Goal: Task Accomplishment & Management: Use online tool/utility

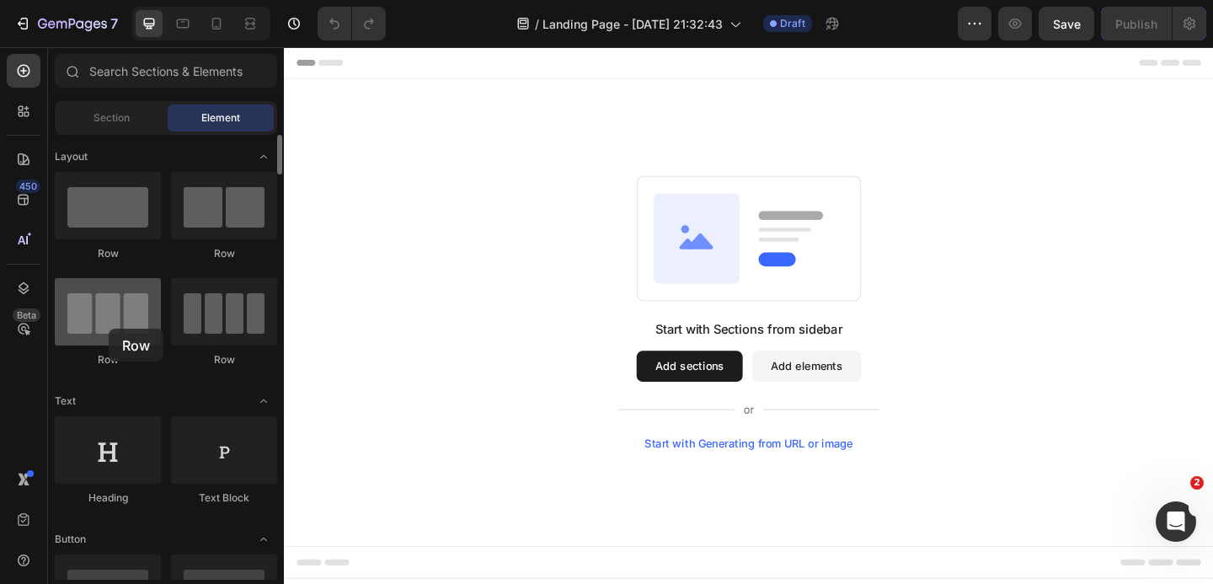
click at [109, 328] on div at bounding box center [108, 311] width 106 height 67
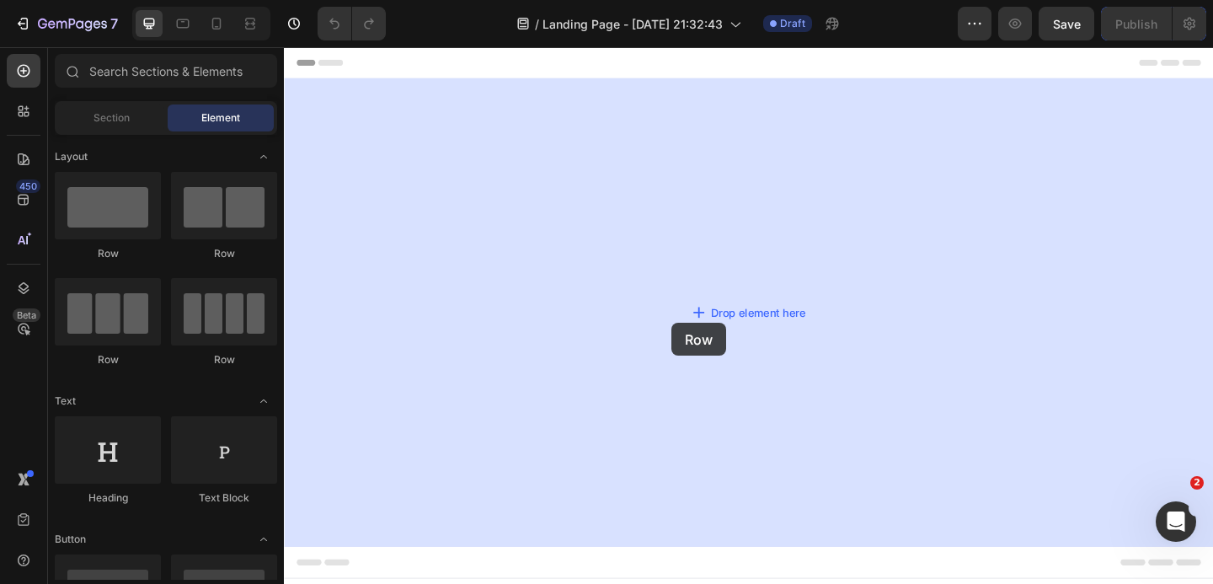
drag, startPoint x: 392, startPoint y: 376, endPoint x: 705, endPoint y: 347, distance: 313.8
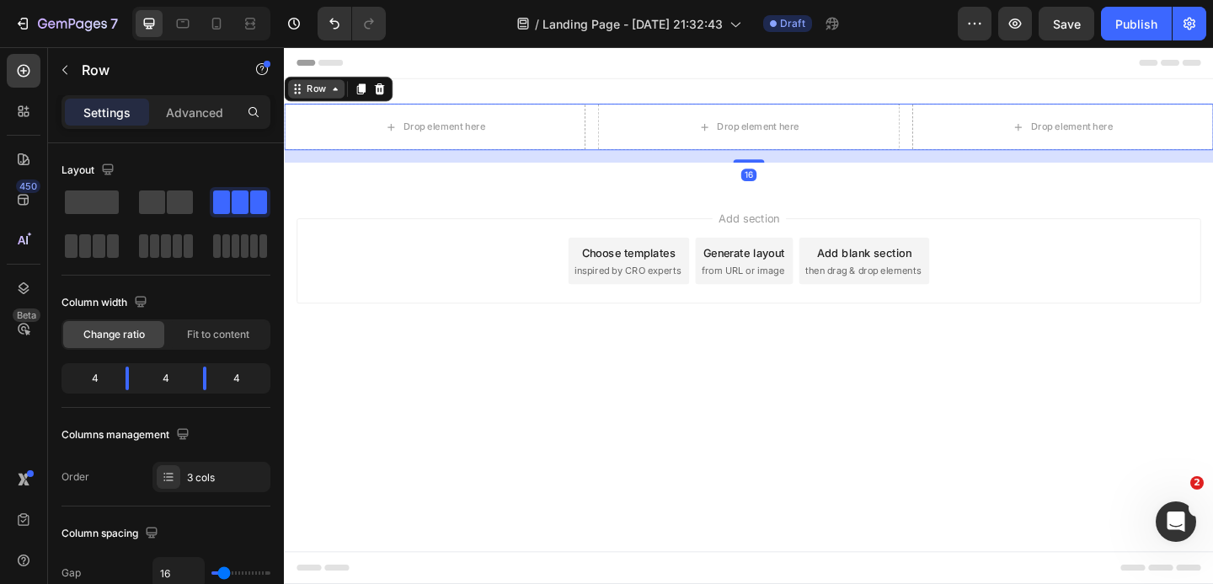
click at [321, 87] on div "Row" at bounding box center [319, 92] width 28 height 15
click at [321, 88] on div "Row" at bounding box center [319, 92] width 28 height 15
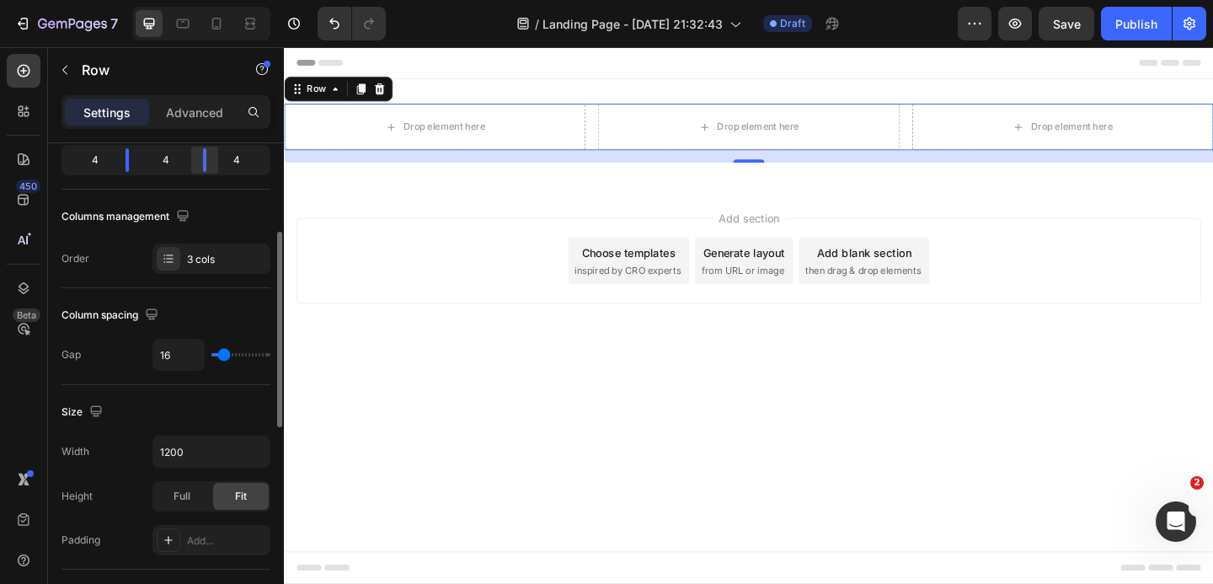
scroll to position [221, 0]
type input "8"
type input "7"
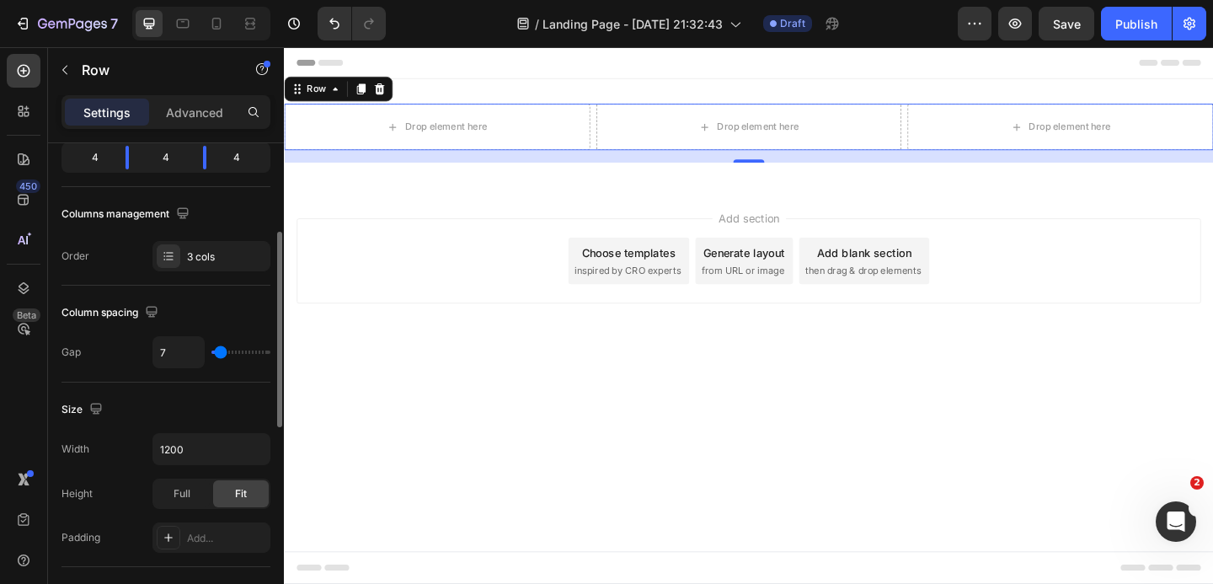
type input "1"
type input "0"
drag, startPoint x: 221, startPoint y: 350, endPoint x: 186, endPoint y: 350, distance: 34.5
type input "0"
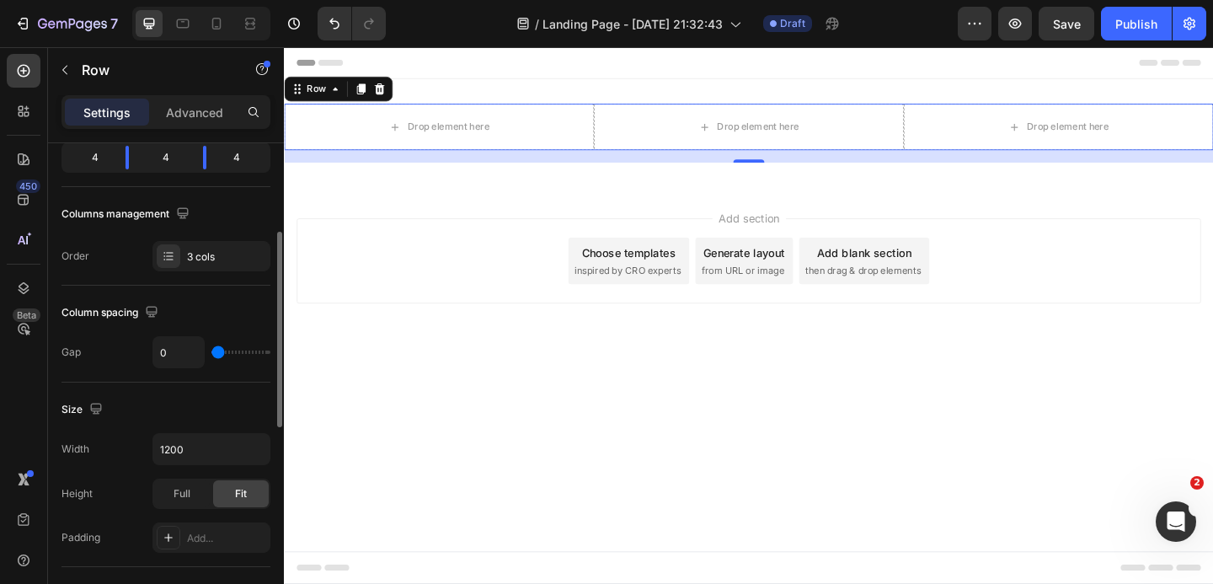
click at [211, 350] on input "range" at bounding box center [240, 351] width 59 height 3
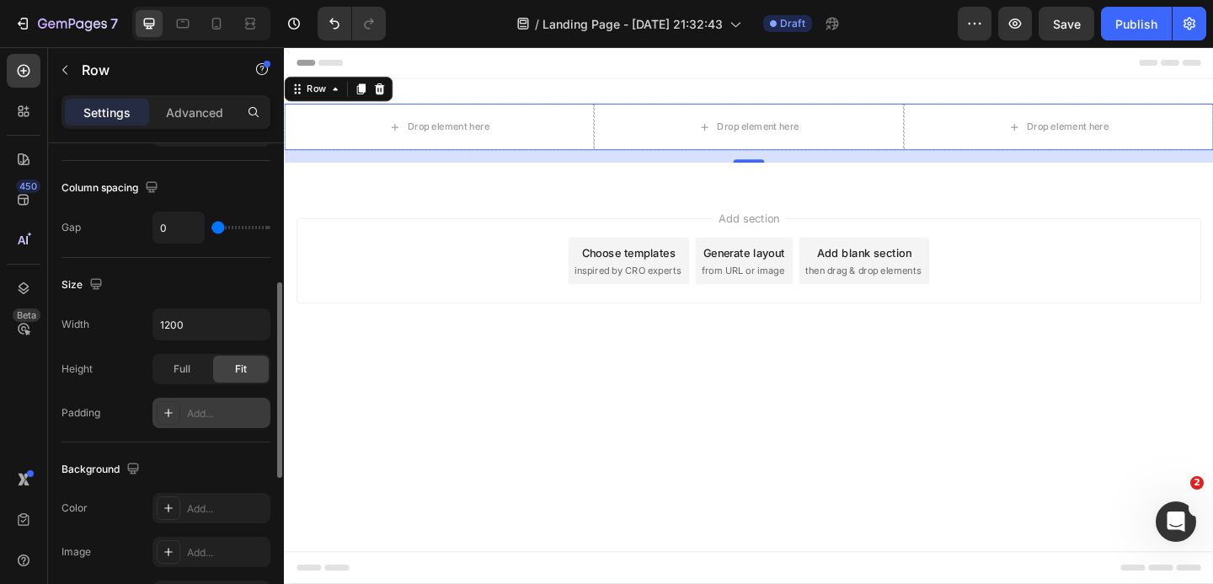
scroll to position [346, 0]
click at [174, 368] on span "Full" at bounding box center [182, 367] width 17 height 15
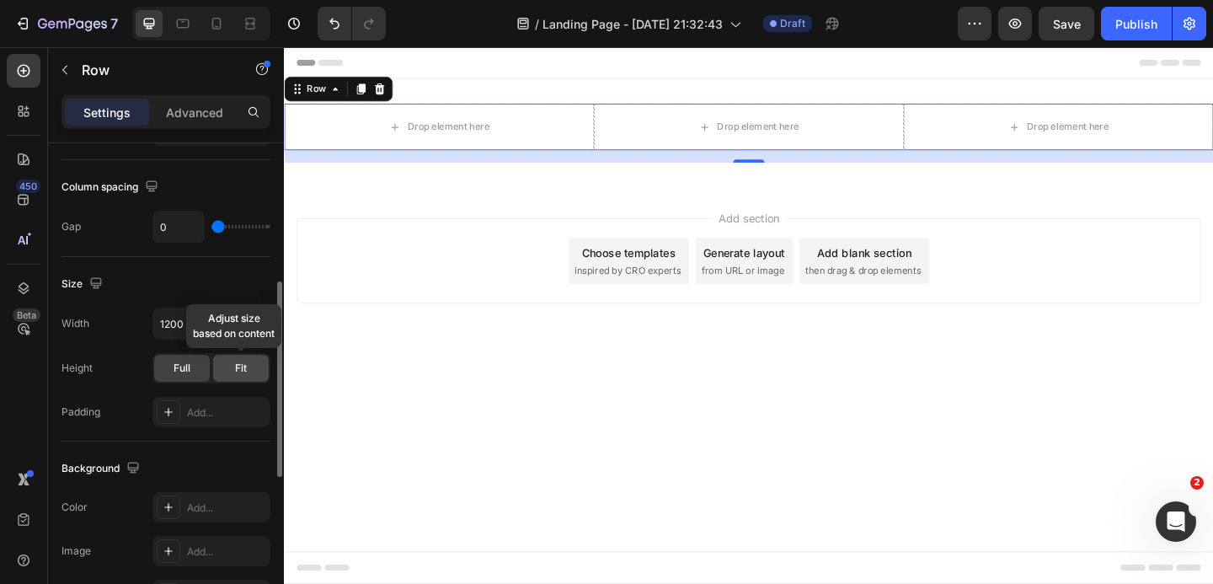
click at [236, 367] on span "Fit" at bounding box center [241, 367] width 12 height 15
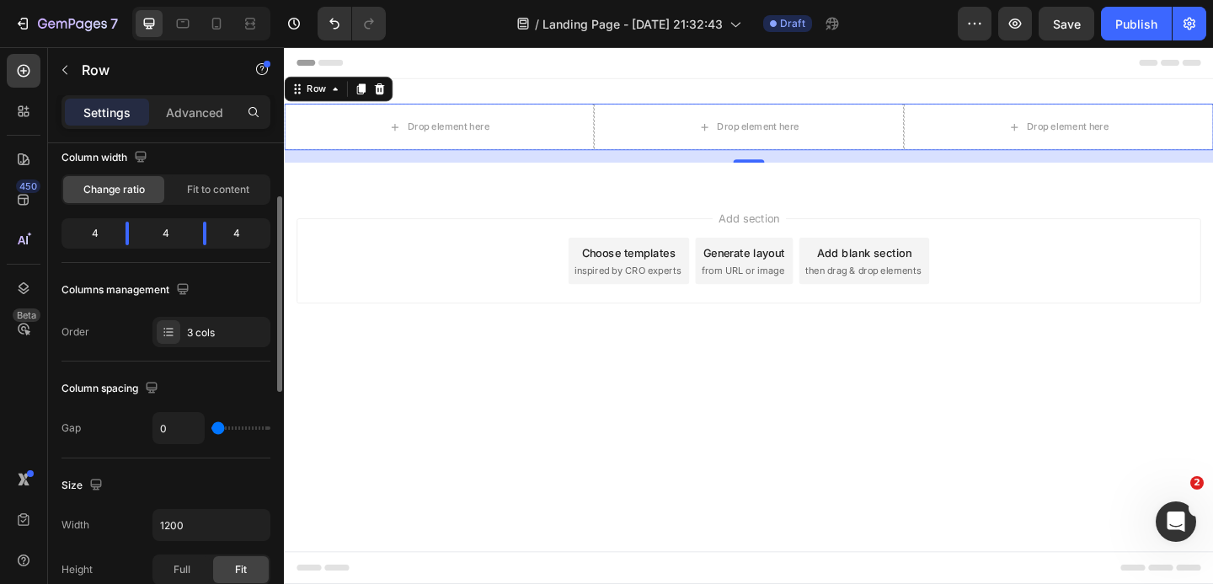
scroll to position [0, 0]
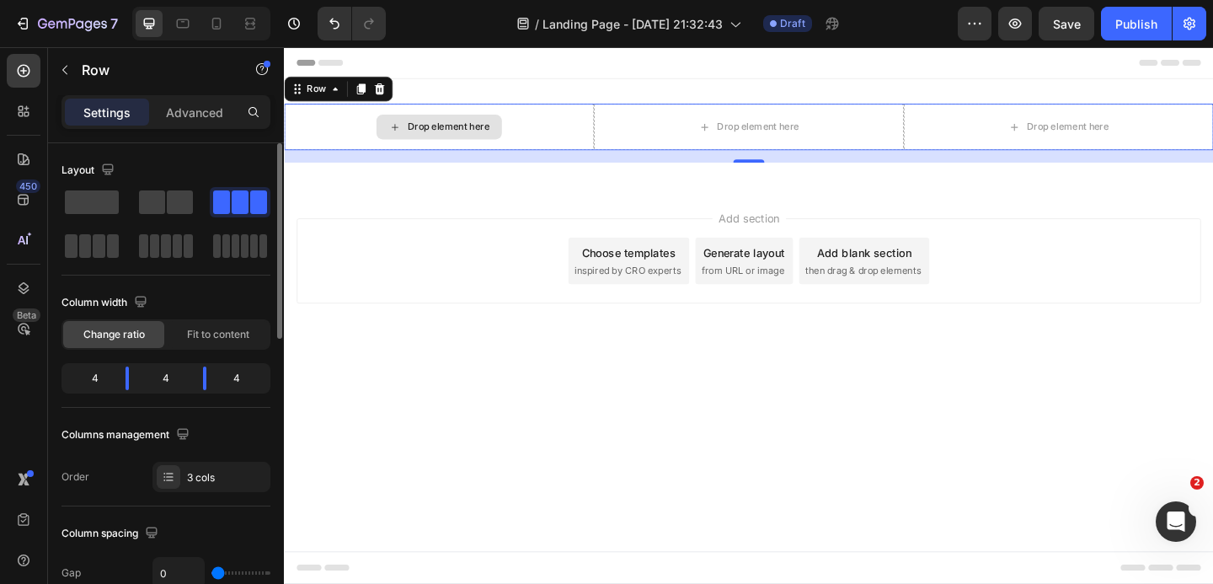
click at [454, 121] on div "Drop element here" at bounding box center [452, 133] width 136 height 27
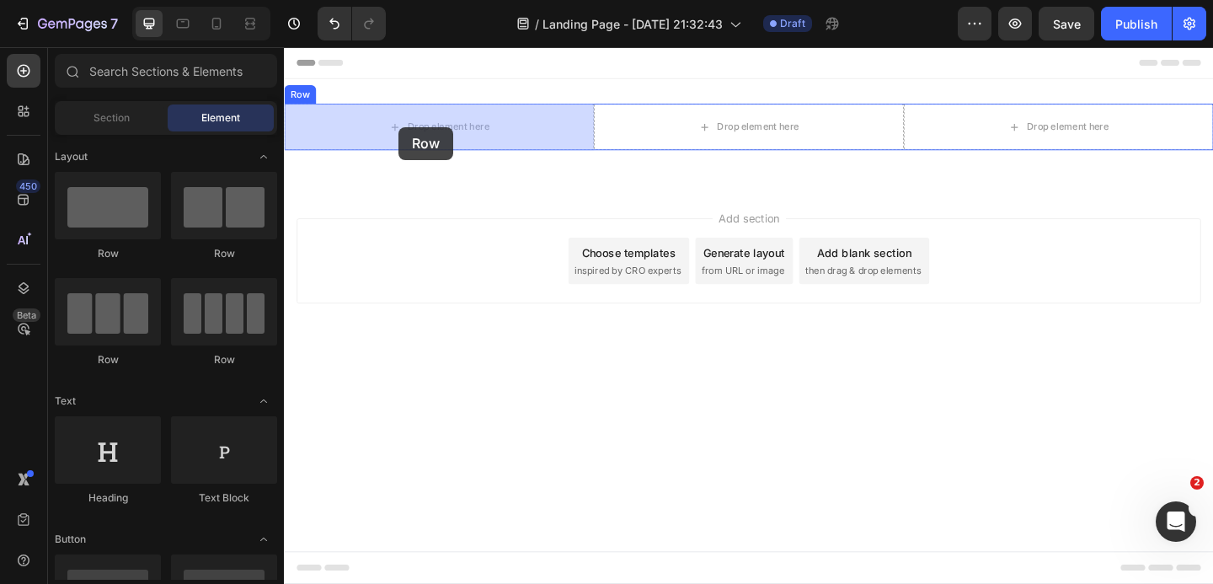
drag, startPoint x: 376, startPoint y: 278, endPoint x: 408, endPoint y: 131, distance: 150.2
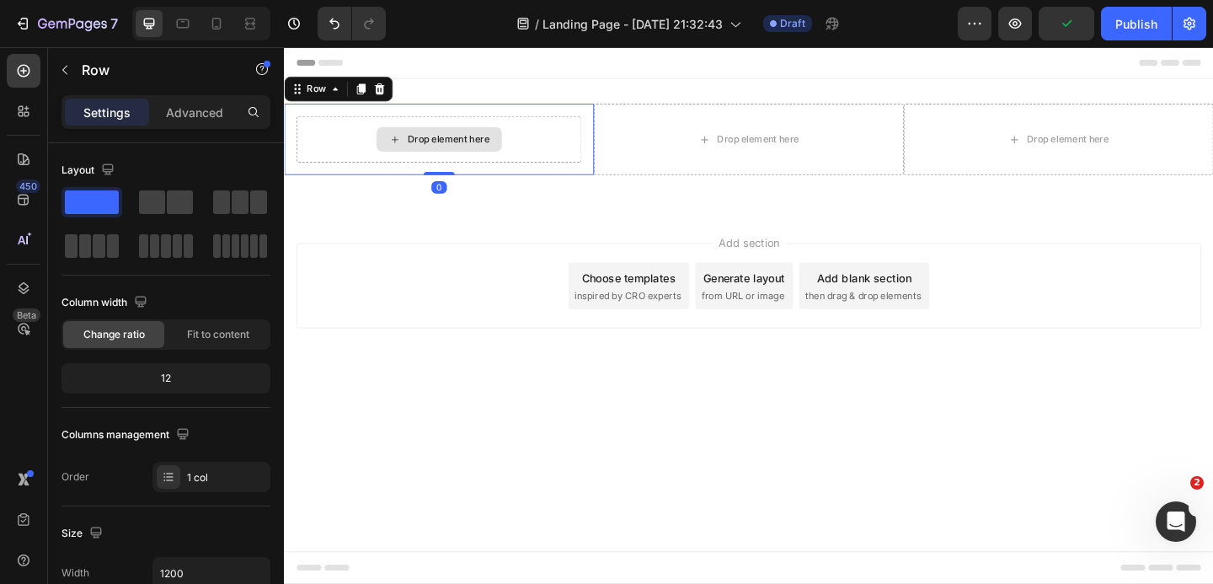
click at [409, 143] on icon at bounding box center [404, 148] width 13 height 14
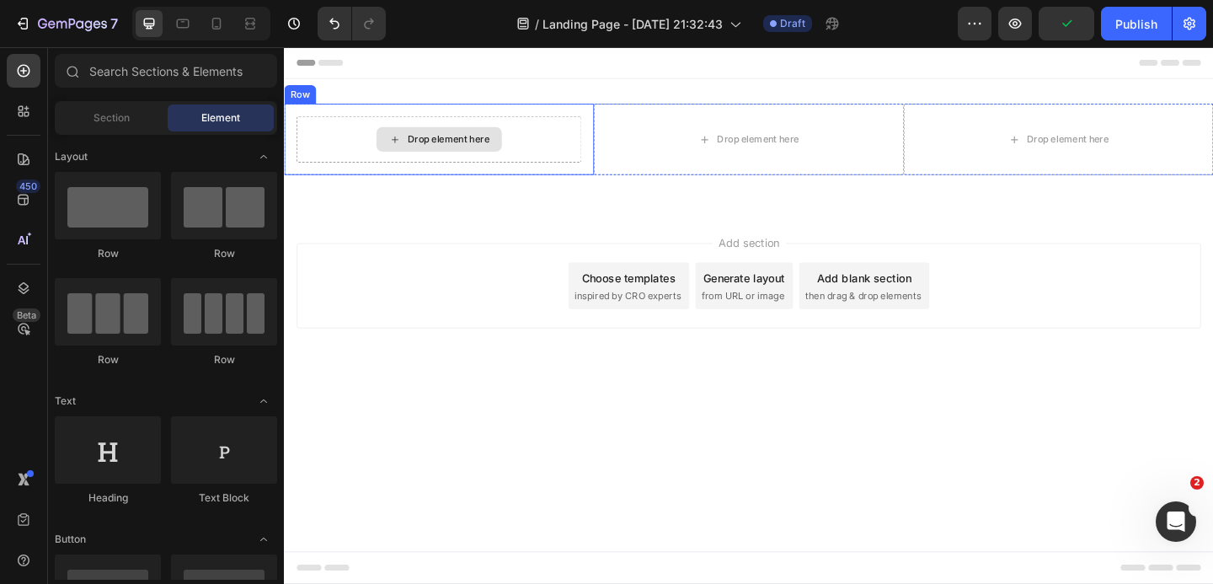
click at [420, 166] on div "Drop element here" at bounding box center [452, 147] width 310 height 51
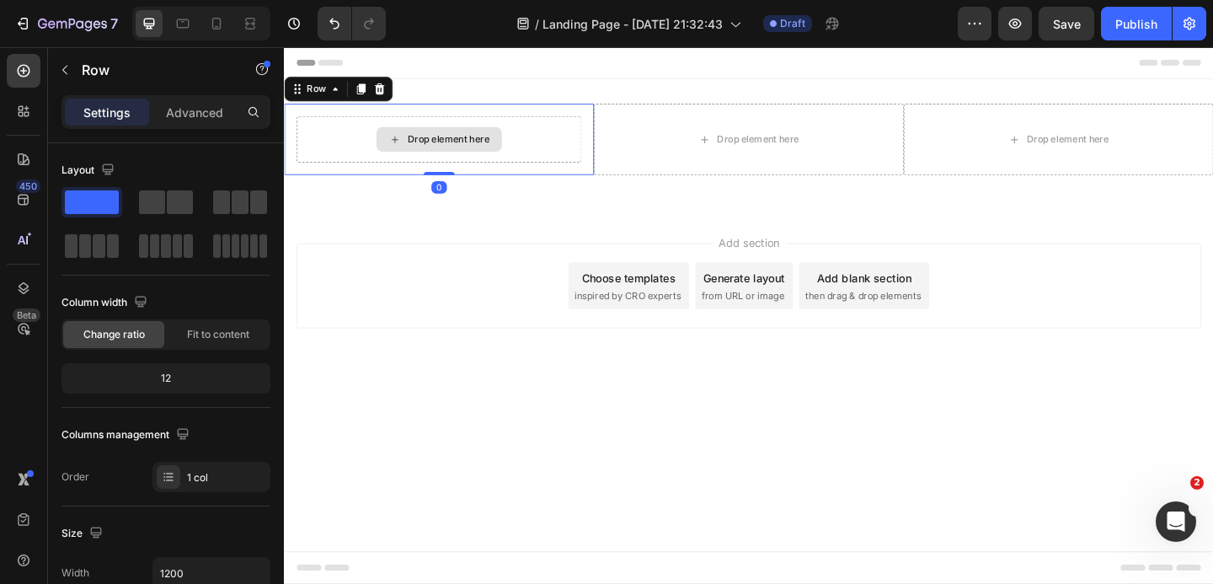
click at [324, 157] on div "Drop element here" at bounding box center [452, 147] width 310 height 51
click at [325, 95] on div "Row" at bounding box center [319, 92] width 28 height 15
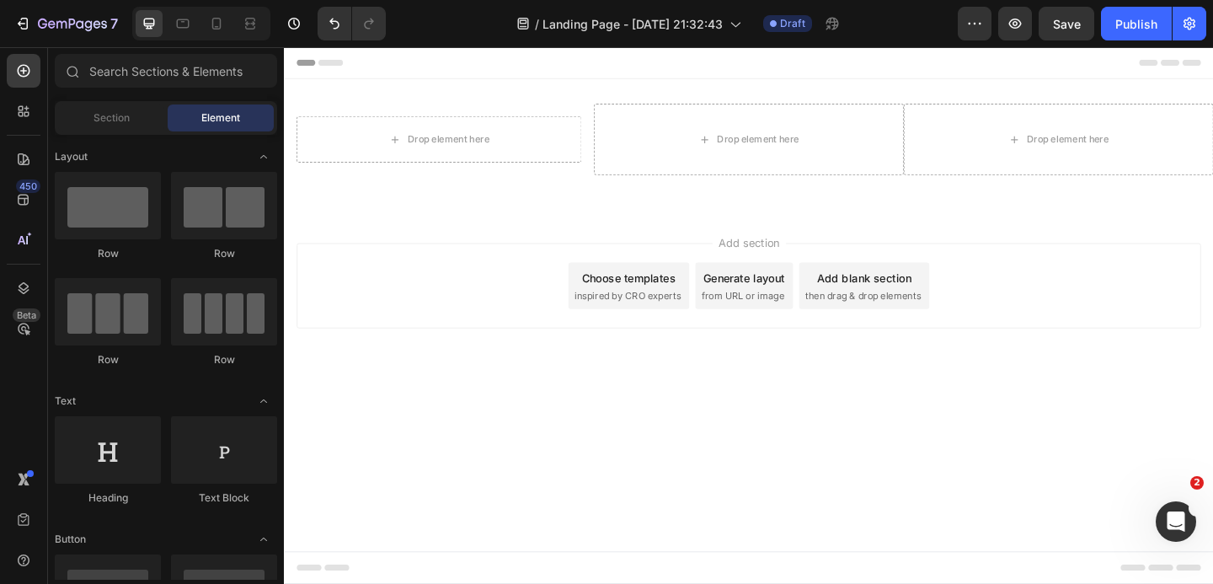
click at [421, 264] on div "Add section Choose templates inspired by CRO experts Generate layout from URL o…" at bounding box center [789, 306] width 984 height 93
click at [429, 126] on div "Drop element here" at bounding box center [452, 147] width 310 height 51
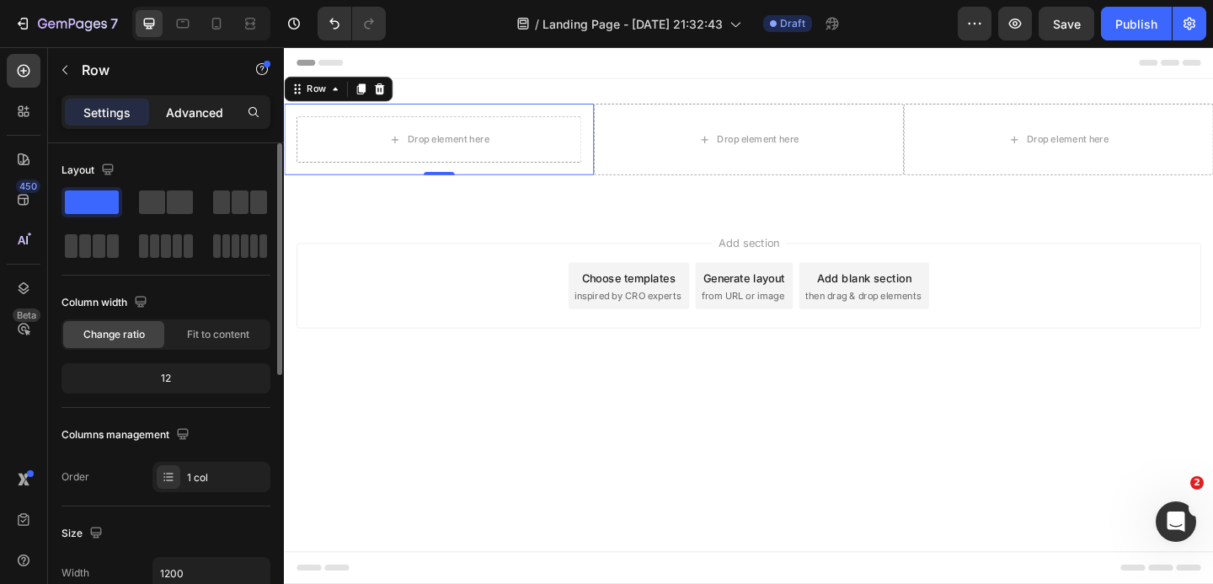
click at [183, 122] on div "Advanced" at bounding box center [194, 112] width 84 height 27
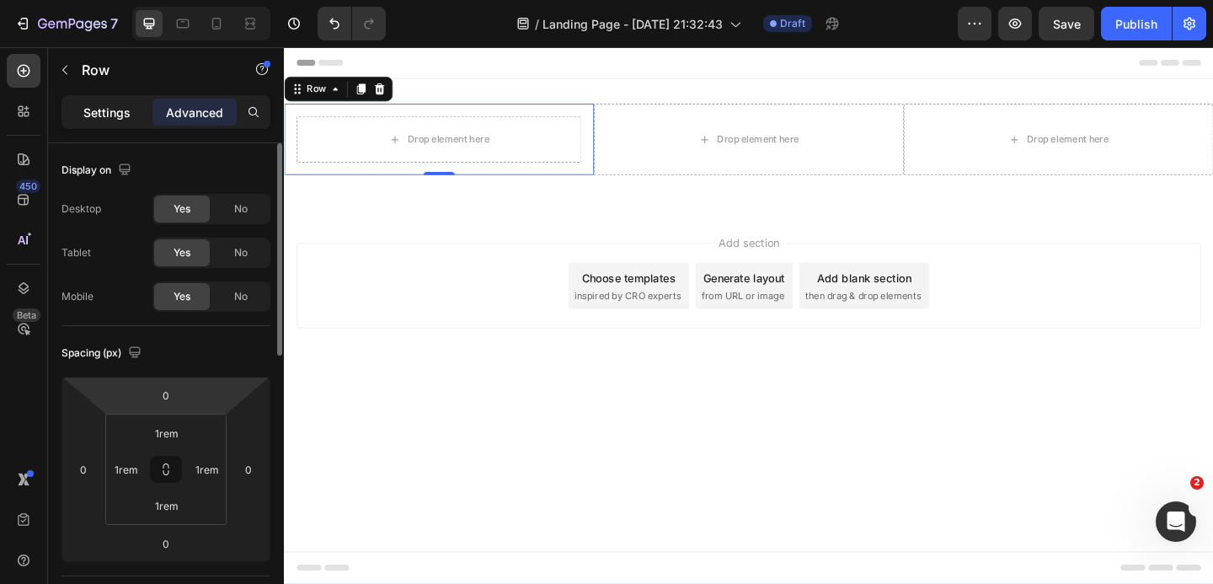
click at [136, 104] on div "Settings" at bounding box center [107, 112] width 84 height 27
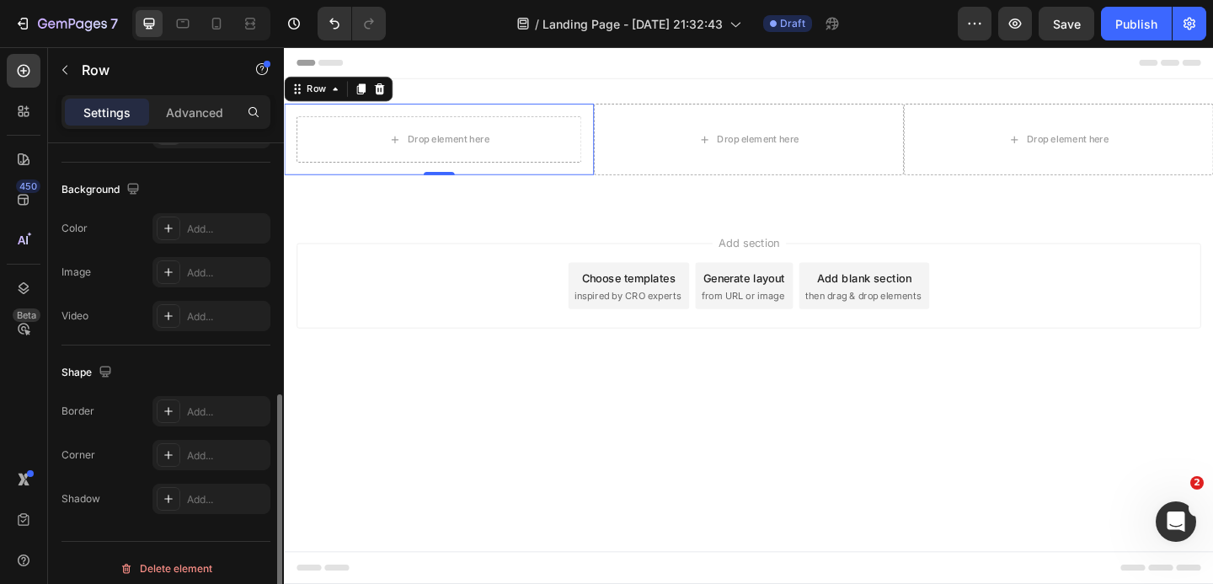
scroll to position [531, 0]
click at [187, 270] on div "Add..." at bounding box center [226, 270] width 79 height 15
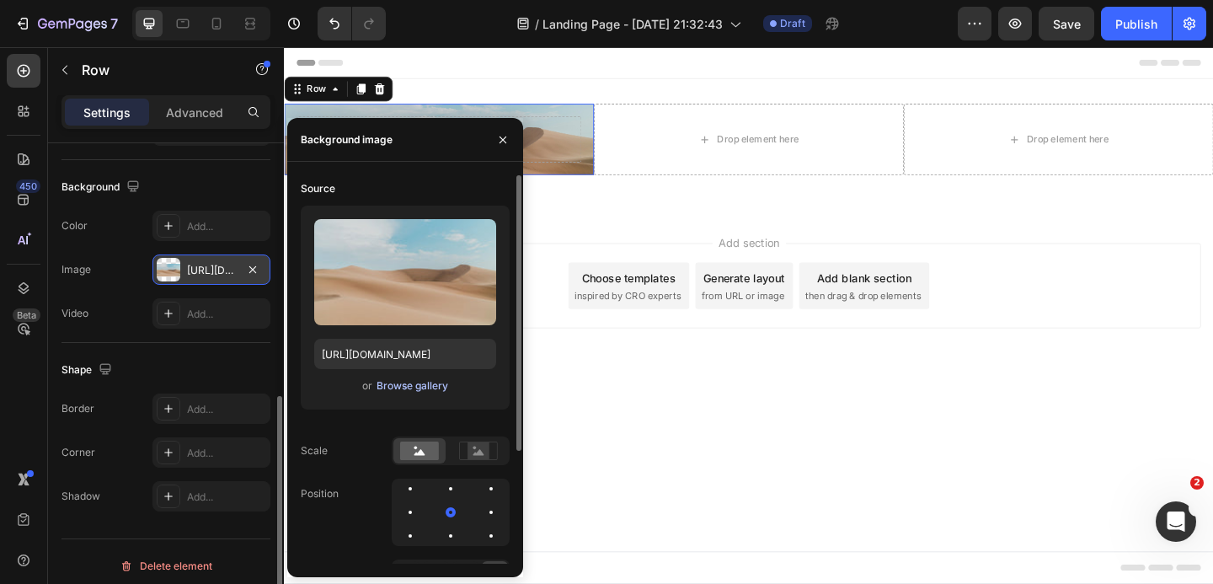
click at [376, 387] on div "Browse gallery" at bounding box center [412, 385] width 72 height 15
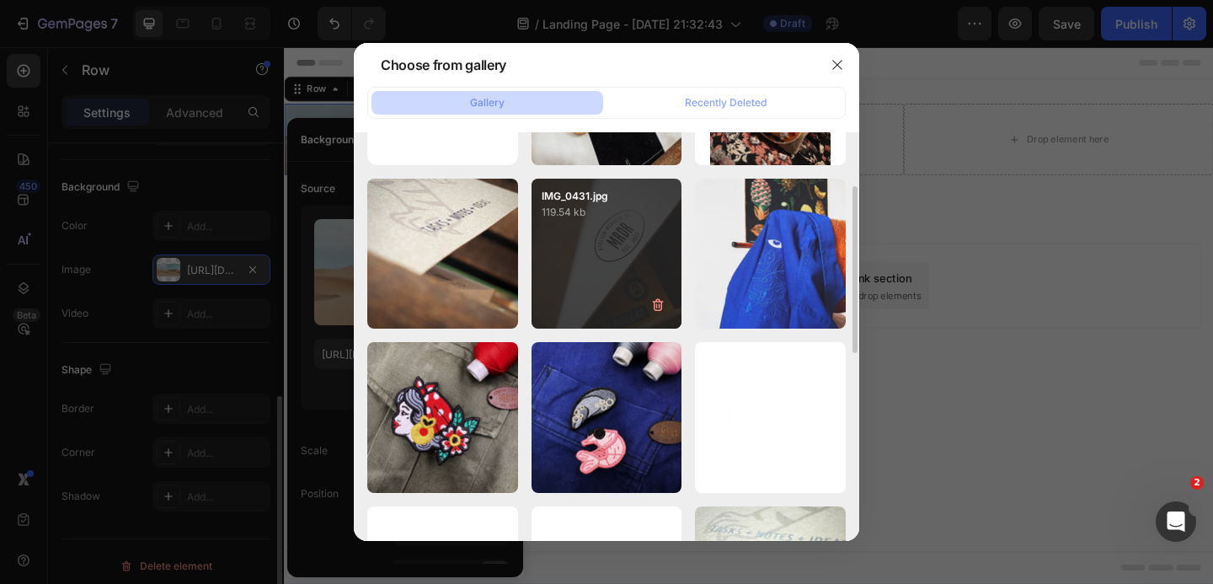
scroll to position [136, 0]
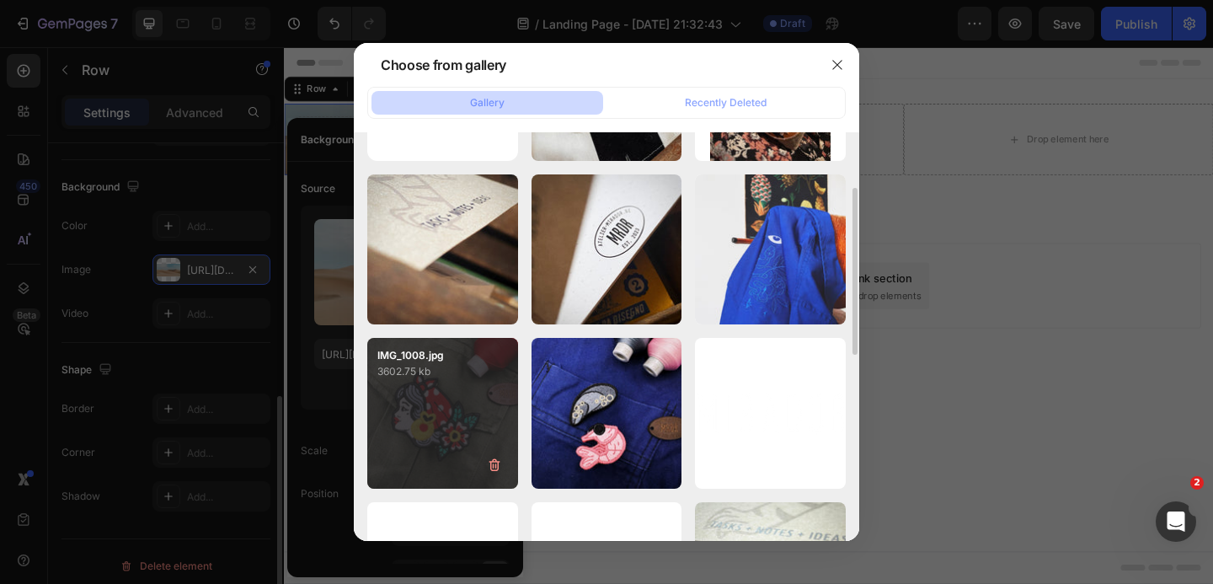
click at [471, 376] on p "3602.75 kb" at bounding box center [442, 371] width 131 height 17
type input "https://cdn.shopify.com/s/files/1/0271/4940/2223/files/gempages_453203966214276…"
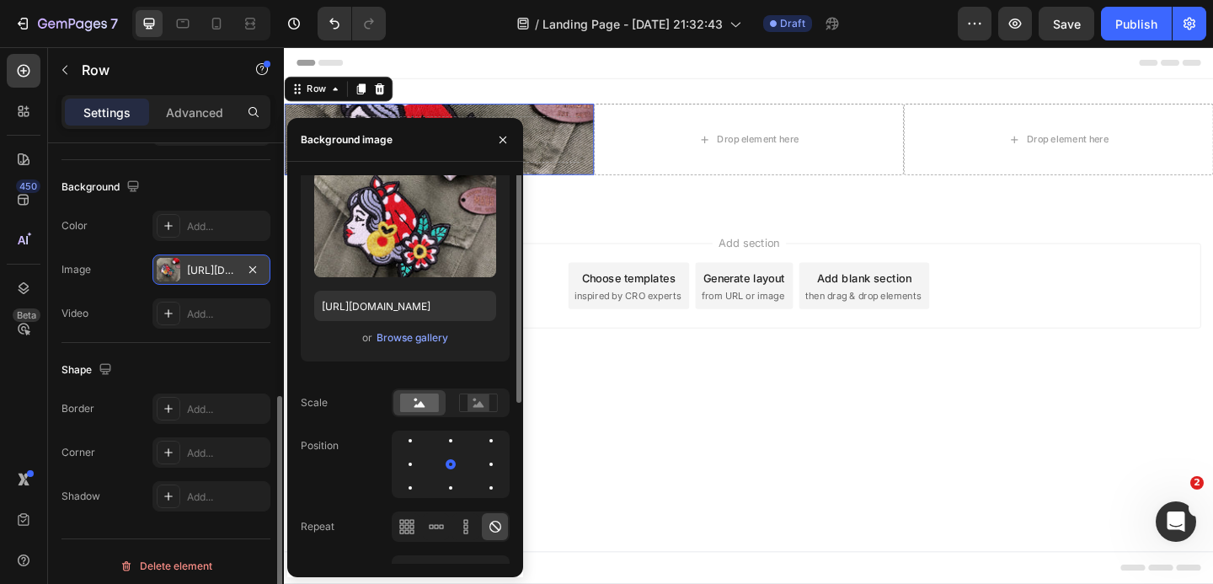
scroll to position [0, 0]
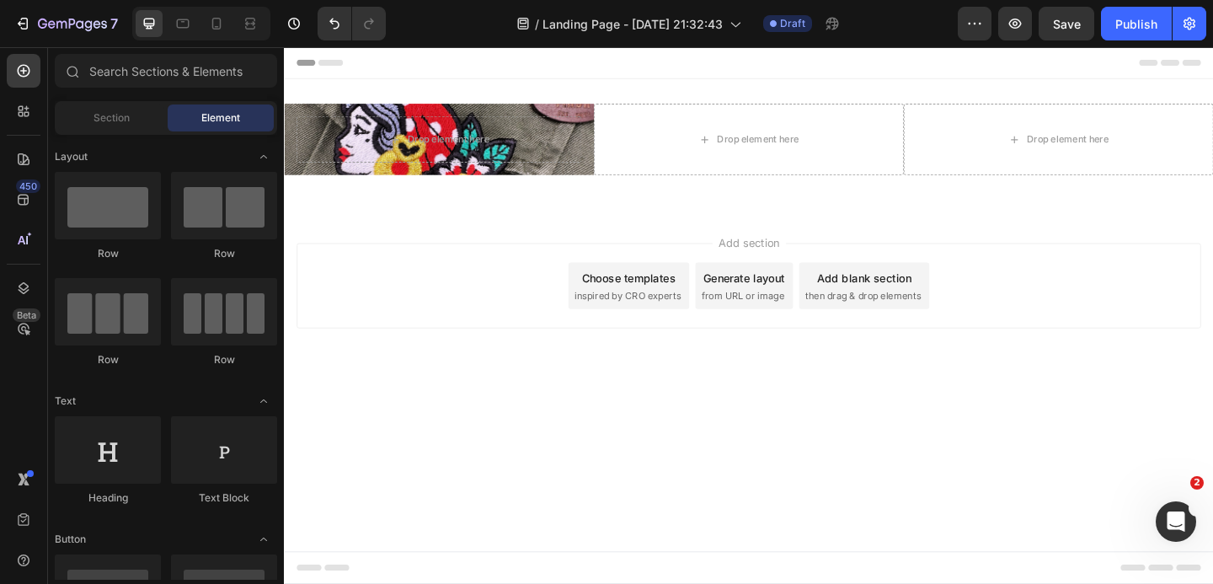
click at [616, 465] on body "Header Drop element here Row Drop element here Drop element here Row Section 1 …" at bounding box center [789, 339] width 1011 height 584
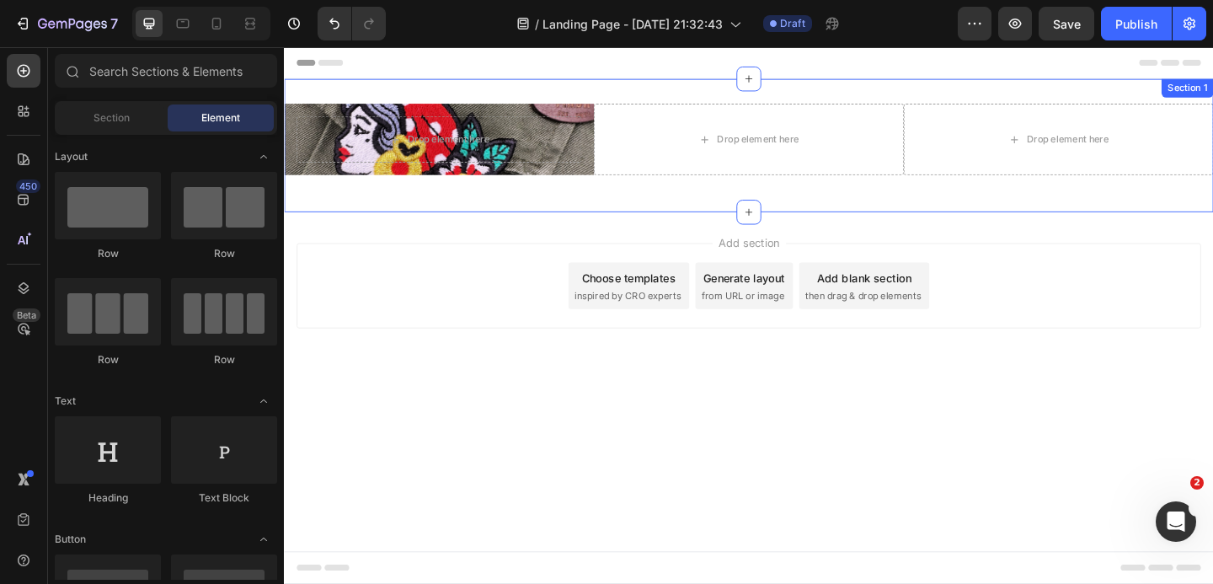
click at [302, 96] on div "Drop element here Row Drop element here Drop element here Row Section 1" at bounding box center [789, 154] width 1011 height 145
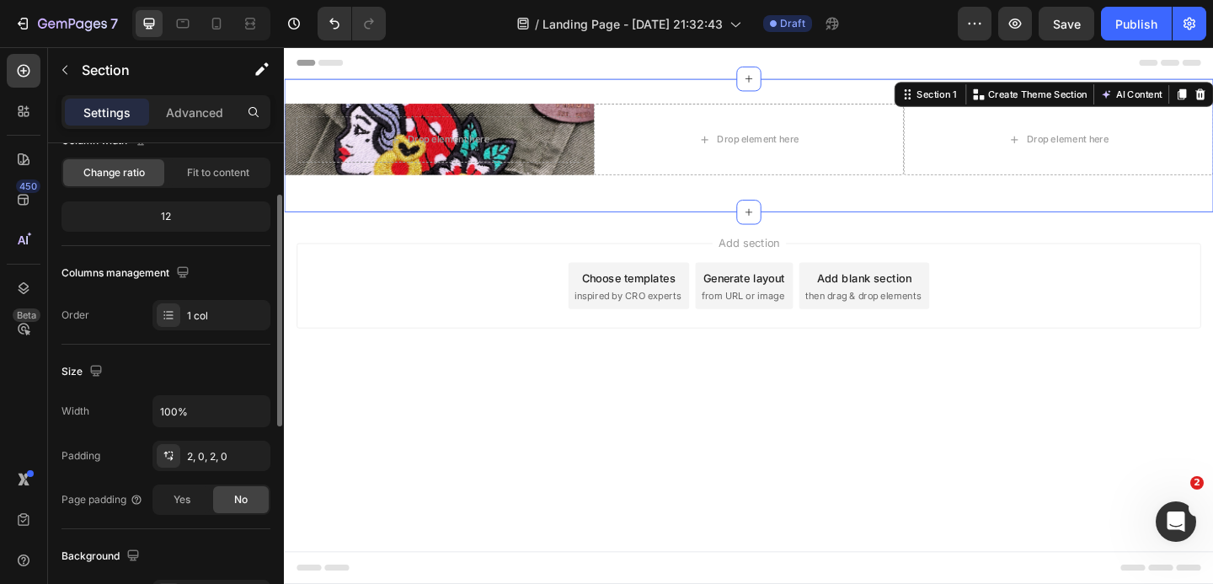
scroll to position [163, 0]
click at [206, 452] on div "2, 0, 2, 0" at bounding box center [211, 454] width 49 height 15
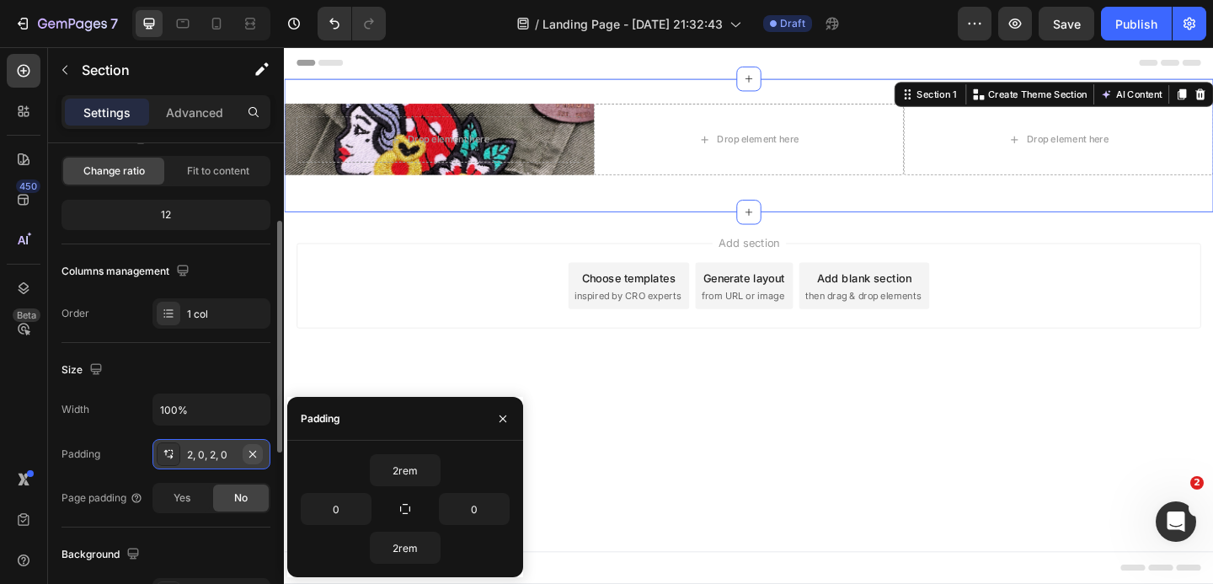
click at [251, 456] on icon "button" at bounding box center [252, 453] width 13 height 13
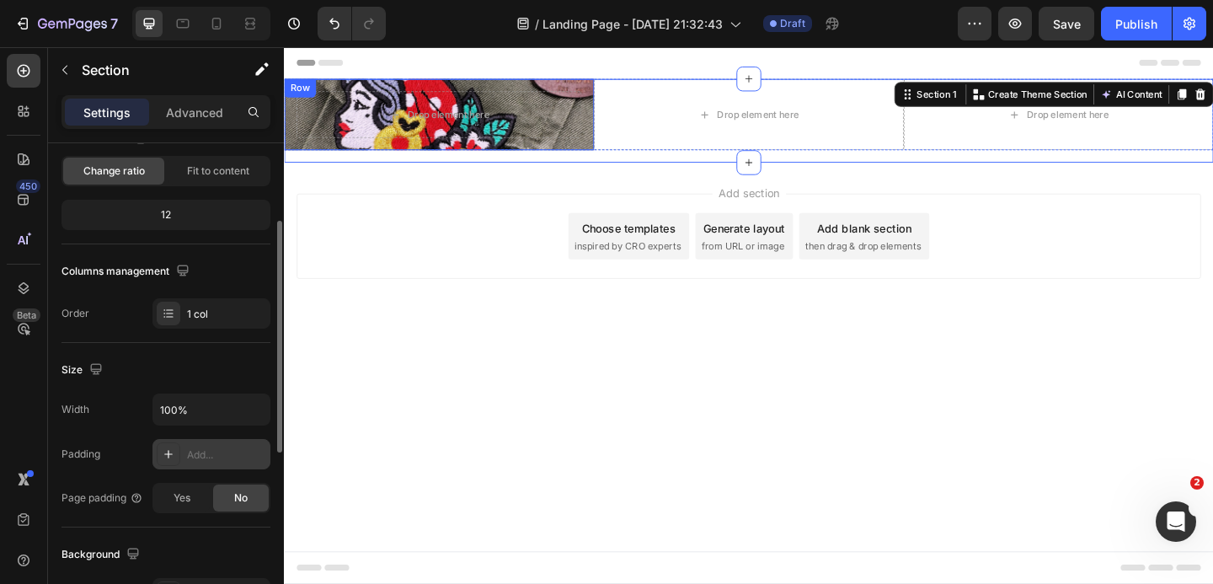
click at [294, 91] on div "Row" at bounding box center [301, 91] width 28 height 15
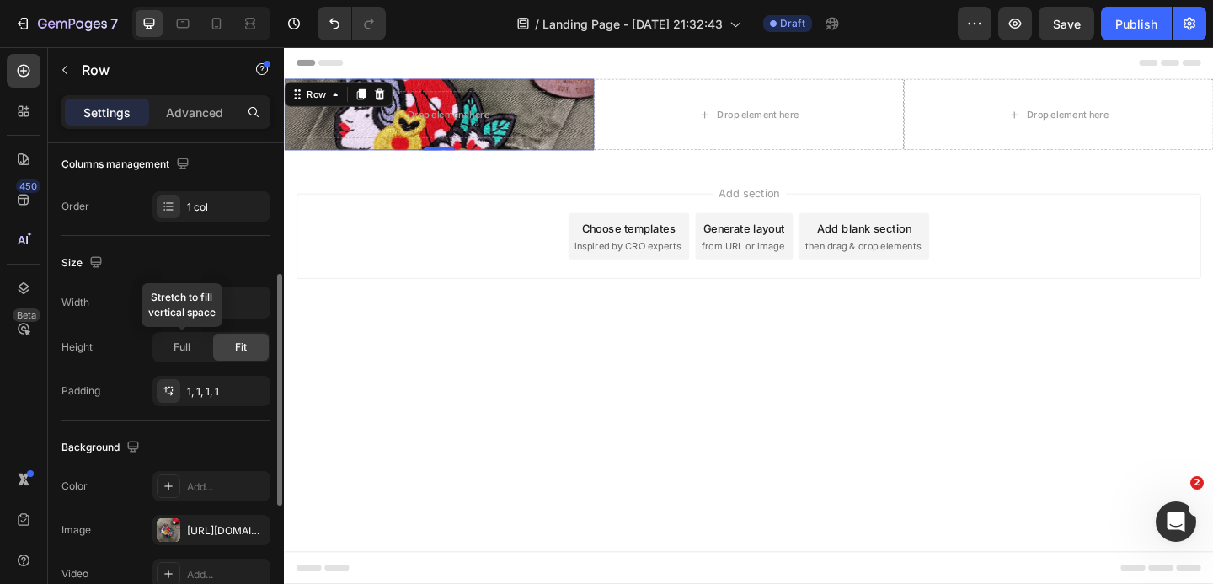
scroll to position [272, 0]
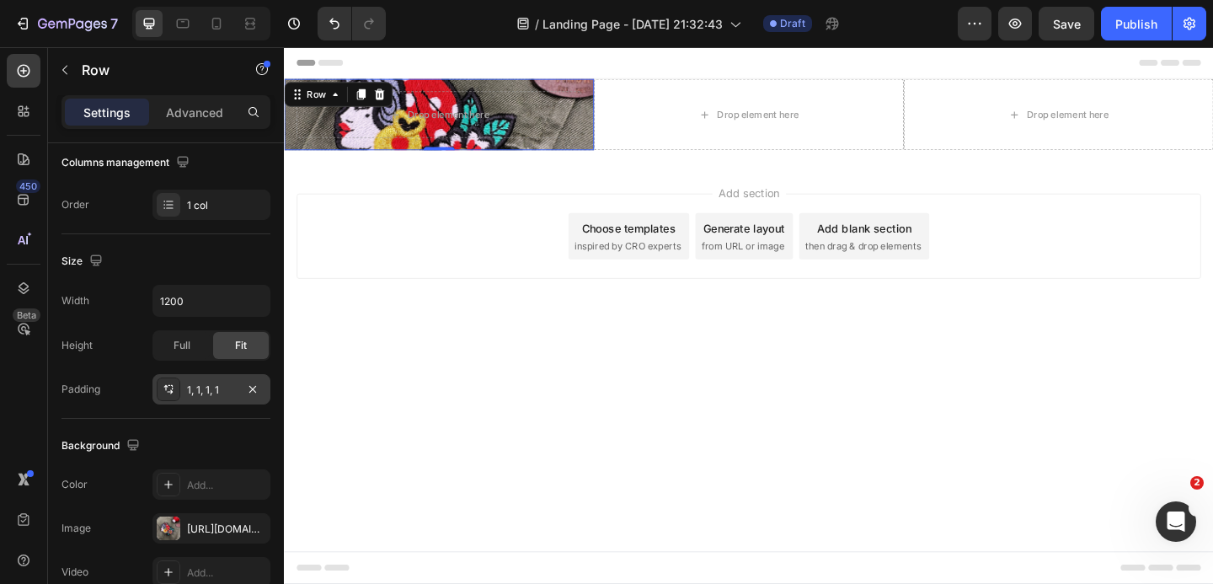
click at [170, 385] on icon at bounding box center [168, 388] width 13 height 13
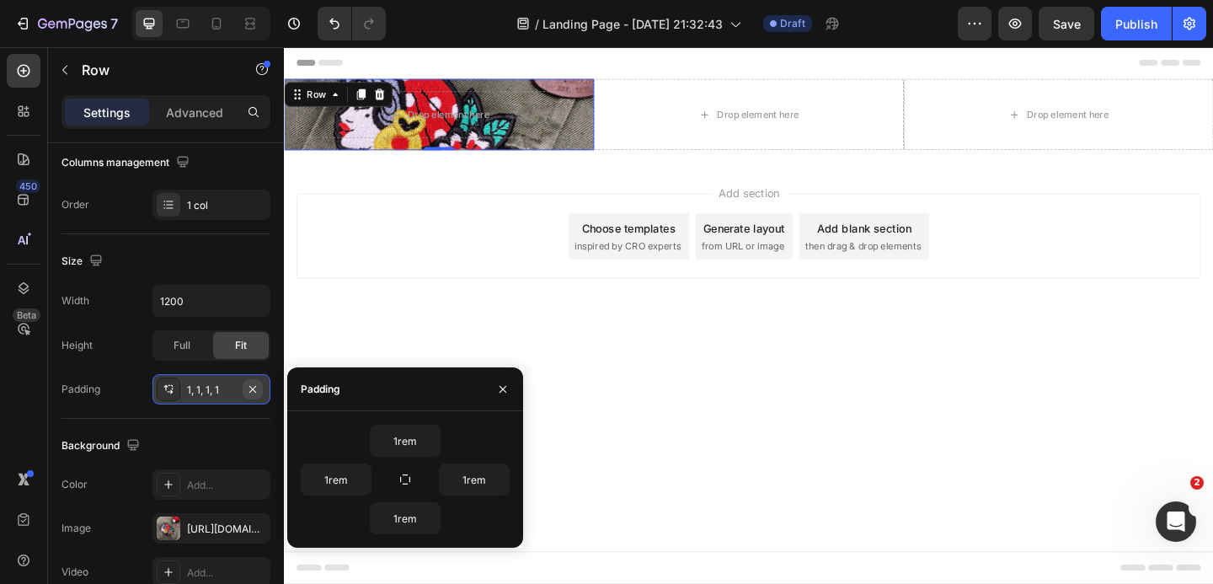
click at [257, 390] on icon "button" at bounding box center [252, 388] width 13 height 13
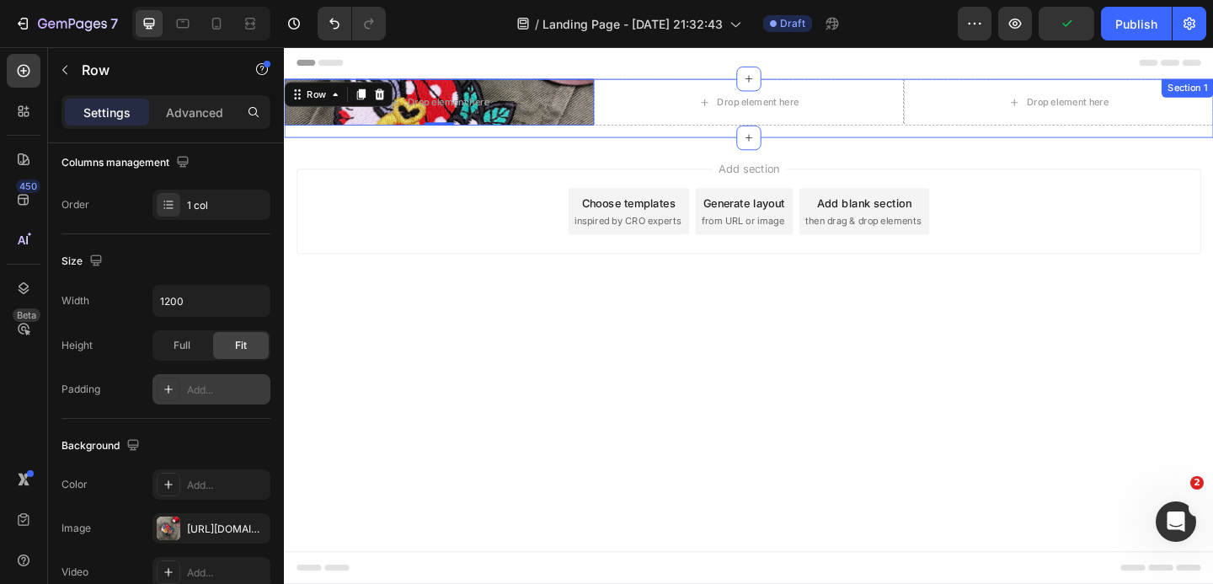
click at [462, 143] on div "Drop element here Row 0 Drop element here Drop element here Row" at bounding box center [789, 114] width 1011 height 64
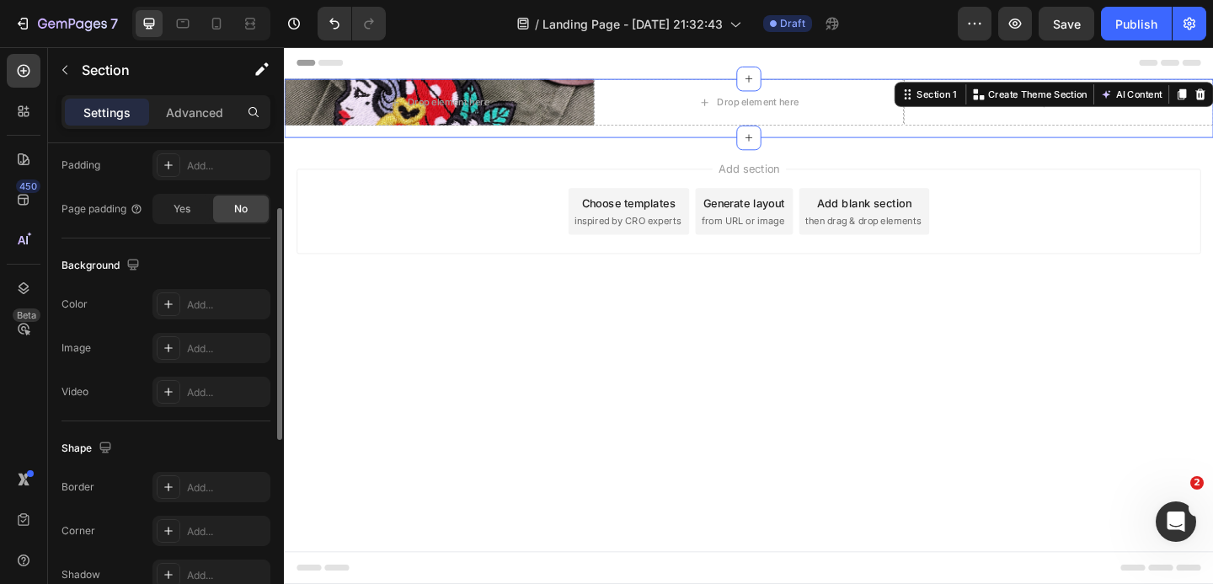
scroll to position [328, 0]
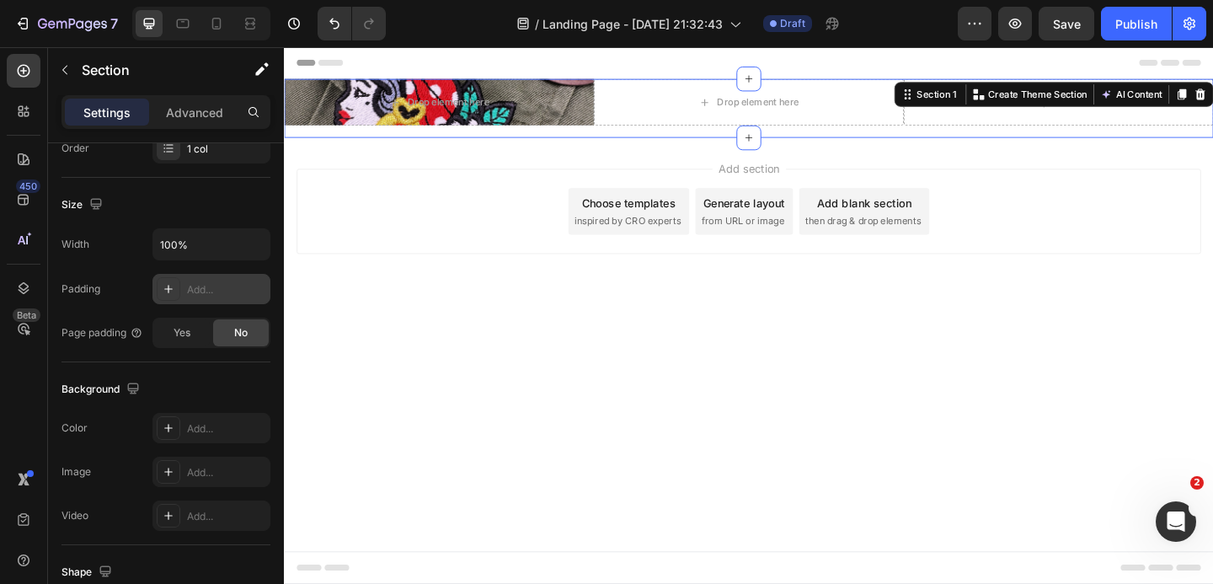
click at [204, 283] on div "Add..." at bounding box center [226, 289] width 79 height 15
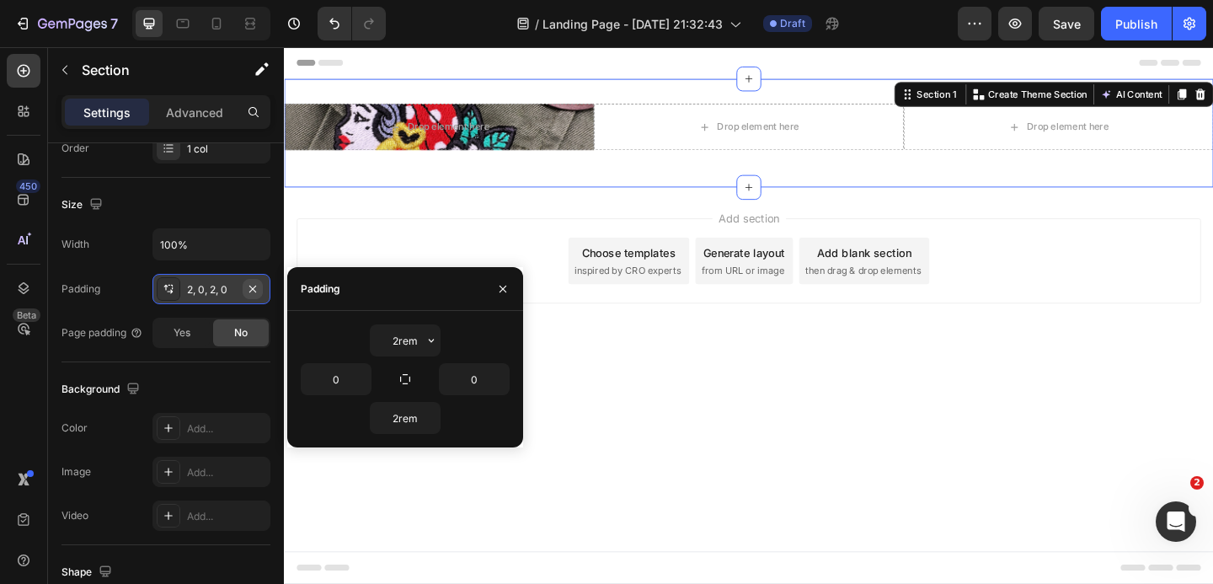
click at [249, 282] on icon "button" at bounding box center [252, 288] width 13 height 13
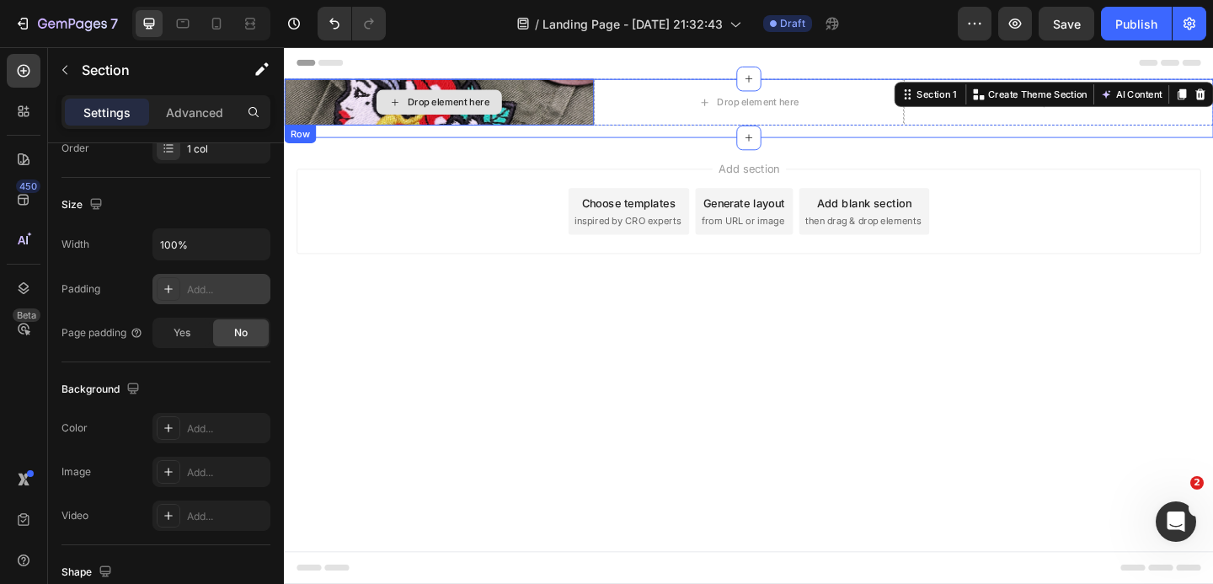
click at [336, 99] on div "Drop element here" at bounding box center [452, 107] width 337 height 51
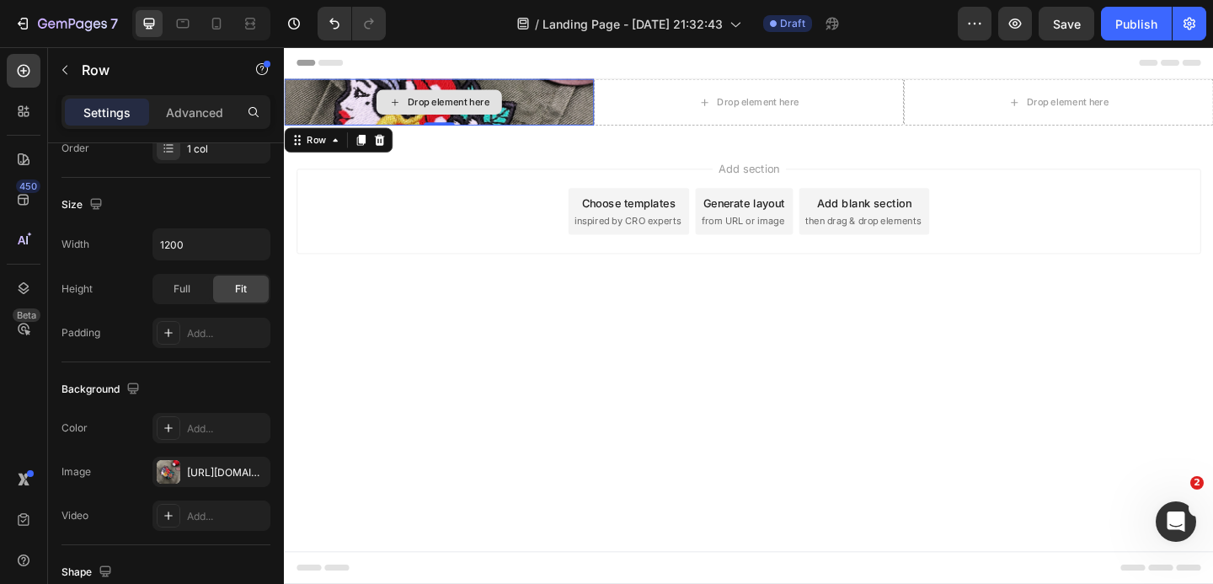
scroll to position [0, 0]
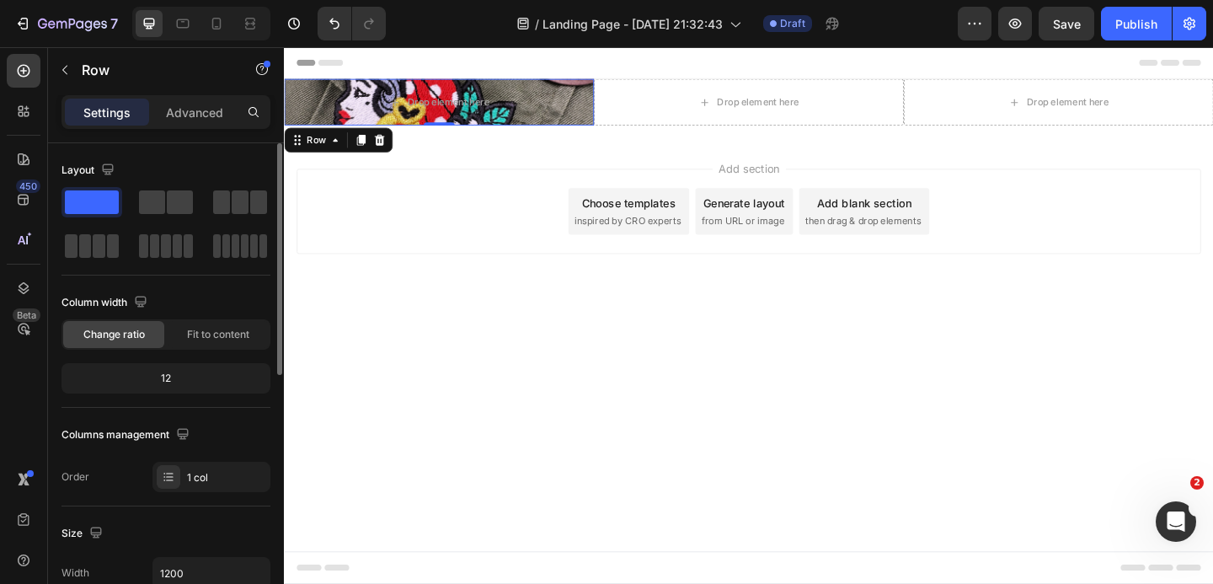
click at [310, 158] on div "Row" at bounding box center [343, 148] width 118 height 27
click at [310, 151] on div "Row" at bounding box center [319, 148] width 28 height 15
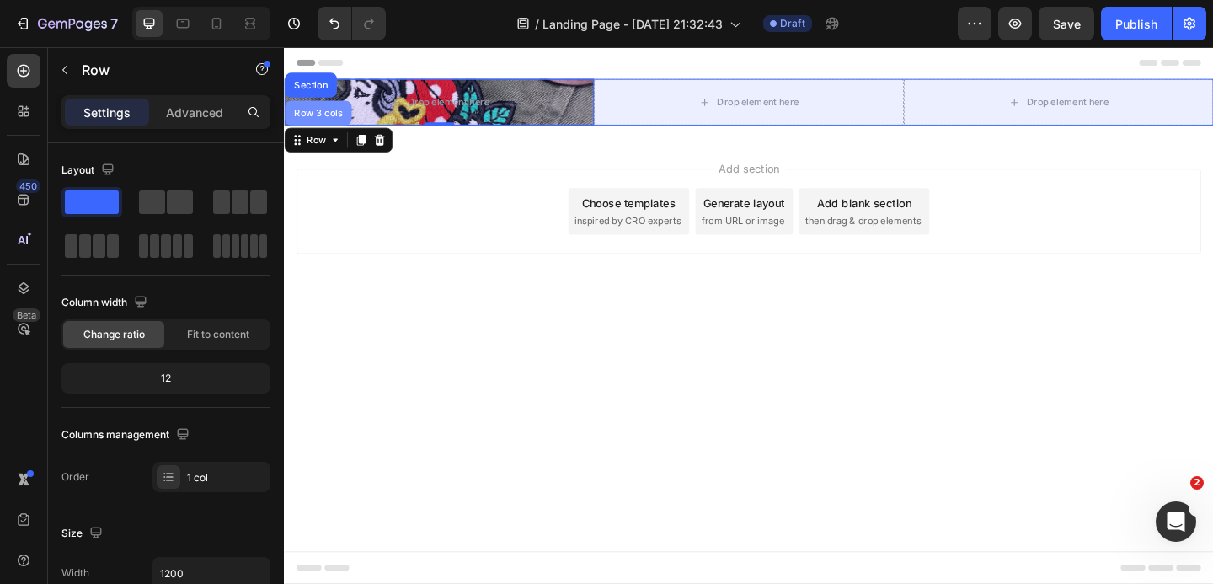
click at [313, 120] on div "Row 3 cols" at bounding box center [320, 119] width 59 height 10
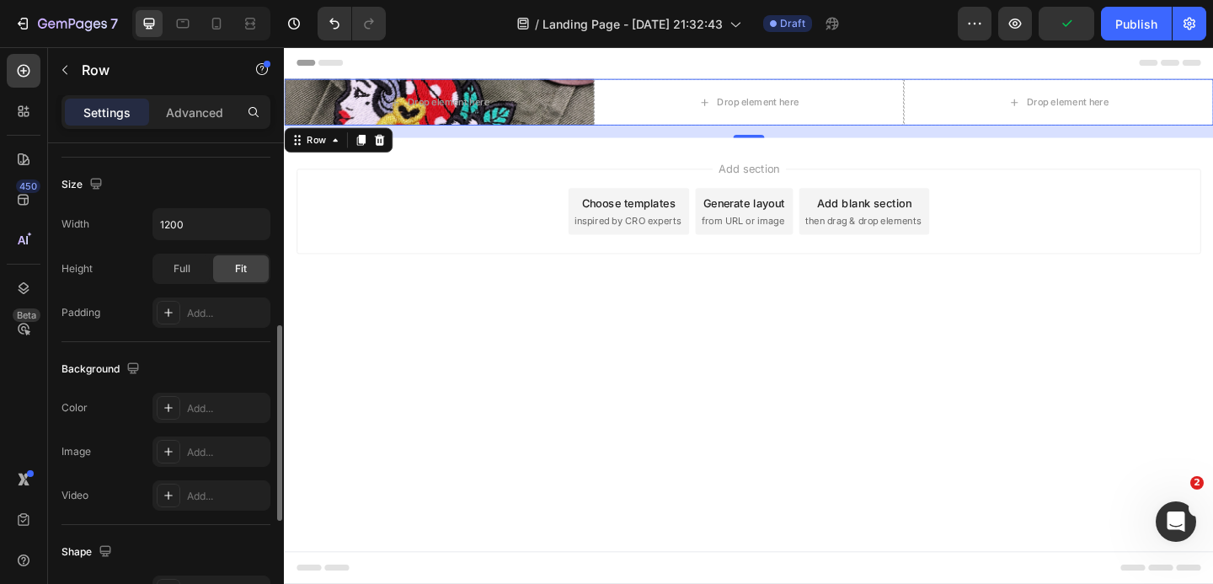
scroll to position [449, 0]
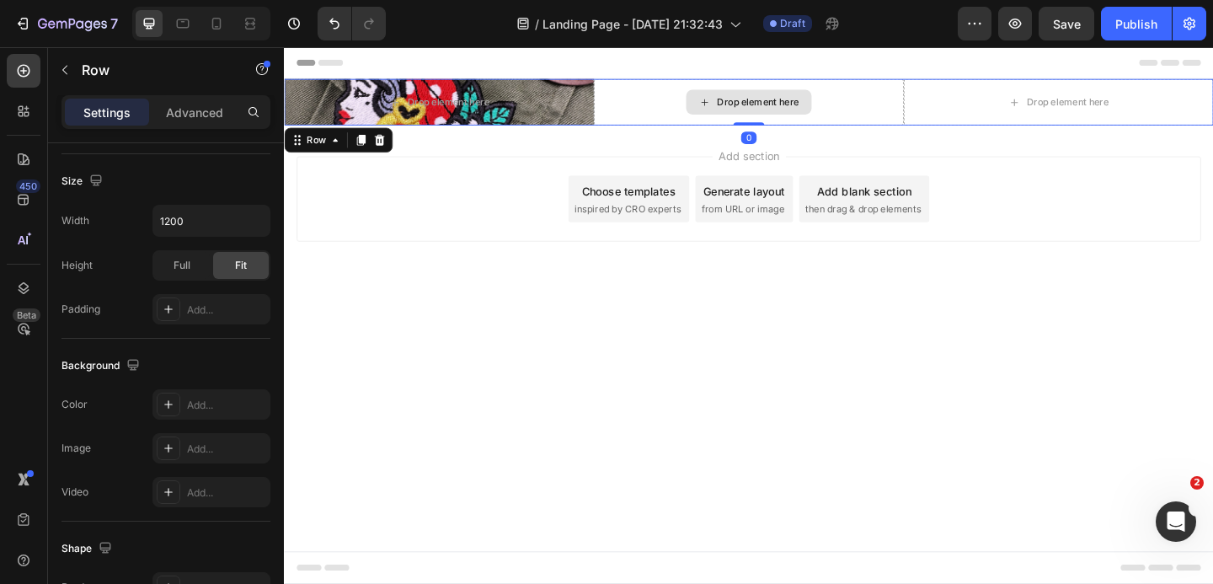
drag, startPoint x: 792, startPoint y: 143, endPoint x: 792, endPoint y: 121, distance: 21.9
click at [792, 121] on div "Drop element here Row Drop element here Drop element here Row 0" at bounding box center [789, 107] width 1011 height 51
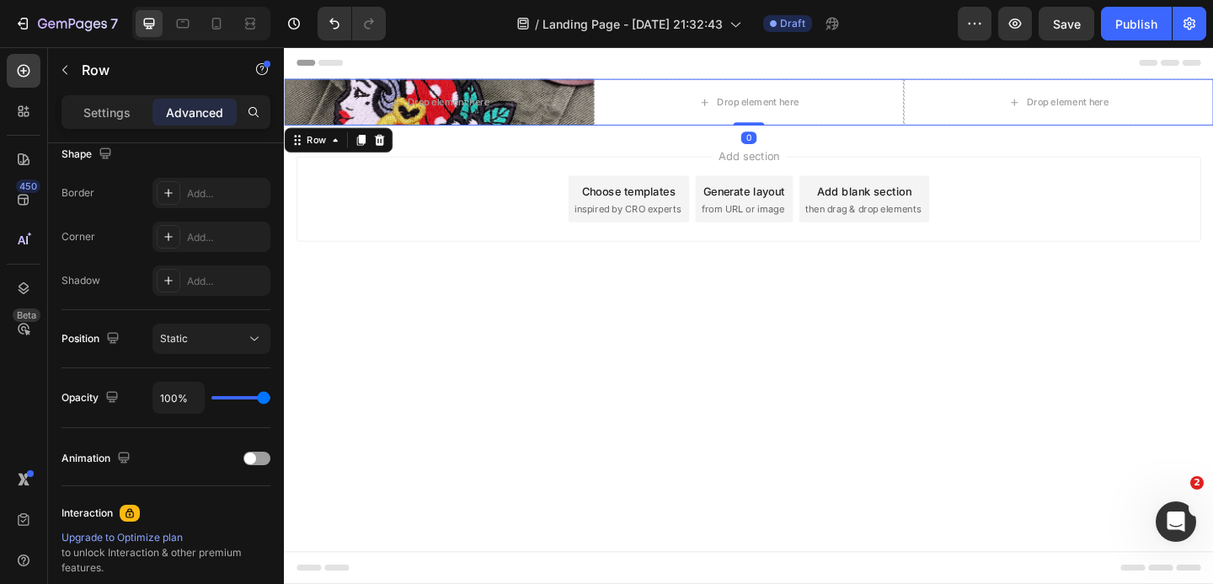
click at [563, 346] on body "Header Drop element here Row Drop element here Drop element here Row 0 Section …" at bounding box center [789, 339] width 1011 height 584
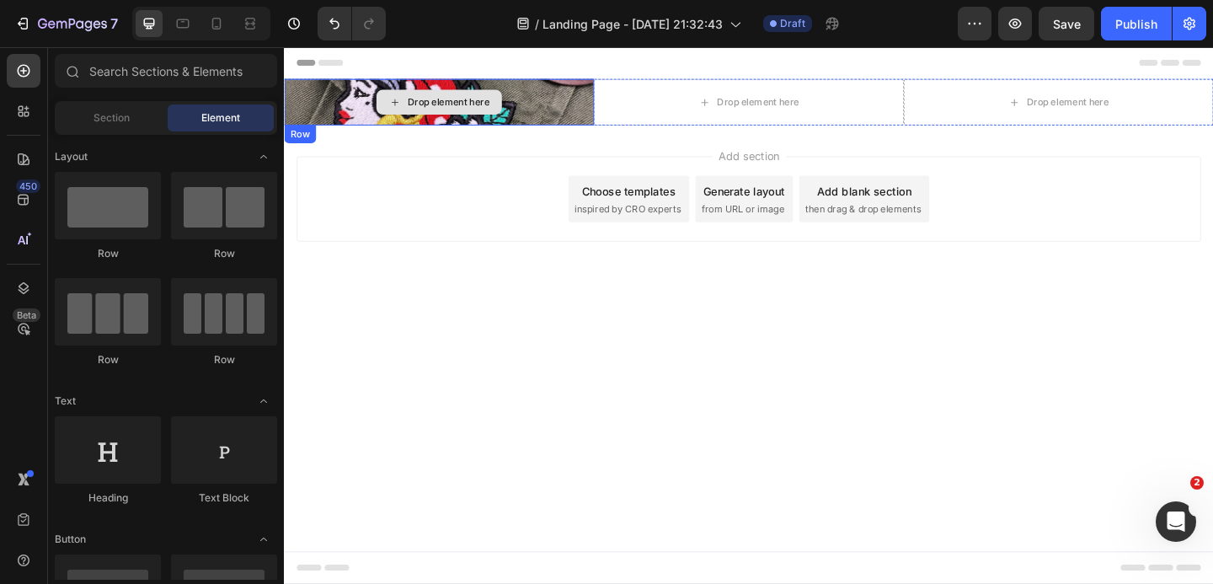
click at [446, 108] on div "Drop element here" at bounding box center [462, 106] width 89 height 13
click at [348, 97] on div "Drop element here" at bounding box center [452, 107] width 337 height 51
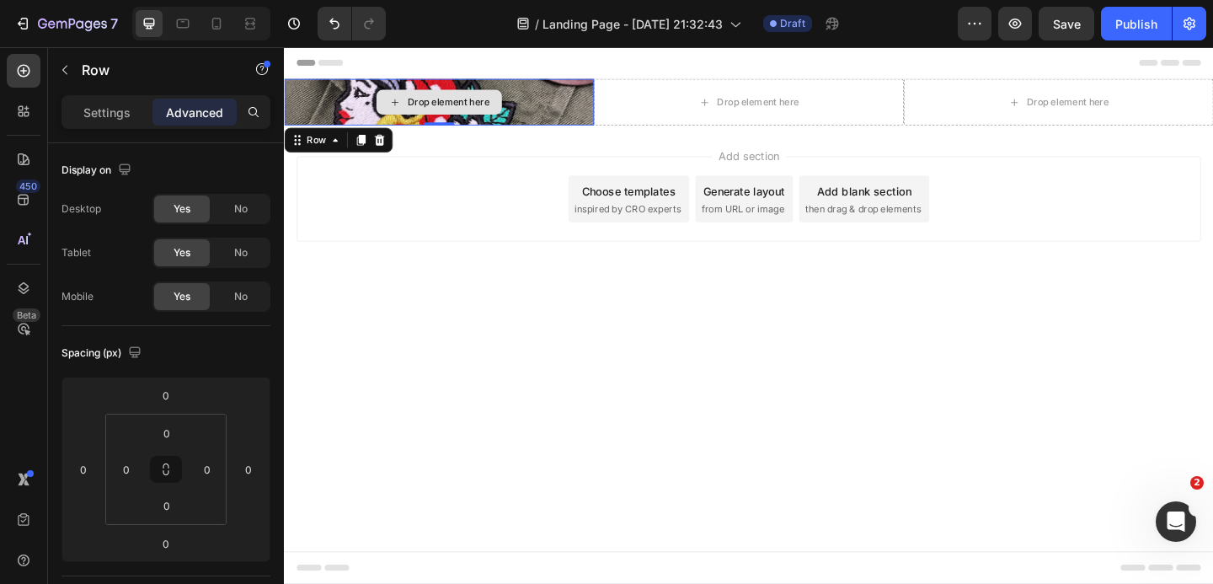
click at [453, 104] on div "Drop element here" at bounding box center [462, 106] width 89 height 13
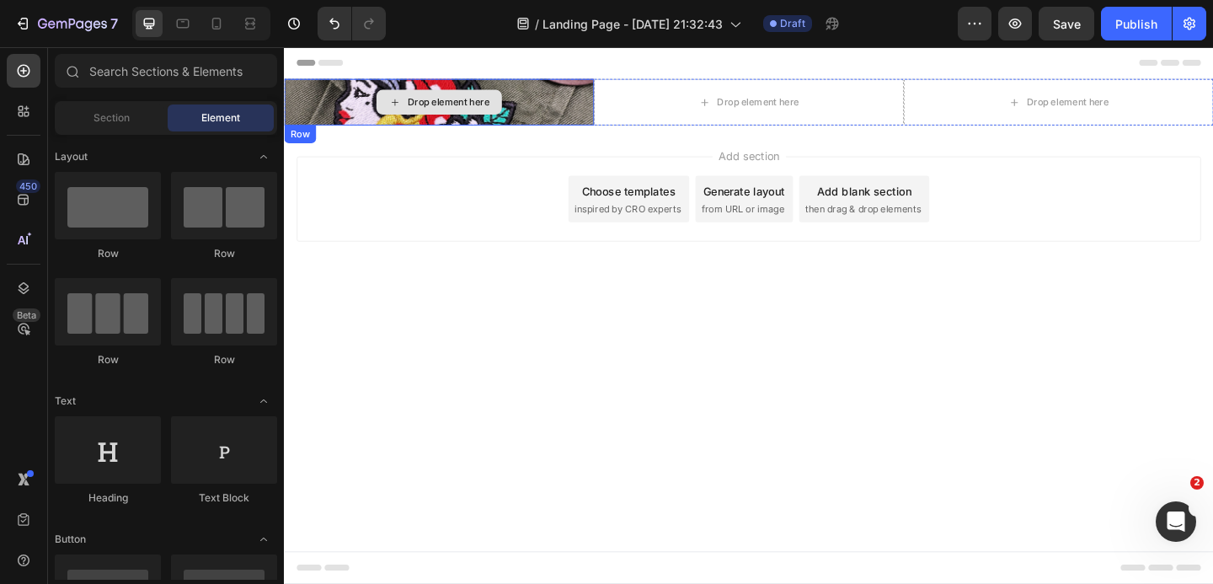
click at [564, 96] on div "Drop element here" at bounding box center [452, 107] width 337 height 51
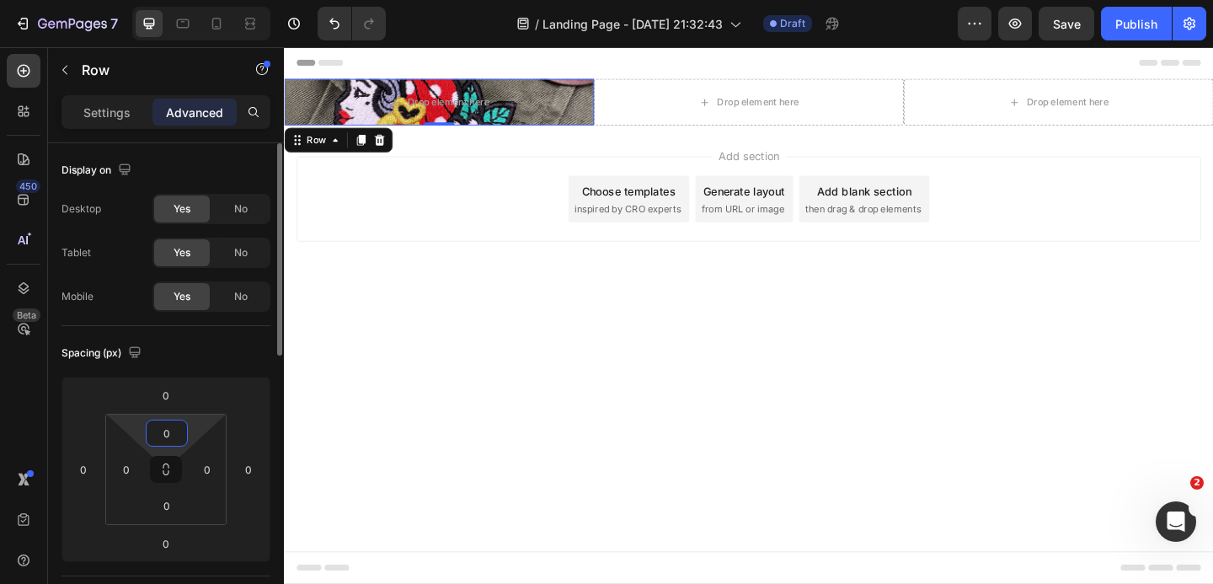
click at [164, 421] on input "0" at bounding box center [167, 432] width 34 height 25
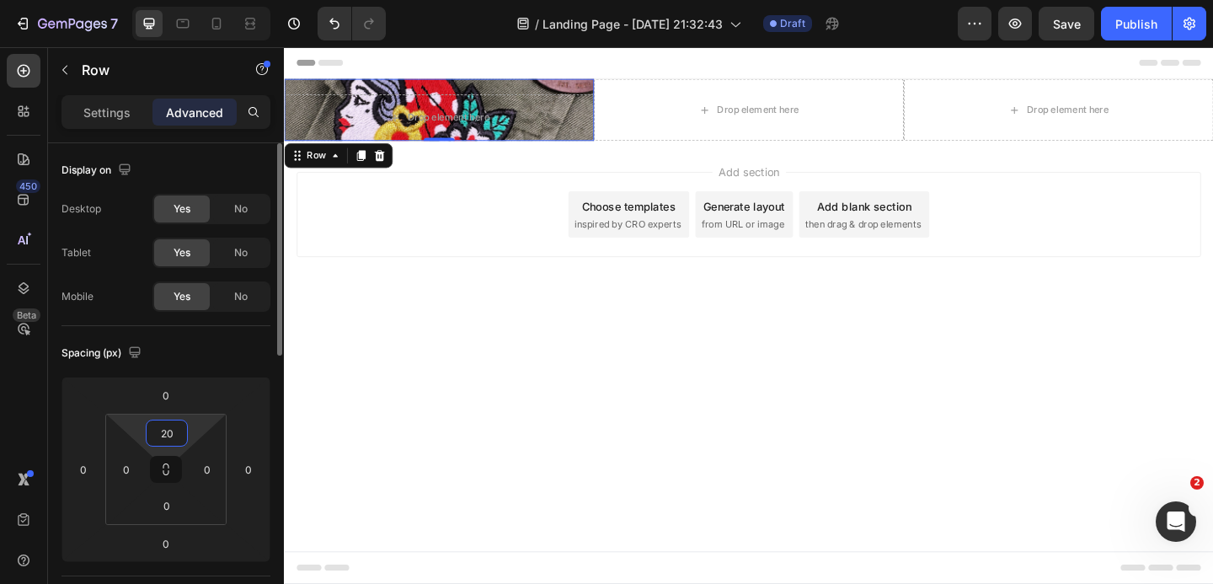
type input "2"
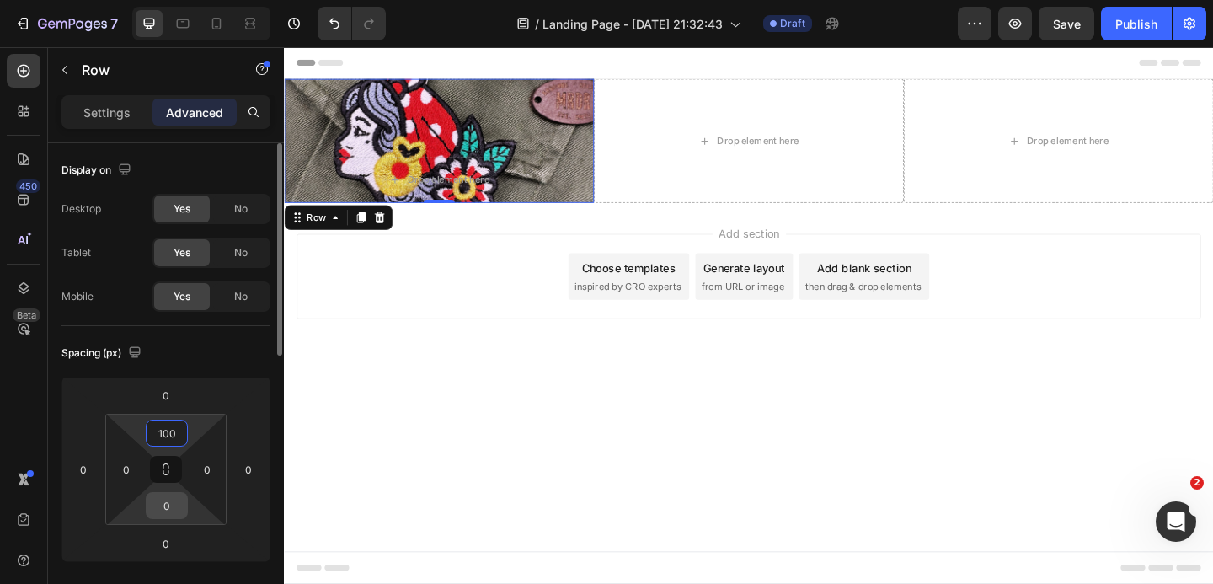
type input "100"
click at [166, 508] on input "0" at bounding box center [167, 505] width 34 height 25
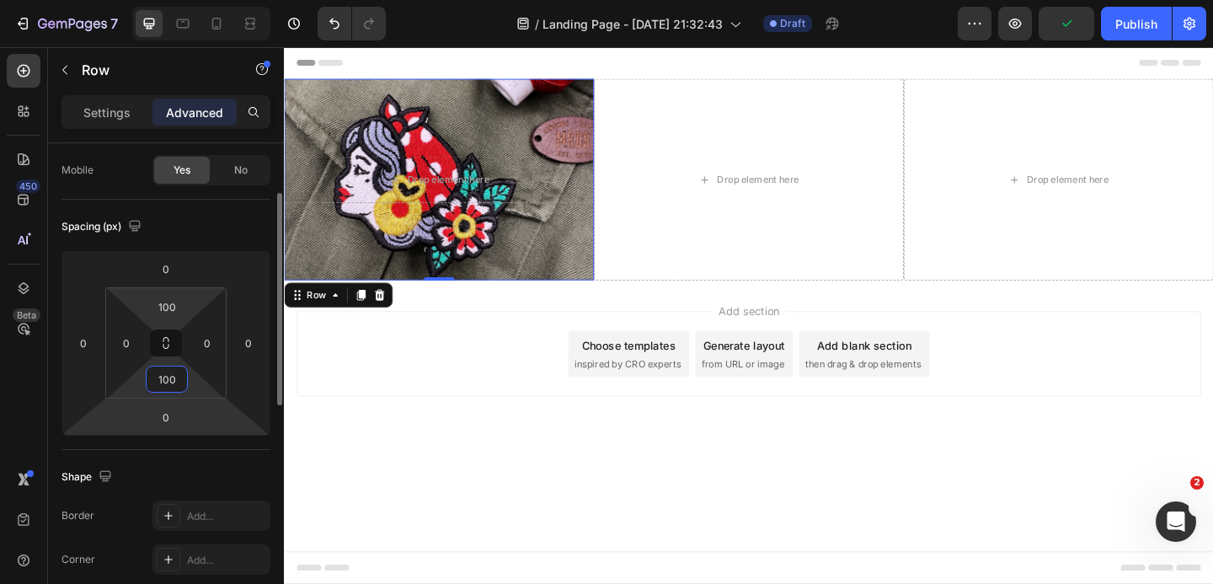
scroll to position [122, 0]
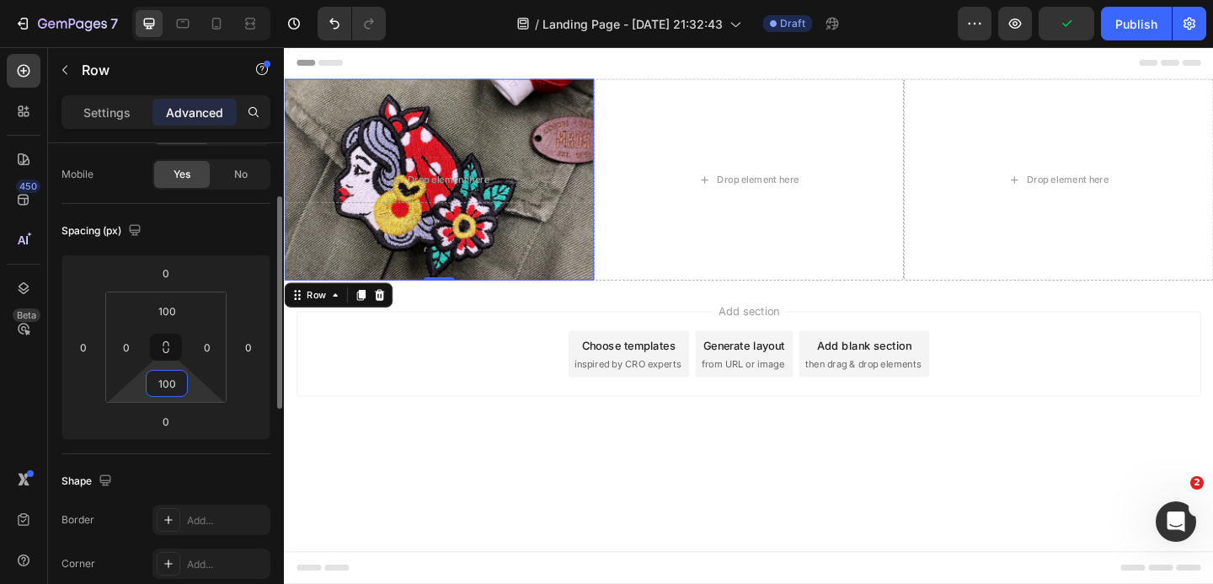
type input "100"
click at [112, 228] on div "Spacing (px)" at bounding box center [102, 231] width 83 height 23
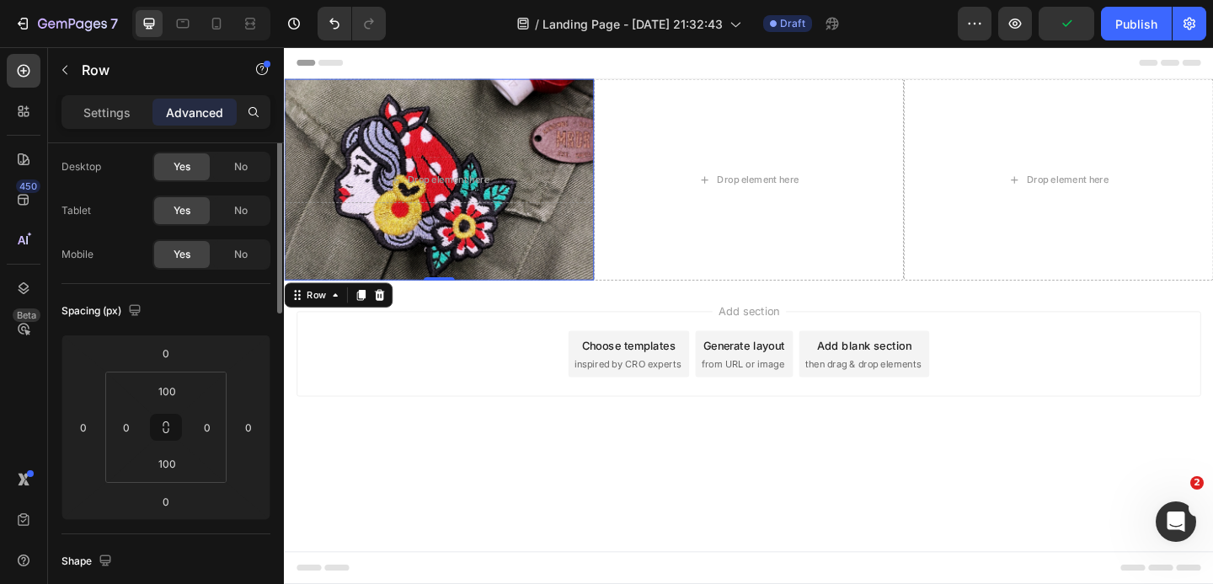
scroll to position [0, 0]
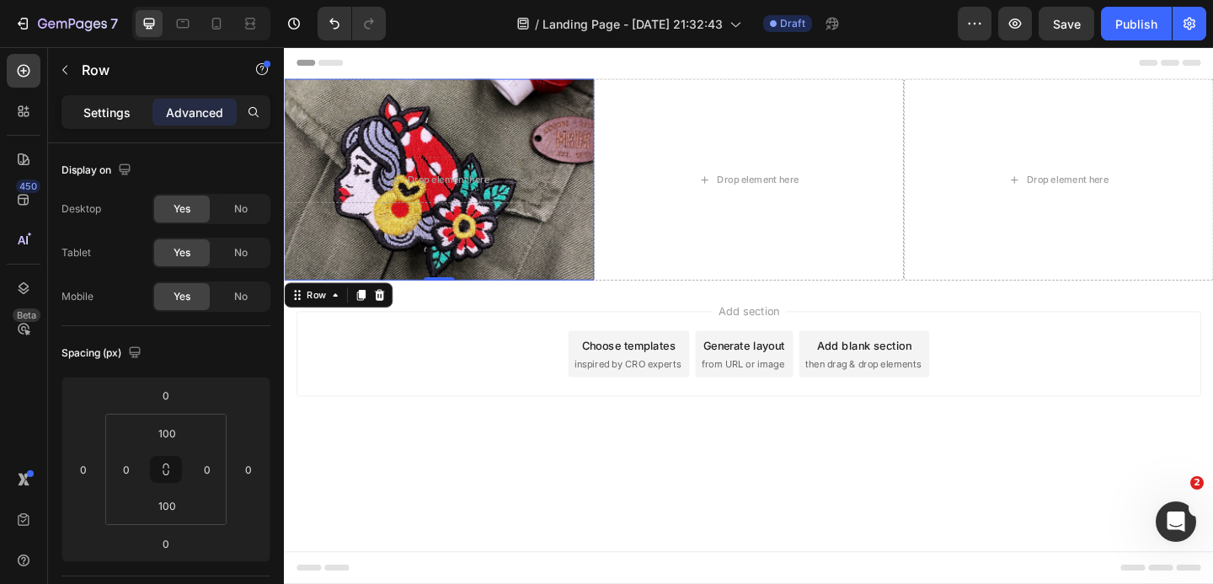
click at [117, 113] on p "Settings" at bounding box center [106, 113] width 47 height 18
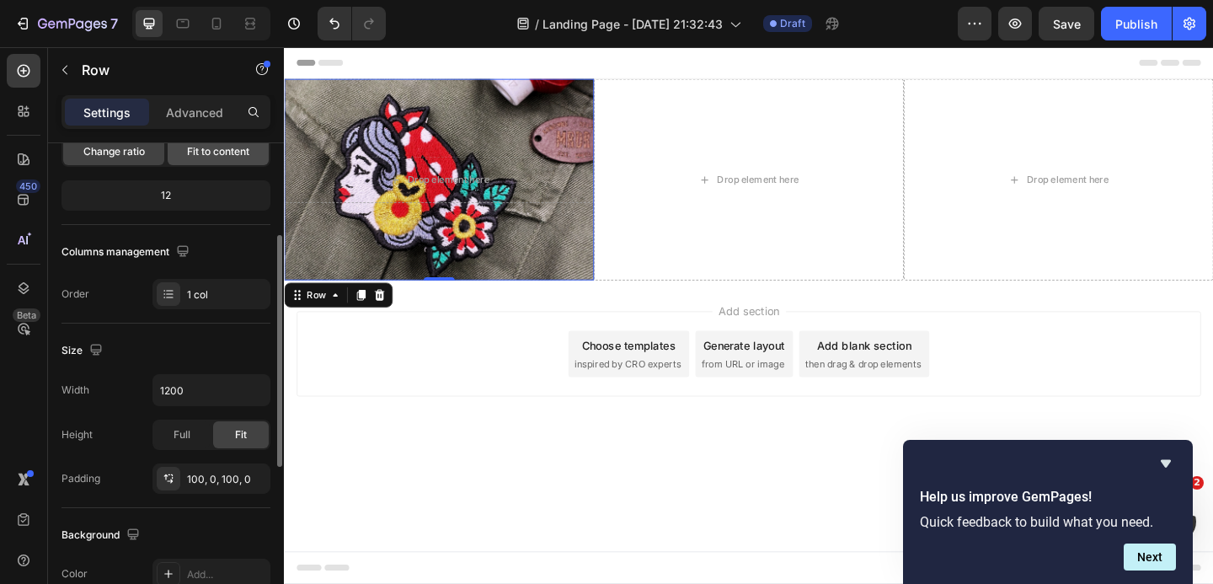
scroll to position [189, 0]
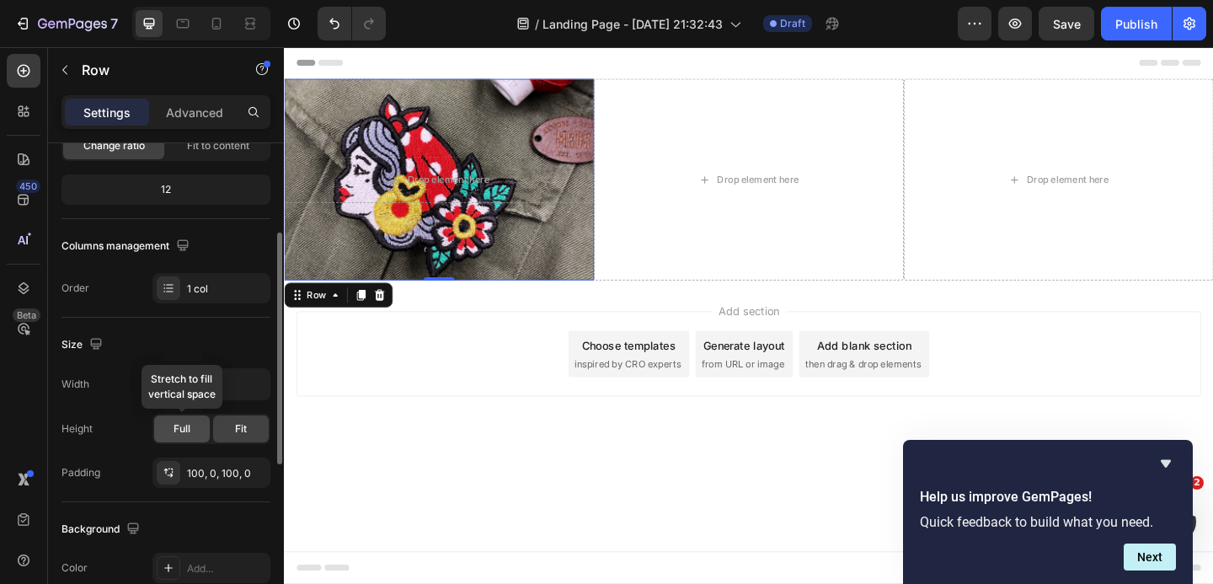
click at [195, 432] on div "Full" at bounding box center [182, 428] width 56 height 27
click at [236, 428] on span "Fit" at bounding box center [241, 428] width 12 height 15
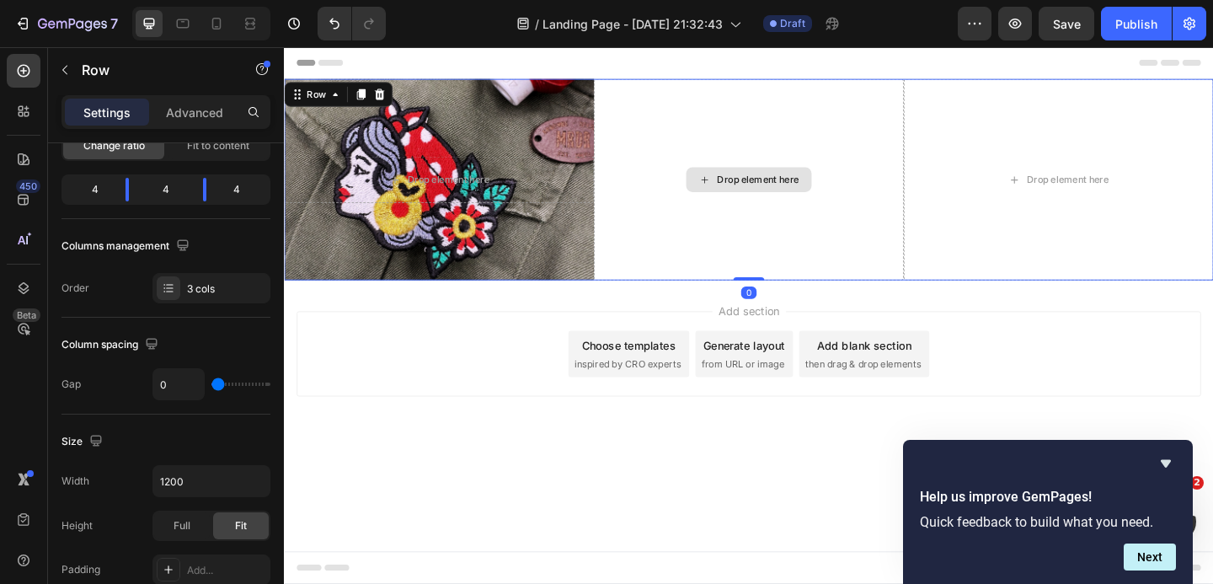
click at [695, 108] on div "Drop element here" at bounding box center [789, 191] width 337 height 219
click at [329, 93] on div "Row" at bounding box center [319, 98] width 28 height 15
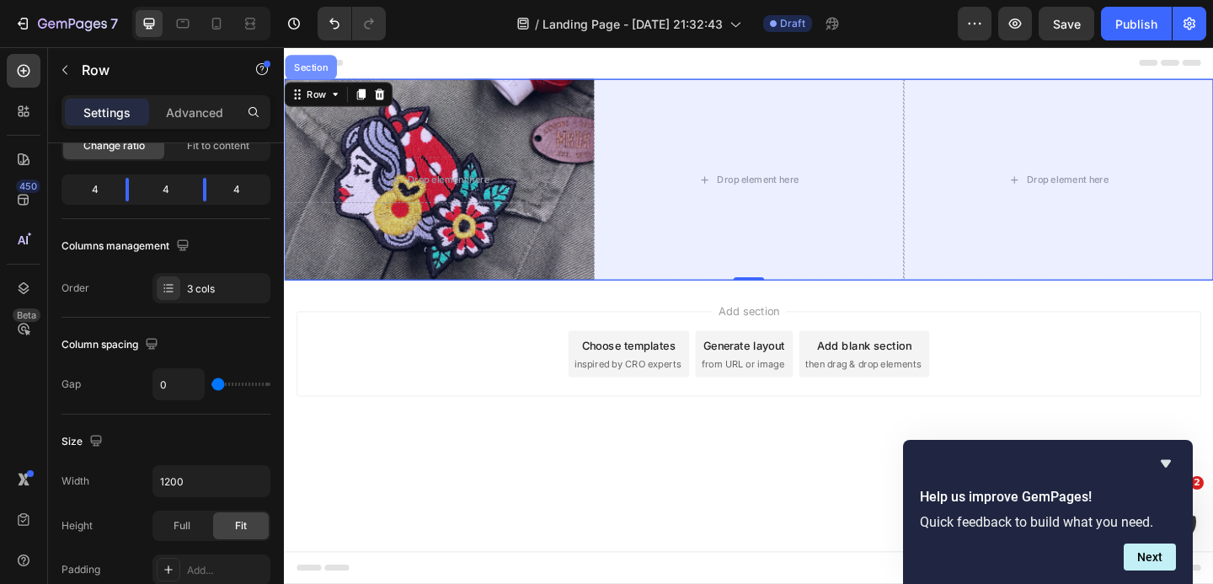
click at [312, 75] on div "Section" at bounding box center [313, 69] width 56 height 27
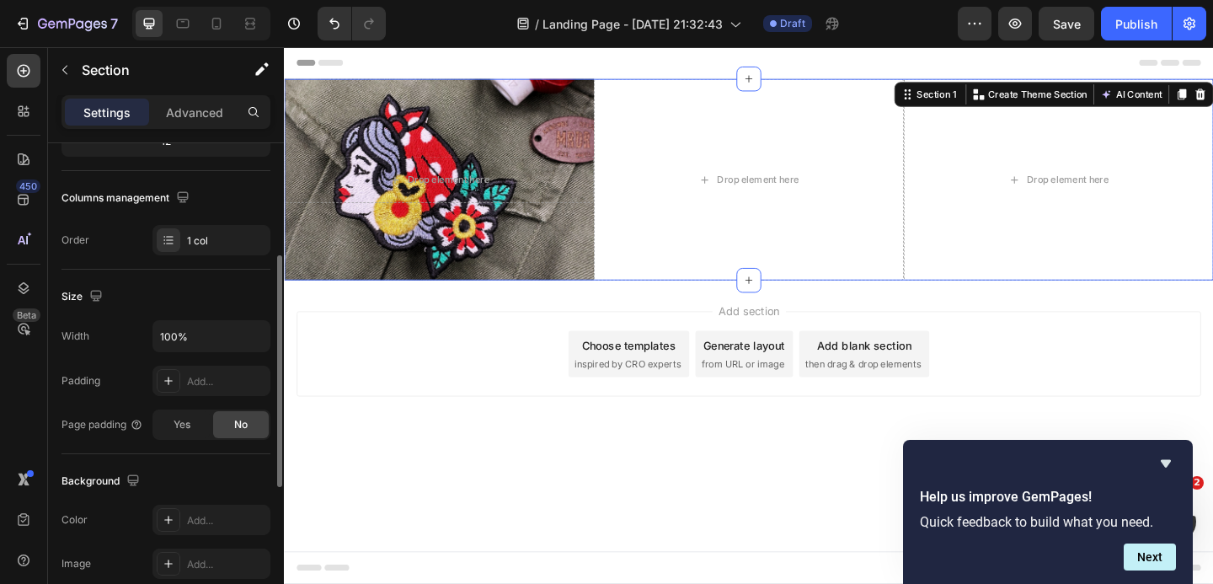
scroll to position [238, 0]
click at [190, 424] on div "Yes" at bounding box center [182, 422] width 56 height 27
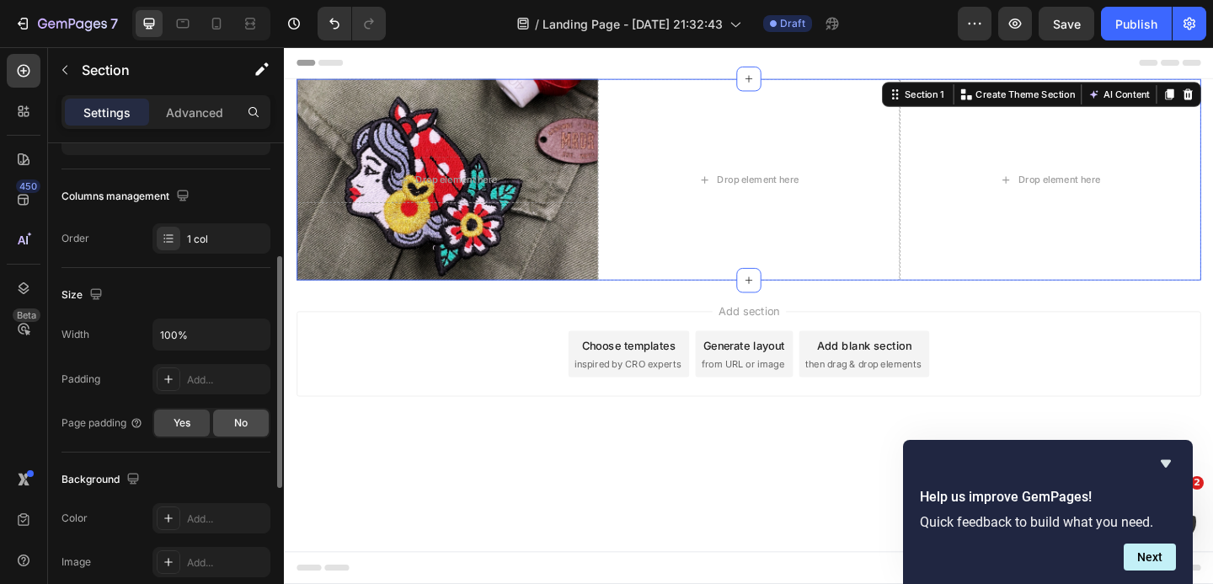
click at [222, 425] on div "No" at bounding box center [241, 422] width 56 height 27
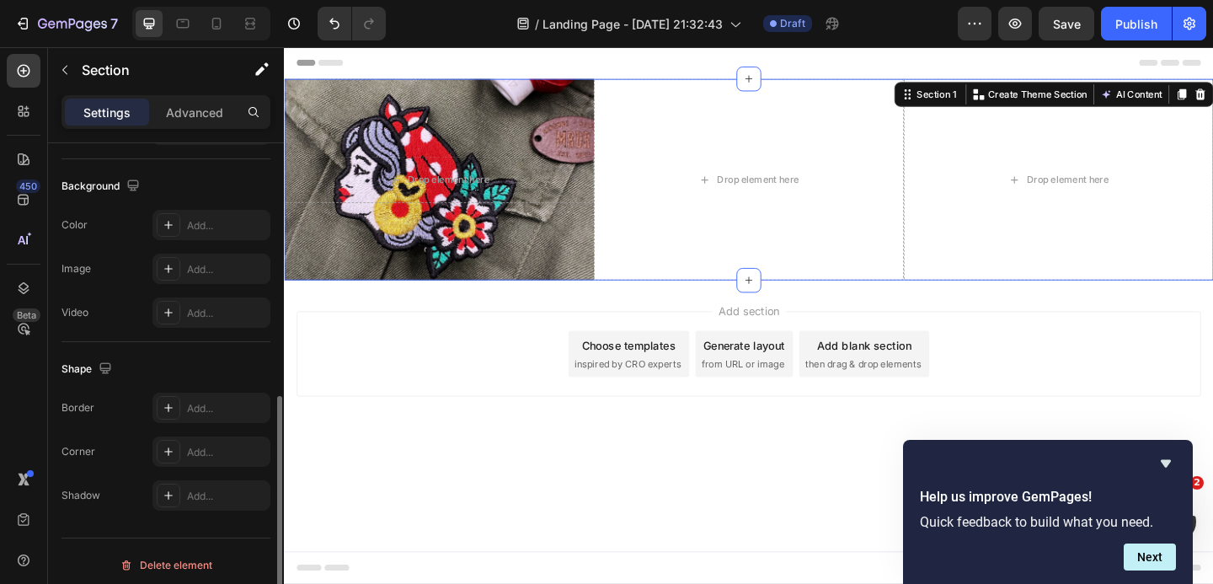
scroll to position [539, 0]
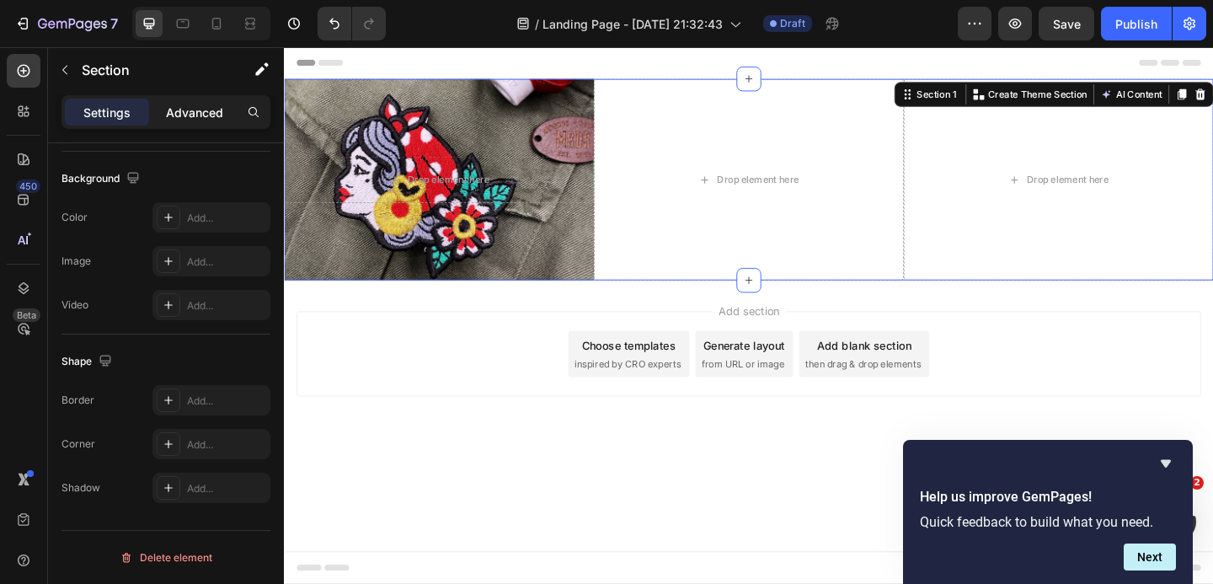
click at [197, 111] on p "Advanced" at bounding box center [194, 113] width 57 height 18
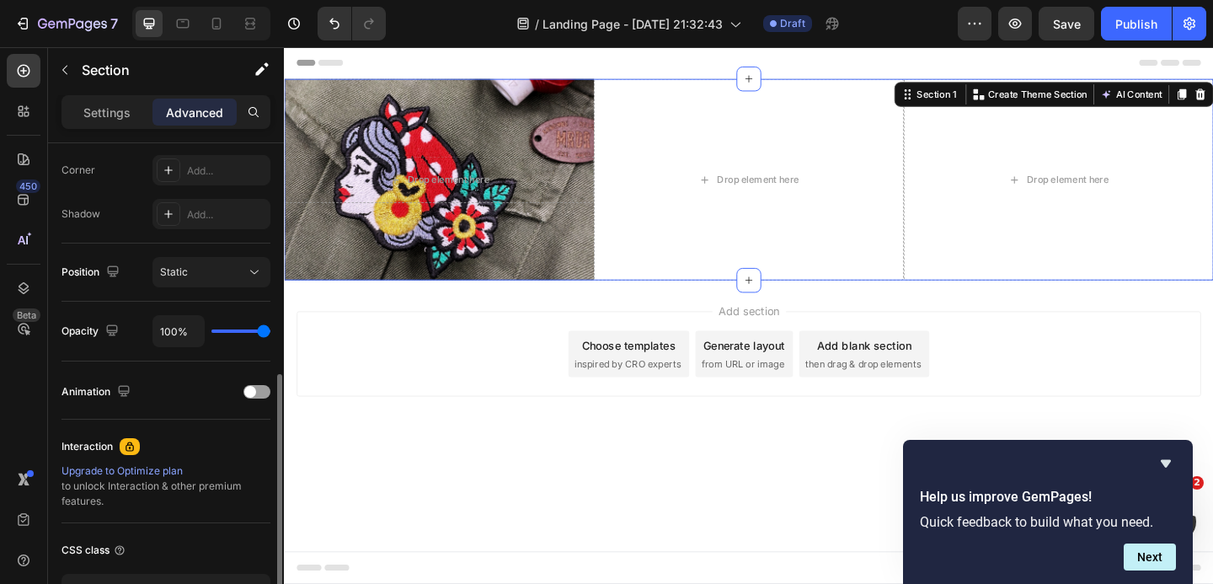
scroll to position [536, 0]
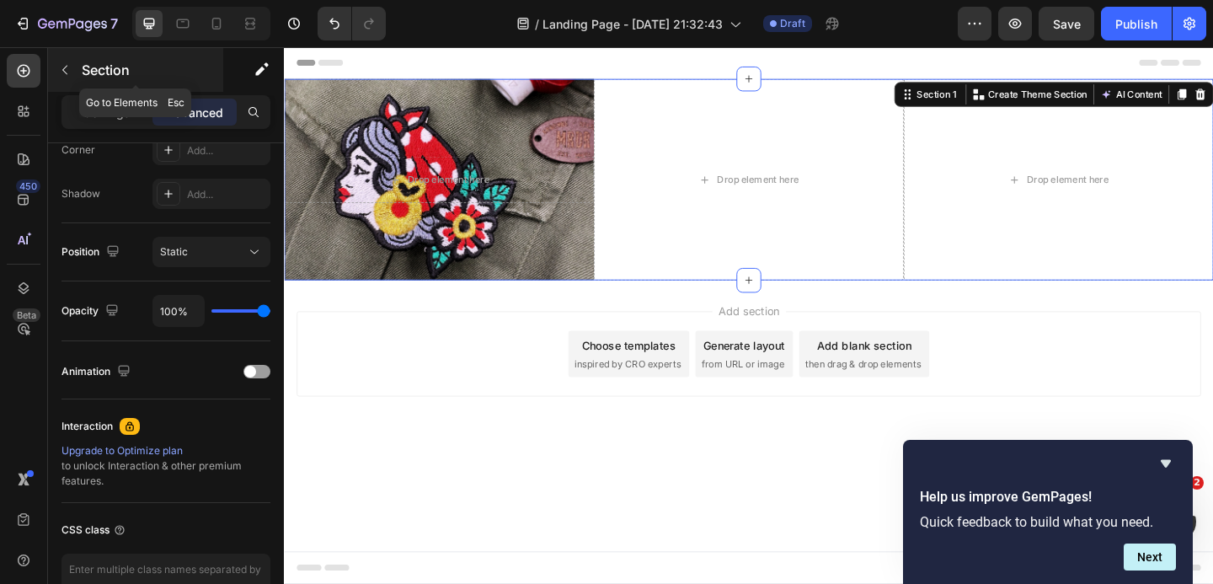
click at [64, 65] on icon "button" at bounding box center [64, 69] width 13 height 13
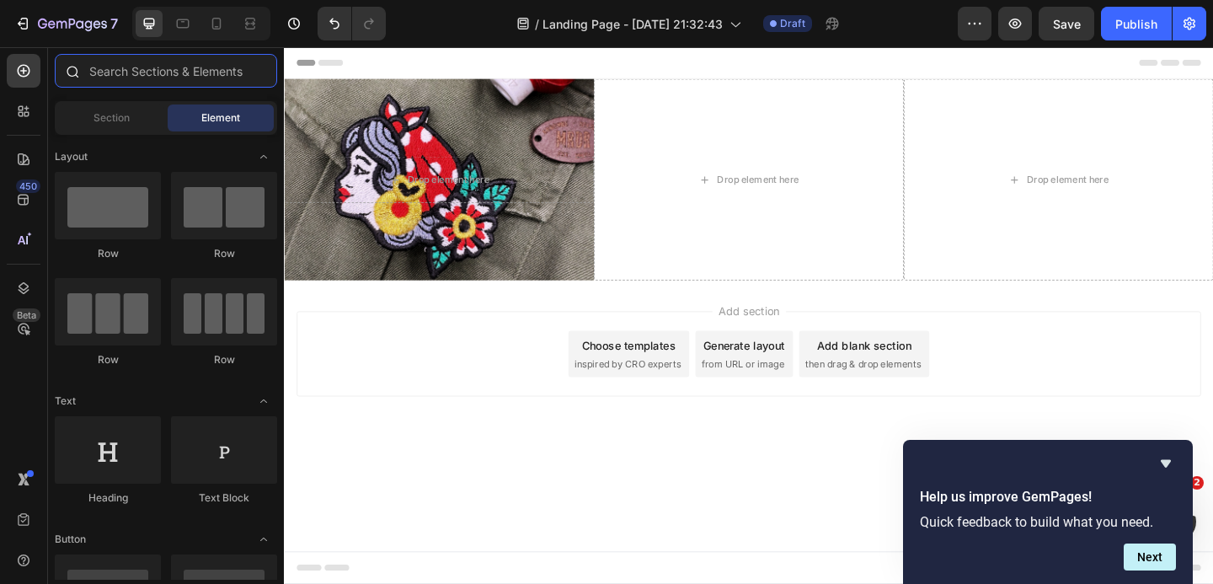
click at [106, 73] on input "text" at bounding box center [166, 71] width 222 height 34
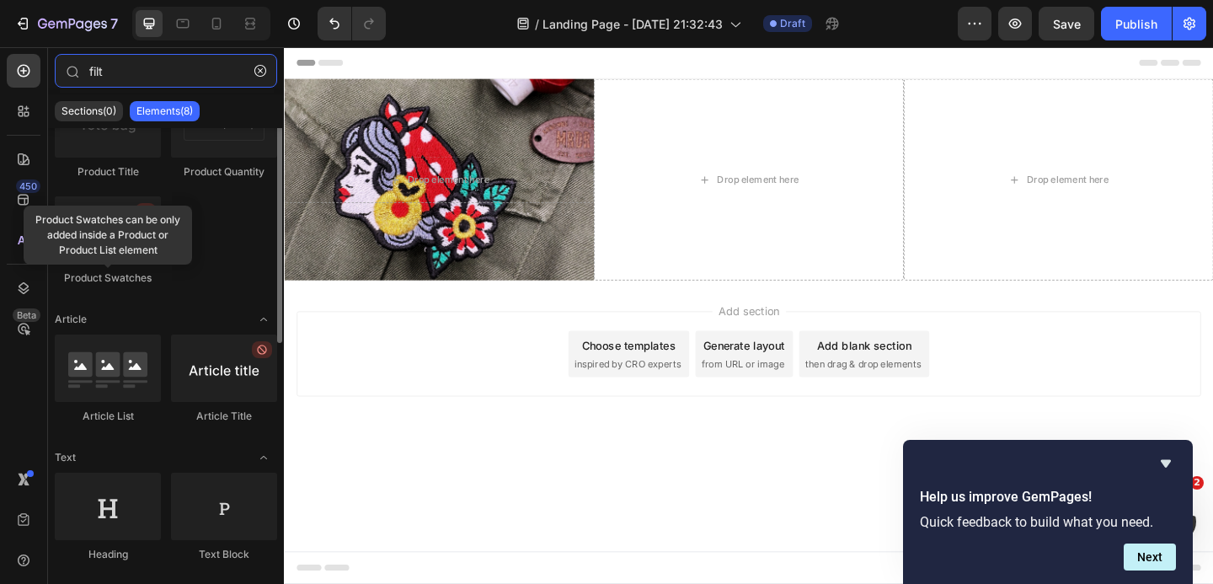
scroll to position [0, 0]
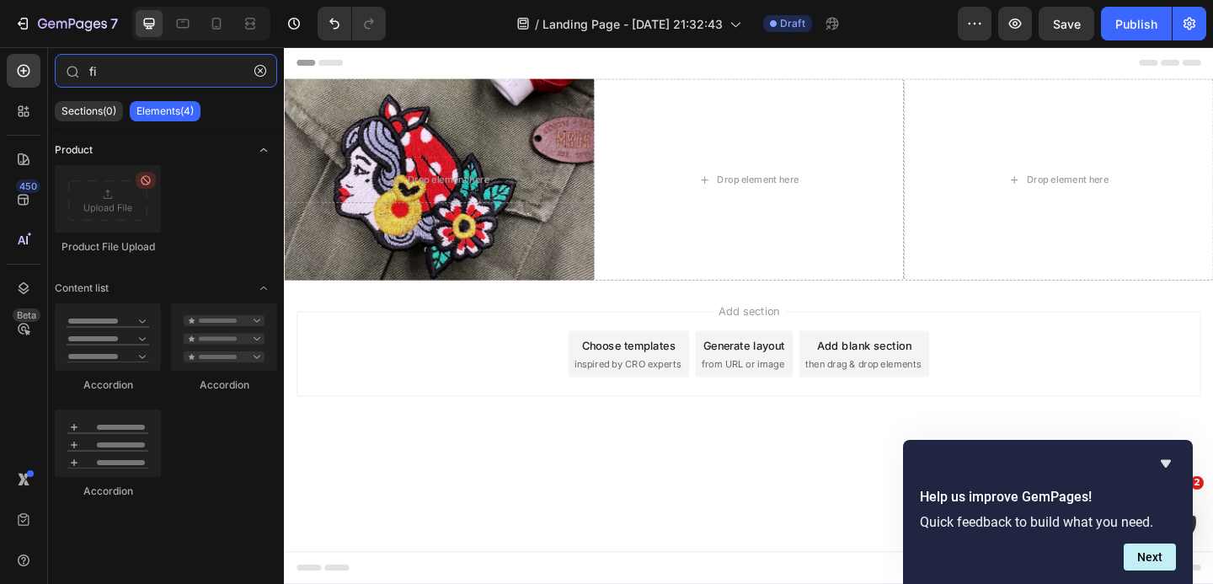
type input "f"
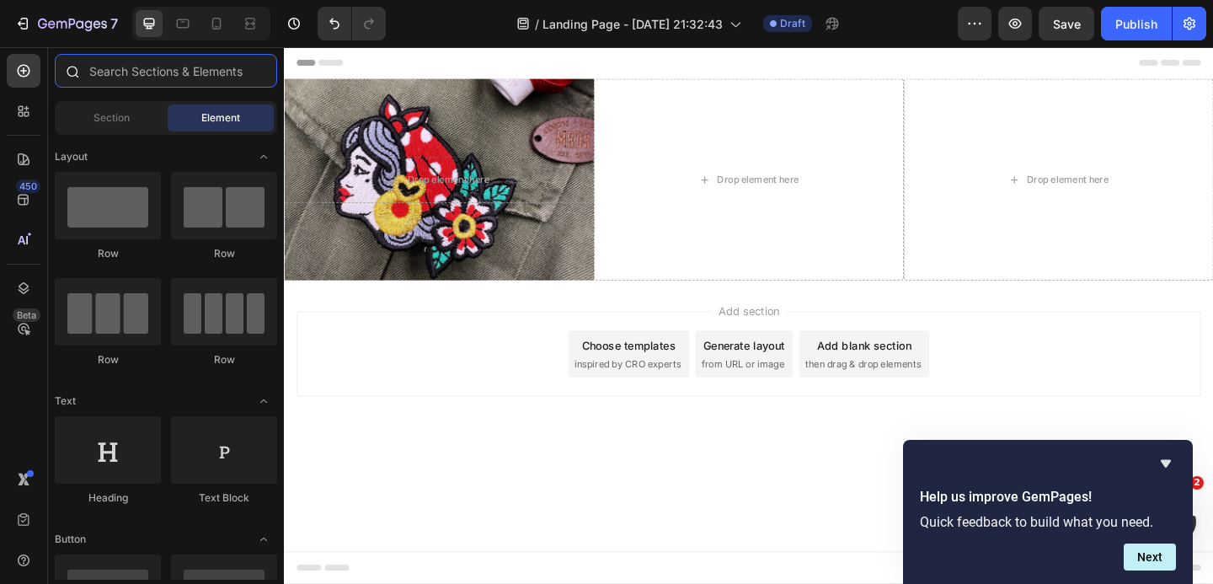
click at [133, 72] on input "text" at bounding box center [166, 71] width 222 height 34
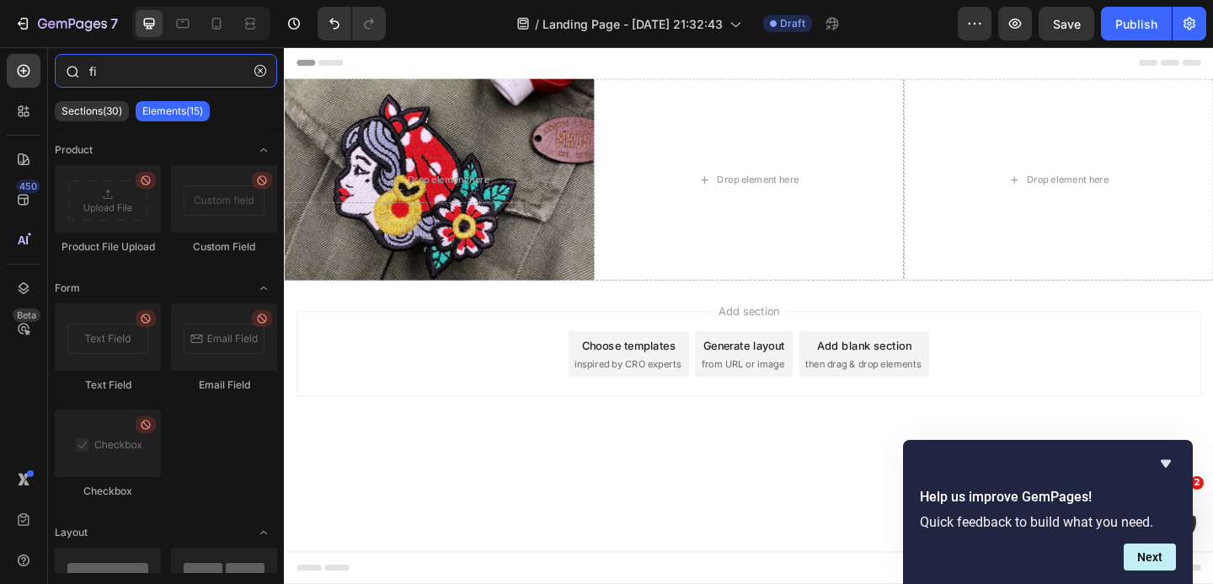
type input "f"
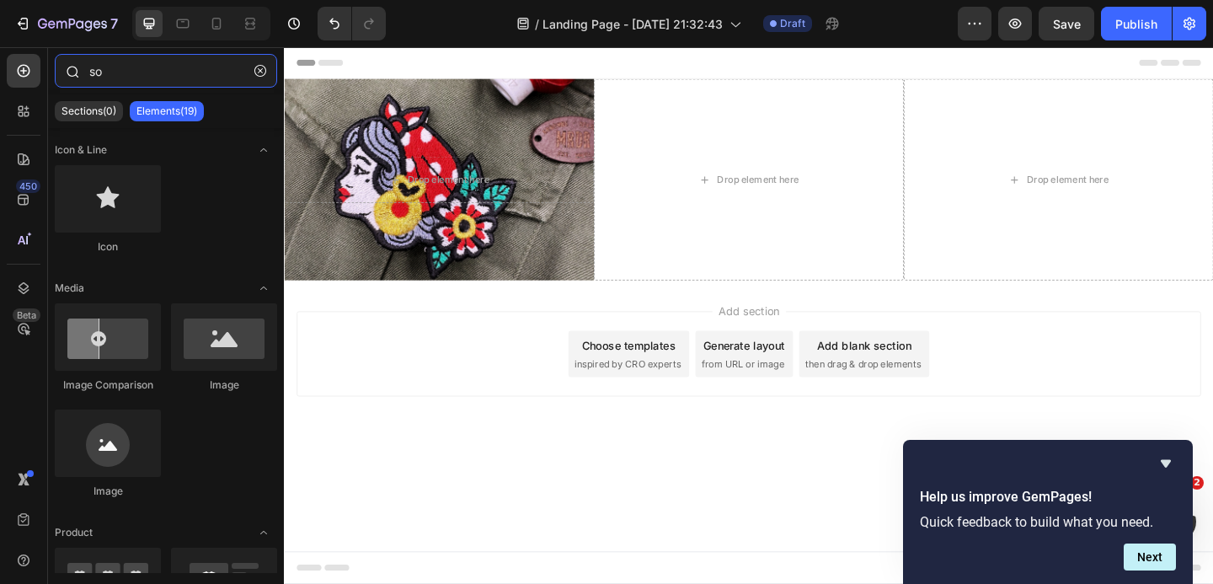
type input "s"
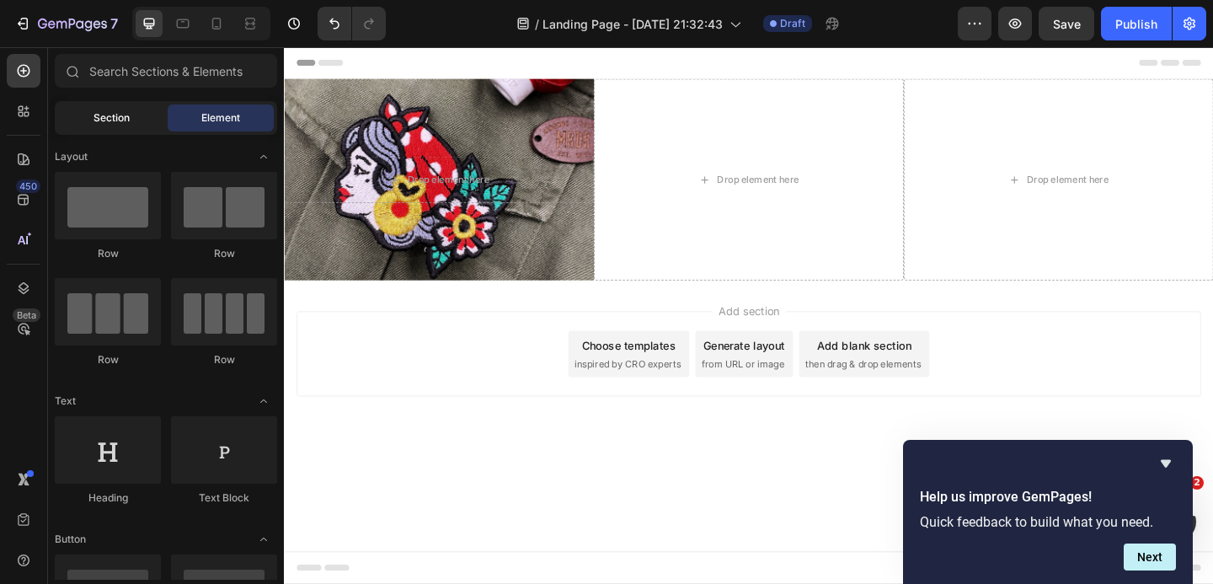
click at [102, 126] on div "Section" at bounding box center [111, 117] width 106 height 27
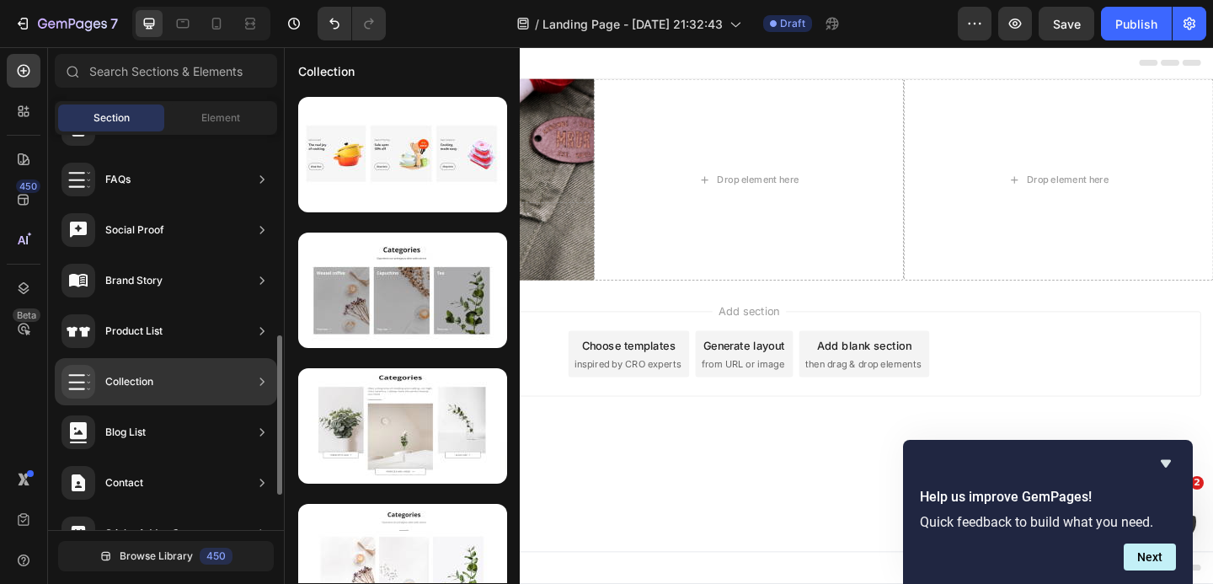
scroll to position [499, 0]
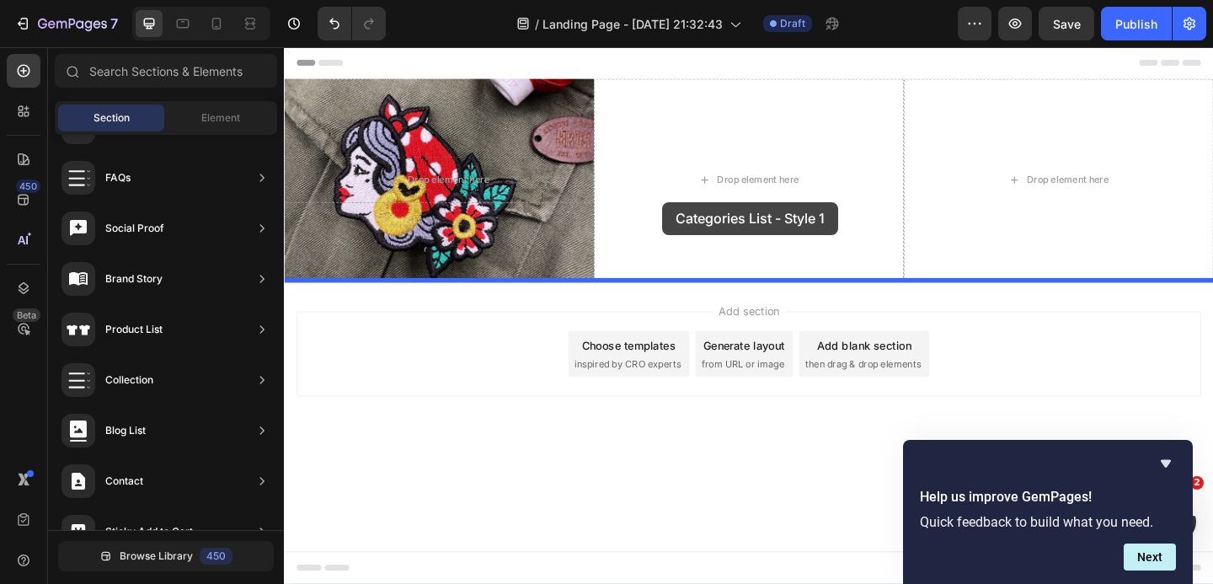
drag, startPoint x: 666, startPoint y: 369, endPoint x: 696, endPoint y: 216, distance: 156.1
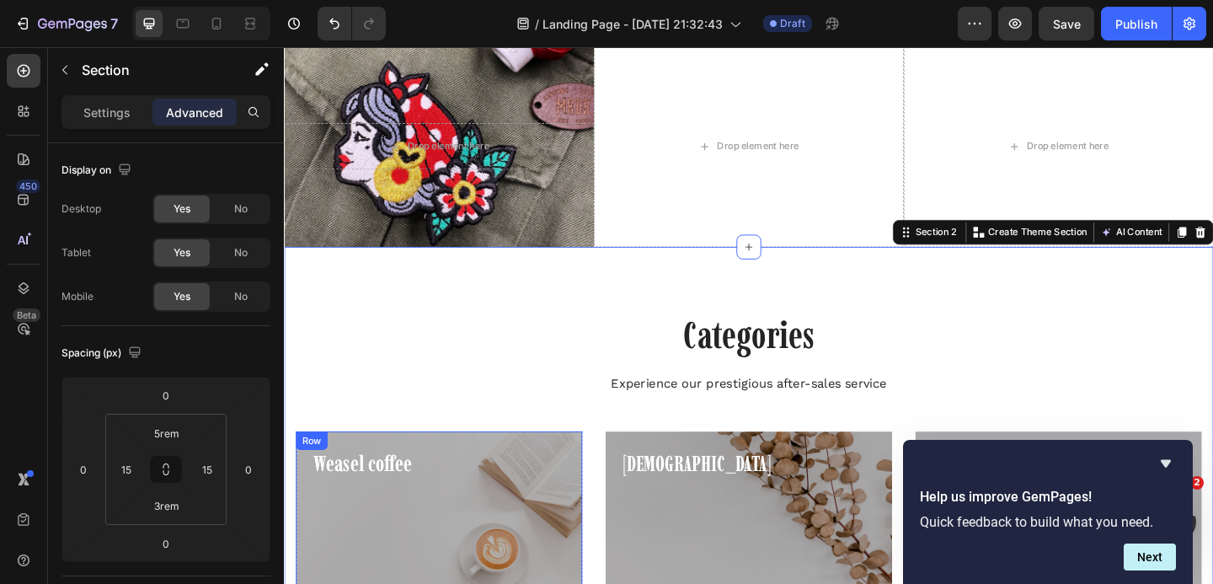
scroll to position [0, 0]
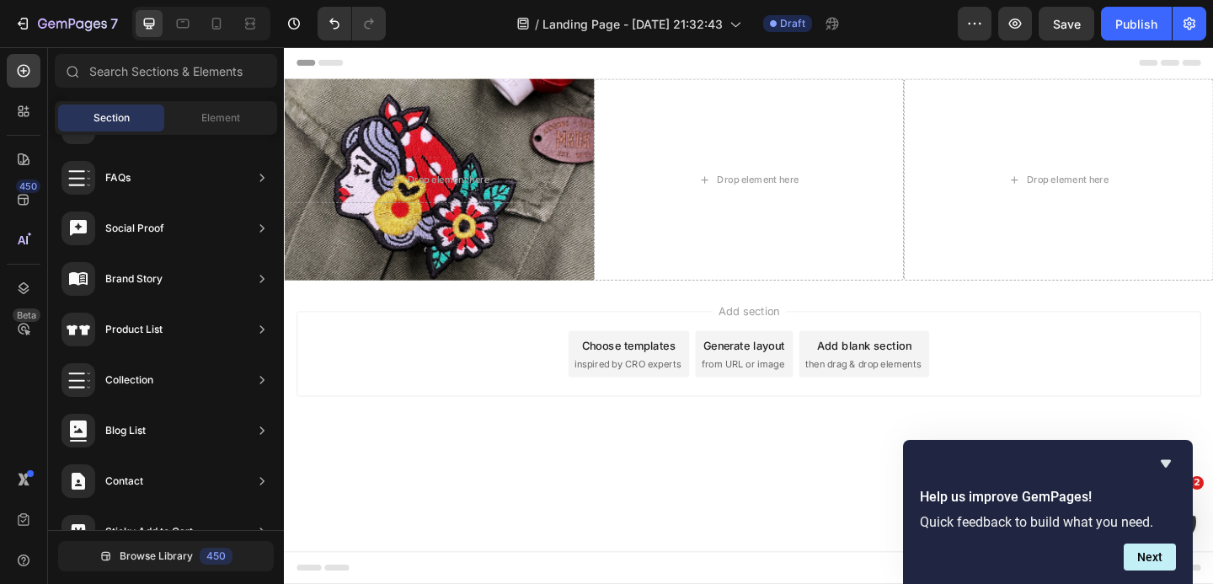
click at [830, 447] on div "Add section Choose templates inspired by CRO experts Generate layout from URL o…" at bounding box center [789, 404] width 1011 height 207
click at [340, 25] on icon "Undo/Redo" at bounding box center [334, 23] width 17 height 17
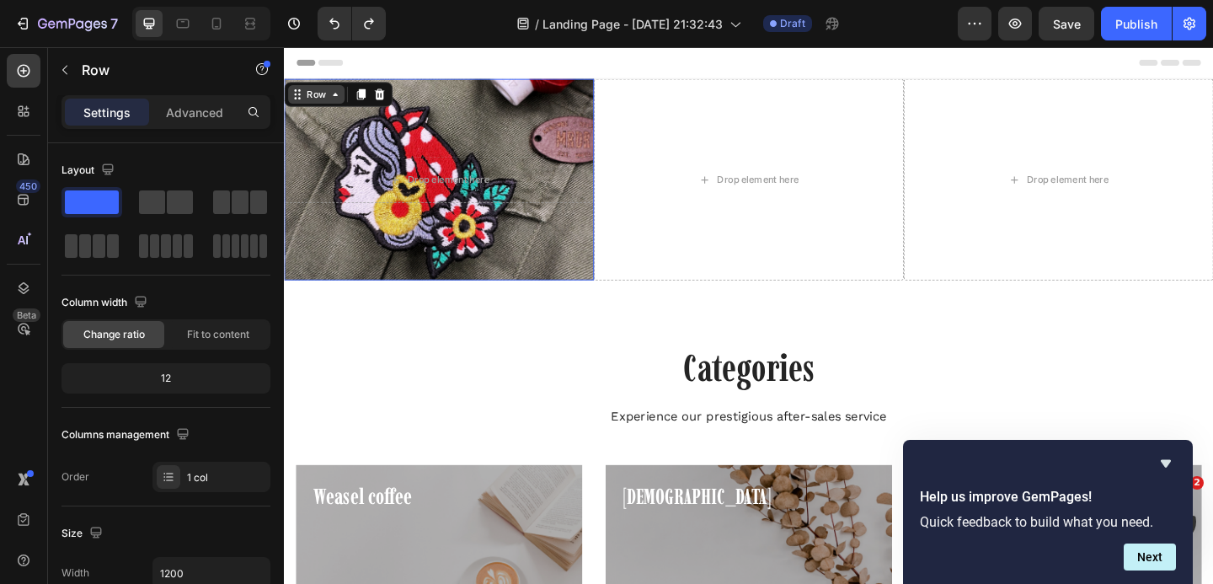
click at [302, 89] on div "Row" at bounding box center [318, 98] width 61 height 20
click at [387, 93] on icon at bounding box center [387, 98] width 13 height 13
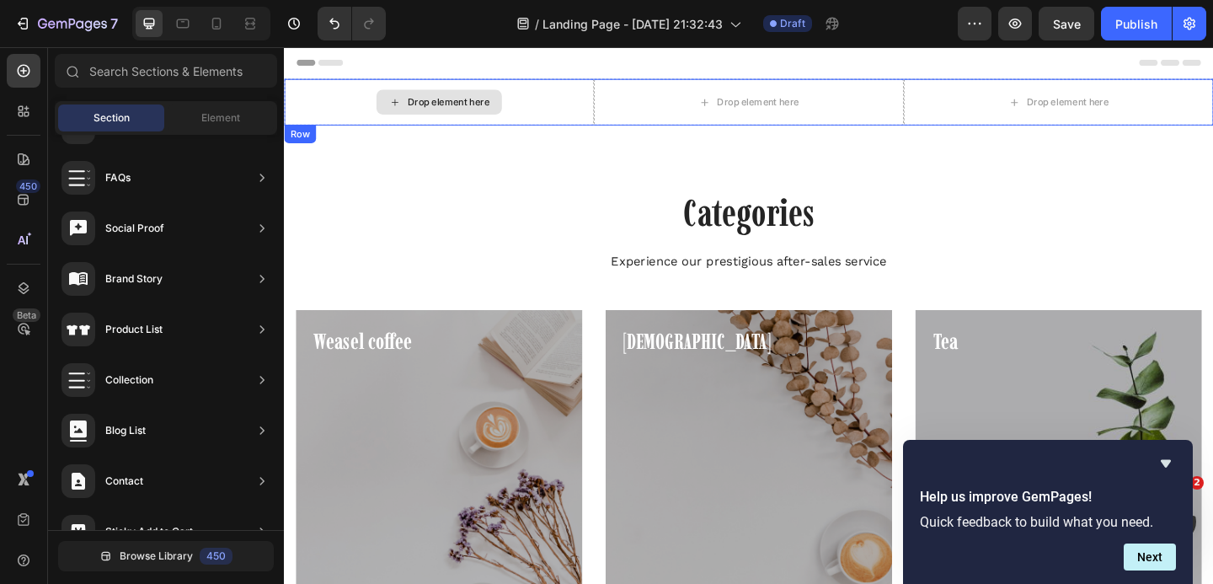
click at [316, 99] on div "Drop element here" at bounding box center [452, 107] width 337 height 51
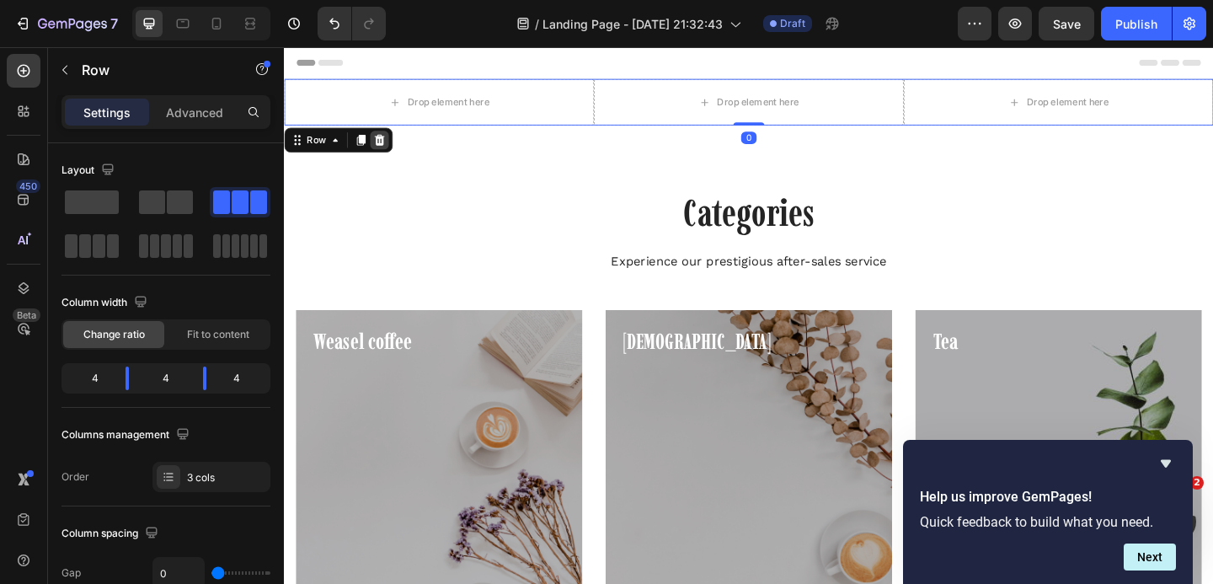
click at [389, 150] on icon at bounding box center [387, 148] width 11 height 12
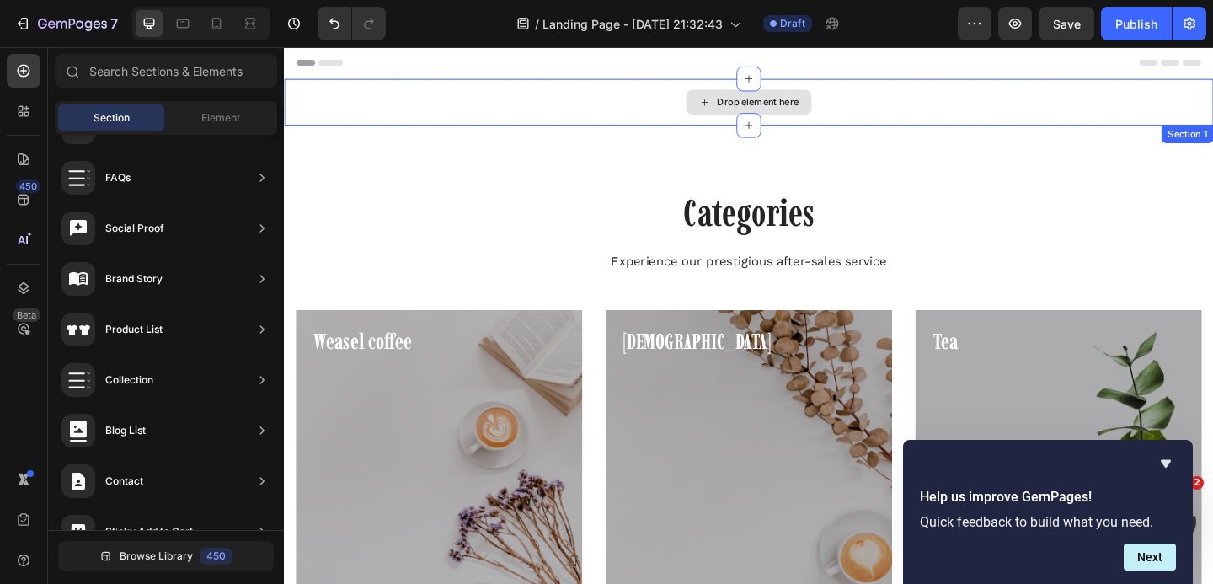
click at [352, 88] on div "Drop element here" at bounding box center [789, 107] width 1011 height 51
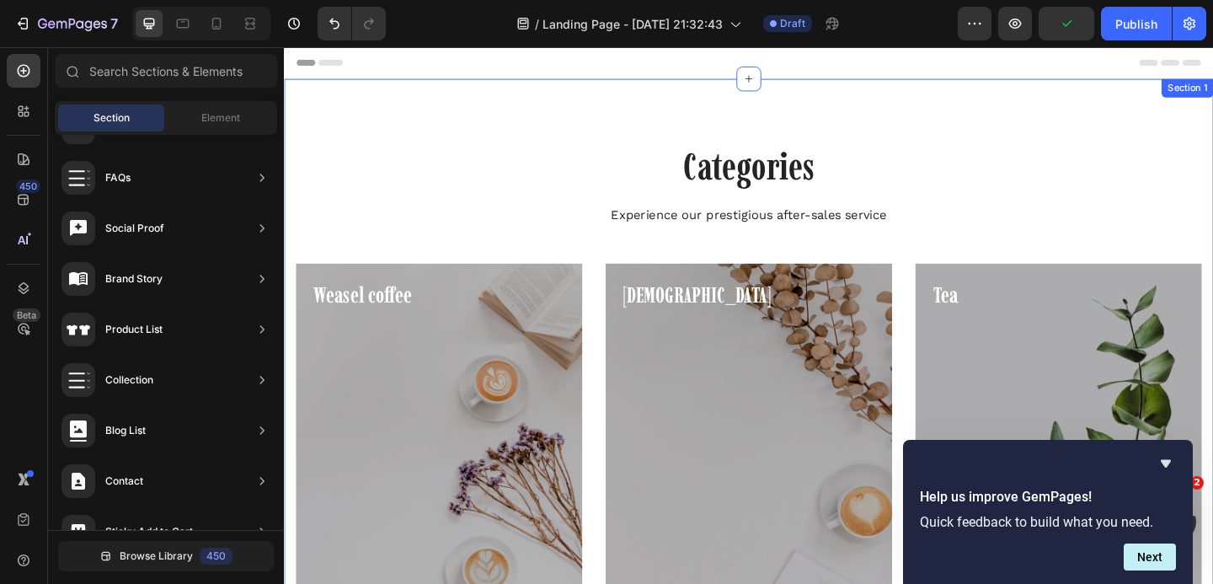
click at [871, 122] on div "Categories Heading Experience our prestigious after-sales service Text block Ro…" at bounding box center [789, 409] width 1011 height 655
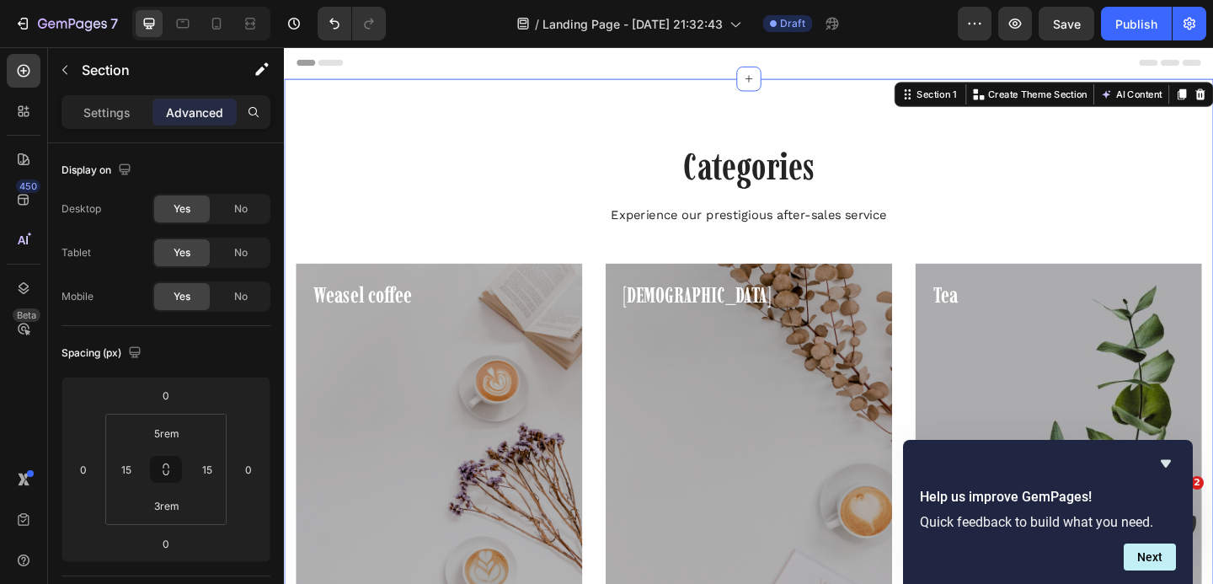
click at [870, 122] on div "Categories Heading Experience our prestigious after-sales service Text block Ro…" at bounding box center [789, 409] width 1011 height 655
click at [386, 312] on p "Weasel coffee" at bounding box center [452, 317] width 273 height 30
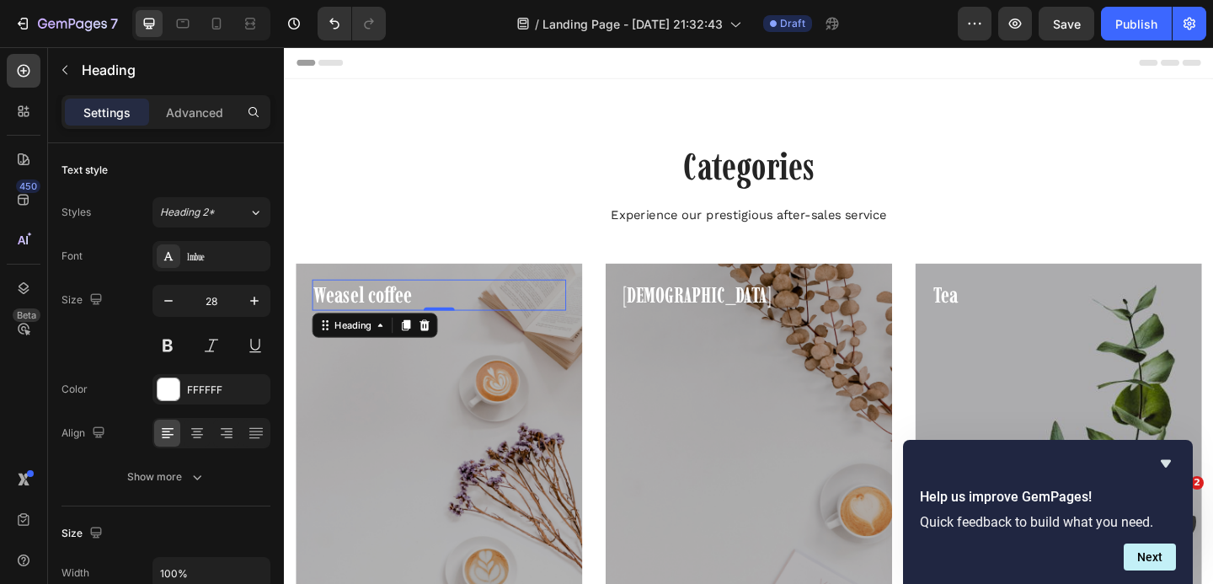
click at [386, 312] on p "Weasel coffee" at bounding box center [452, 317] width 273 height 30
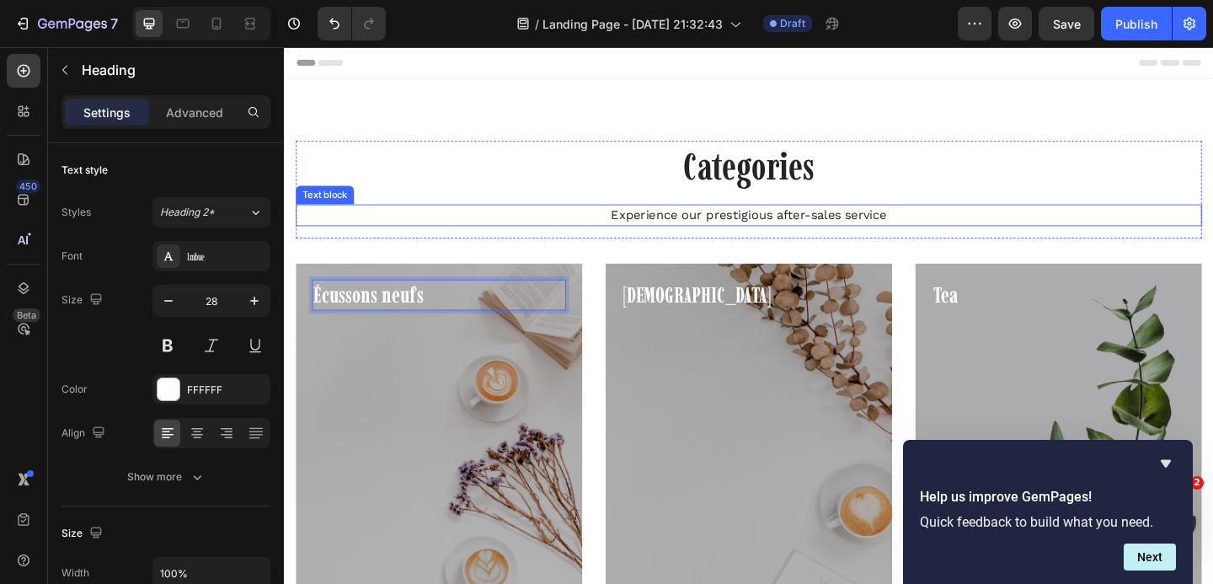
click at [478, 229] on p "Experience our prestigious after-sales service" at bounding box center [789, 230] width 982 height 20
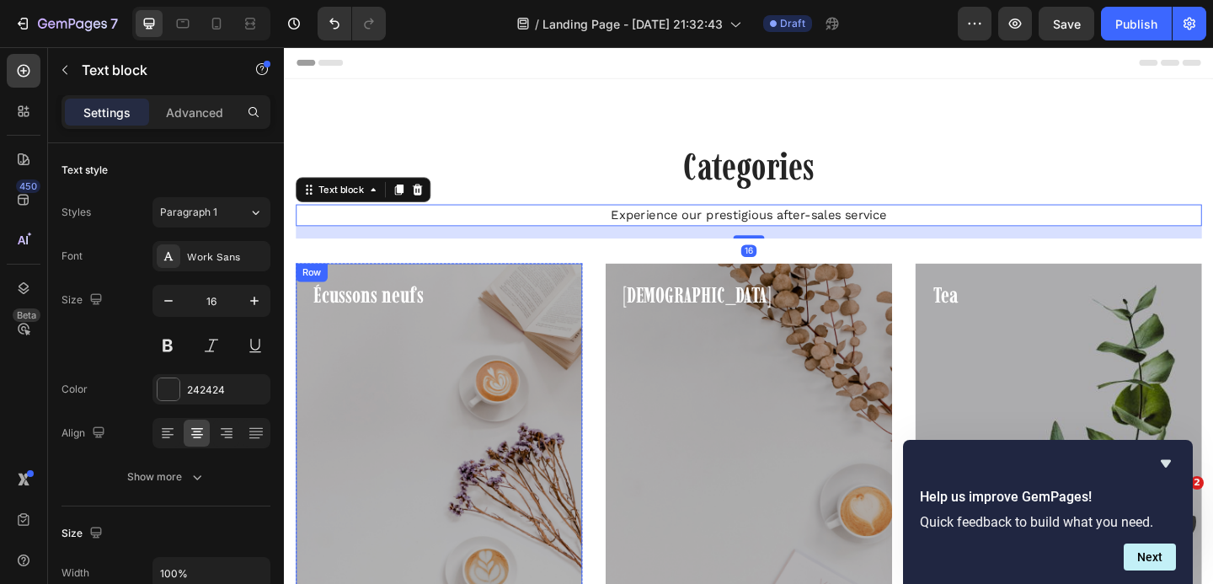
click at [498, 372] on div "Shop now Button" at bounding box center [452, 493] width 276 height 319
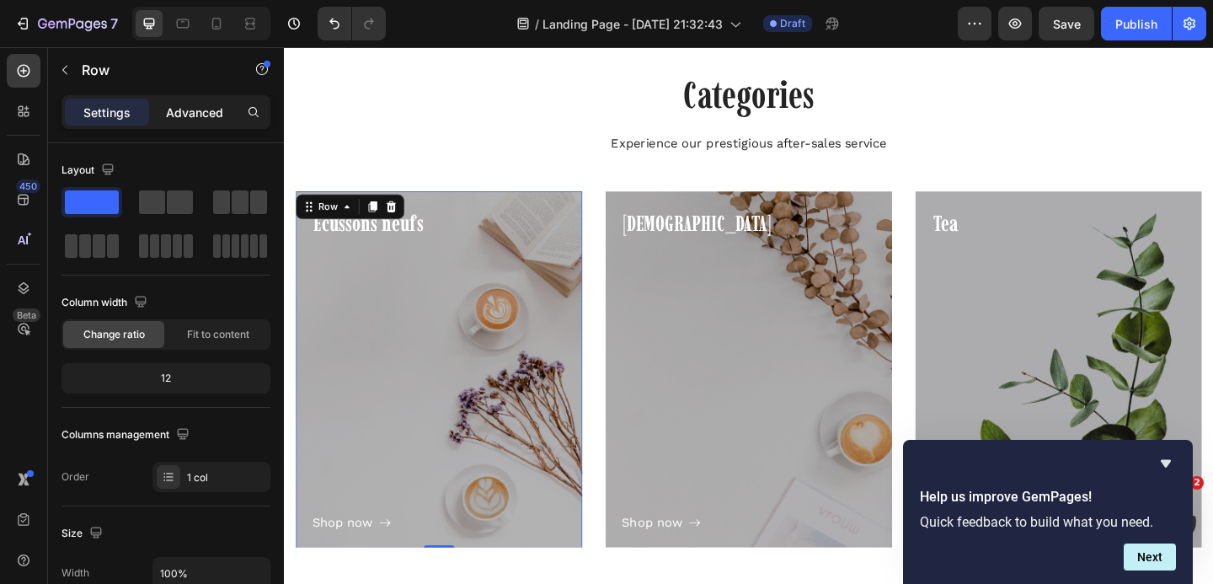
click at [195, 115] on p "Advanced" at bounding box center [194, 113] width 57 height 18
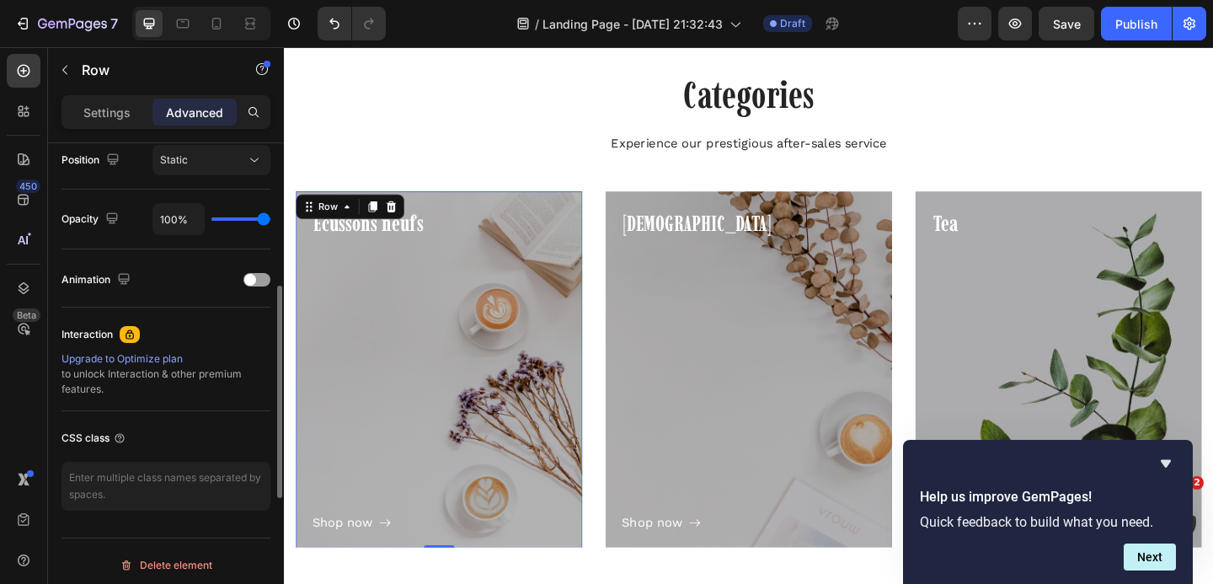
scroll to position [635, 0]
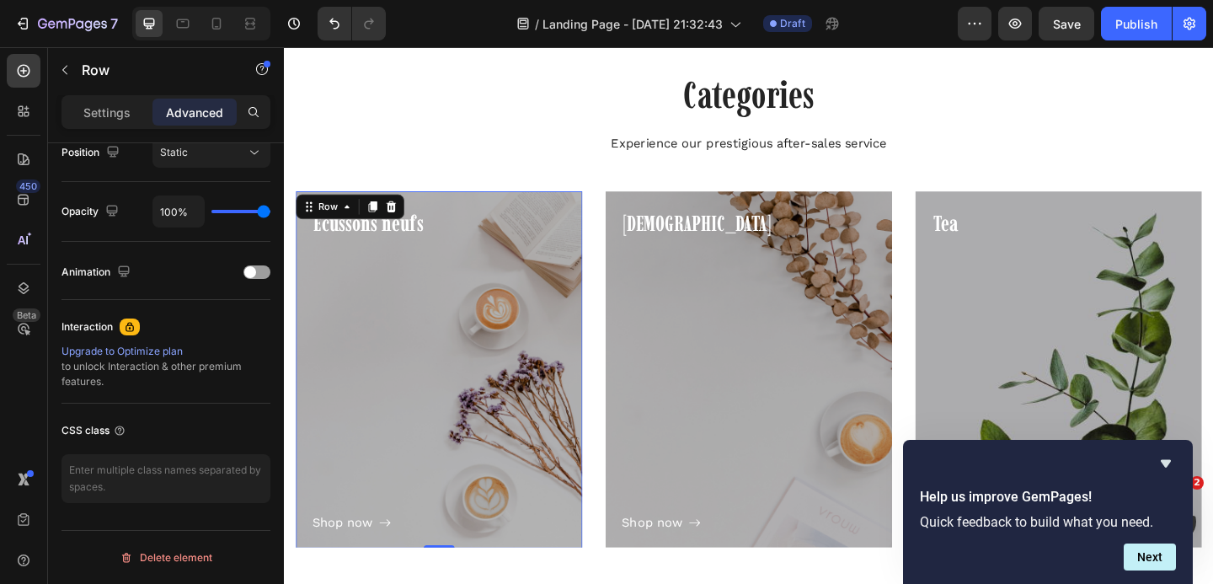
click at [310, 363] on div "Écussons neufs Heading Shop now Button Row 0" at bounding box center [452, 398] width 312 height 388
click at [328, 224] on div "Row" at bounding box center [332, 220] width 28 height 15
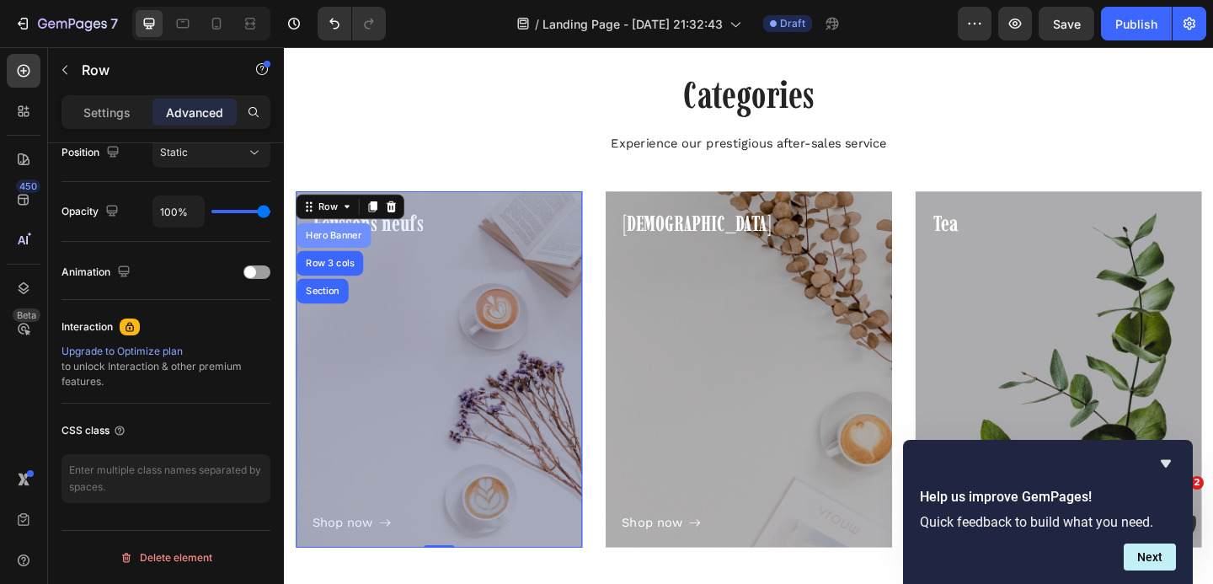
click at [325, 251] on div "Hero Banner" at bounding box center [337, 252] width 67 height 10
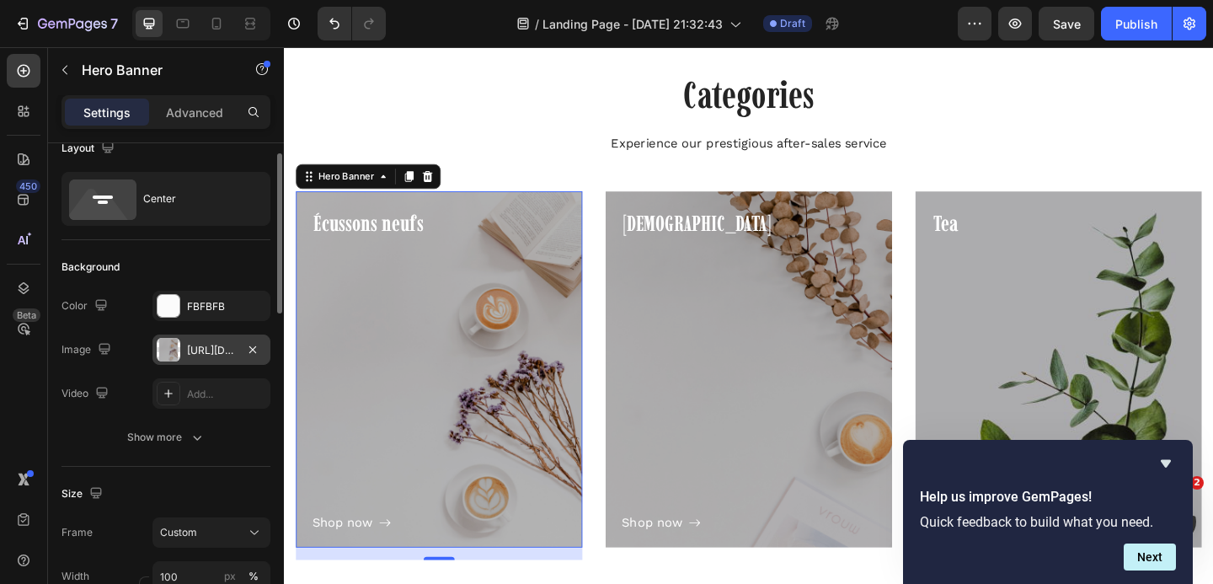
scroll to position [26, 0]
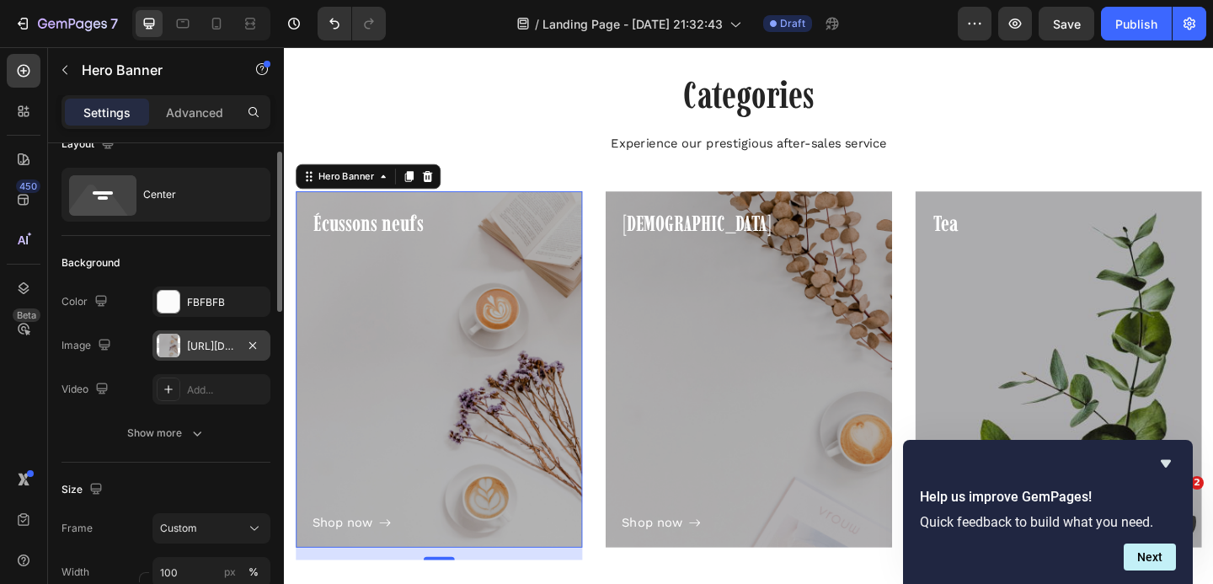
click at [203, 350] on div "https://ucarecdn.com/c5bdba06-2157-4ec9-9f81-644e1c4a6a60/" at bounding box center [211, 346] width 49 height 15
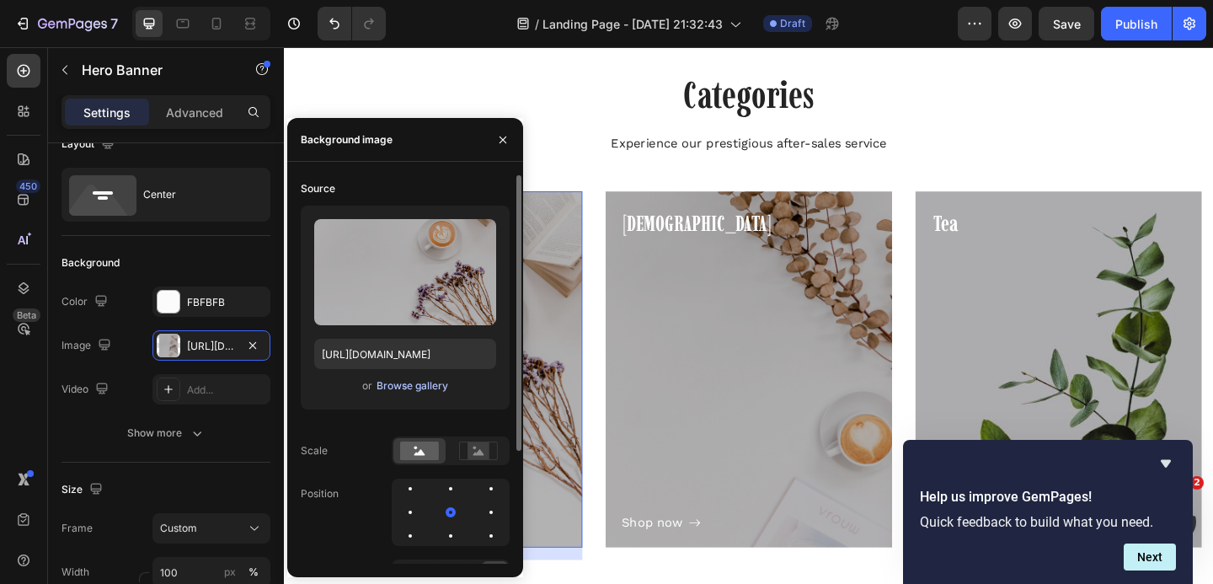
click at [408, 382] on div "Browse gallery" at bounding box center [412, 385] width 72 height 15
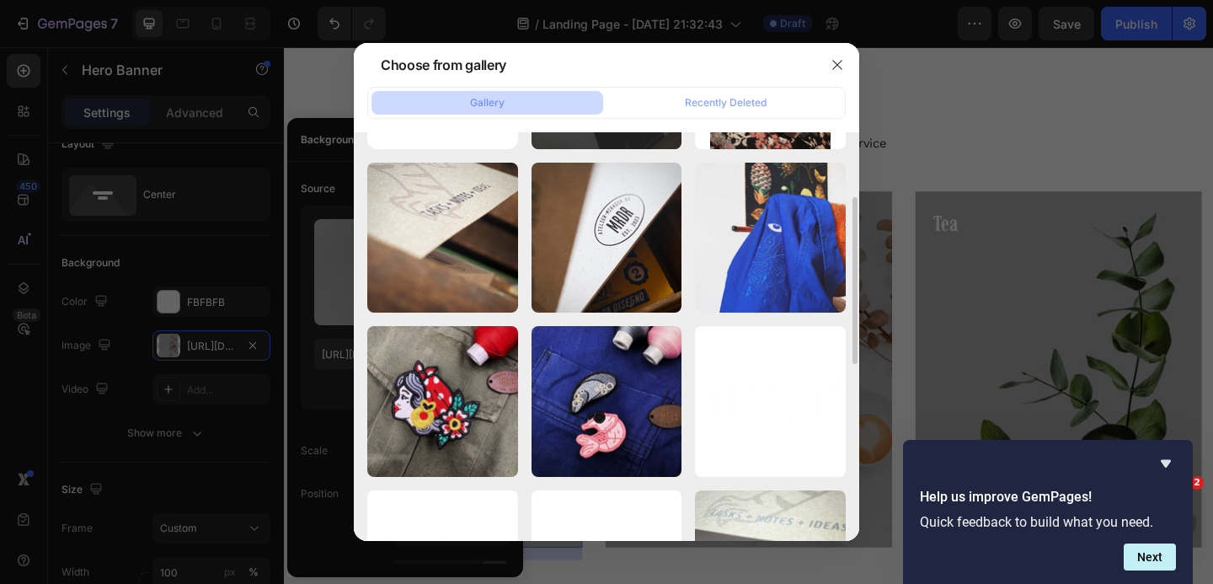
scroll to position [157, 0]
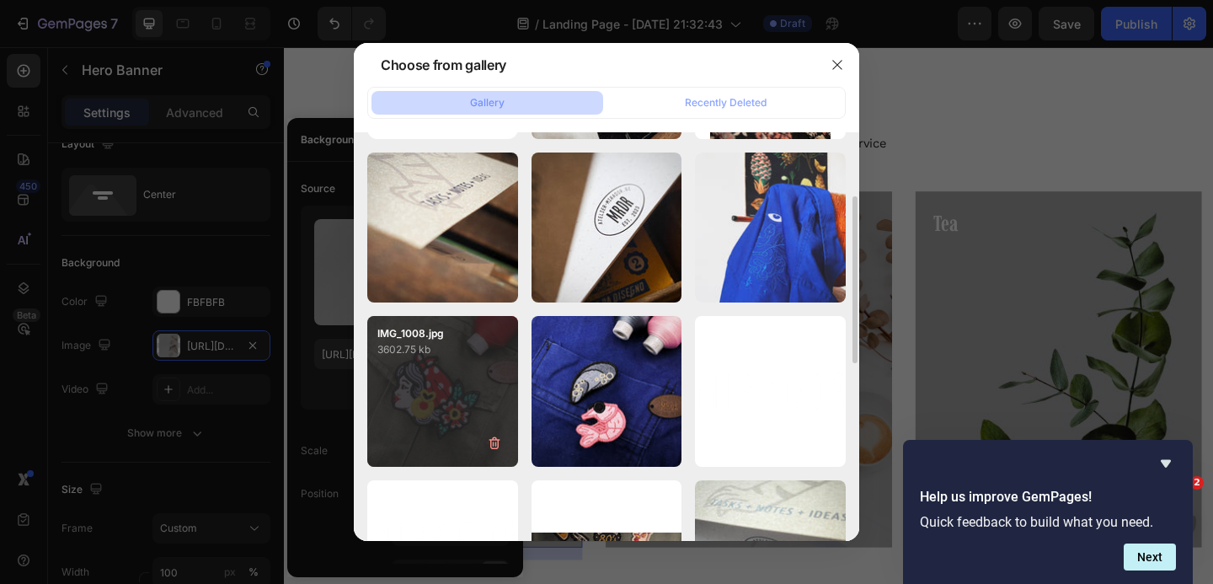
click at [446, 372] on div "IMG_1008.jpg 3602.75 kb" at bounding box center [442, 391] width 151 height 151
type input "https://cdn.shopify.com/s/files/1/0271/4940/2223/files/gempages_453203966214276…"
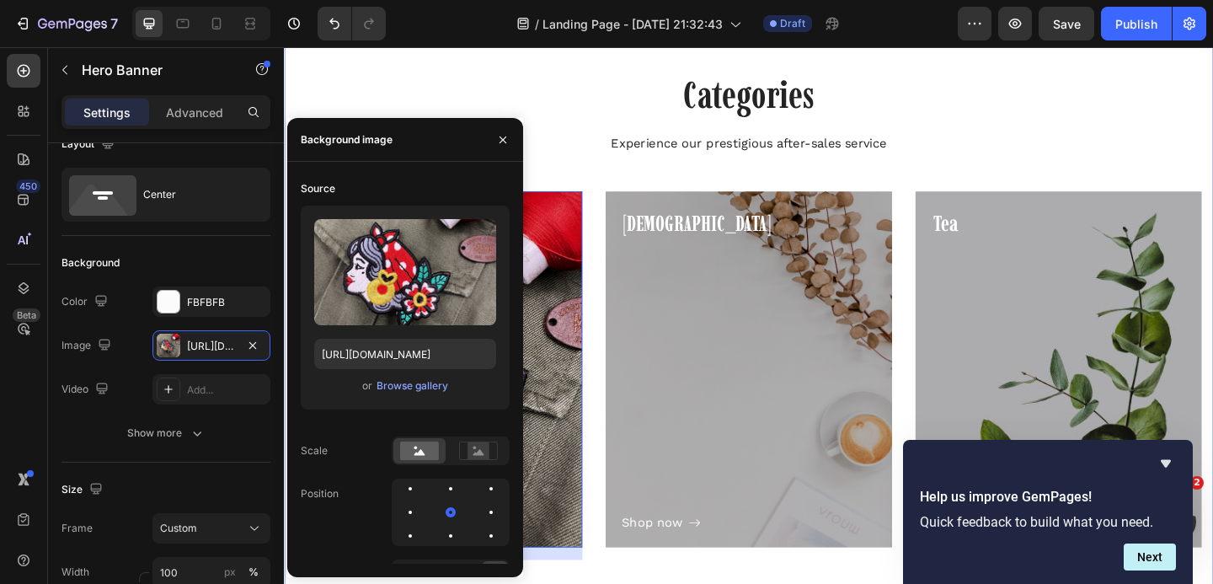
click at [633, 189] on div "Categories Heading Experience our prestigious after-sales service Text block Ro…" at bounding box center [788, 344] width 985 height 547
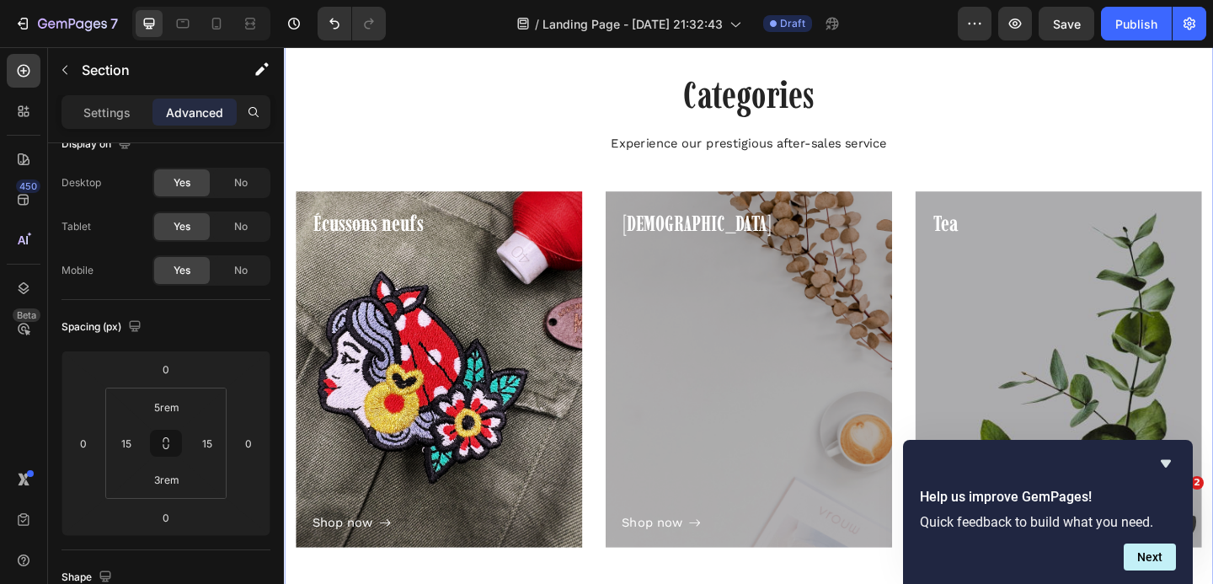
scroll to position [0, 0]
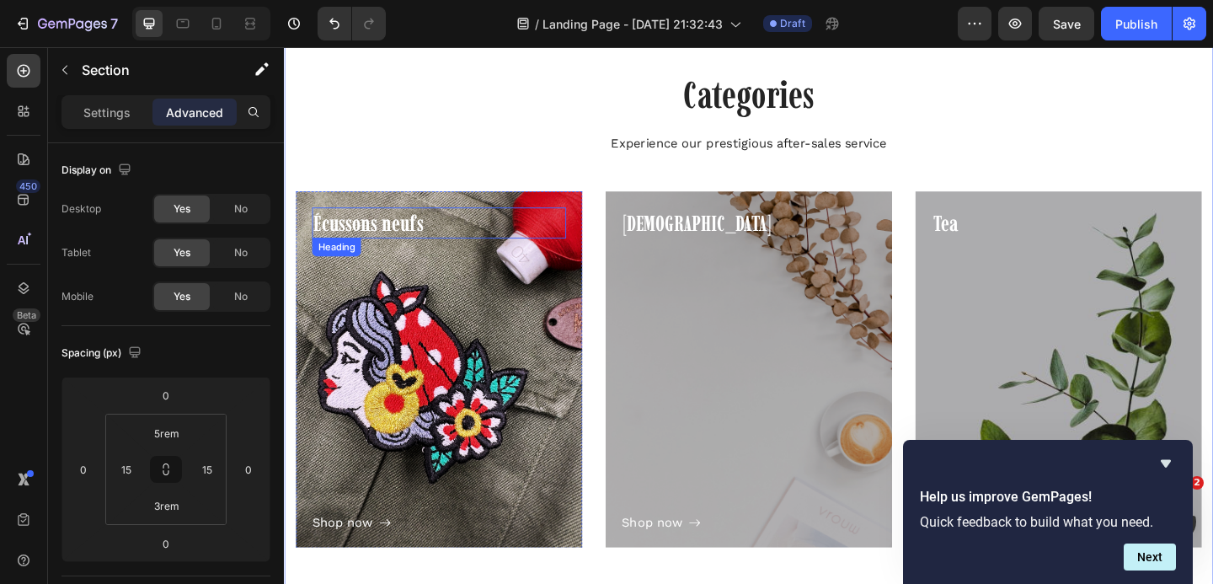
click at [389, 241] on p "Écussons neufs" at bounding box center [452, 238] width 273 height 30
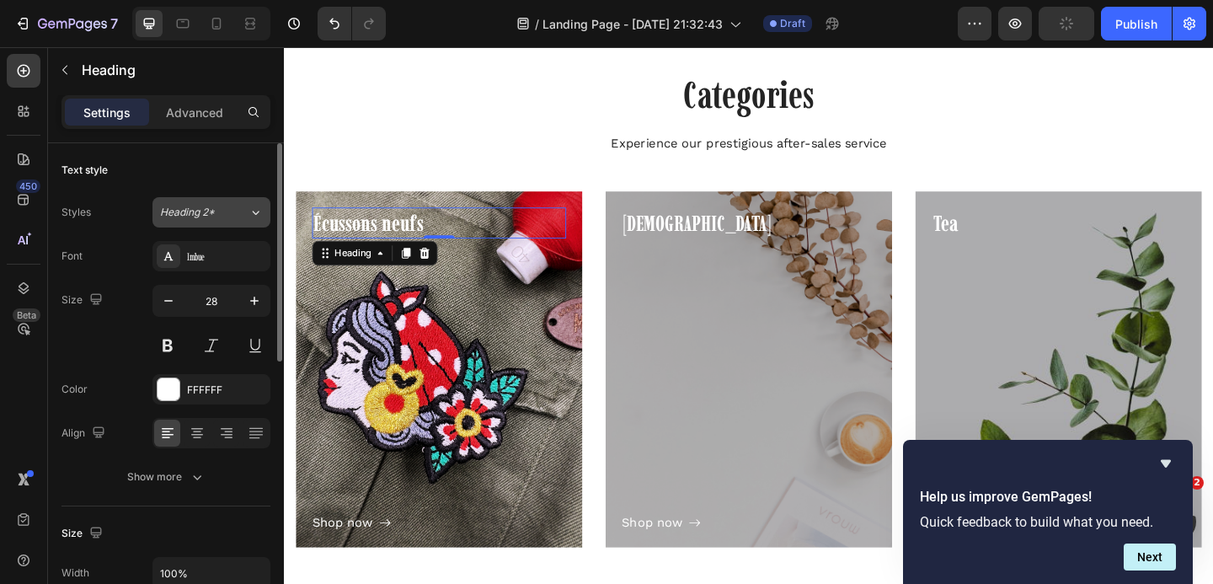
click at [248, 216] on icon at bounding box center [255, 212] width 14 height 17
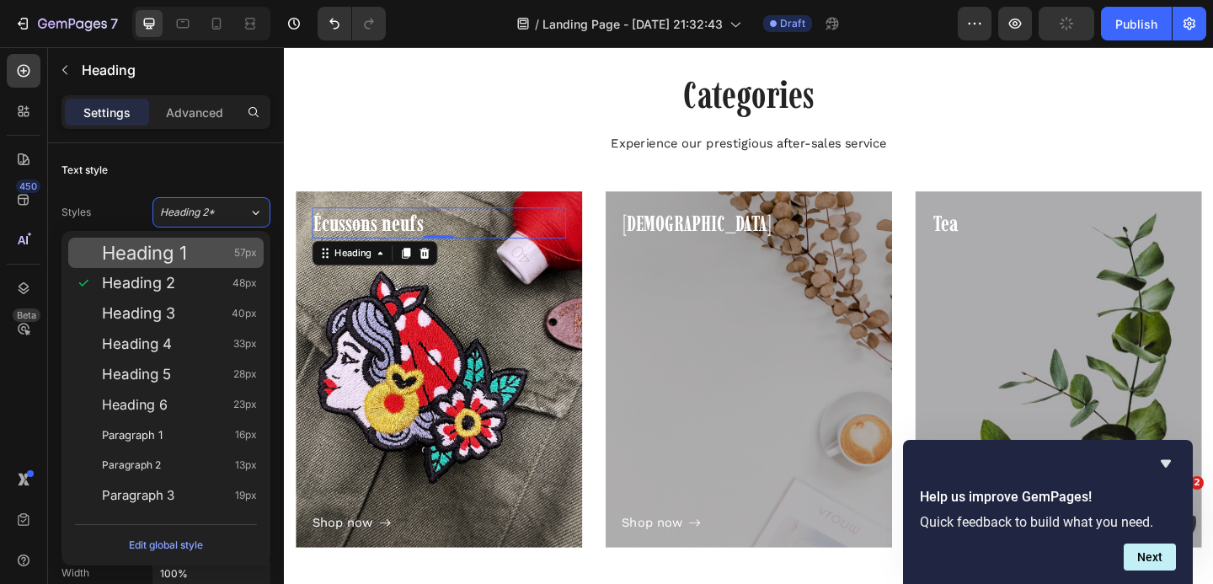
click at [195, 253] on div "Heading 1 57px" at bounding box center [179, 252] width 155 height 17
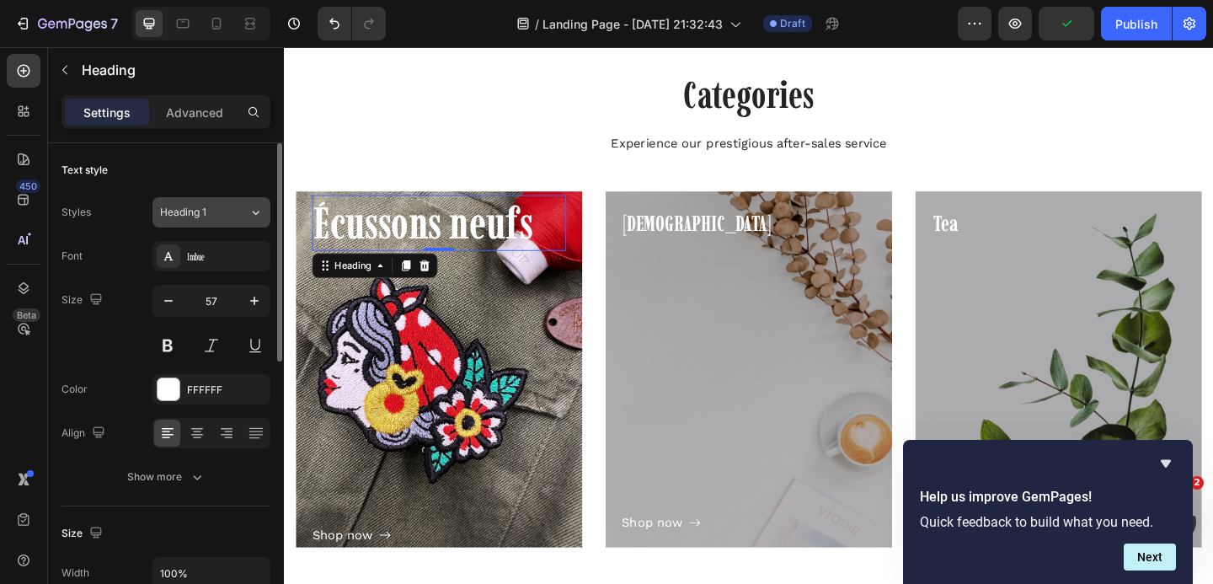
click at [232, 209] on div "Heading 1" at bounding box center [204, 212] width 88 height 15
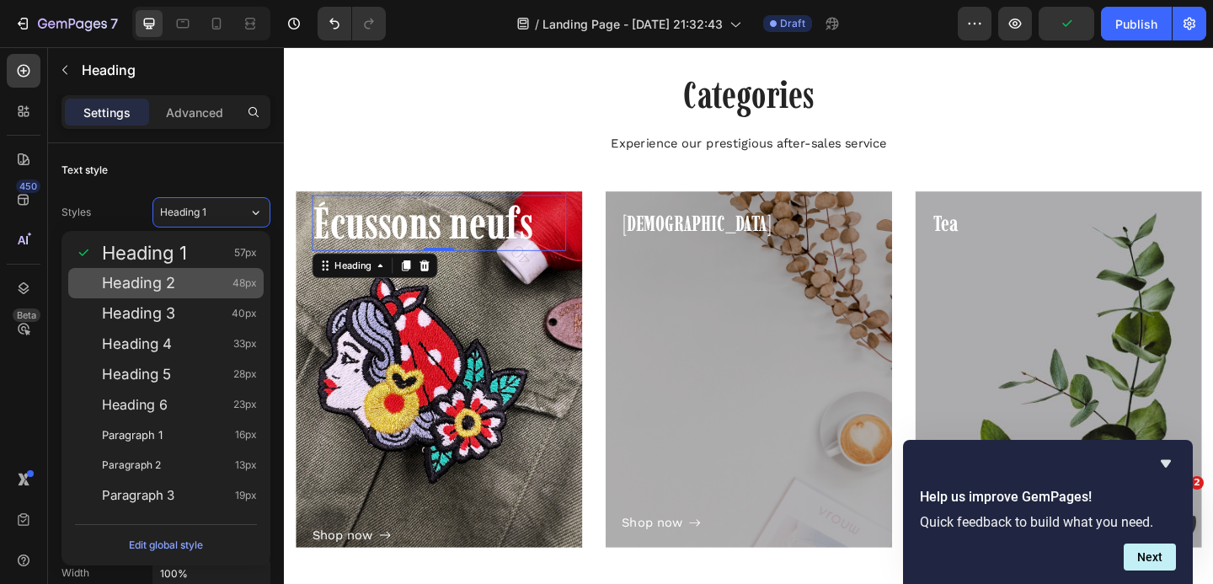
click at [194, 270] on div "Heading 2 48px" at bounding box center [165, 283] width 195 height 30
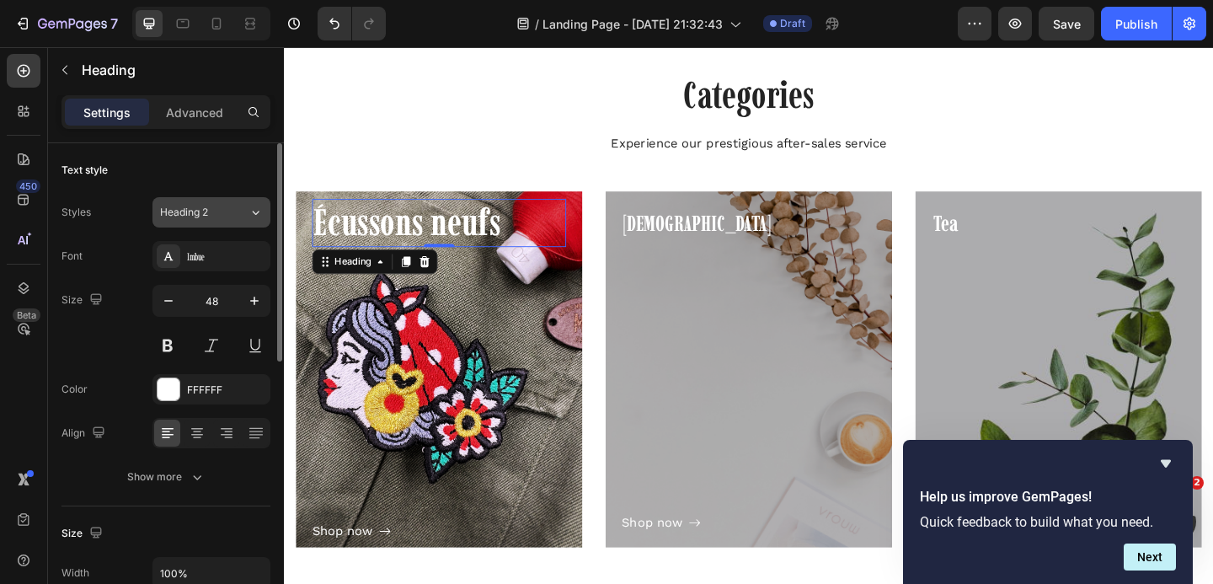
click at [227, 220] on button "Heading 2" at bounding box center [211, 212] width 118 height 30
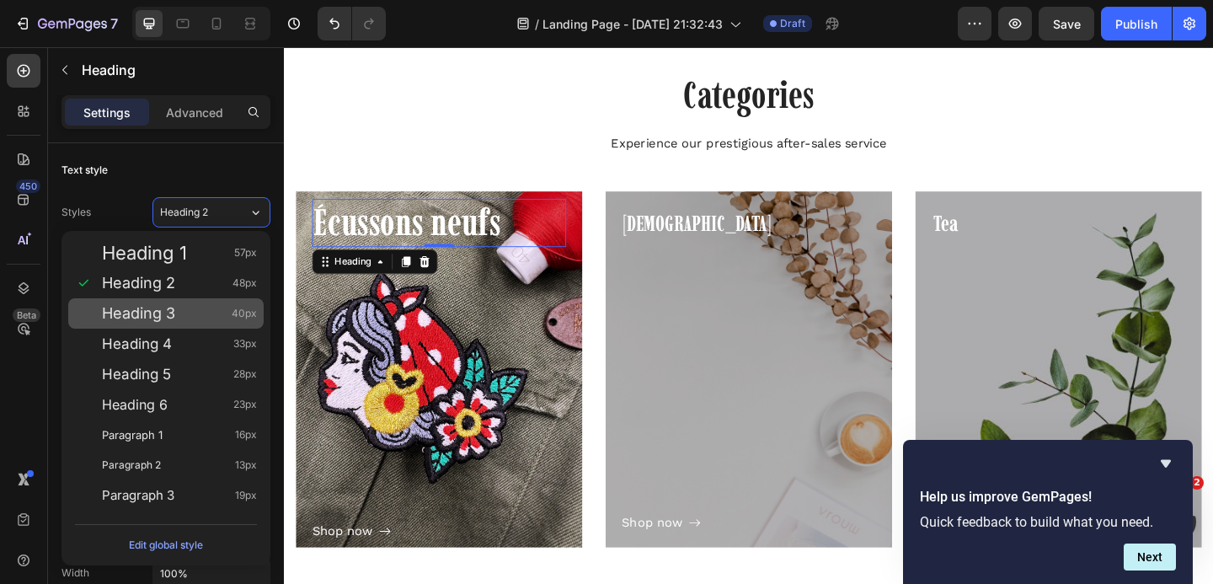
click at [168, 312] on span "Heading 3" at bounding box center [138, 313] width 73 height 17
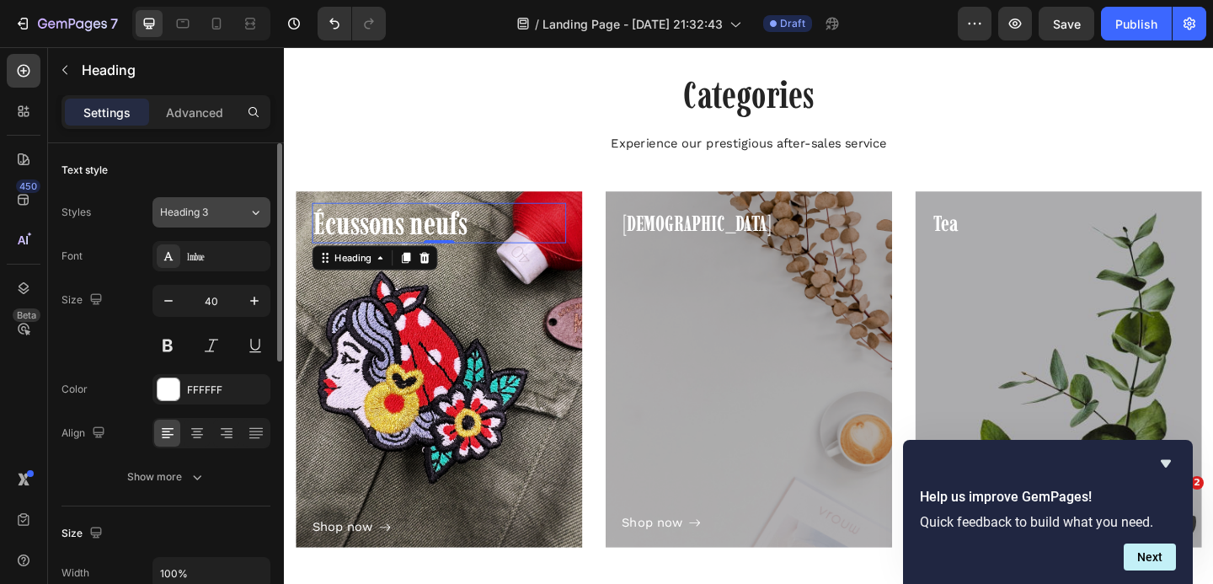
click at [194, 213] on span "Heading 3" at bounding box center [184, 212] width 48 height 15
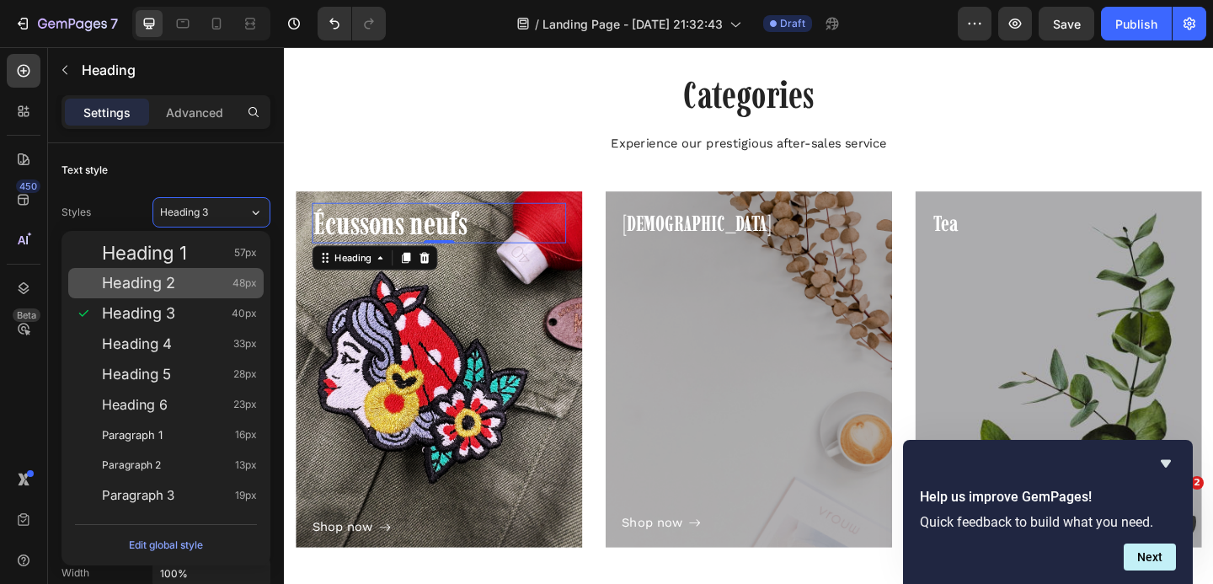
click at [170, 272] on div "Heading 2 48px" at bounding box center [165, 283] width 195 height 30
type input "48"
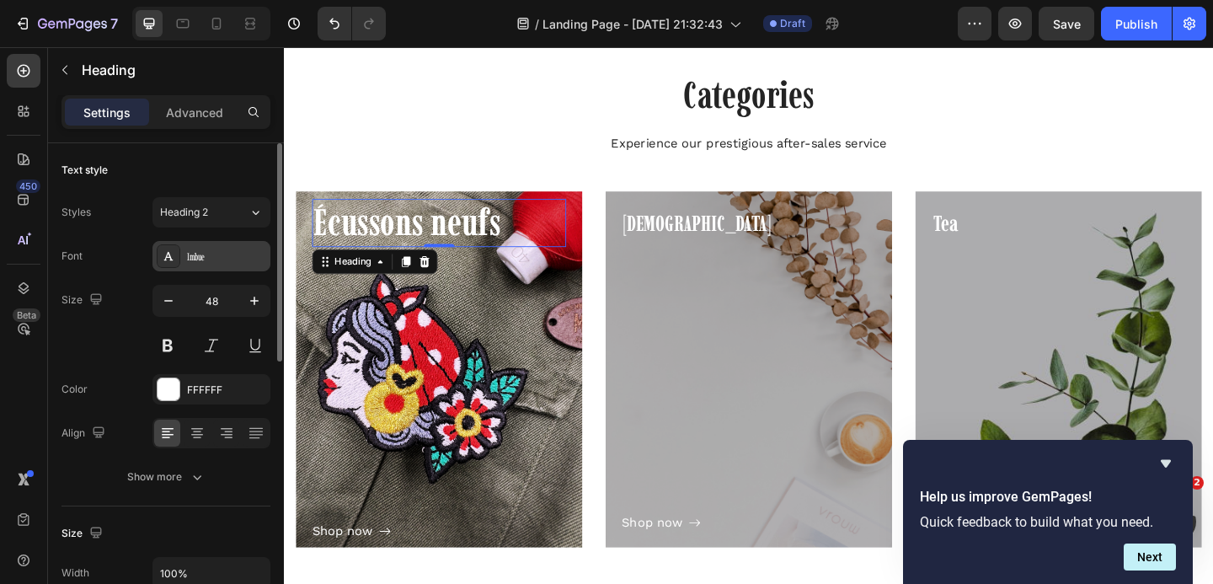
click at [220, 259] on div "Imbue" at bounding box center [226, 256] width 79 height 15
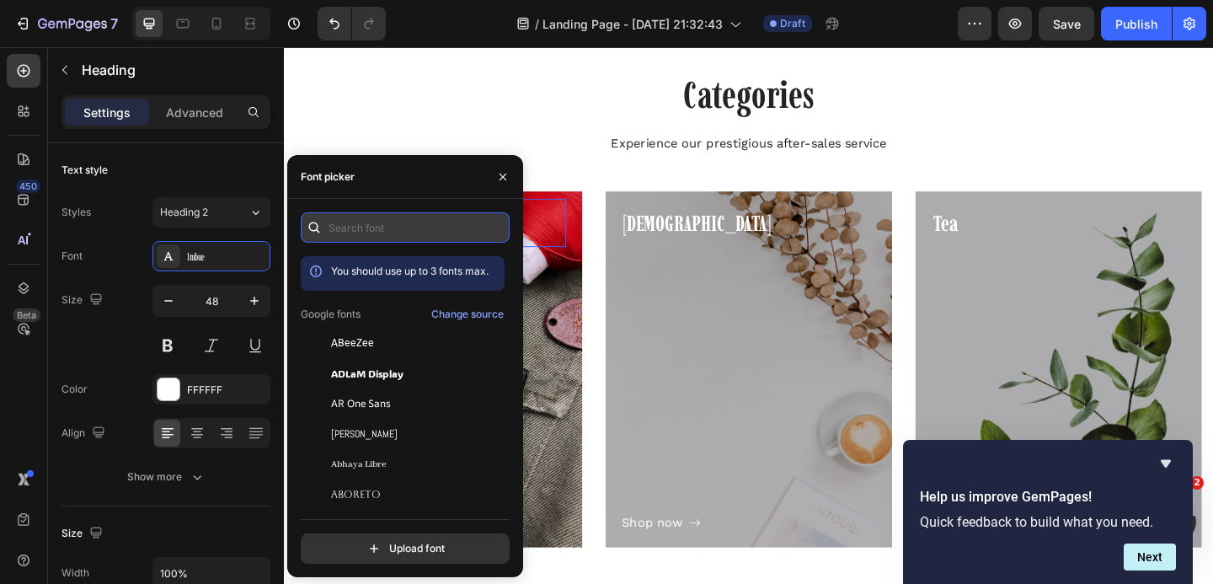
click at [354, 226] on input "text" at bounding box center [405, 227] width 209 height 30
type input "c"
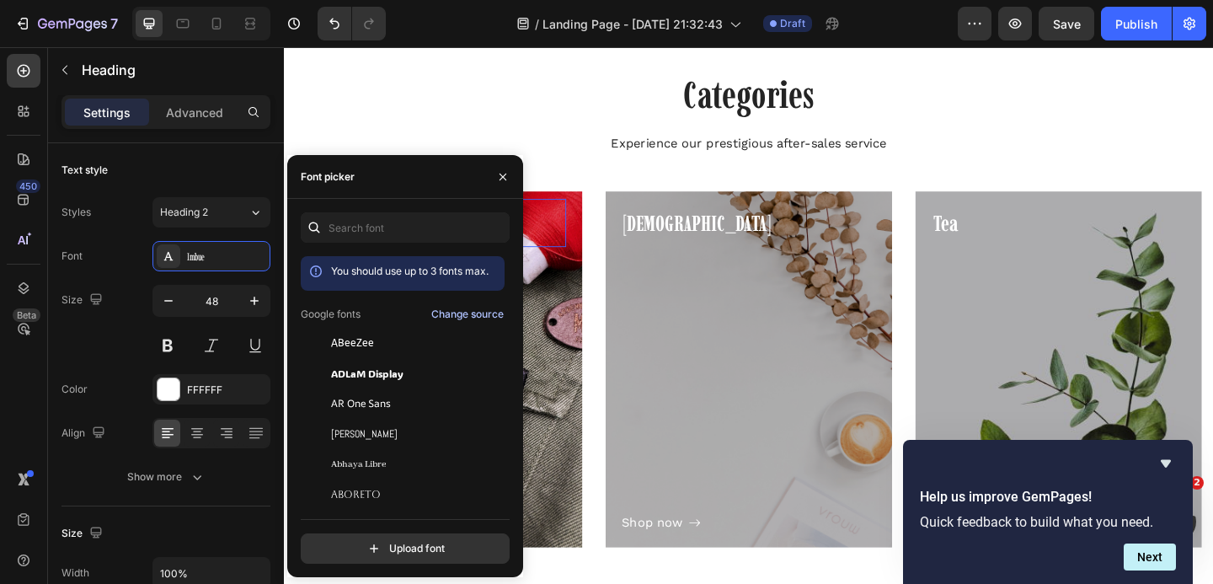
click at [446, 312] on div "Change source" at bounding box center [467, 314] width 72 height 15
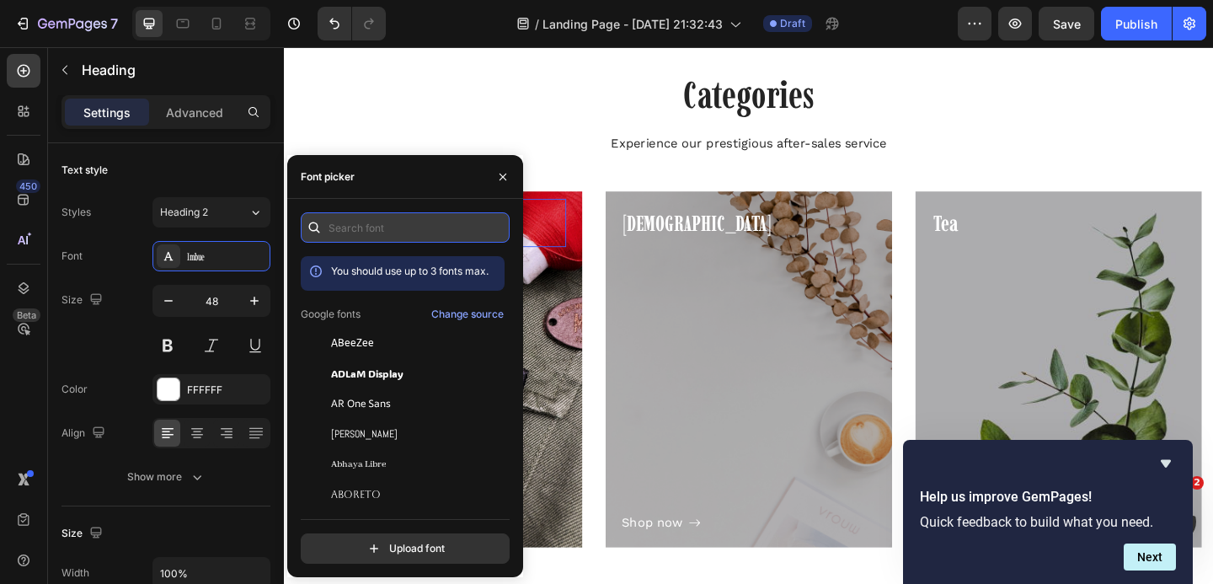
click at [389, 231] on input "text" at bounding box center [405, 227] width 209 height 30
type input "c"
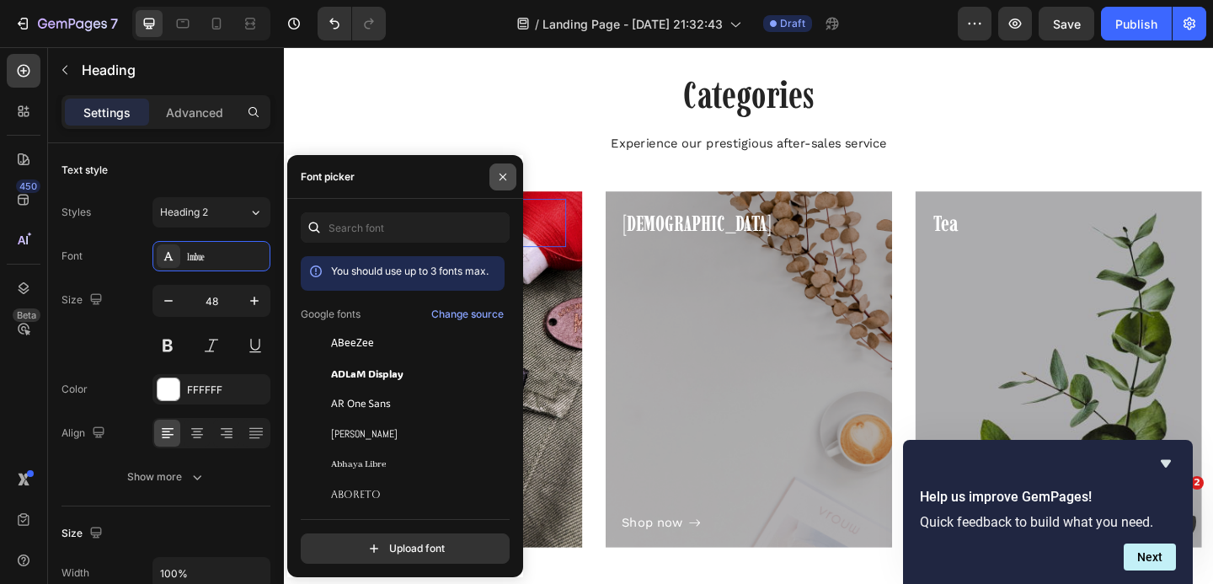
click at [499, 174] on icon "button" at bounding box center [502, 176] width 7 height 7
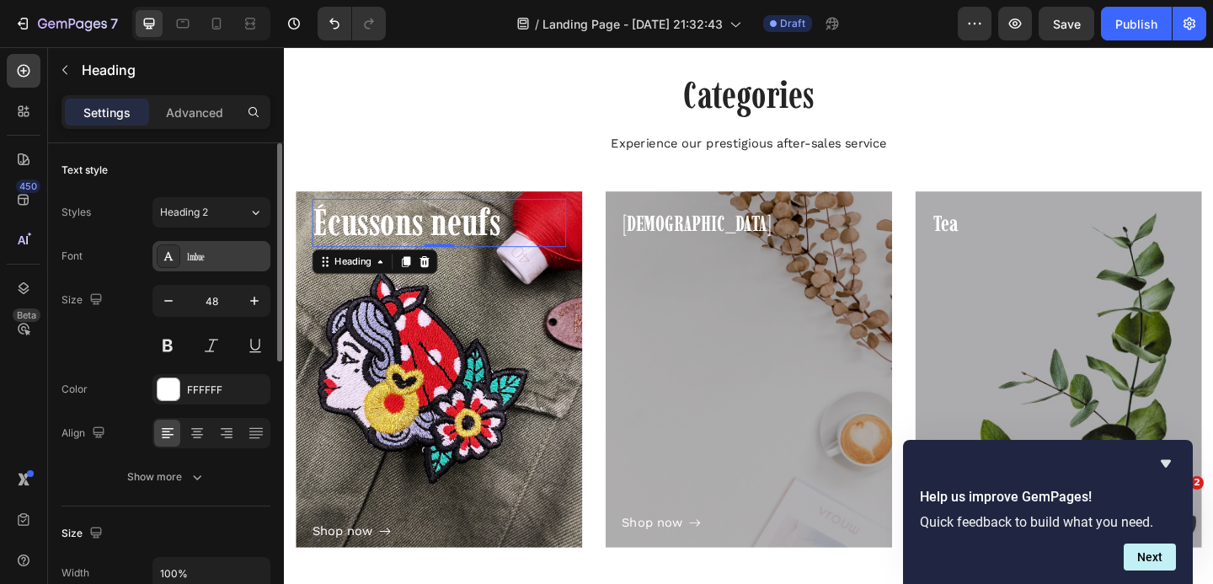
click at [167, 258] on icon at bounding box center [168, 255] width 13 height 13
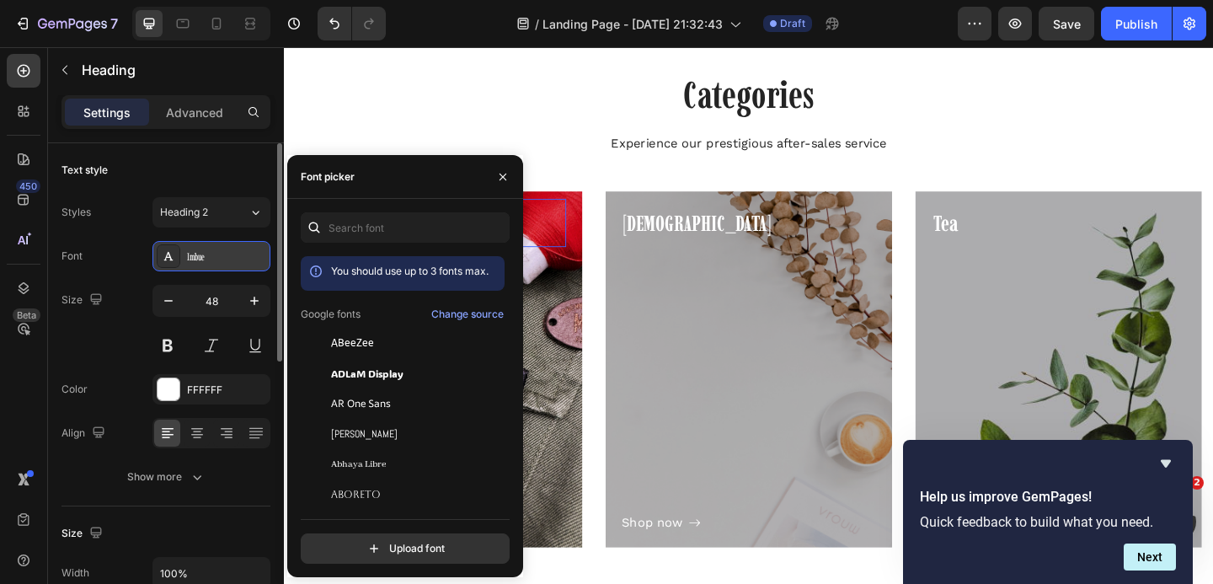
click at [167, 258] on icon at bounding box center [168, 255] width 13 height 13
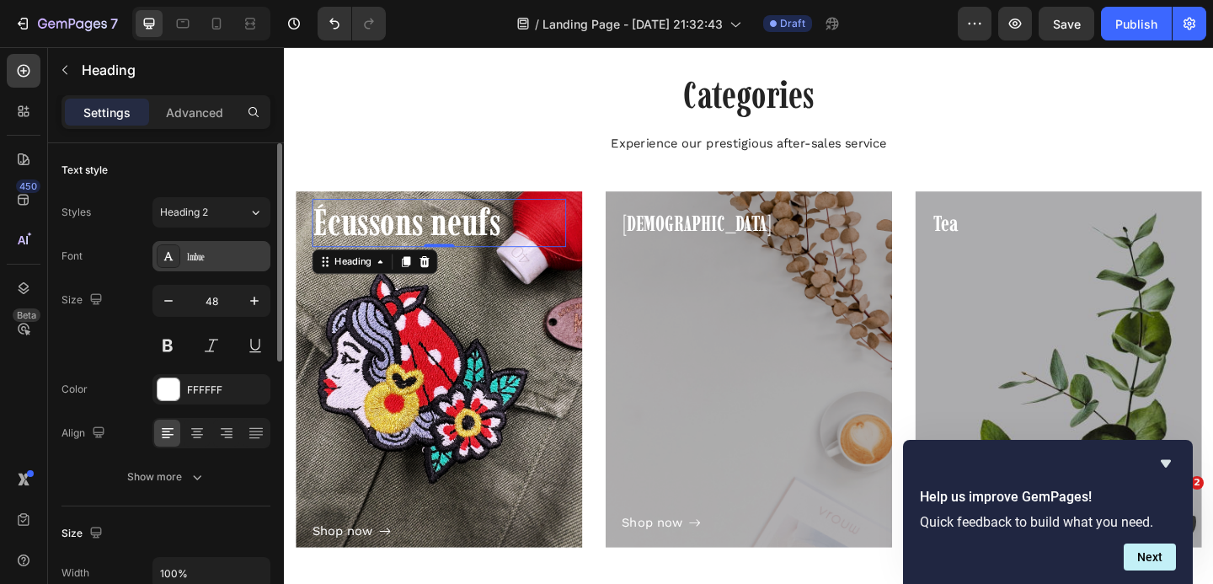
click at [216, 268] on div "Imbue" at bounding box center [211, 256] width 118 height 30
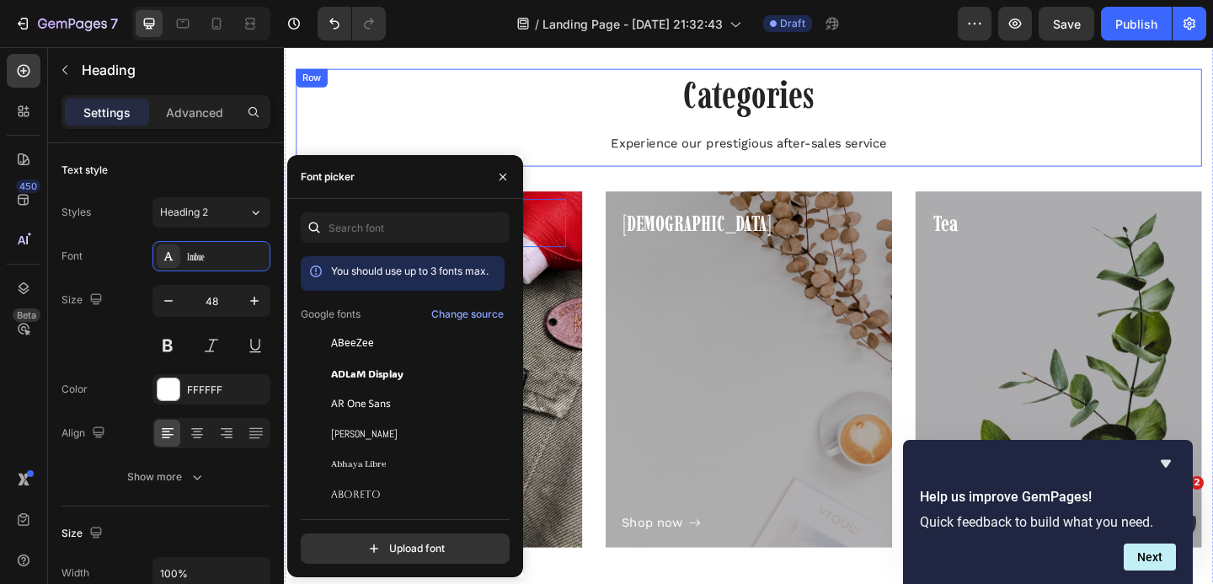
click at [546, 138] on div "Categories Heading Experience our prestigious after-sales service Text block" at bounding box center [788, 124] width 985 height 106
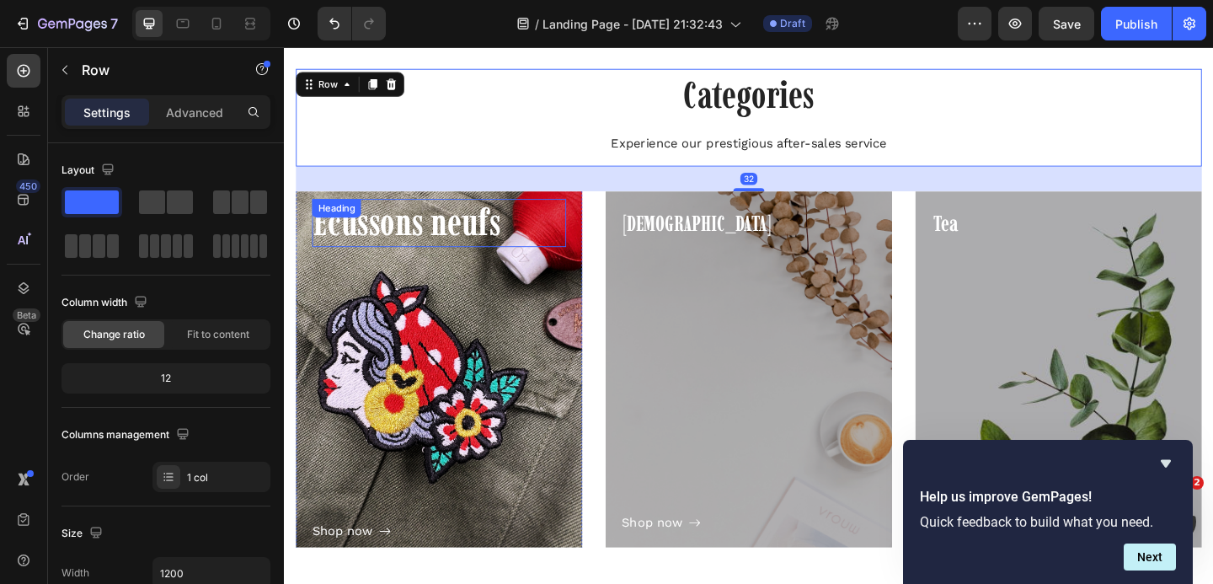
click at [451, 247] on p "Écussons neufs" at bounding box center [452, 238] width 273 height 49
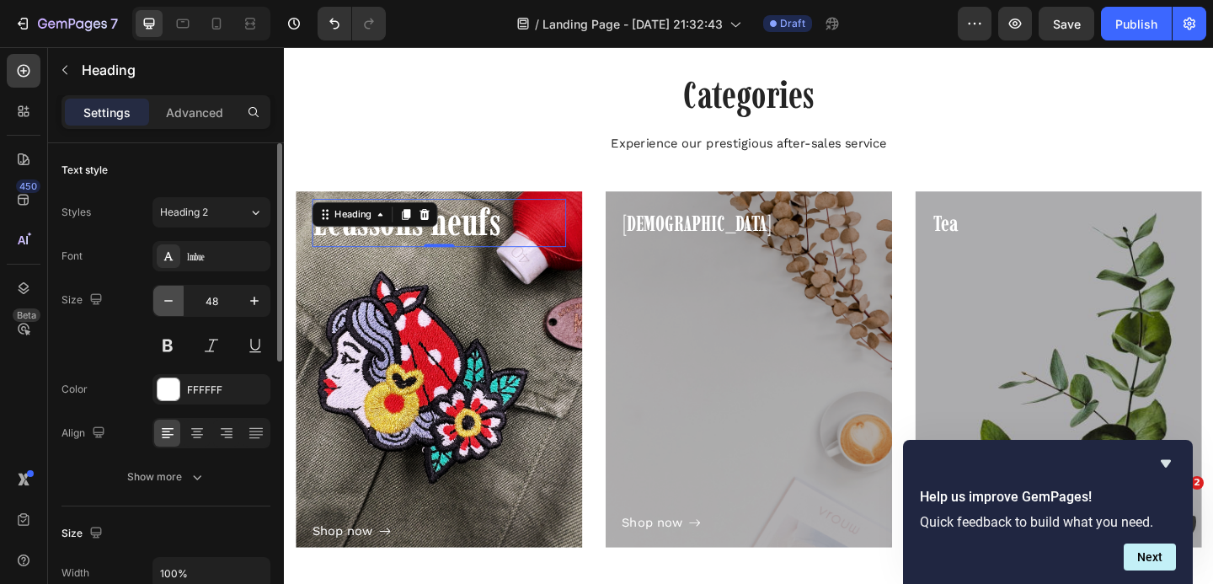
click at [164, 302] on icon "button" at bounding box center [168, 300] width 17 height 17
click at [163, 302] on icon "button" at bounding box center [168, 300] width 17 height 17
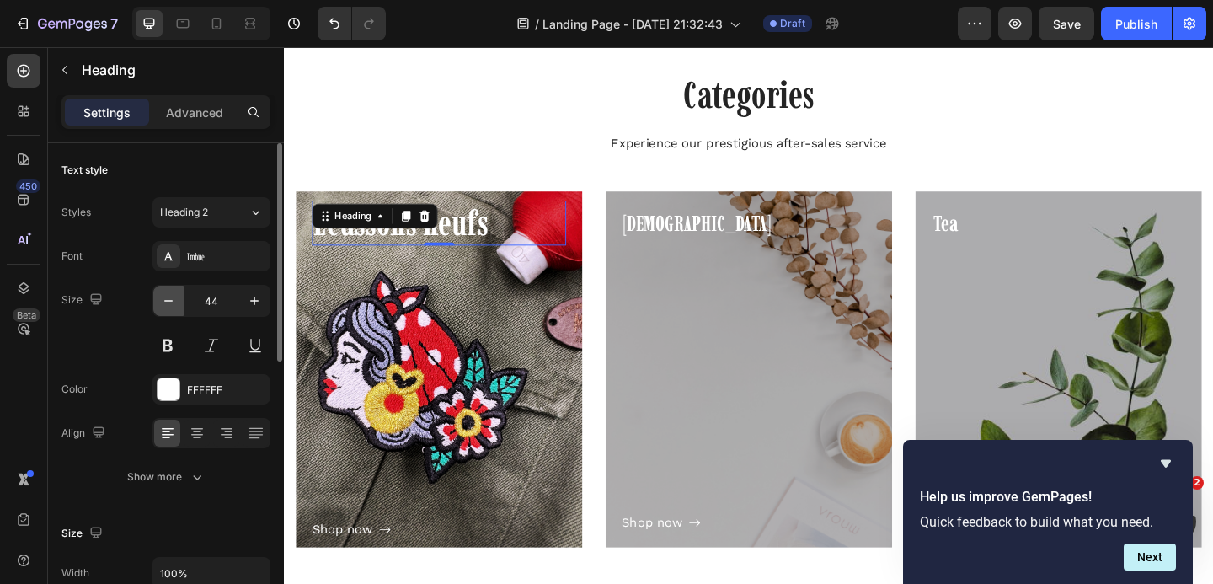
click at [163, 302] on icon "button" at bounding box center [168, 300] width 17 height 17
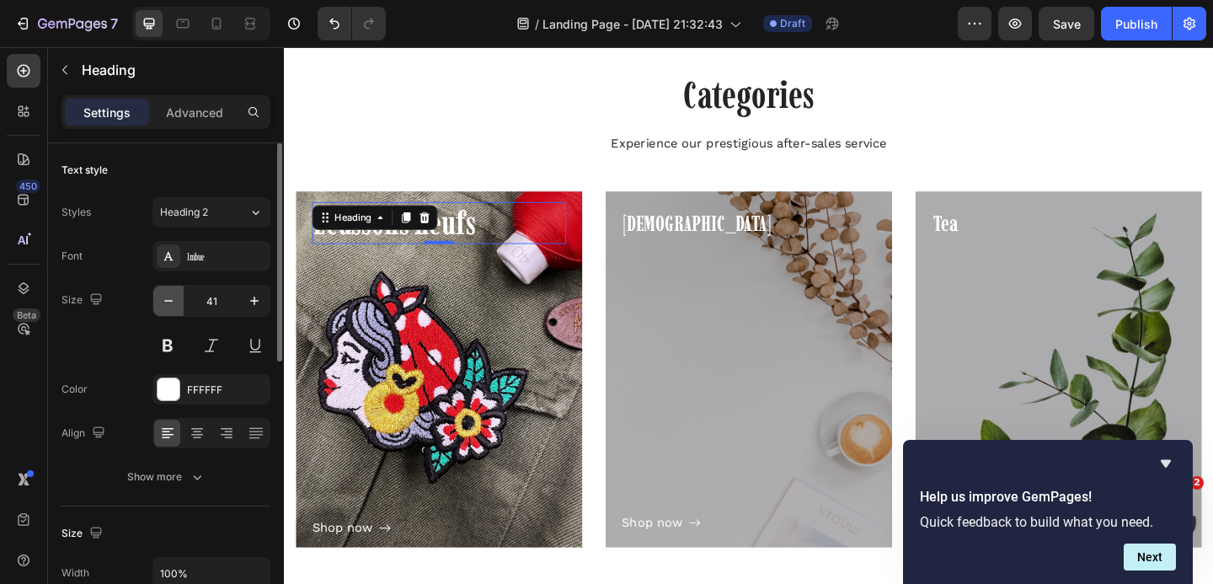
click at [163, 302] on icon "button" at bounding box center [168, 300] width 17 height 17
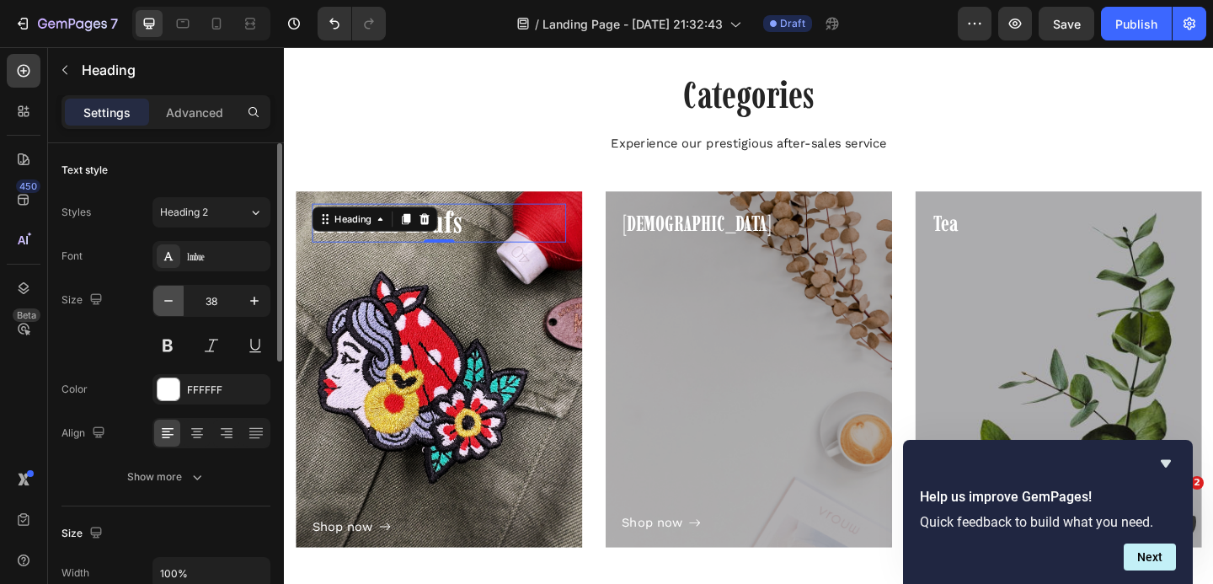
type input "37"
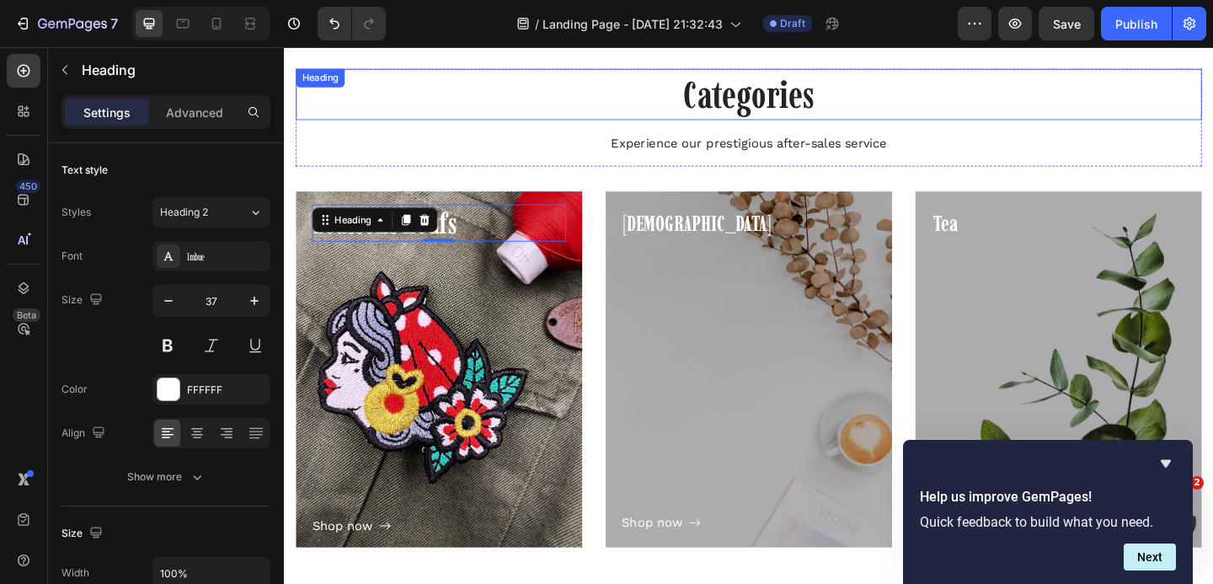
click at [362, 92] on div "Categories Heading" at bounding box center [788, 99] width 985 height 56
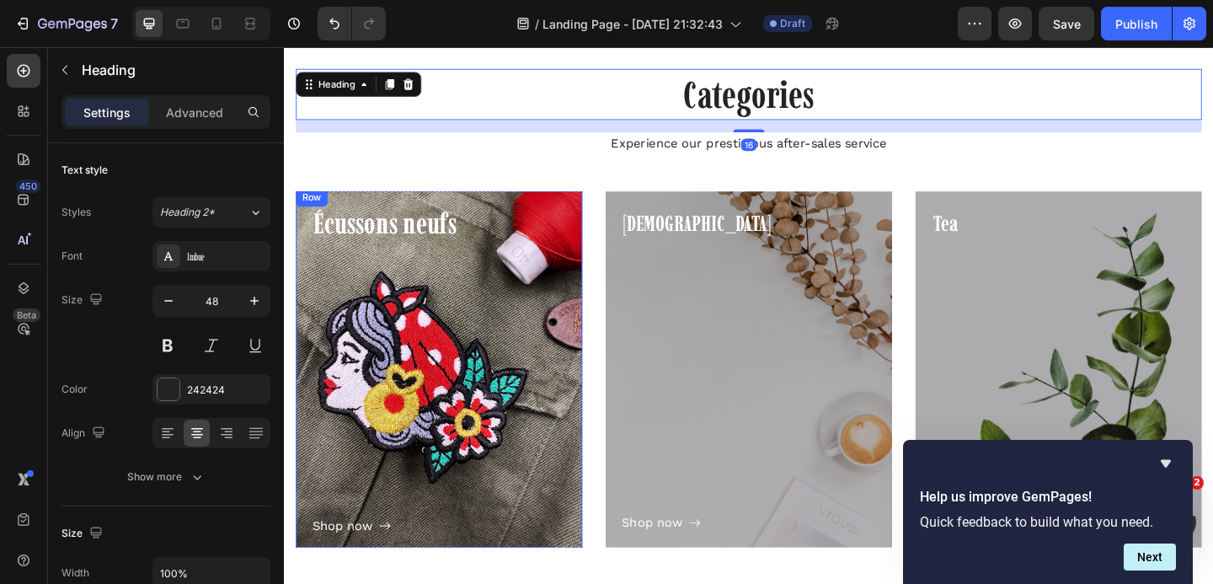
click at [395, 414] on div "Shop now Button" at bounding box center [452, 418] width 276 height 319
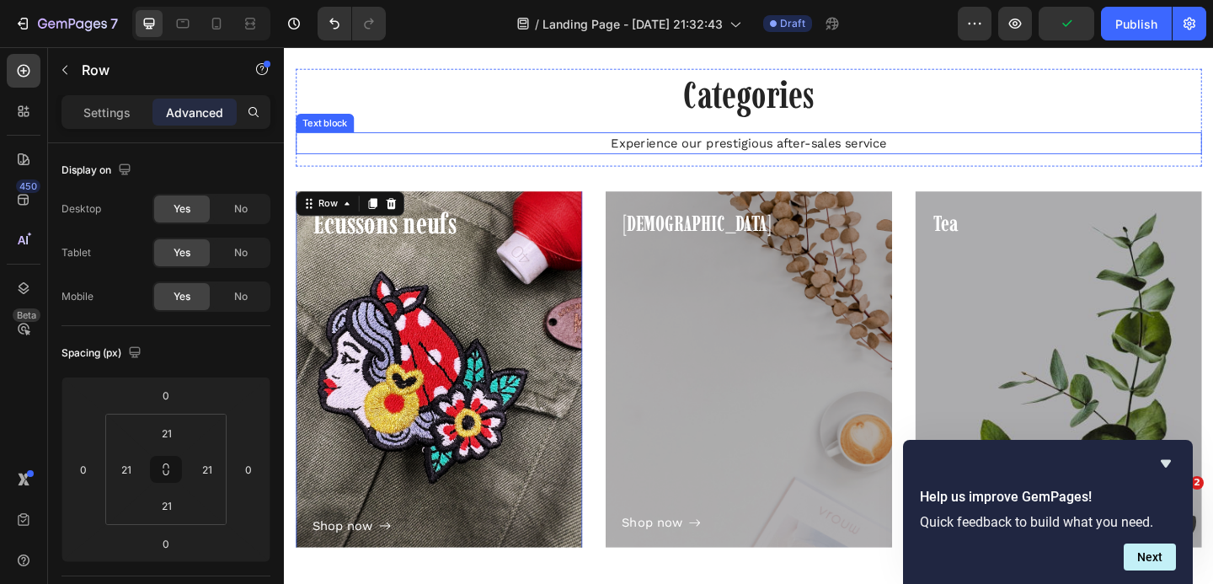
click at [433, 160] on p "Experience our prestigious after-sales service" at bounding box center [789, 151] width 982 height 20
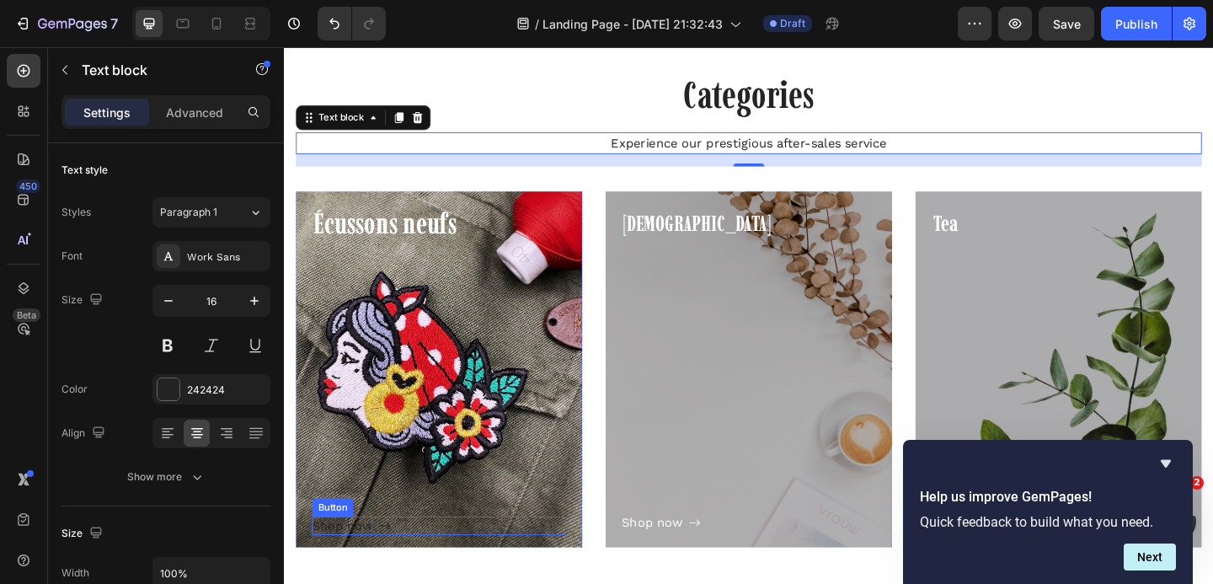
click at [360, 570] on div "Shop now" at bounding box center [347, 568] width 66 height 20
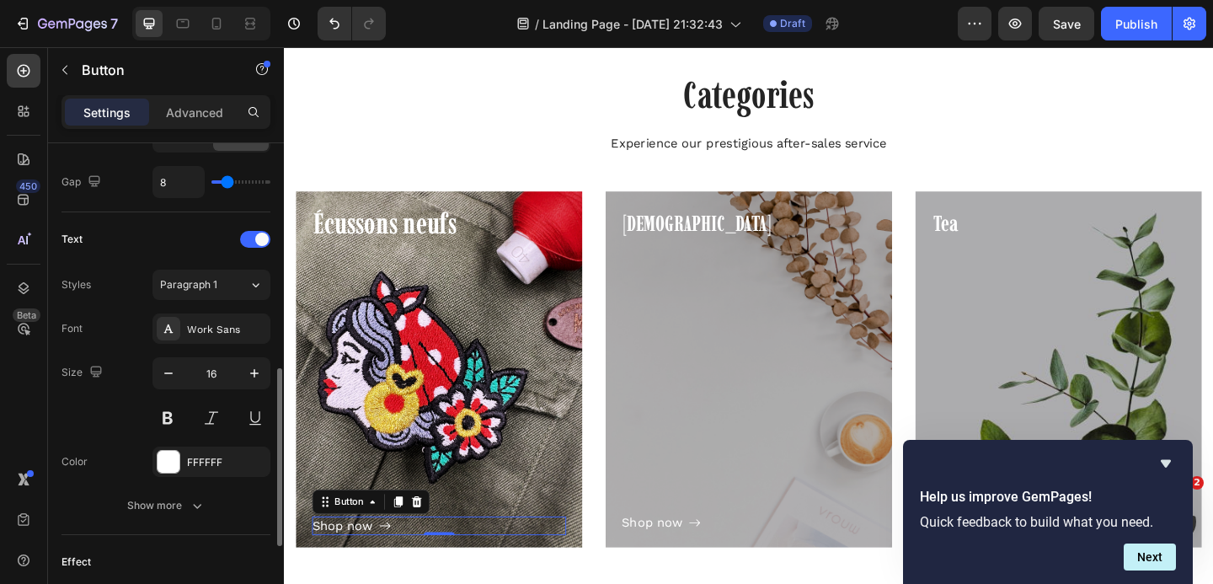
scroll to position [624, 0]
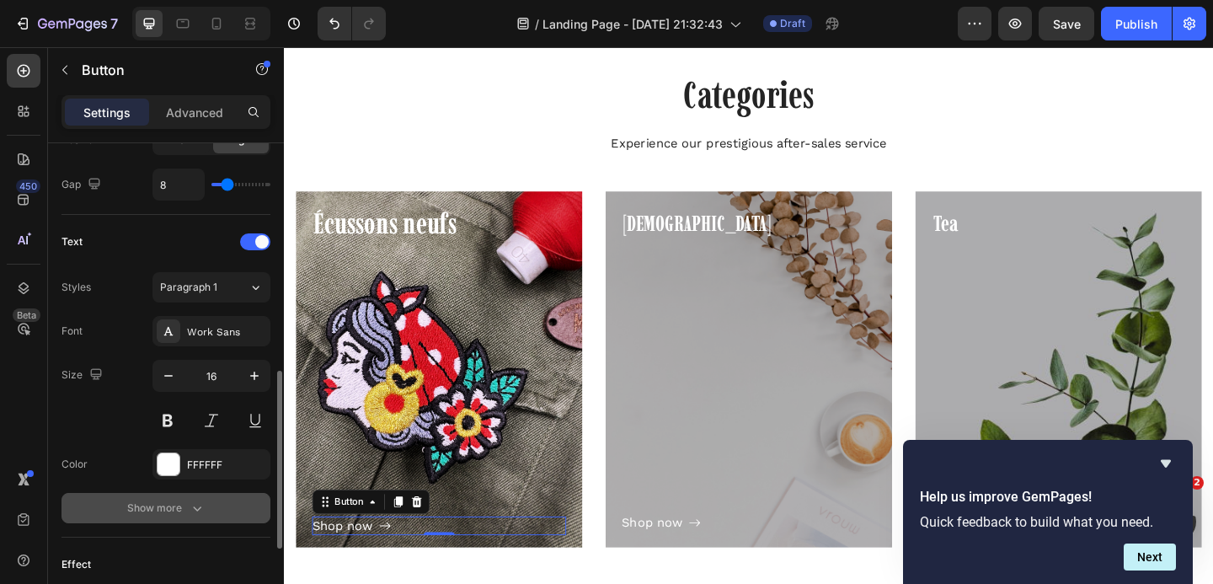
click at [133, 499] on div "Show more" at bounding box center [166, 507] width 78 height 17
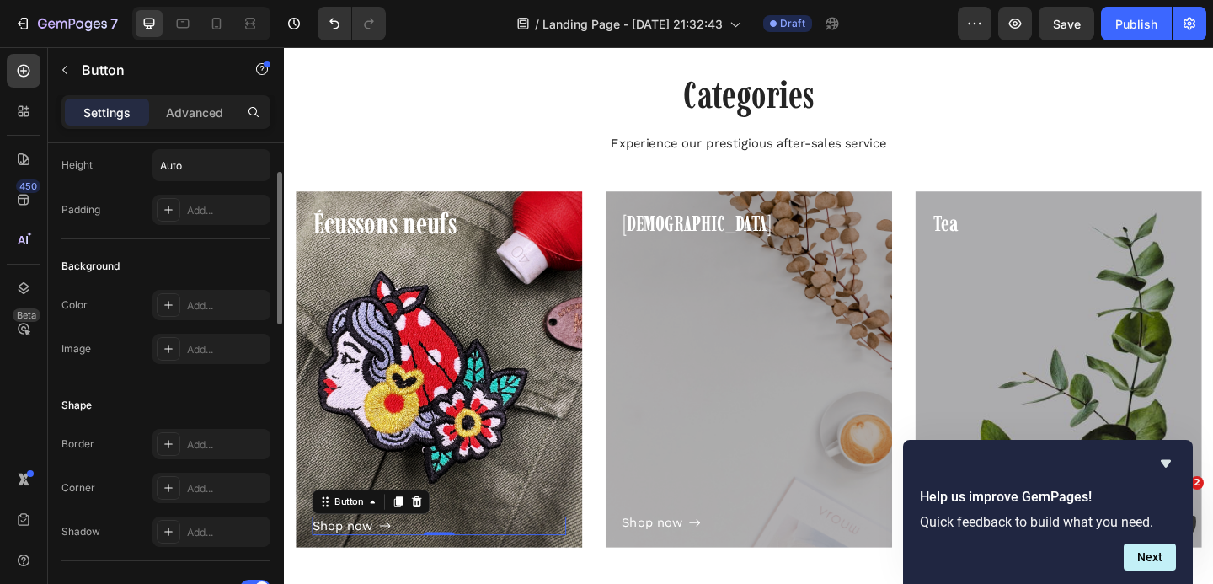
scroll to position [90, 0]
click at [201, 113] on p "Advanced" at bounding box center [194, 113] width 57 height 18
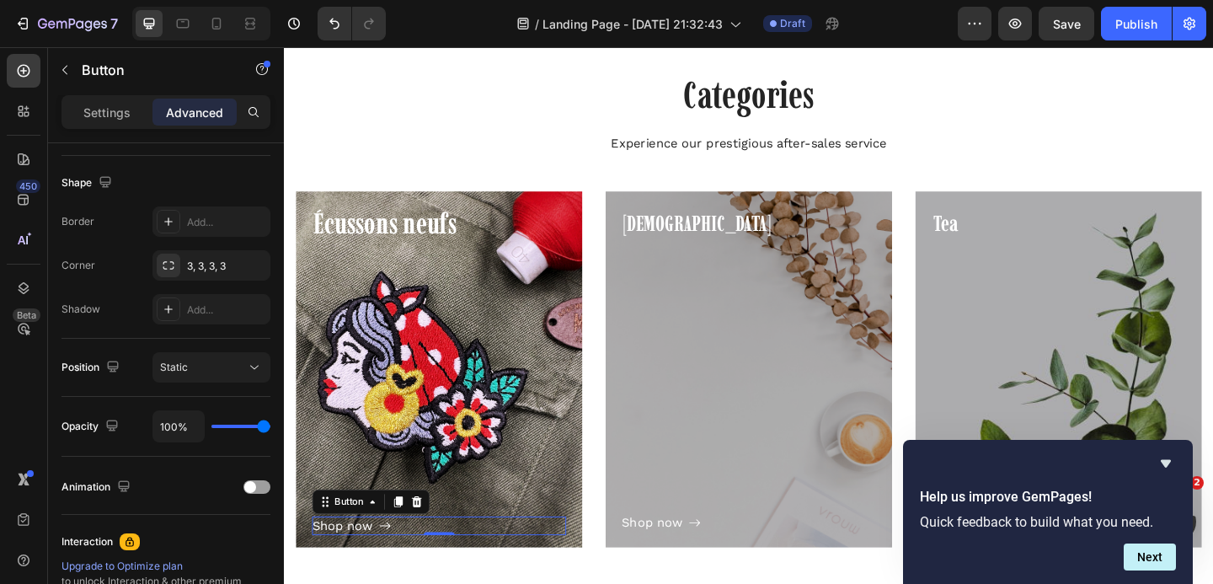
scroll to position [0, 0]
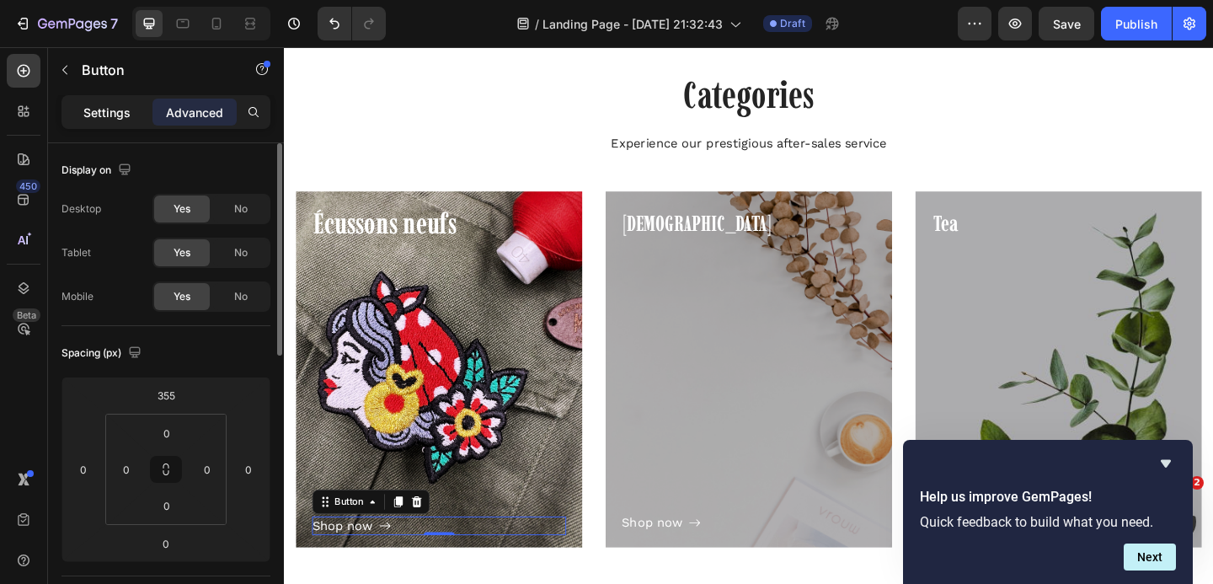
click at [104, 121] on div "Settings" at bounding box center [107, 112] width 84 height 27
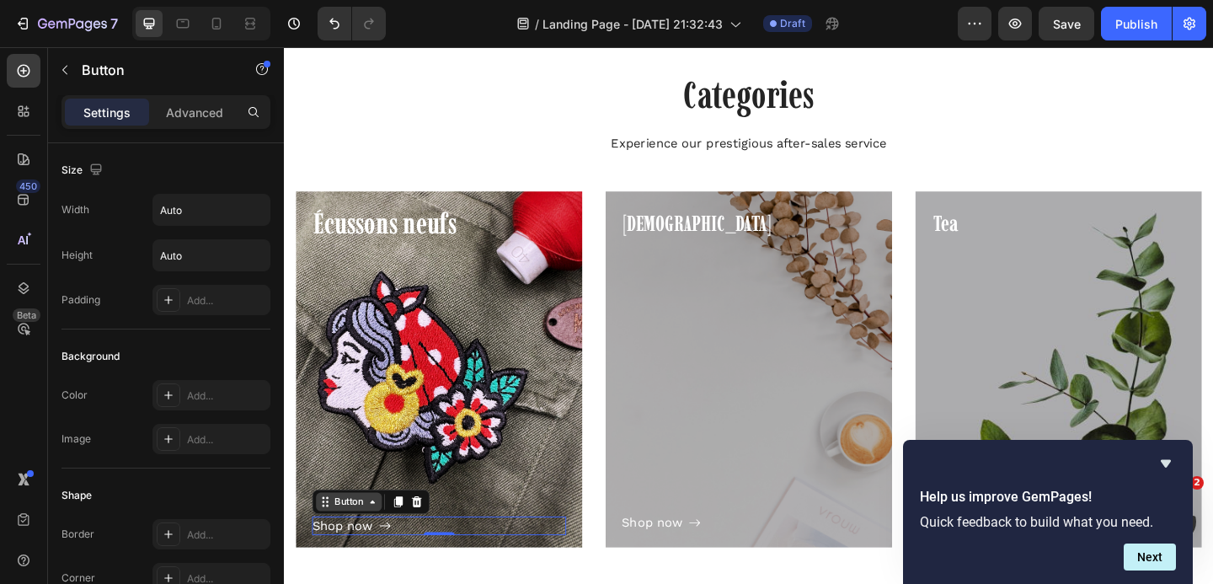
click at [350, 550] on div "Button" at bounding box center [354, 541] width 72 height 20
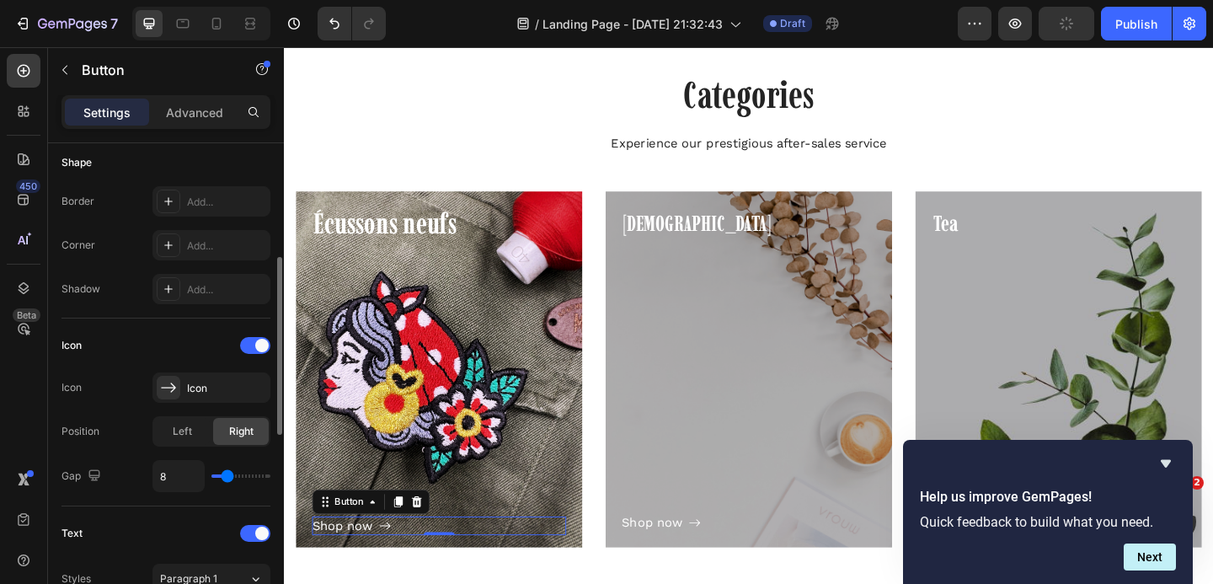
scroll to position [338, 0]
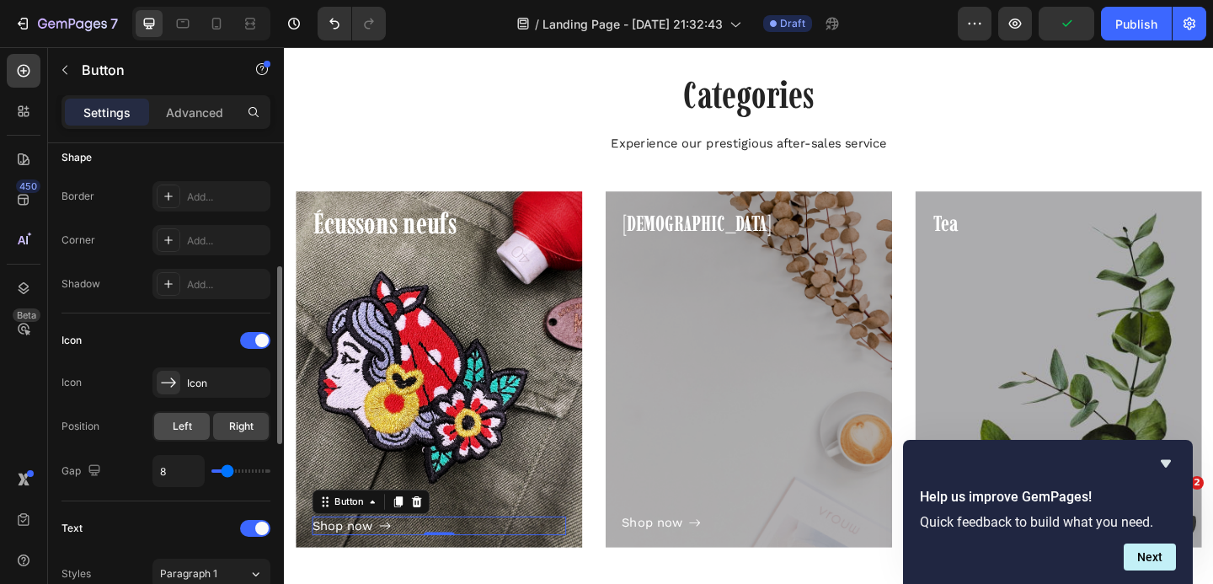
click at [187, 425] on span "Left" at bounding box center [182, 426] width 19 height 15
click at [223, 426] on div "Right" at bounding box center [241, 426] width 56 height 27
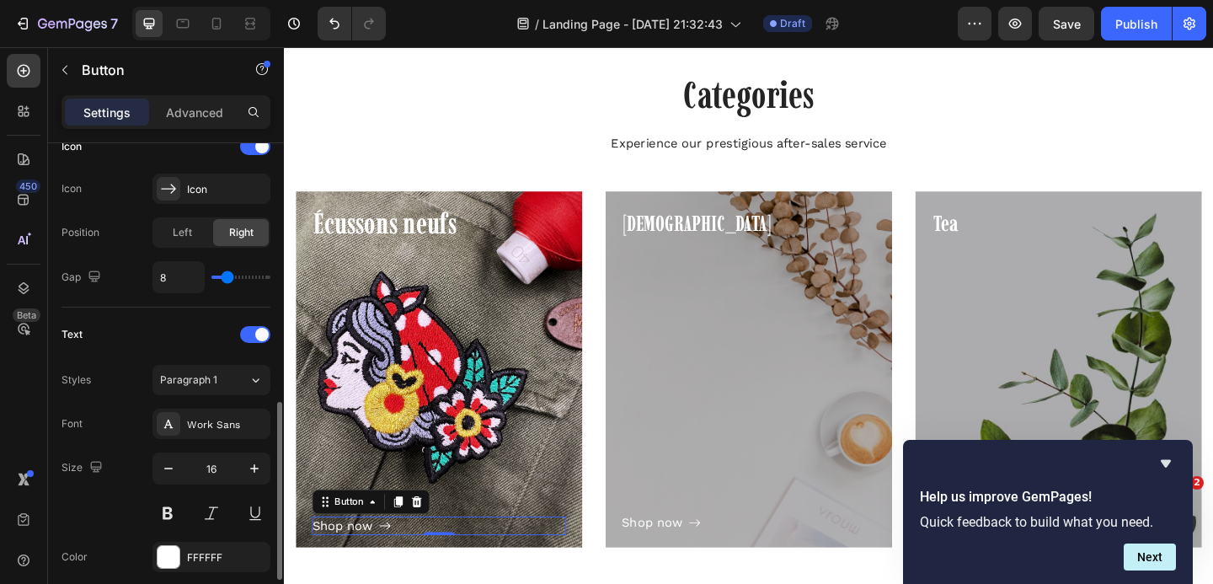
scroll to position [700, 0]
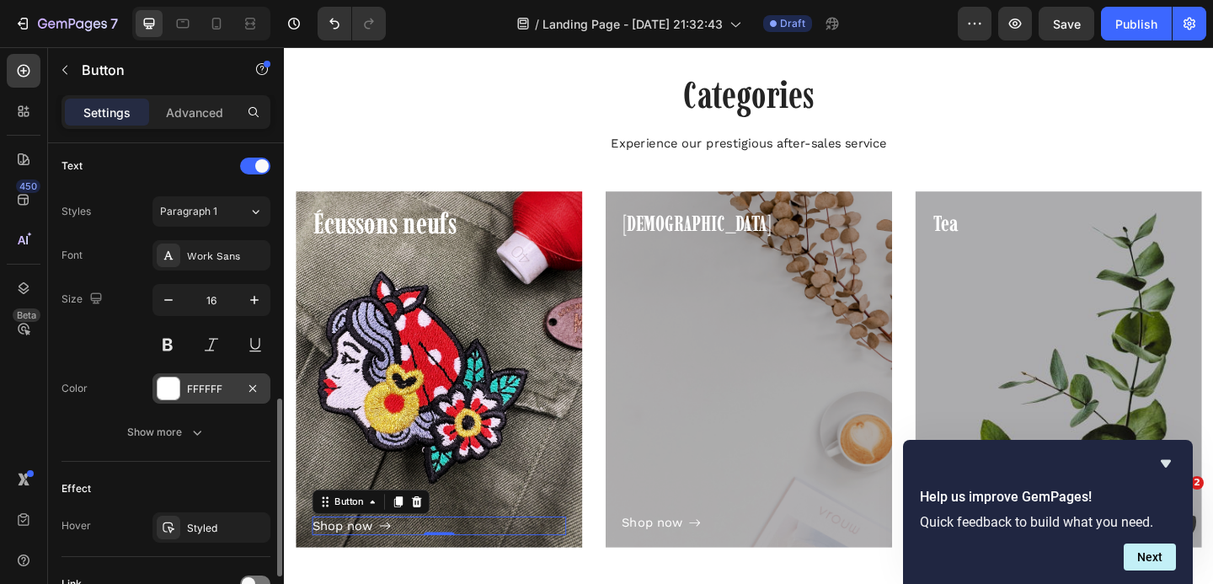
click at [162, 389] on div at bounding box center [168, 388] width 22 height 22
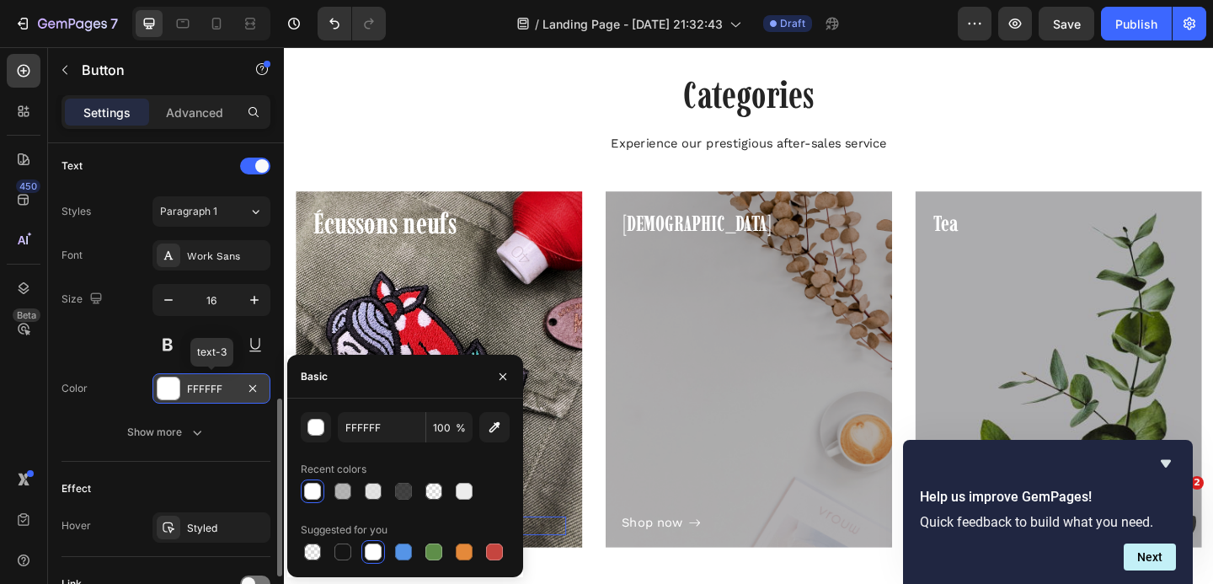
click at [162, 389] on div at bounding box center [168, 388] width 22 height 22
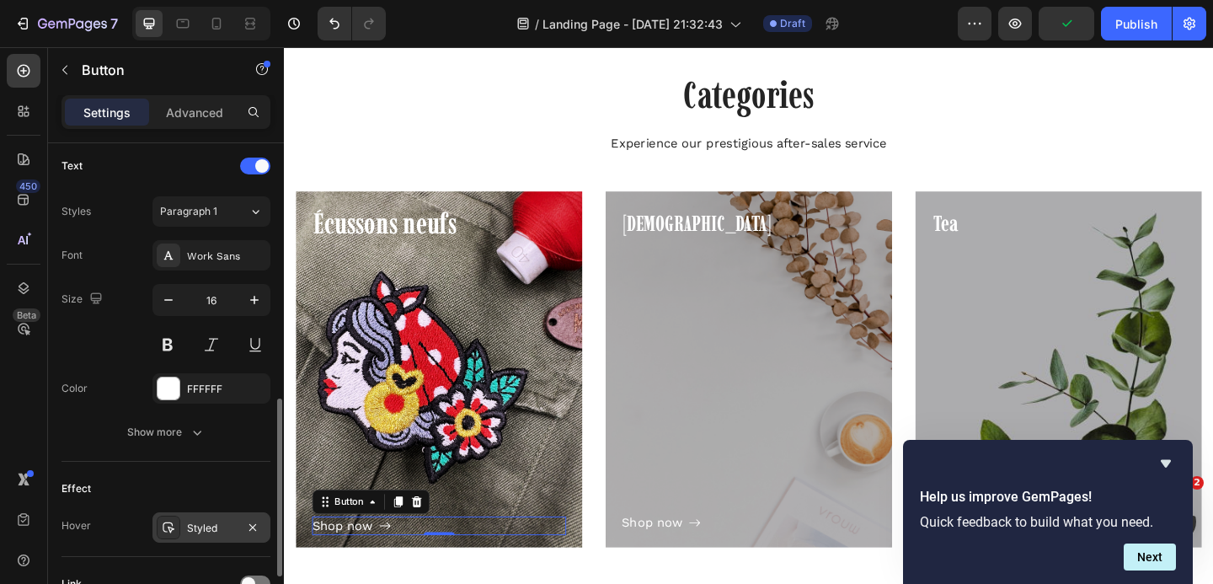
click at [185, 528] on div "Styled" at bounding box center [211, 527] width 118 height 30
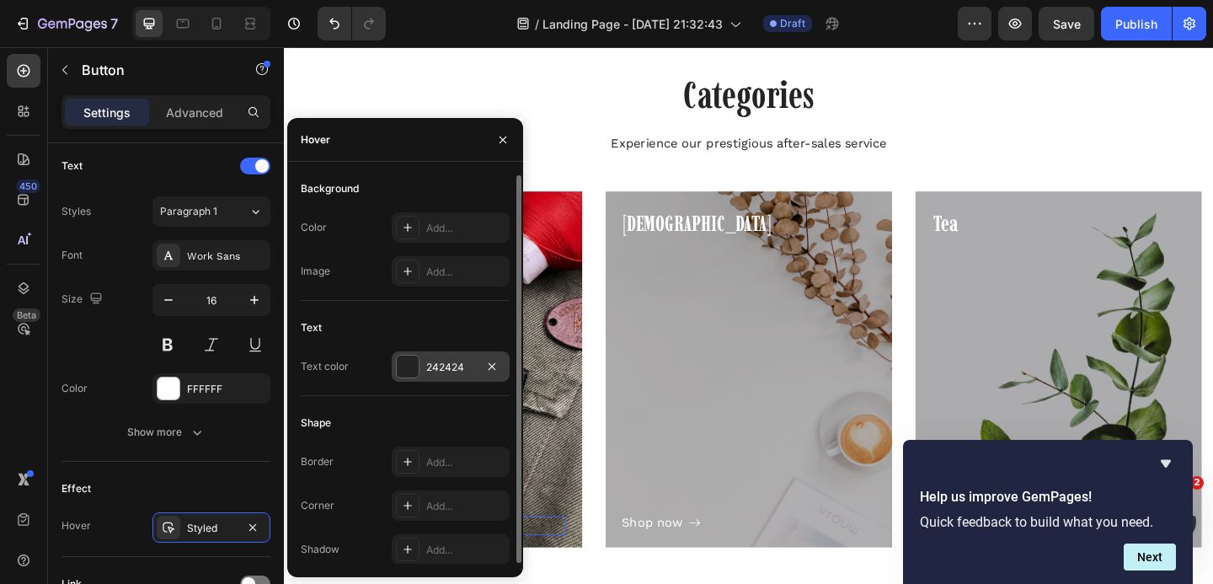
click at [409, 367] on div at bounding box center [408, 366] width 22 height 22
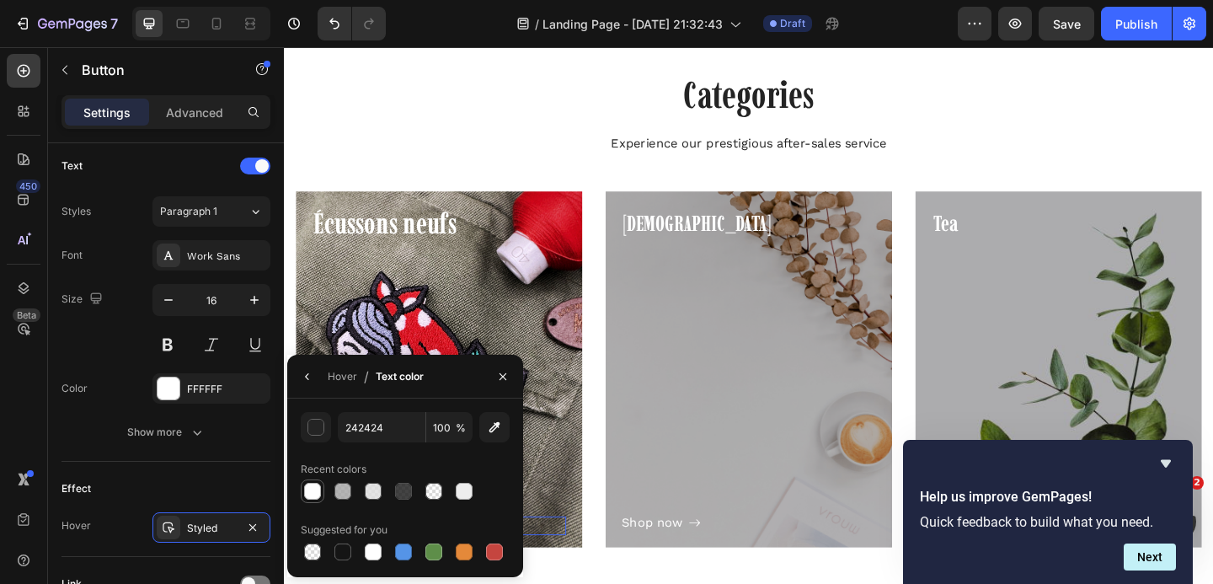
click at [313, 487] on div at bounding box center [312, 491] width 17 height 17
type input "FFFFFF"
click at [307, 375] on icon "button" at bounding box center [307, 376] width 13 height 13
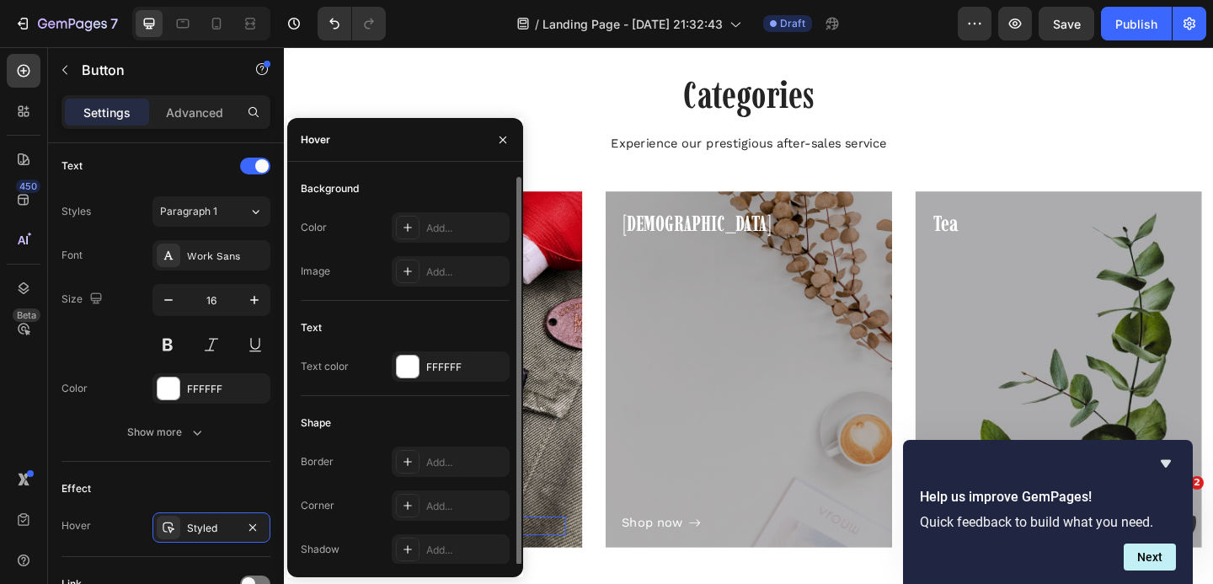
scroll to position [1, 0]
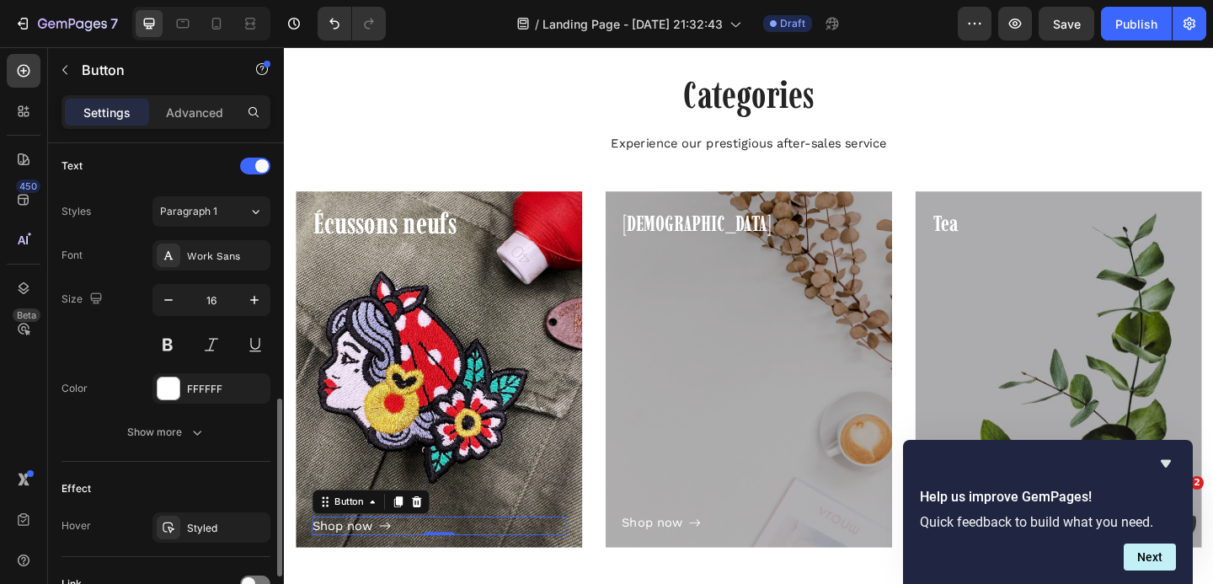
click at [161, 472] on div "Effect Hover Styled" at bounding box center [165, 509] width 209 height 95
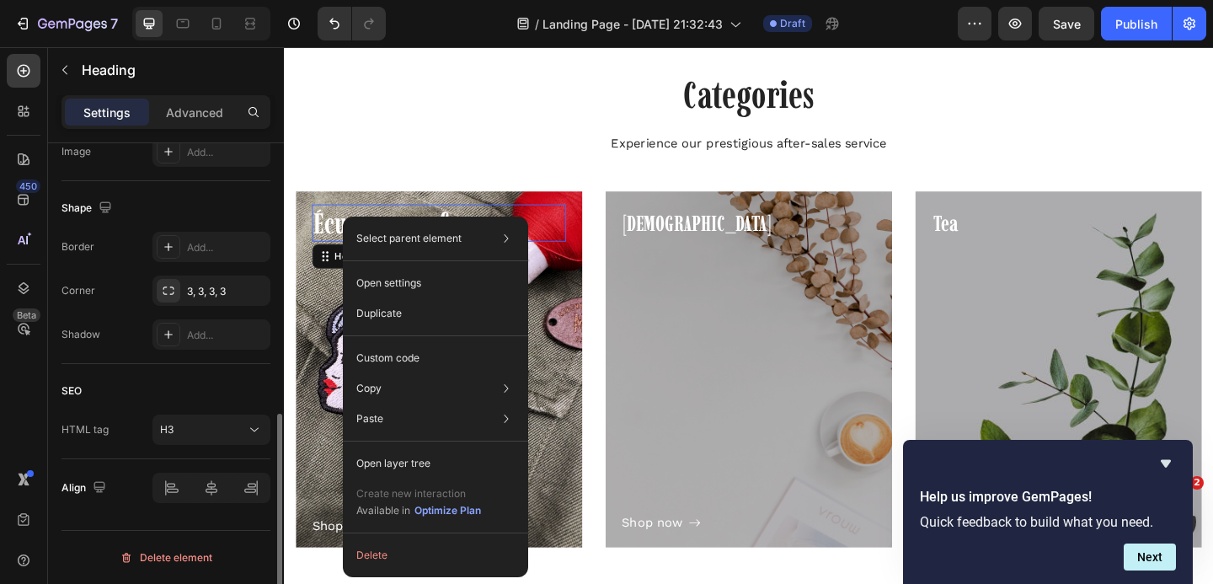
scroll to position [0, 0]
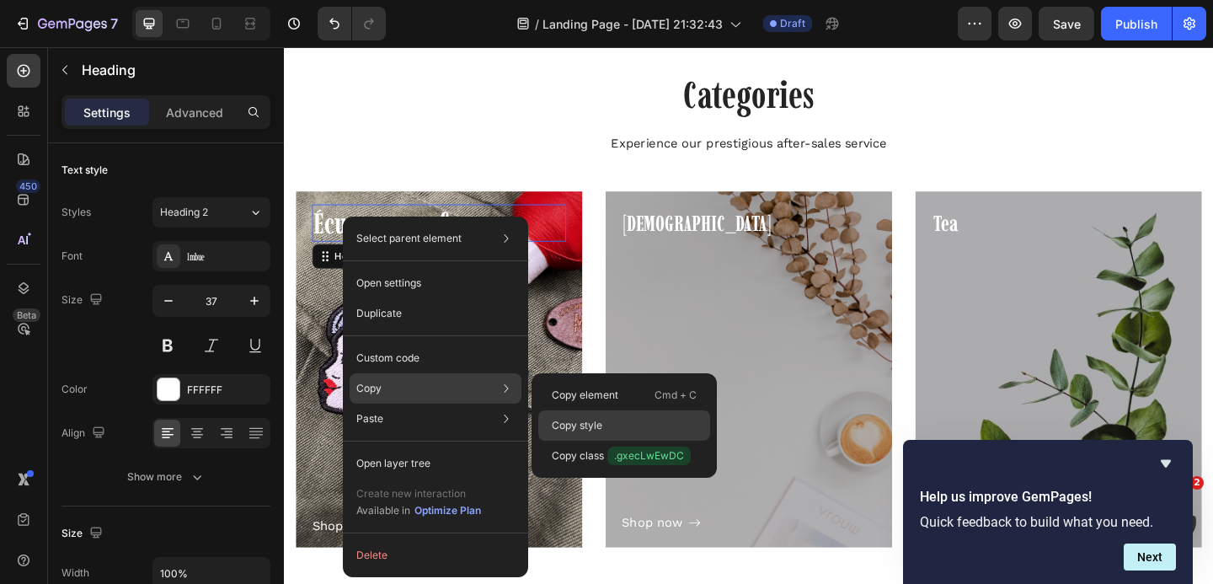
drag, startPoint x: 563, startPoint y: 418, endPoint x: 303, endPoint y: 404, distance: 259.8
click at [563, 418] on p "Copy style" at bounding box center [577, 425] width 51 height 15
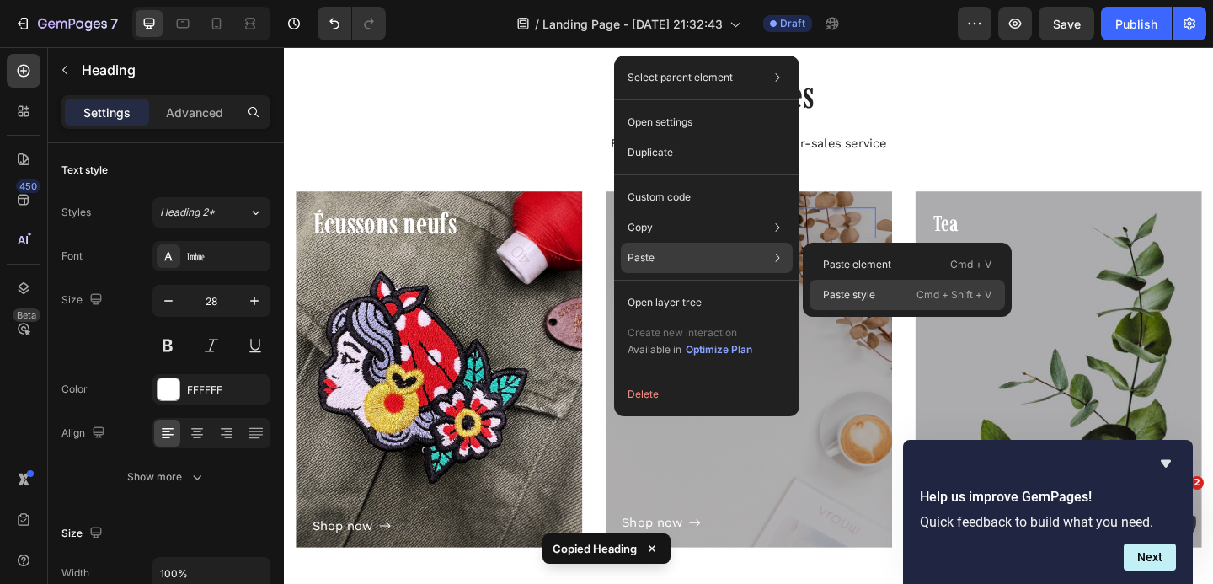
click at [859, 299] on p "Paste style" at bounding box center [849, 294] width 52 height 15
type input "37"
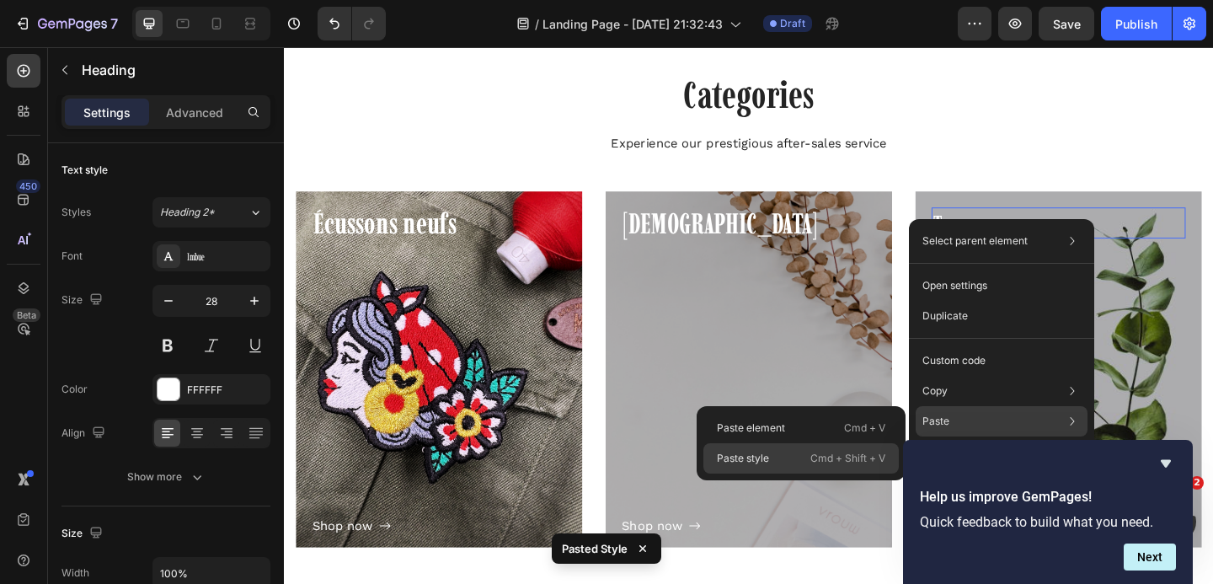
click at [780, 455] on div "Paste style Cmd + Shift + V" at bounding box center [800, 458] width 195 height 30
type input "37"
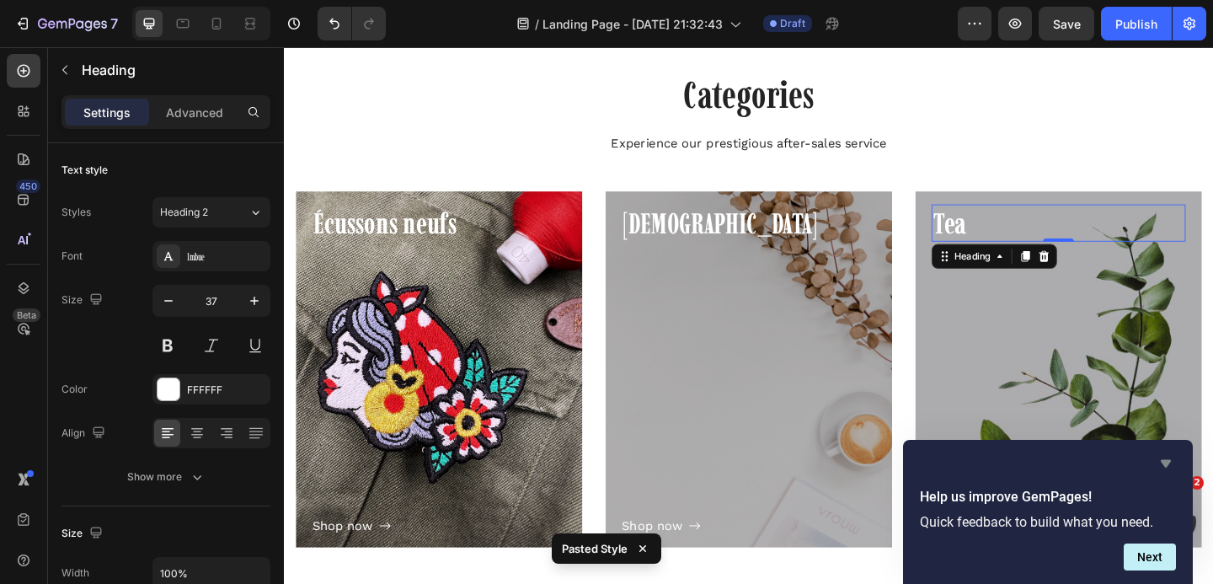
click at [1172, 462] on icon "Hide survey" at bounding box center [1166, 463] width 20 height 20
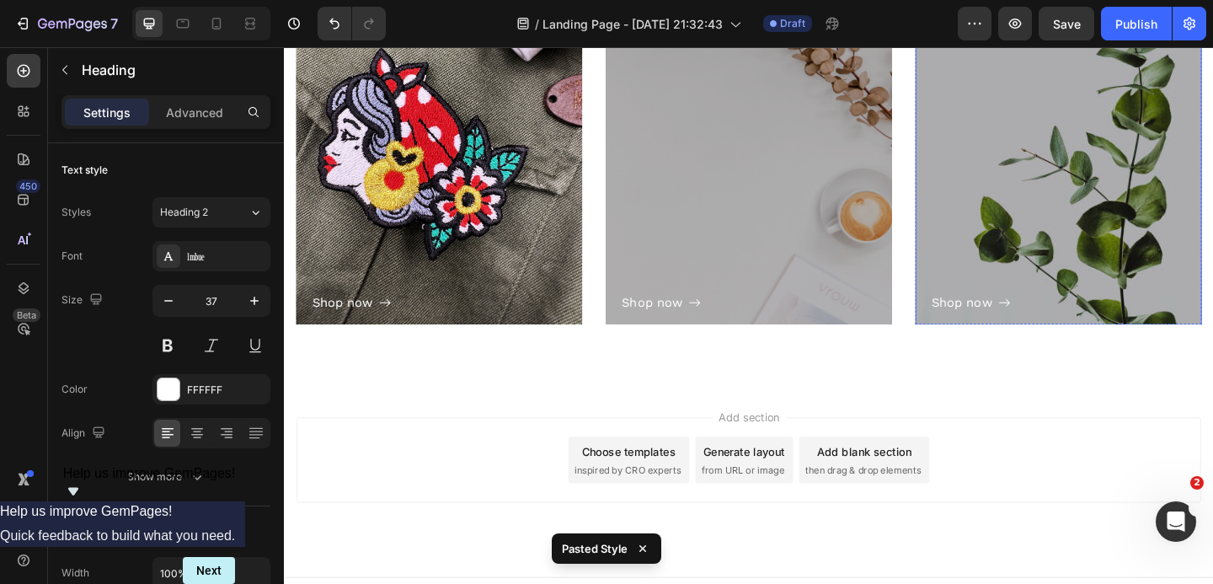
scroll to position [349, 0]
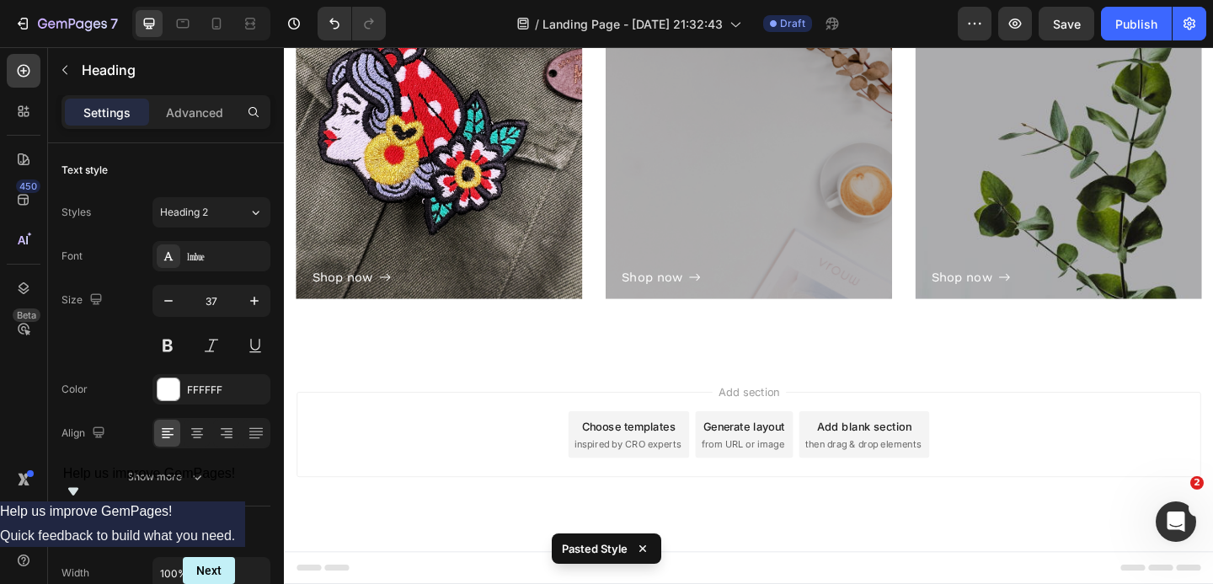
click at [83, 501] on icon "Show survey - Help us improve GemPages!" at bounding box center [73, 491] width 20 height 20
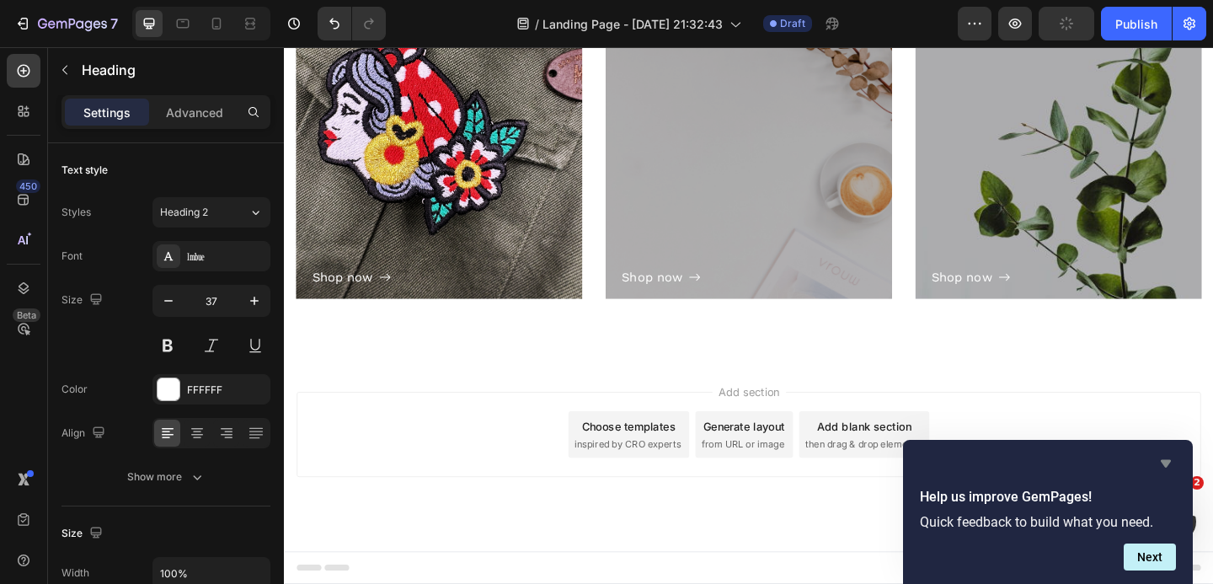
click at [1165, 465] on icon "Hide survey" at bounding box center [1166, 464] width 10 height 8
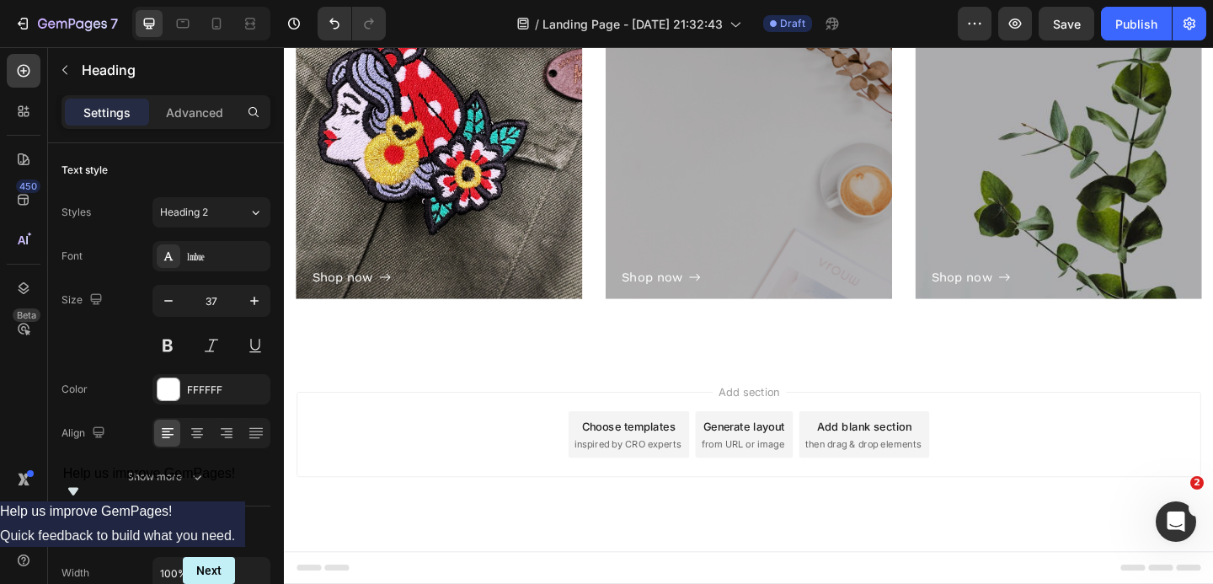
click at [235, 566] on div "Help us improve GemPages! Help us improve GemPages! Quick feedback to build wha…" at bounding box center [117, 525] width 235 height 118
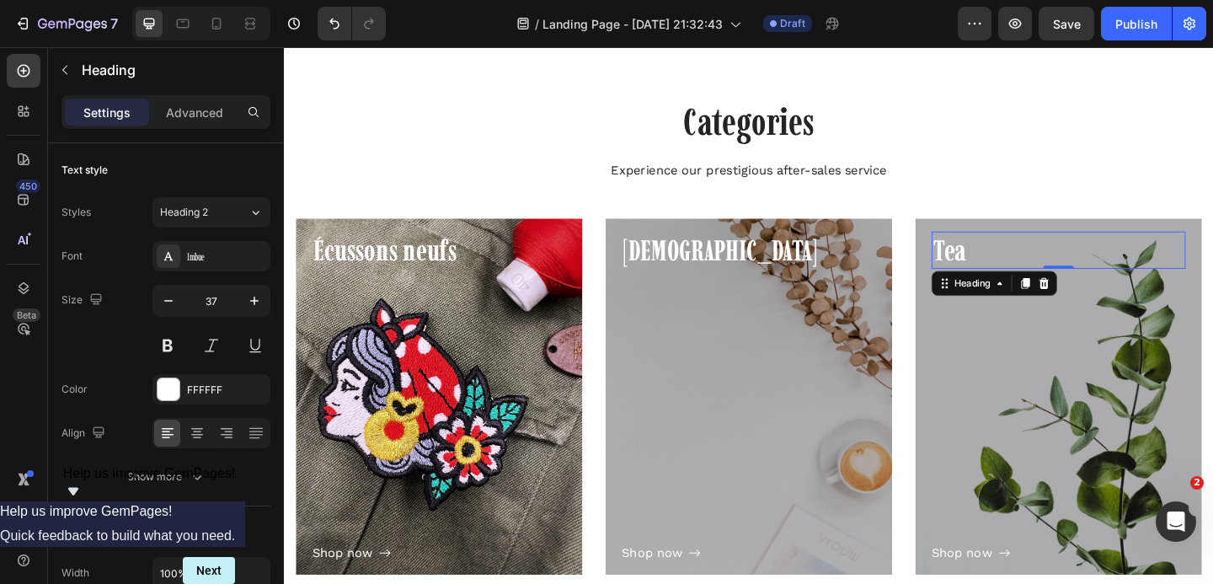
scroll to position [117, 0]
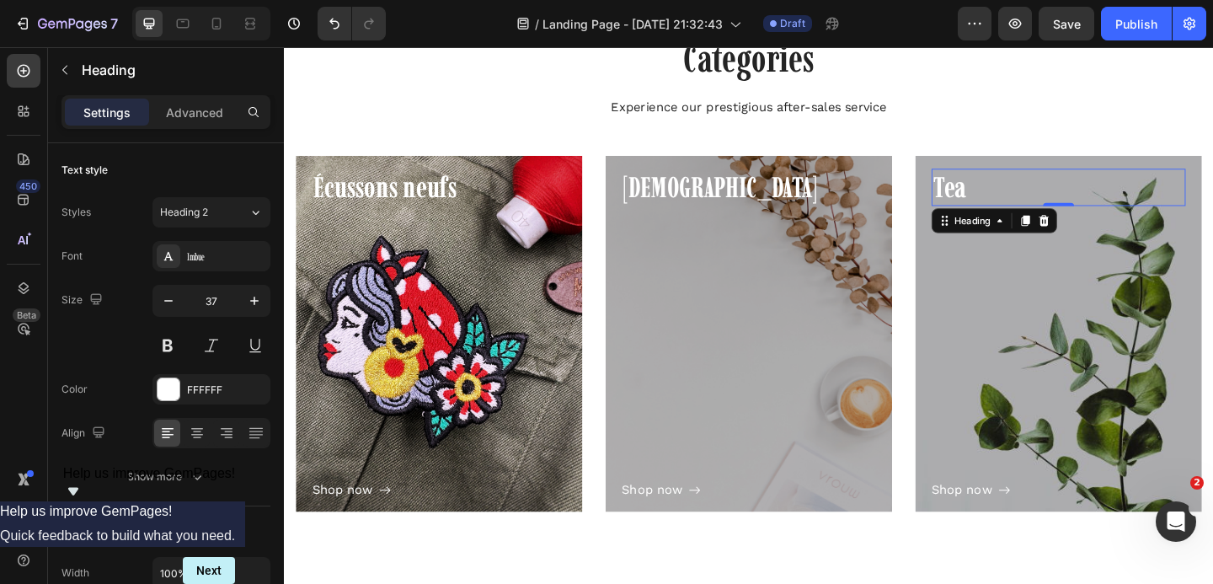
click at [83, 501] on icon "Show survey - Help us improve GemPages!" at bounding box center [73, 491] width 20 height 20
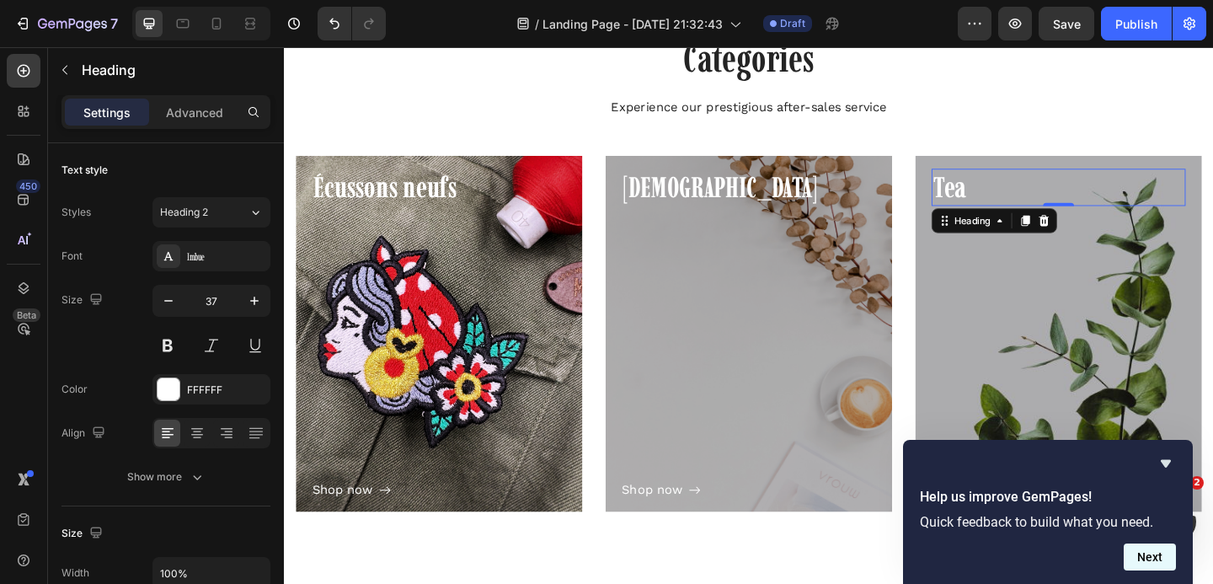
click at [1144, 556] on button "Next" at bounding box center [1150, 556] width 52 height 27
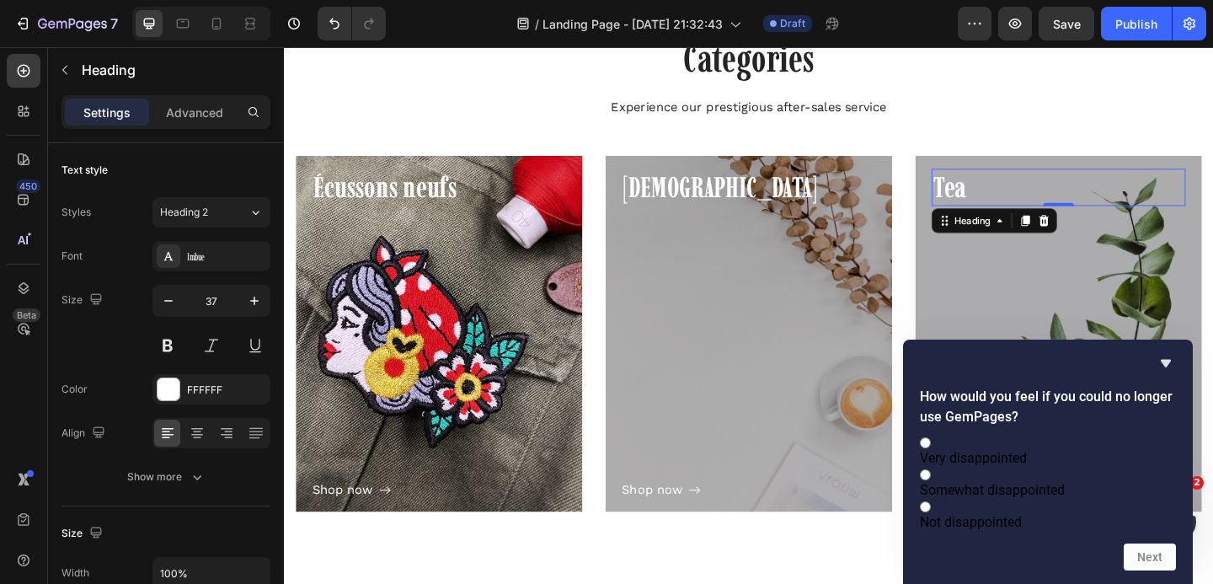
click at [1020, 450] on span "Very disappointed" at bounding box center [973, 458] width 107 height 16
click at [931, 437] on input "Very disappointed" at bounding box center [925, 442] width 11 height 11
radio input "true"
click at [1144, 557] on button "Next" at bounding box center [1150, 556] width 52 height 27
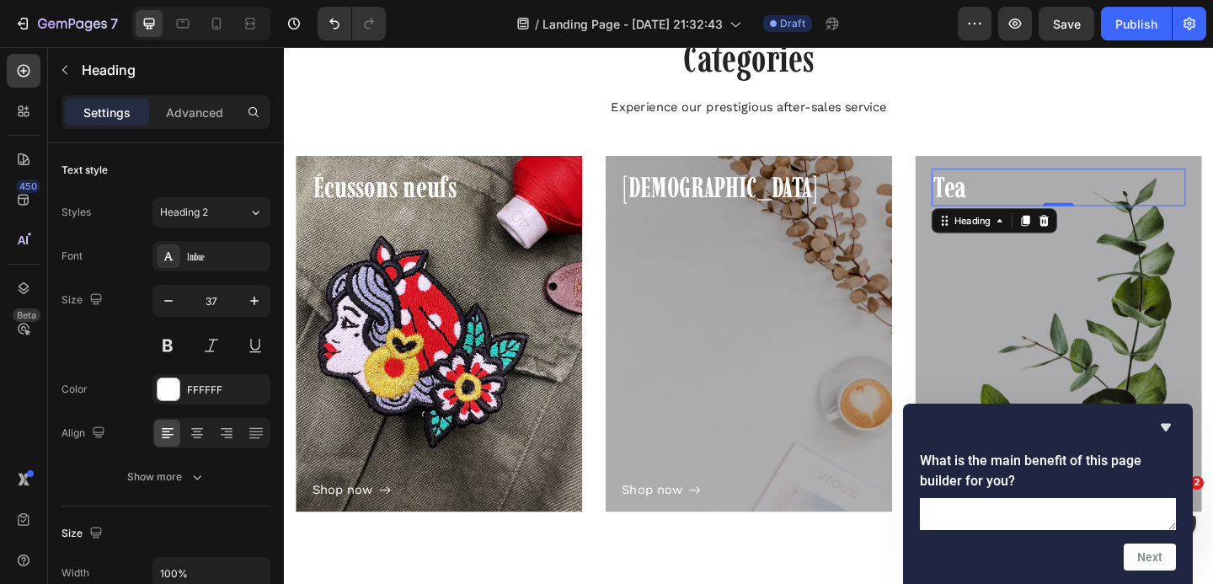
click at [1071, 509] on textarea at bounding box center [1048, 514] width 256 height 32
type textarea "rdgdfgdfg"
click at [1149, 563] on button "Next" at bounding box center [1150, 556] width 52 height 27
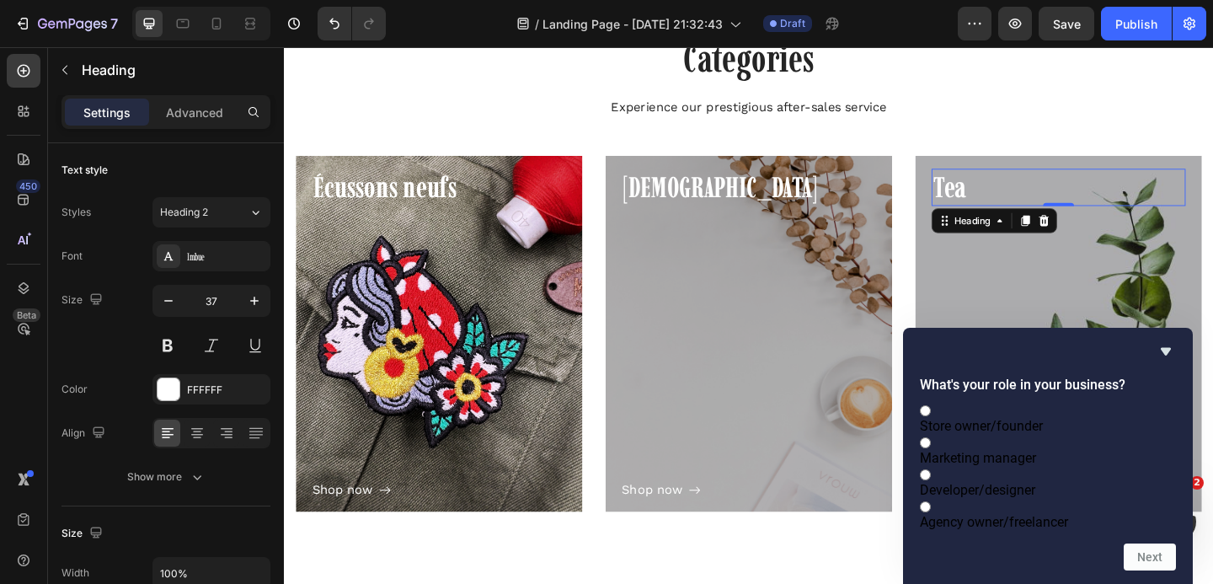
click at [1033, 450] on span "Marketing manager" at bounding box center [978, 458] width 116 height 16
click at [931, 437] on input "Marketing manager" at bounding box center [925, 442] width 11 height 11
radio input "true"
click at [1142, 550] on button "Next" at bounding box center [1150, 556] width 52 height 27
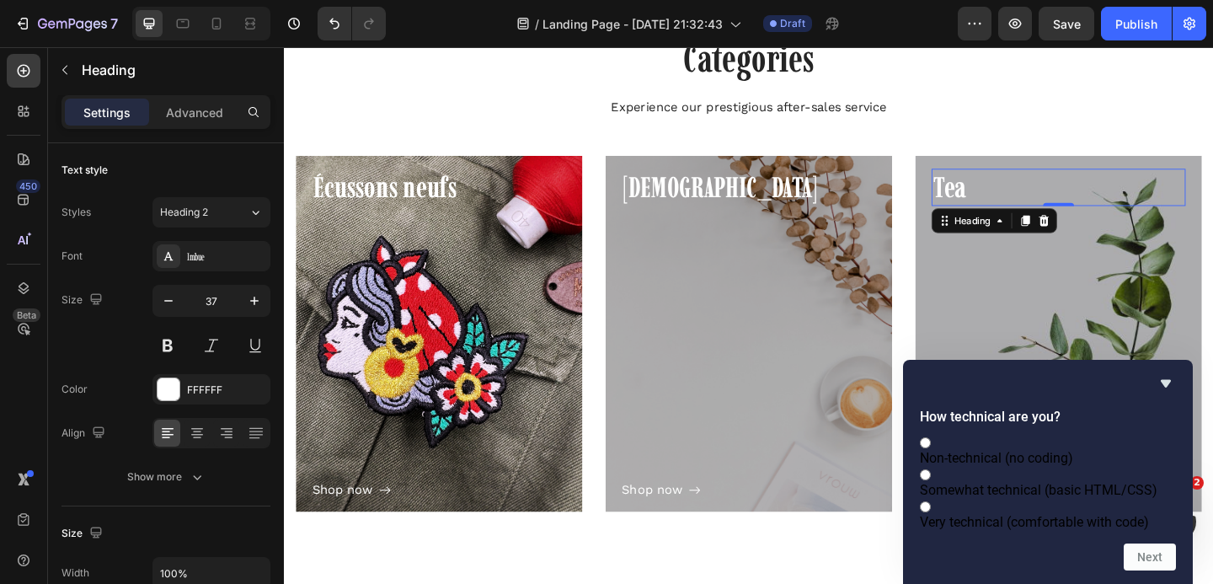
click at [1074, 482] on span "Somewhat technical (basic HTML/CSS)" at bounding box center [1039, 490] width 238 height 16
click at [931, 469] on input "Somewhat technical (basic HTML/CSS)" at bounding box center [925, 474] width 11 height 11
radio input "true"
click at [1139, 556] on button "Next" at bounding box center [1150, 556] width 52 height 27
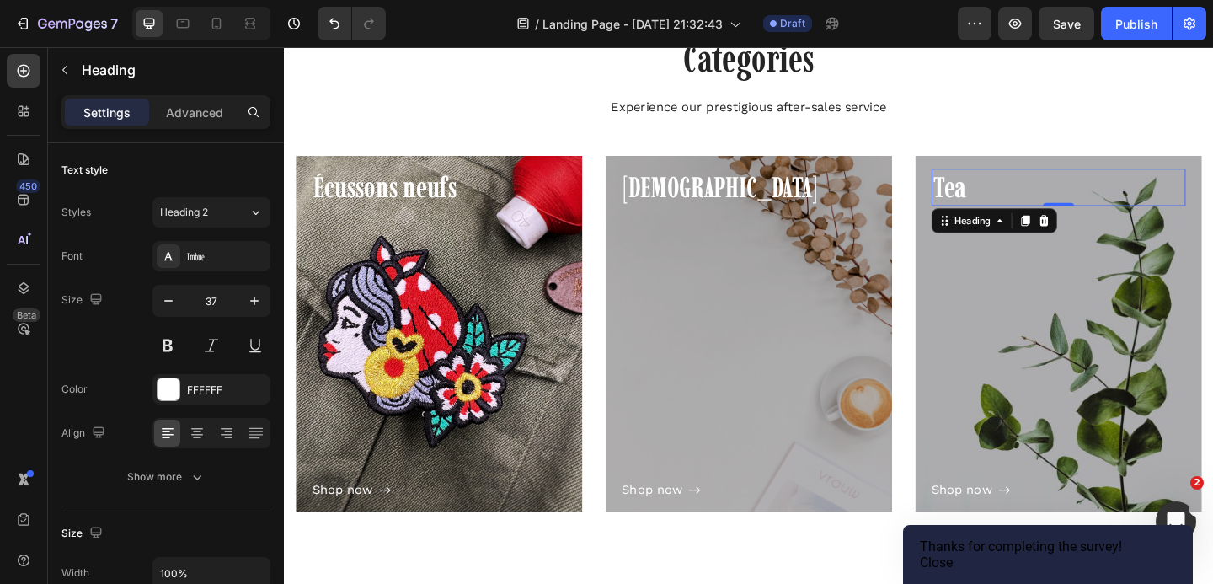
click at [953, 554] on button "Close" at bounding box center [936, 562] width 33 height 16
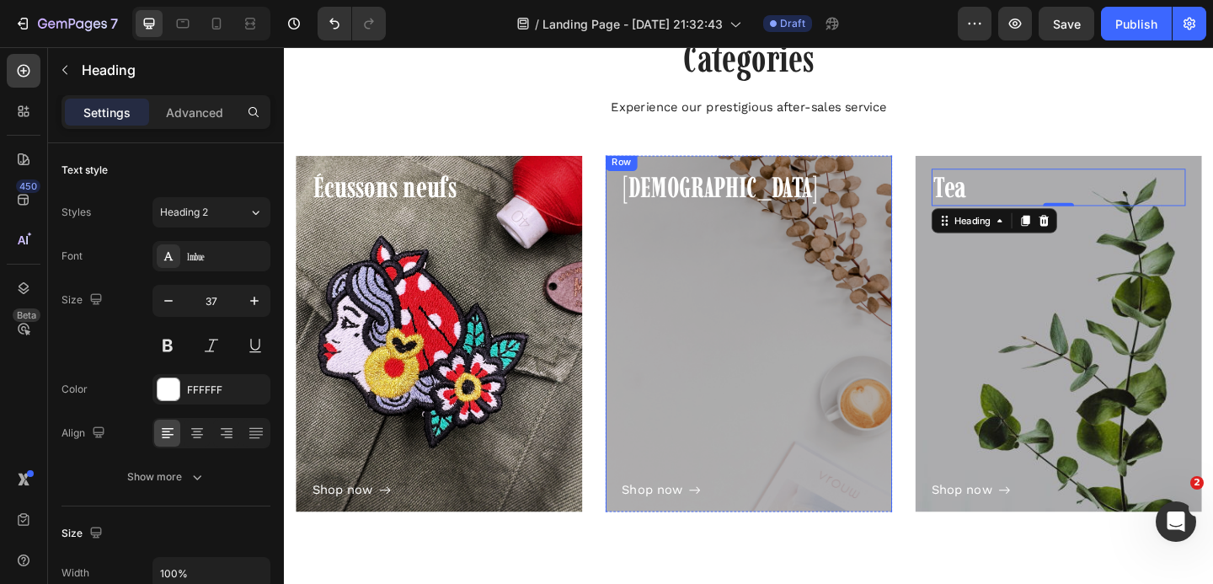
click at [681, 198] on p "Capuchino" at bounding box center [789, 199] width 273 height 37
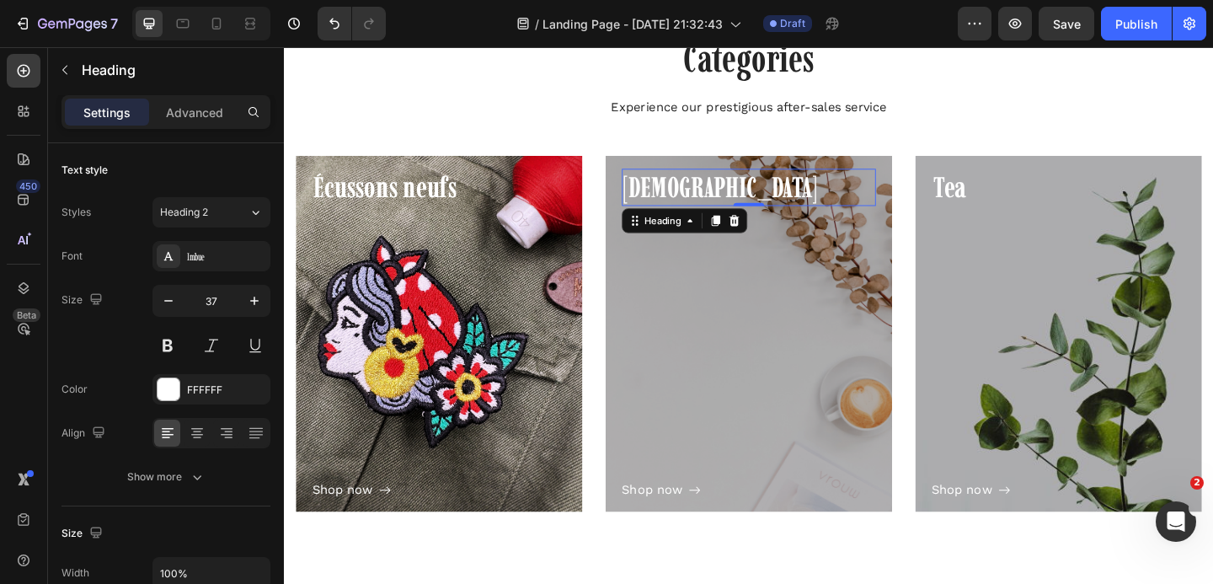
click at [681, 198] on p "Capuchino" at bounding box center [789, 199] width 273 height 37
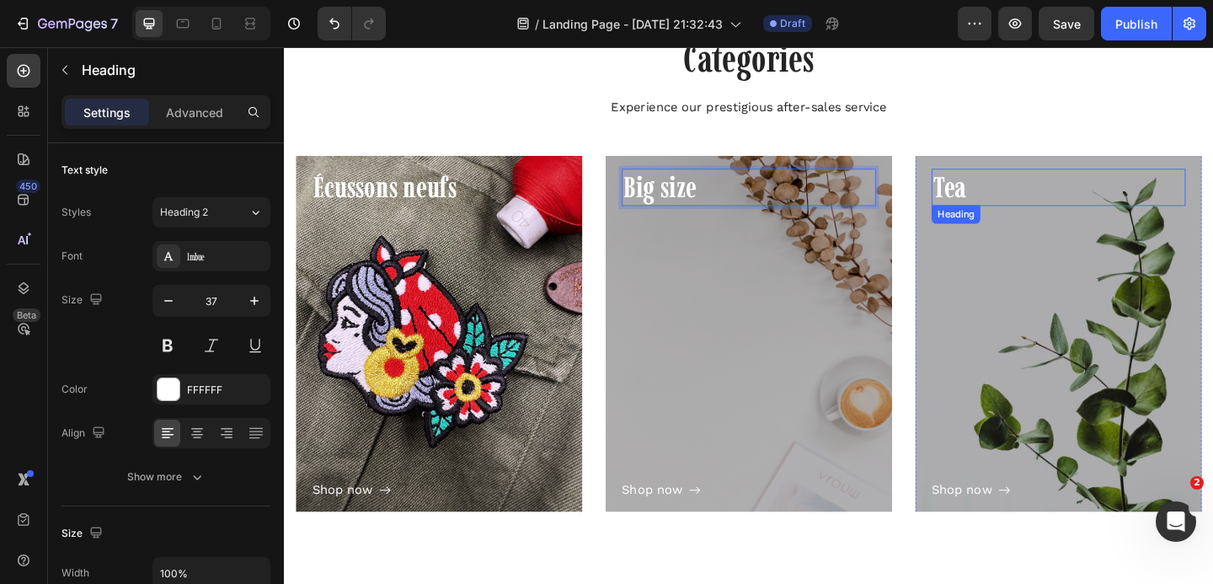
click at [1008, 199] on p "Tea" at bounding box center [1126, 199] width 273 height 37
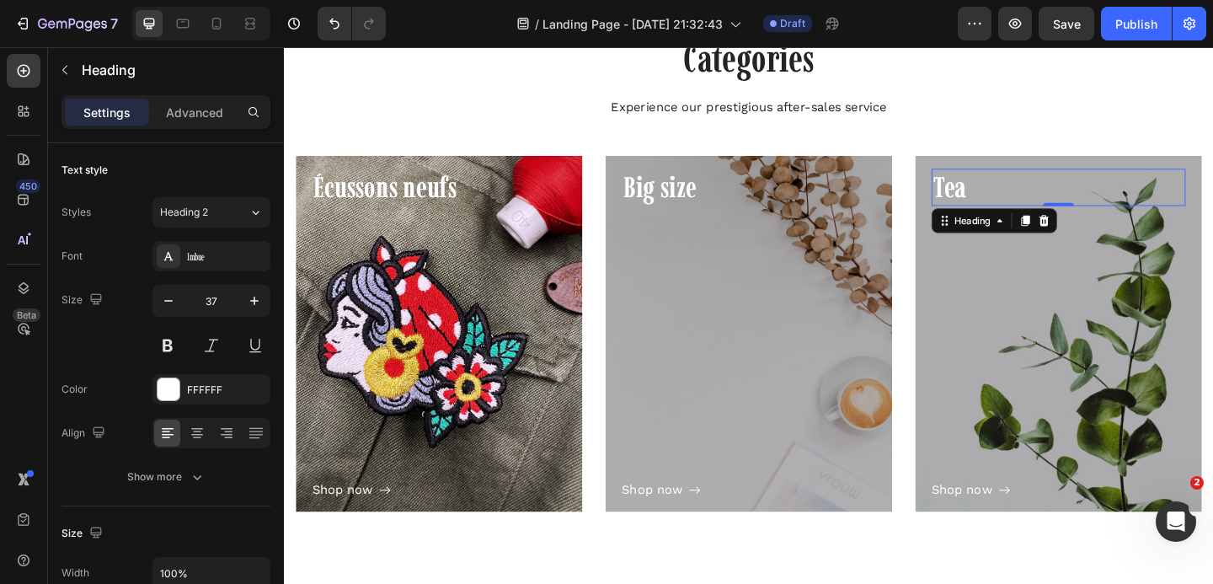
click at [1008, 198] on p "Tea" at bounding box center [1126, 199] width 273 height 37
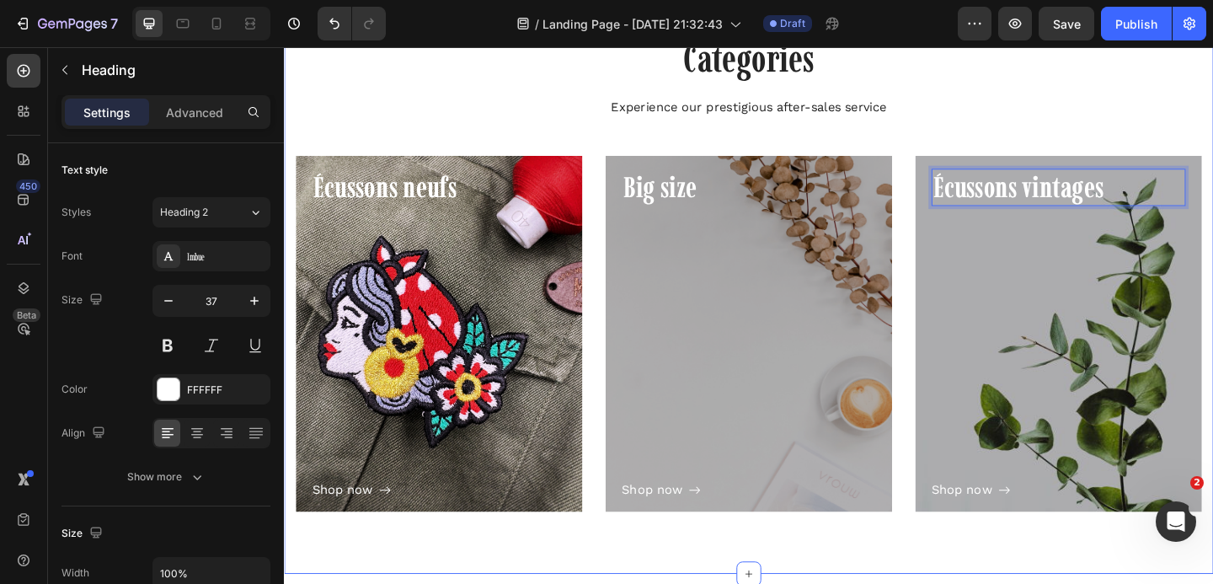
click at [1099, 157] on div "Categories Heading Experience our prestigious after-sales service Text block Ro…" at bounding box center [788, 305] width 985 height 547
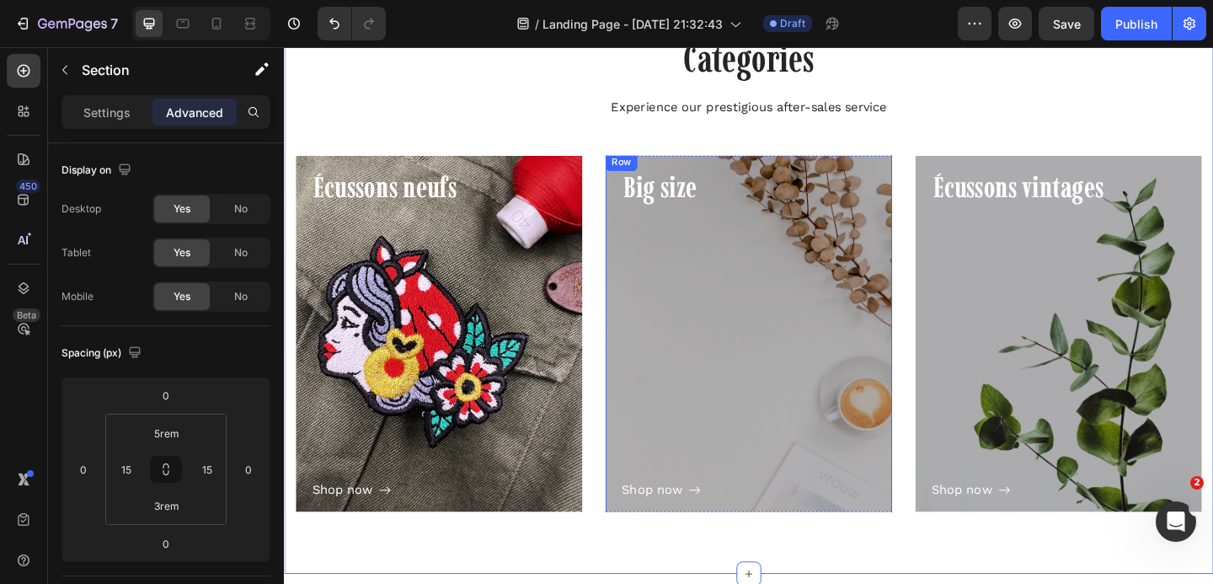
click at [680, 291] on div "Shop now Button" at bounding box center [789, 379] width 276 height 319
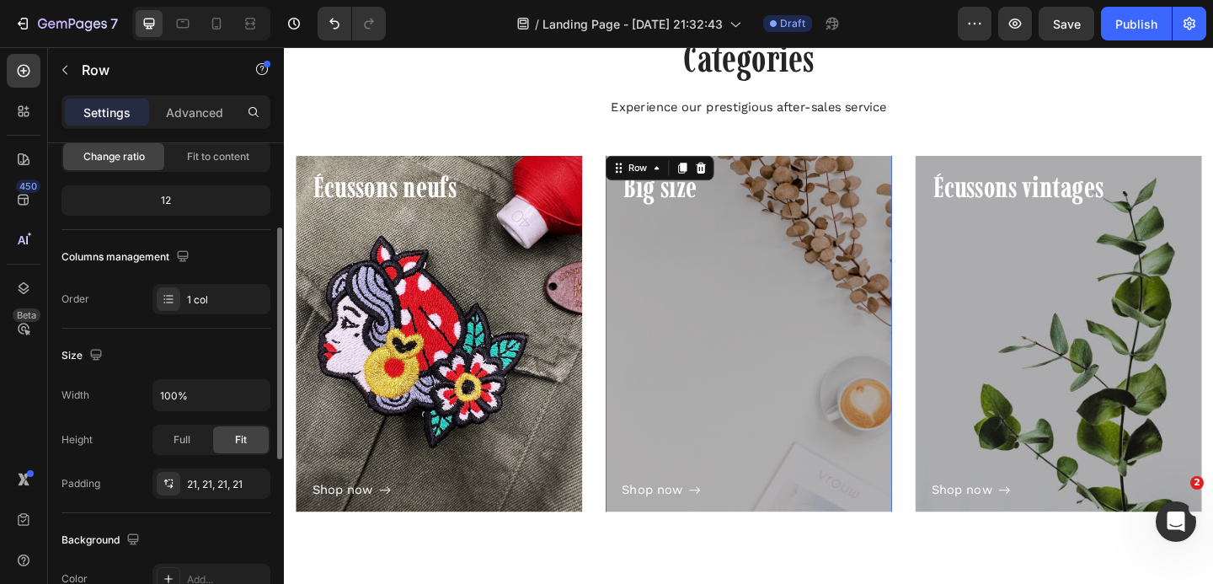
scroll to position [195, 0]
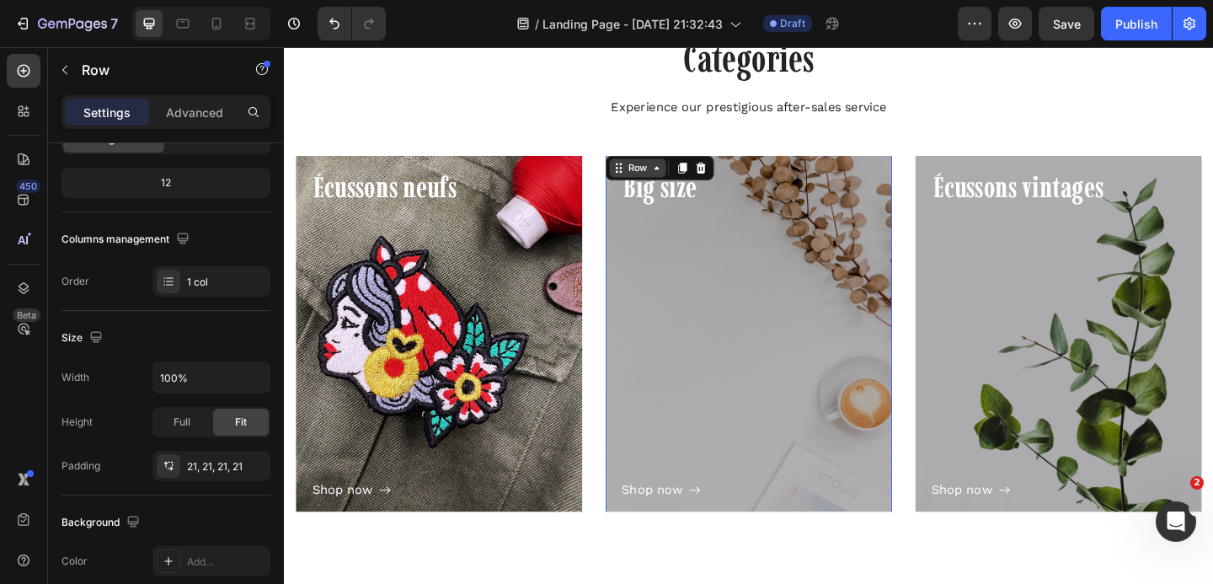
click at [673, 171] on div "Row" at bounding box center [668, 178] width 28 height 15
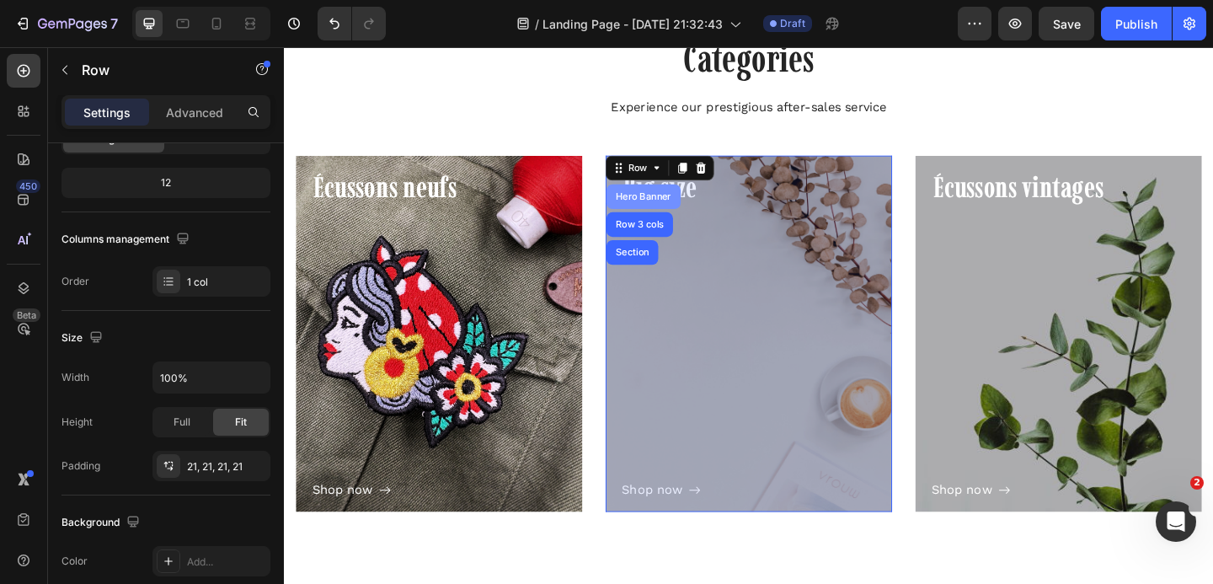
click at [672, 203] on div "Hero Banner" at bounding box center [674, 209] width 81 height 27
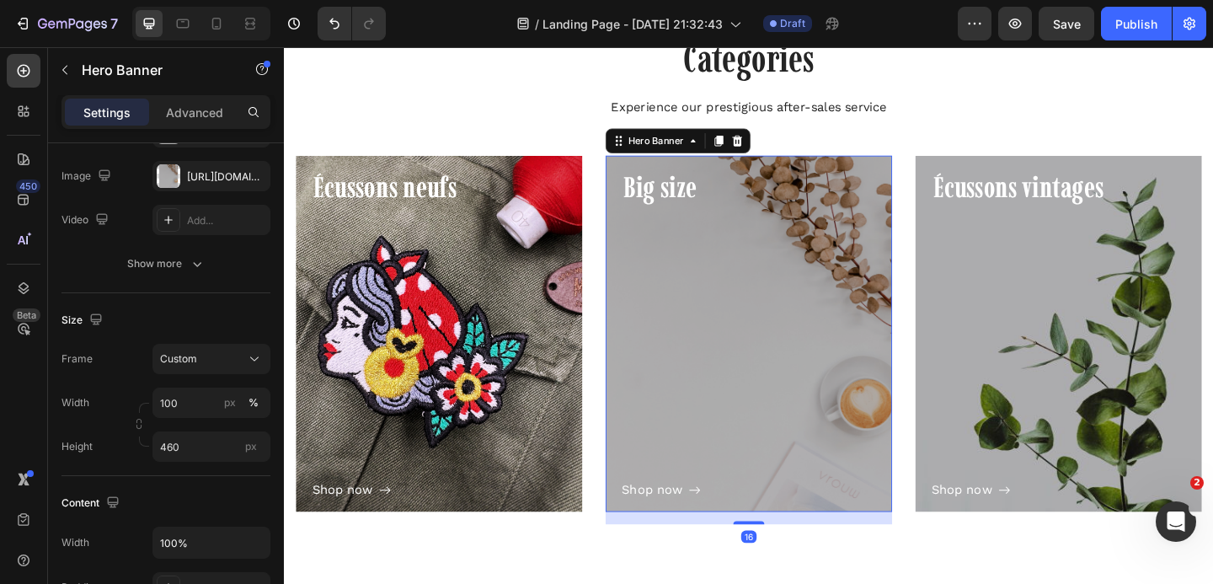
scroll to position [0, 0]
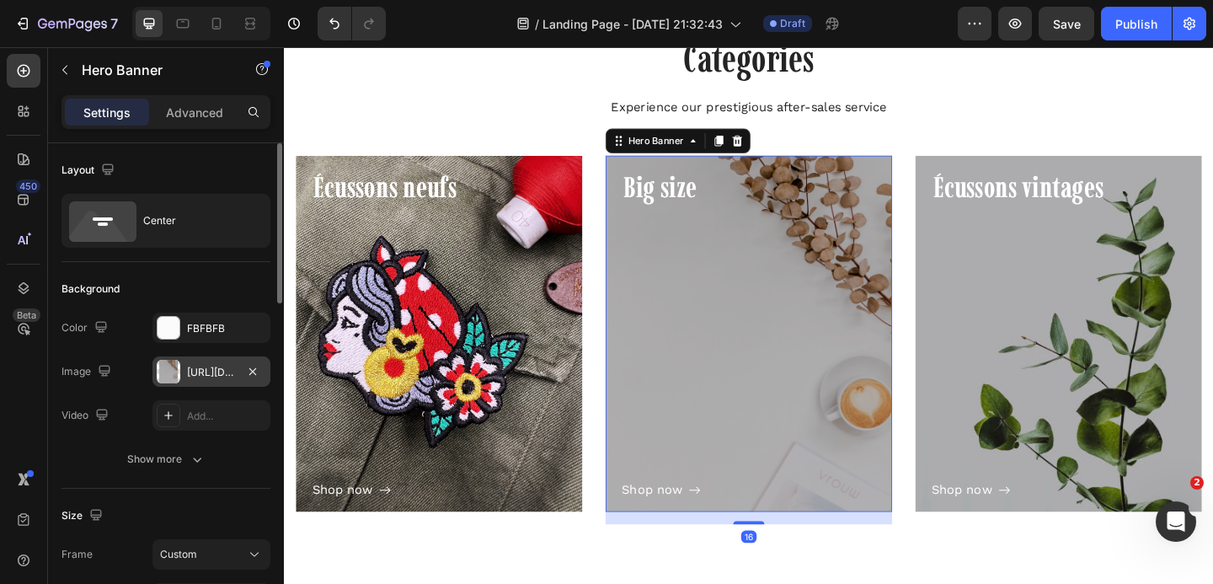
click at [177, 375] on div at bounding box center [169, 372] width 24 height 24
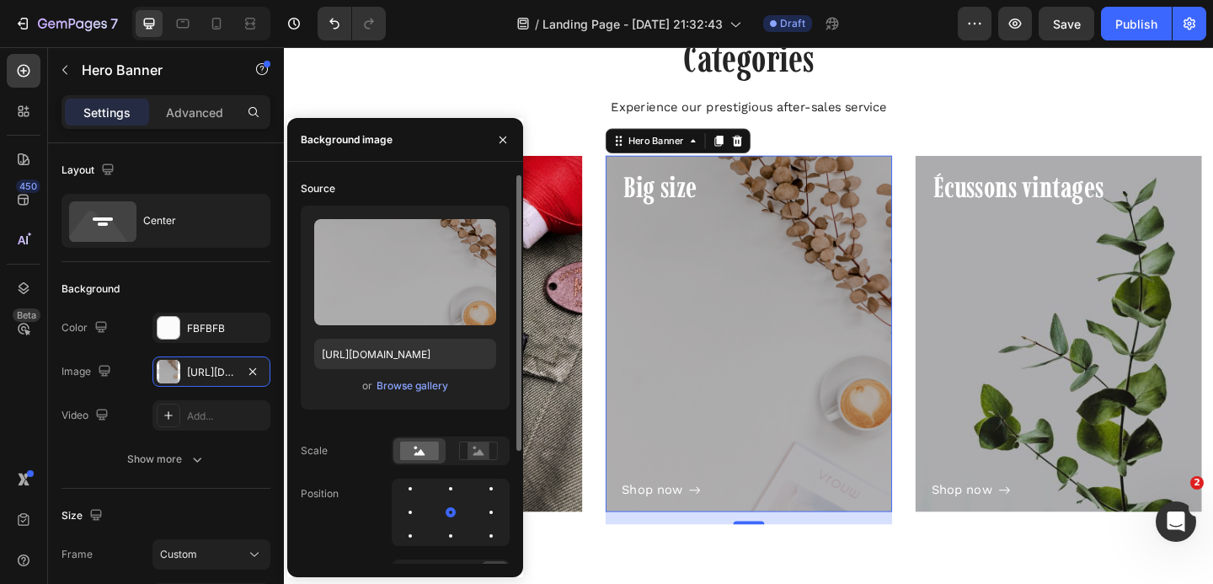
click at [369, 389] on span "or" at bounding box center [367, 386] width 10 height 20
click at [388, 384] on div "Browse gallery" at bounding box center [412, 385] width 72 height 15
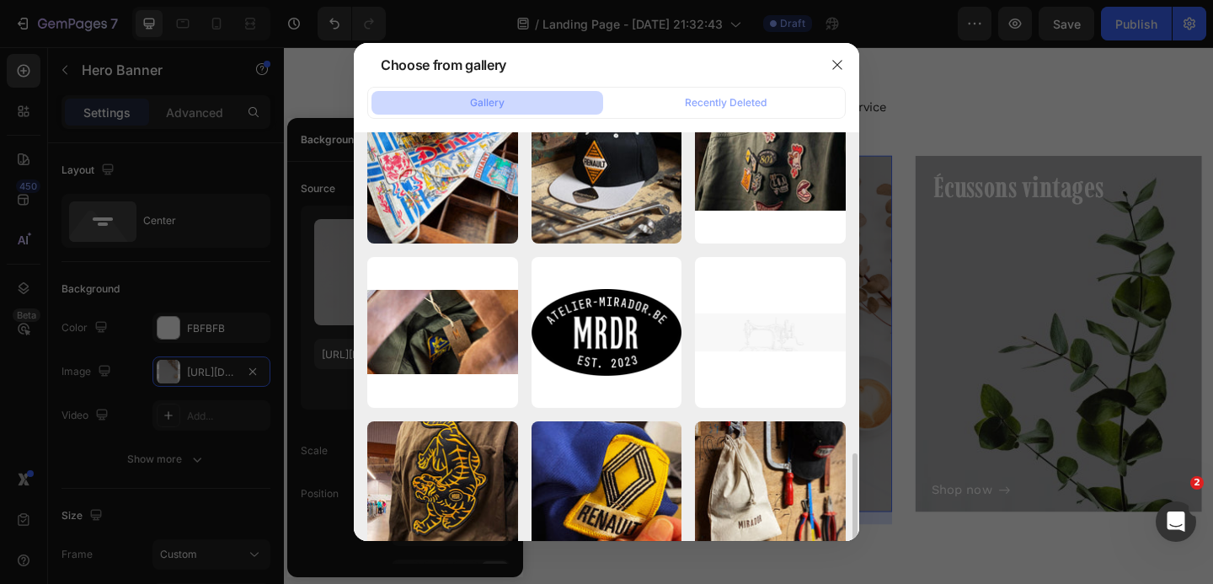
scroll to position [916, 0]
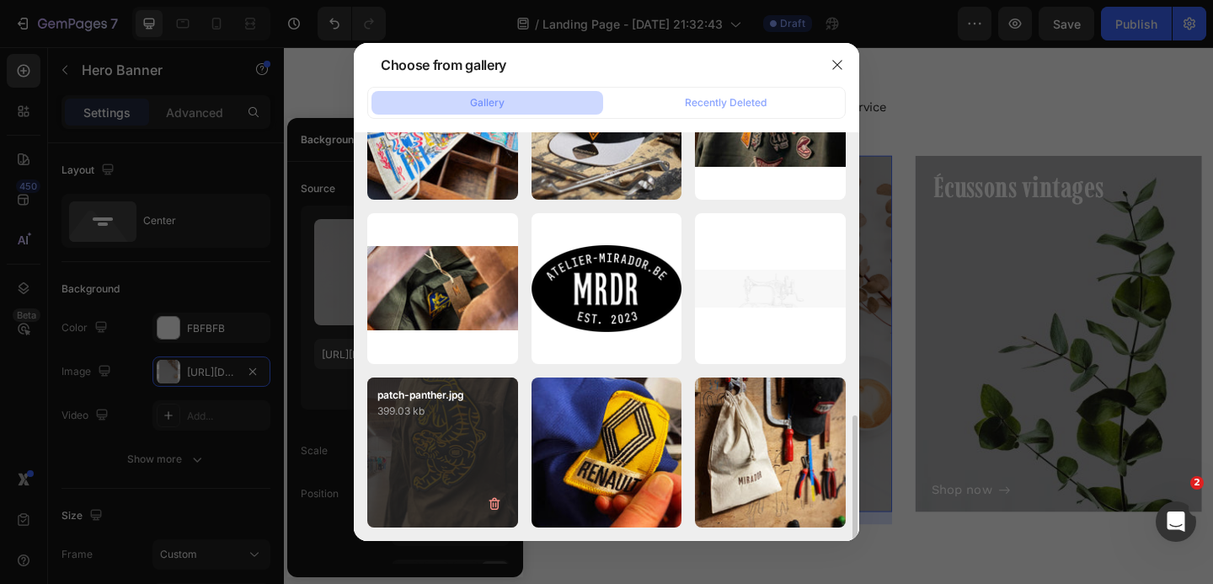
click at [415, 440] on div "patch-panther.jpg 399.03 kb" at bounding box center [442, 452] width 151 height 151
type input "https://cdn.shopify.com/s/files/1/0271/4940/2223/files/gempages_453203966214276…"
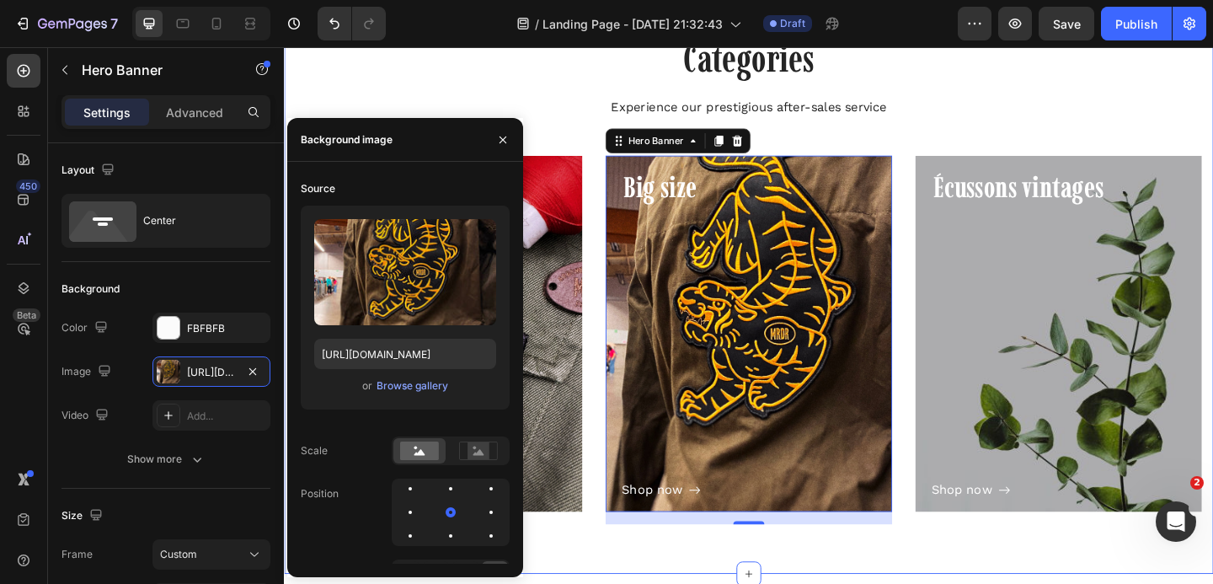
click at [562, 141] on div "Categories Heading Experience our prestigious after-sales service Text block Ro…" at bounding box center [788, 305] width 985 height 547
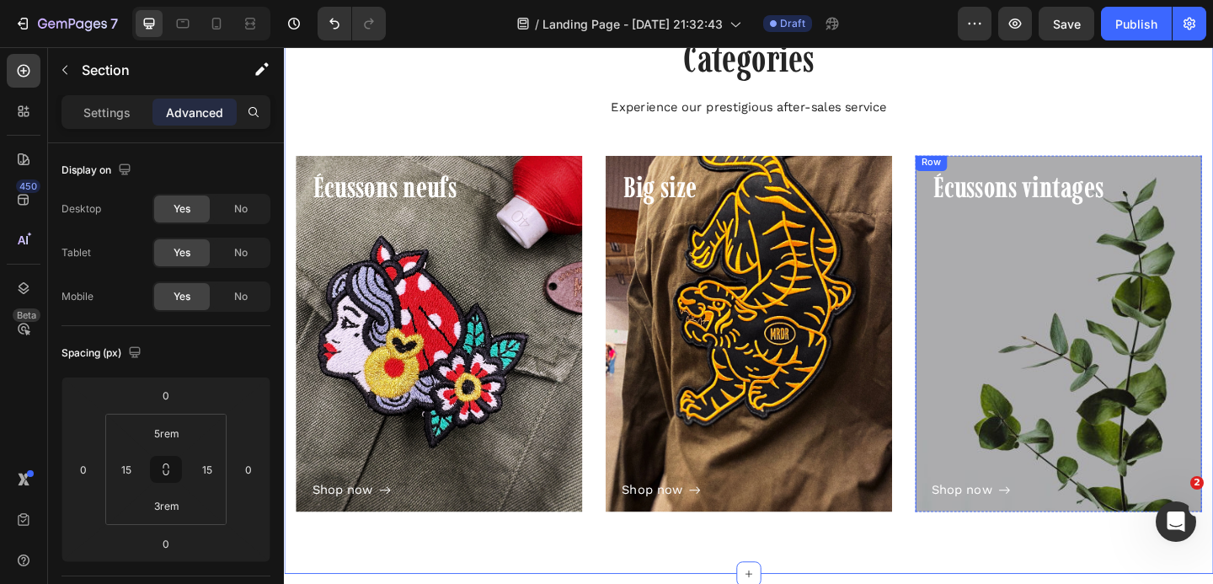
click at [994, 169] on div "Row" at bounding box center [988, 171] width 28 height 15
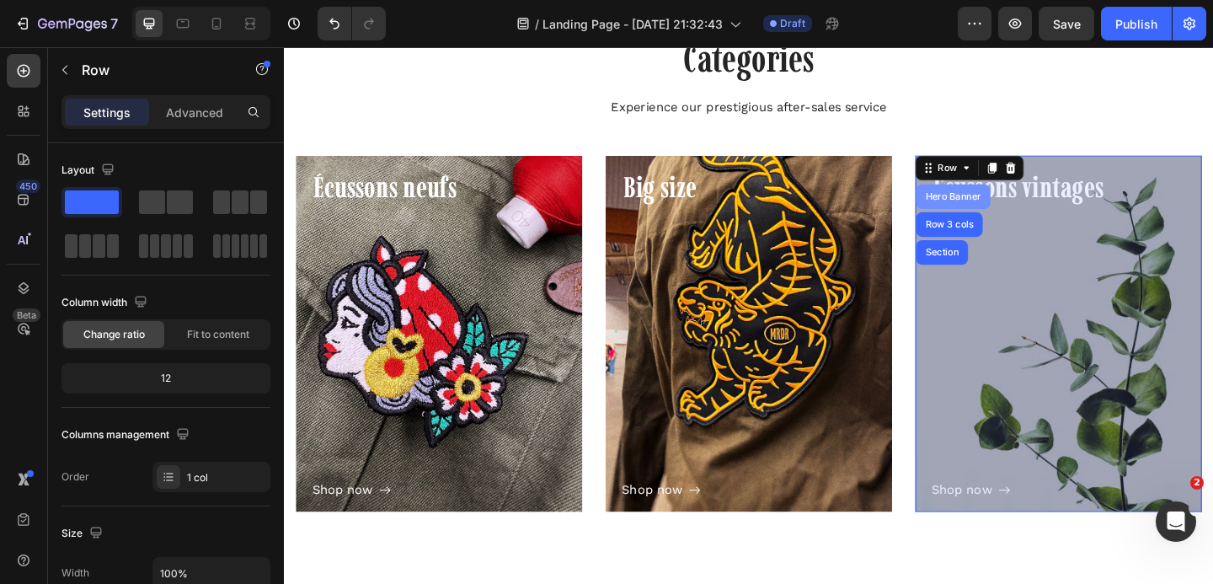
click at [999, 212] on div "Hero Banner" at bounding box center [1011, 210] width 67 height 10
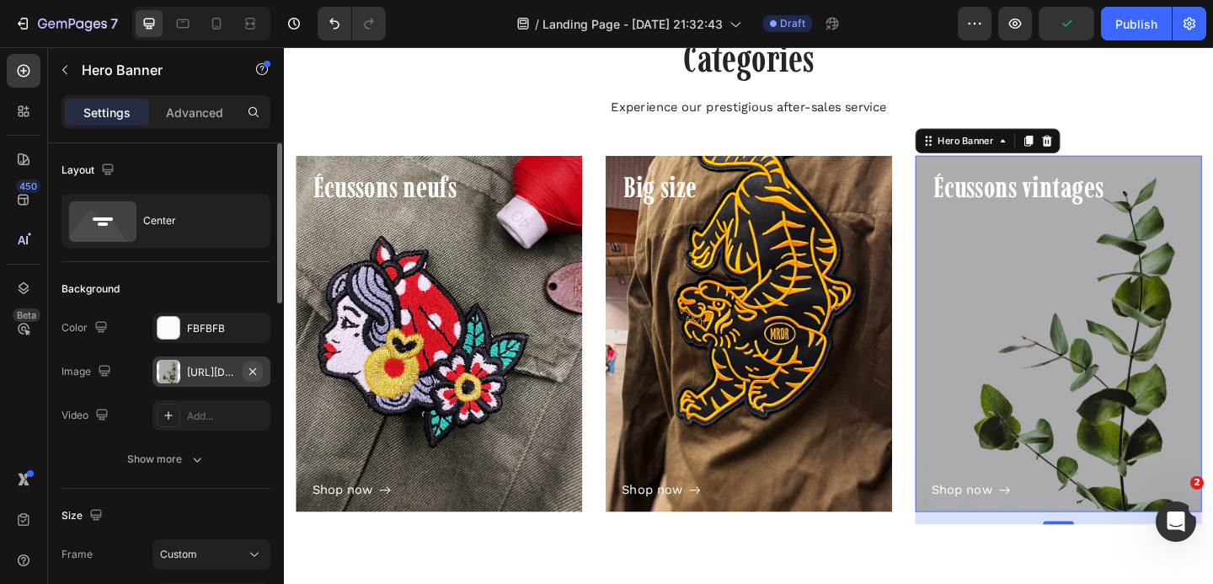
click at [252, 372] on icon "button" at bounding box center [252, 371] width 13 height 13
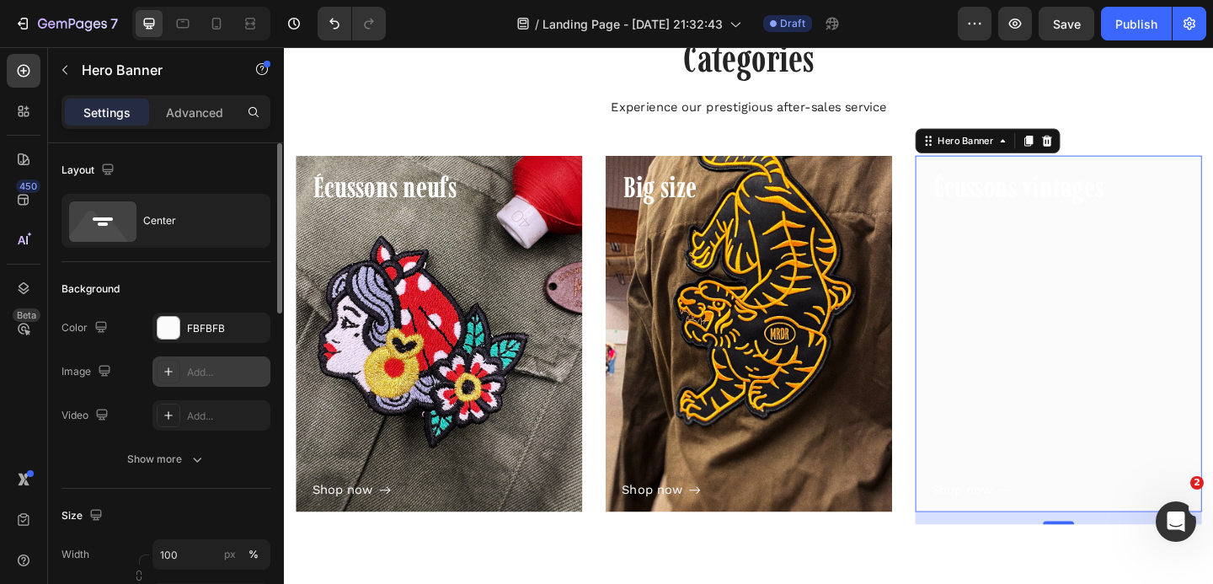
click at [184, 374] on div "Add..." at bounding box center [211, 371] width 118 height 30
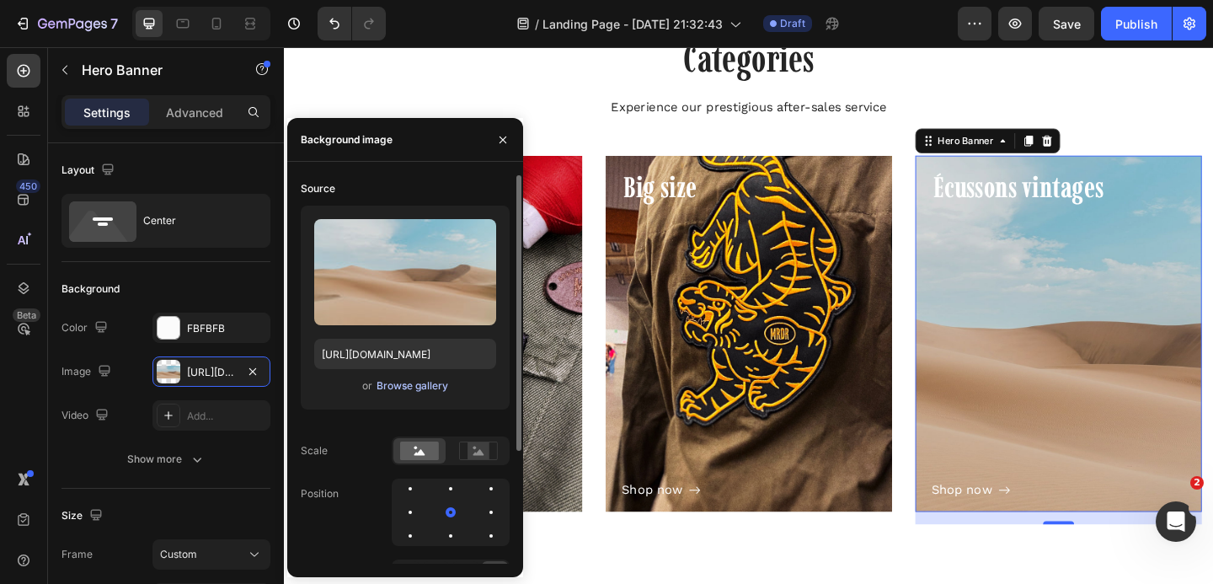
click at [398, 383] on div "Browse gallery" at bounding box center [412, 385] width 72 height 15
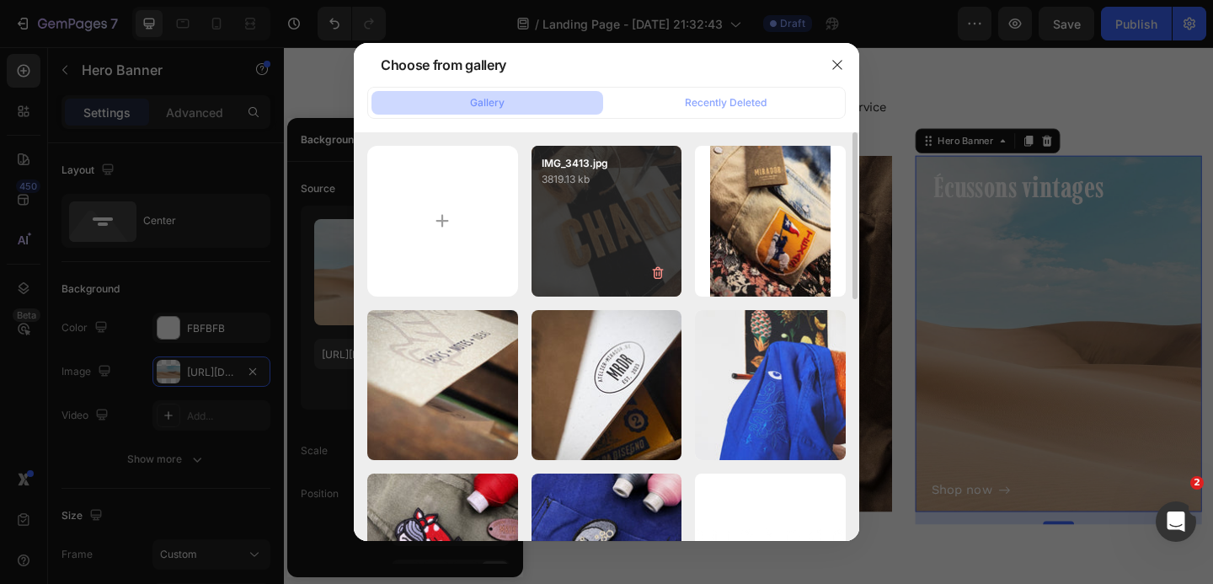
scroll to position [3, 0]
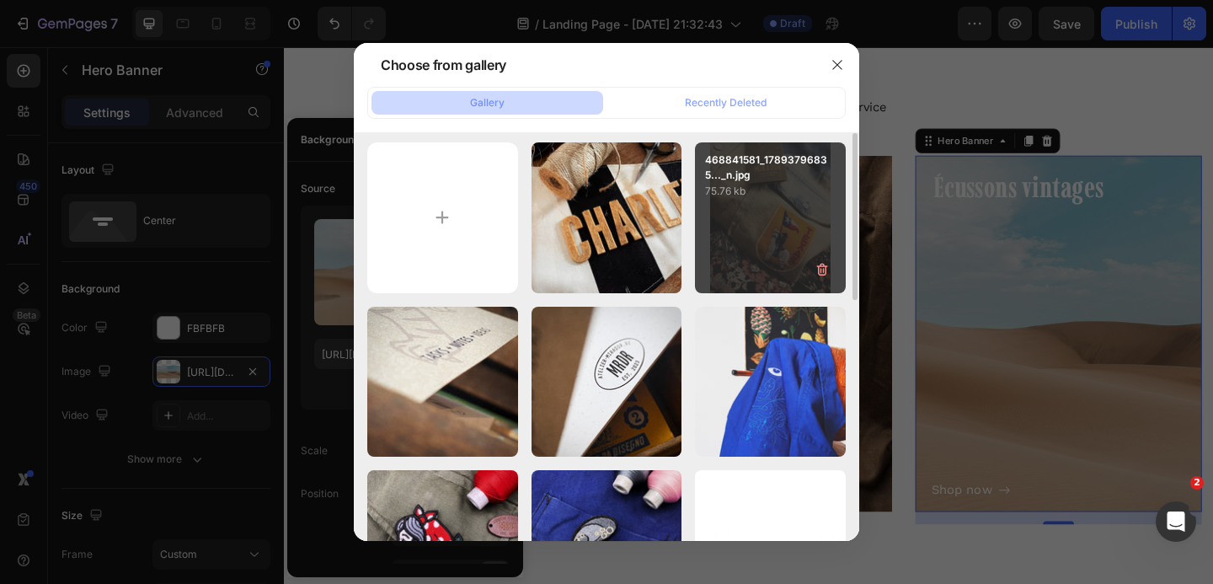
click at [779, 229] on div "468841581_17893796835..._n.jpg 75.76 kb" at bounding box center [770, 217] width 151 height 151
type input "[URL][DOMAIN_NAME]"
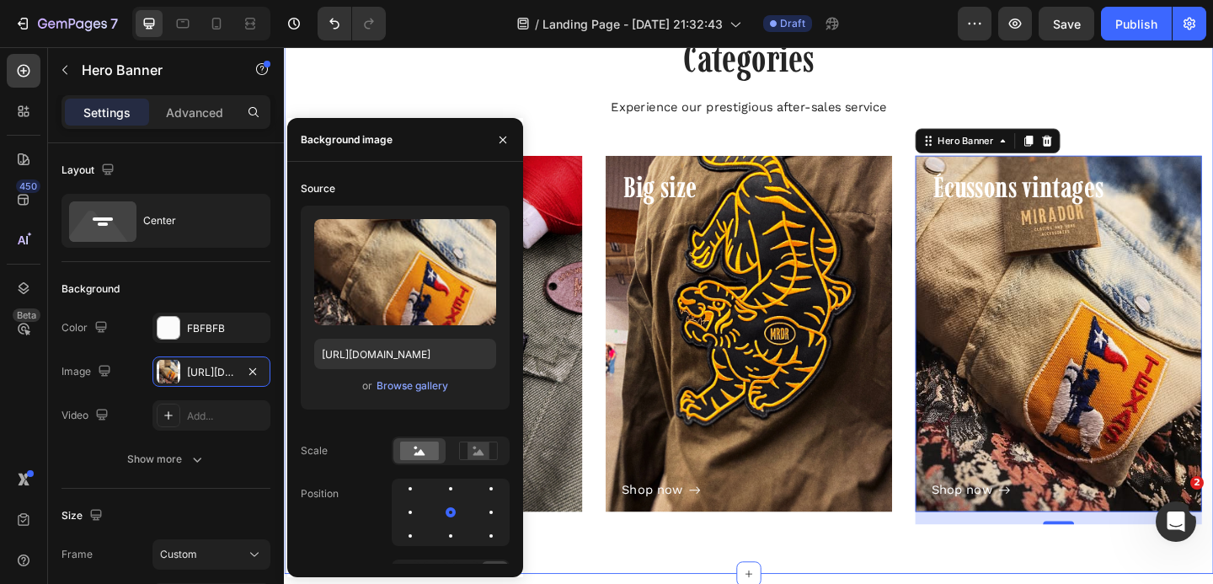
click at [834, 139] on div "Categories Heading Experience our prestigious after-sales service Text block Ro…" at bounding box center [788, 305] width 985 height 547
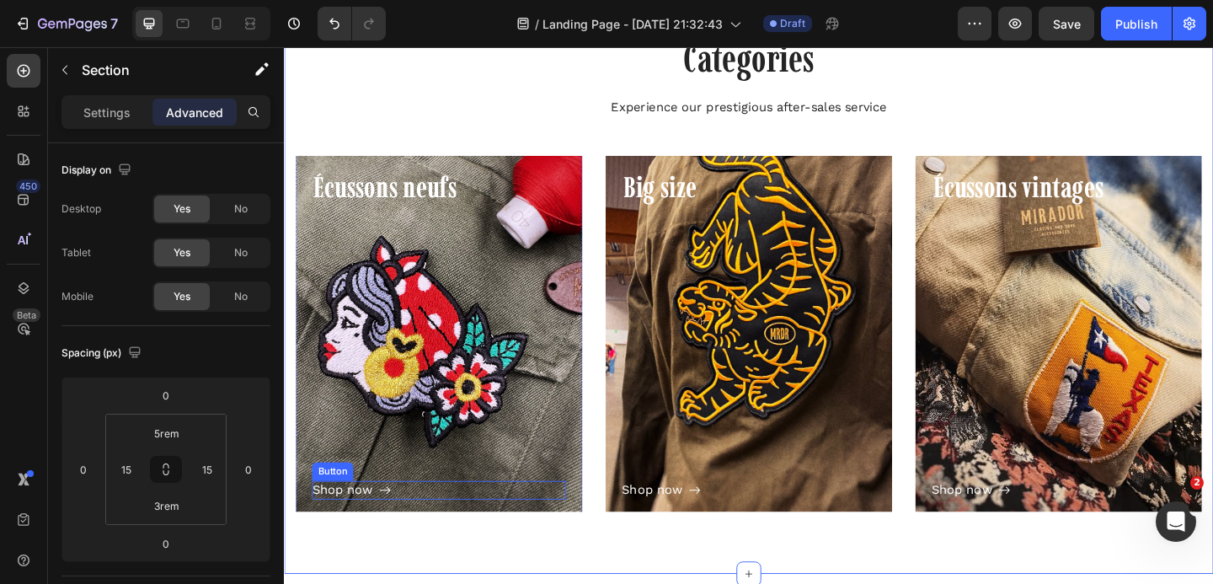
click at [386, 526] on div "Shop now" at bounding box center [357, 529] width 86 height 20
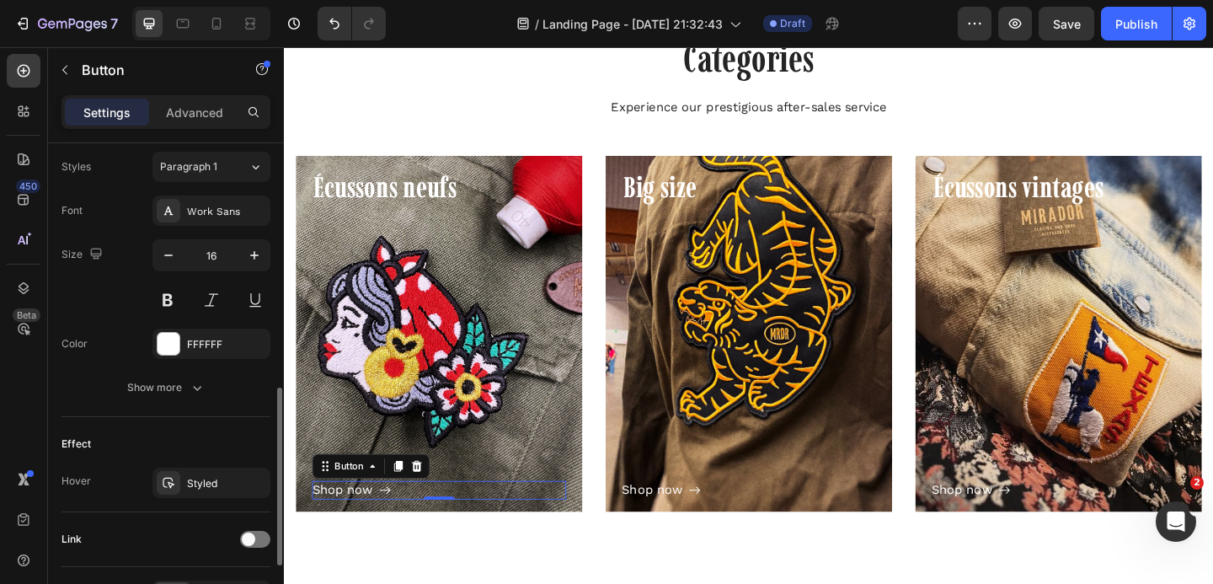
scroll to position [755, 0]
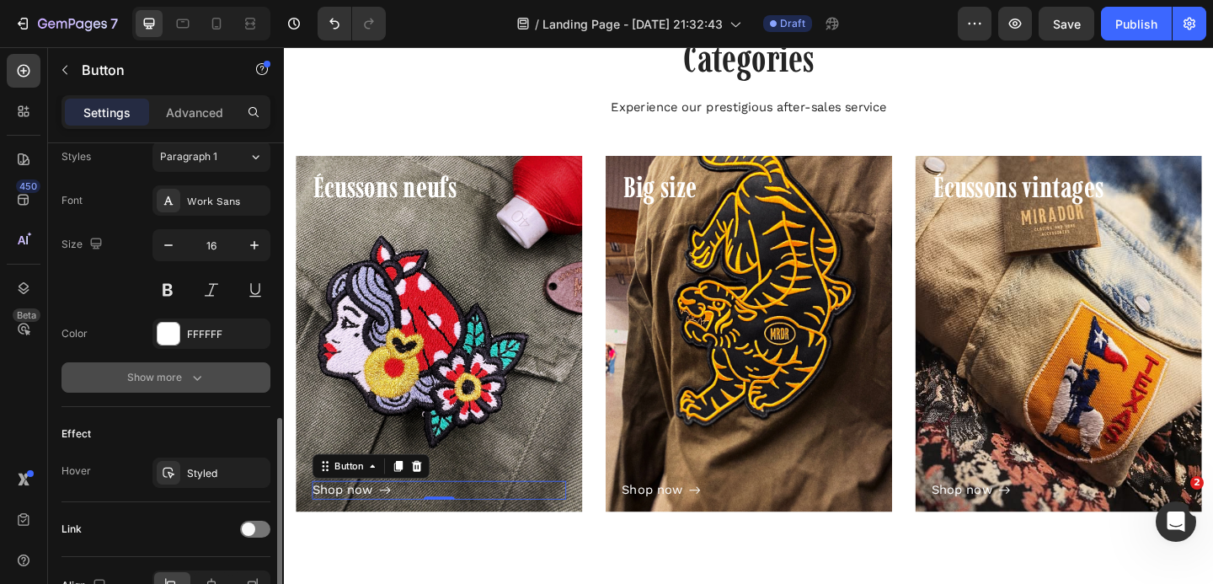
click at [156, 390] on button "Show more" at bounding box center [165, 377] width 209 height 30
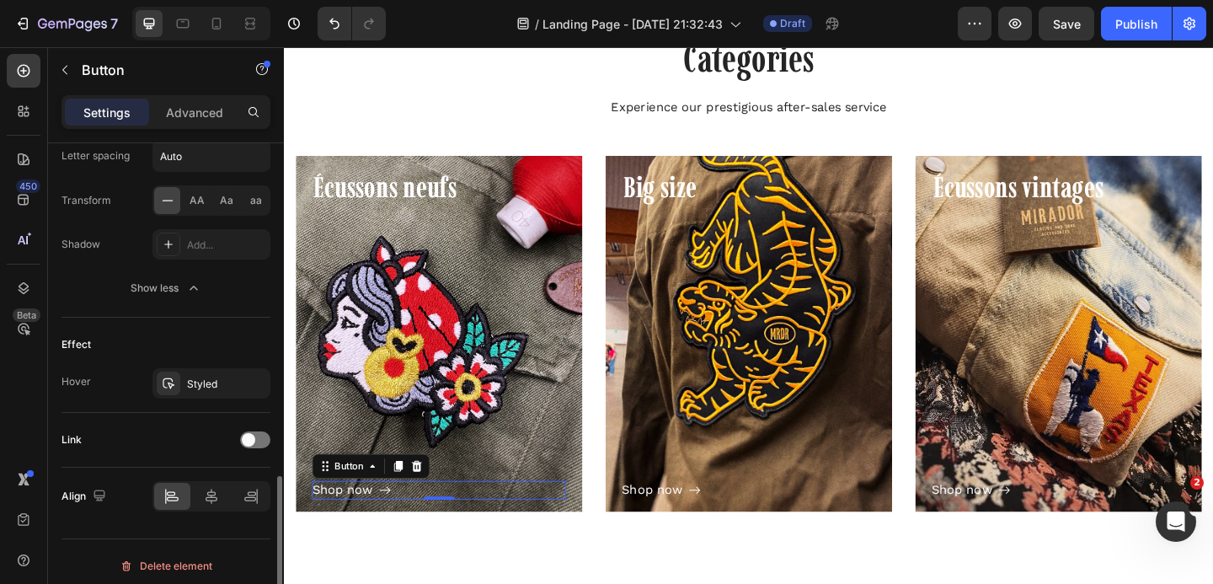
scroll to position [1075, 0]
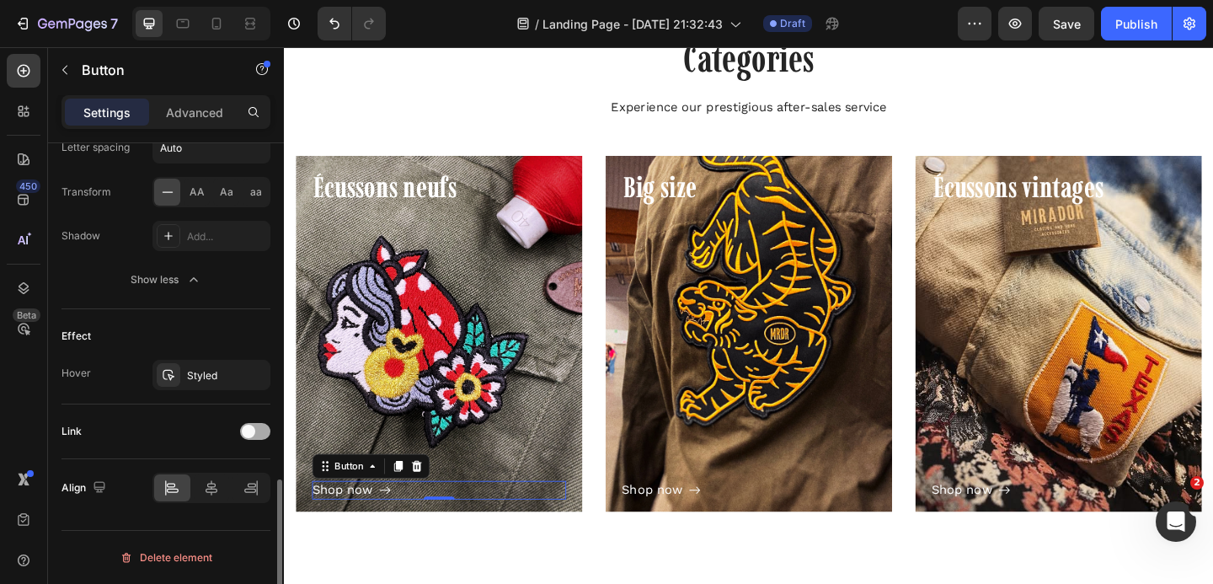
click at [251, 428] on span at bounding box center [248, 430] width 13 height 13
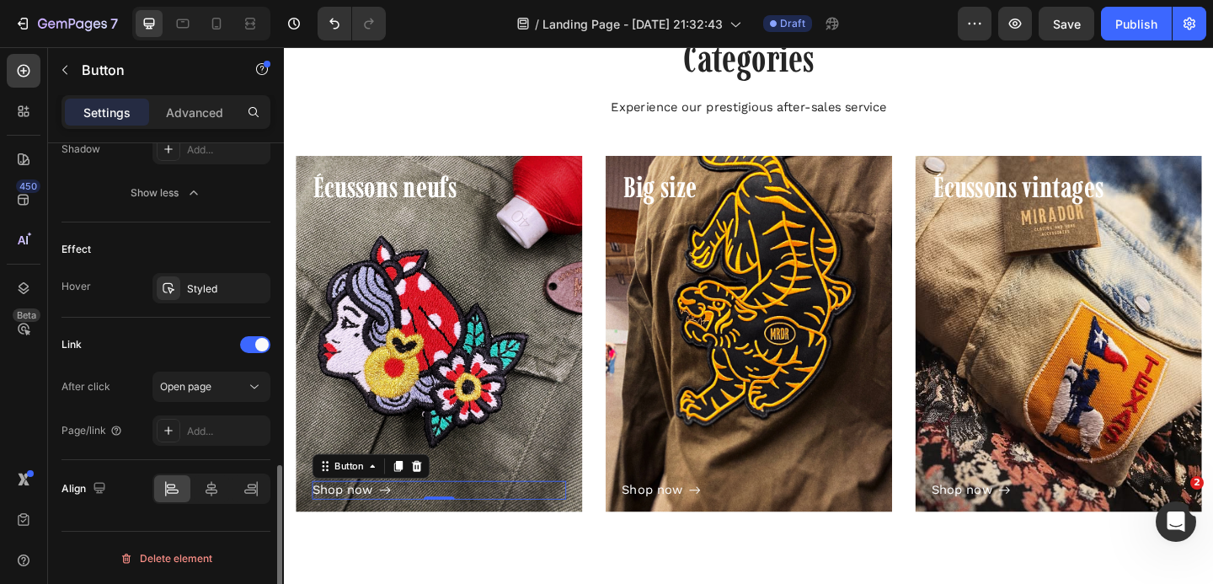
scroll to position [1162, 0]
click at [179, 429] on div at bounding box center [169, 430] width 24 height 24
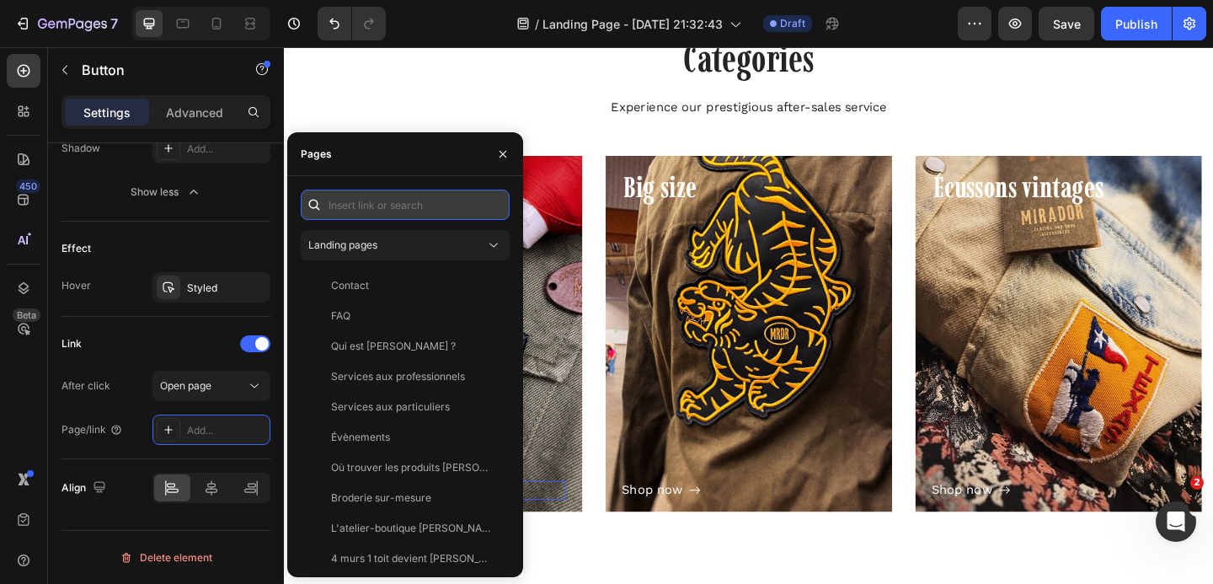
click at [368, 206] on input "text" at bounding box center [405, 205] width 209 height 30
paste input "https://atelier-mirador.be/collections/classics"
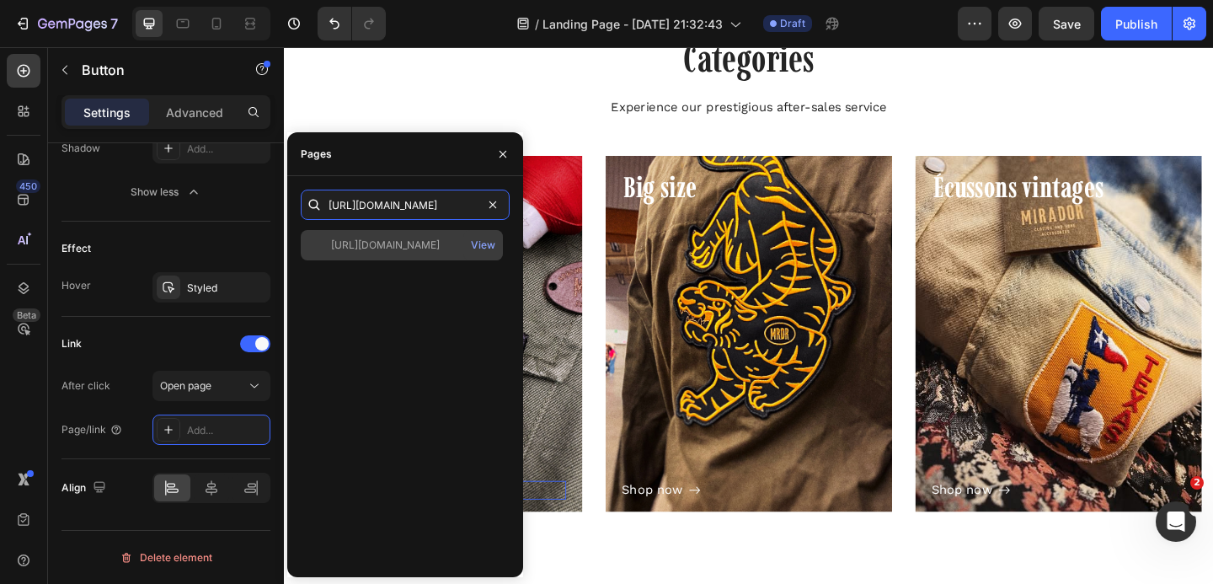
type input "https://atelier-mirador.be/collections/classics"
click at [376, 242] on div "https://atelier-mirador.be/collections/classics" at bounding box center [385, 245] width 109 height 15
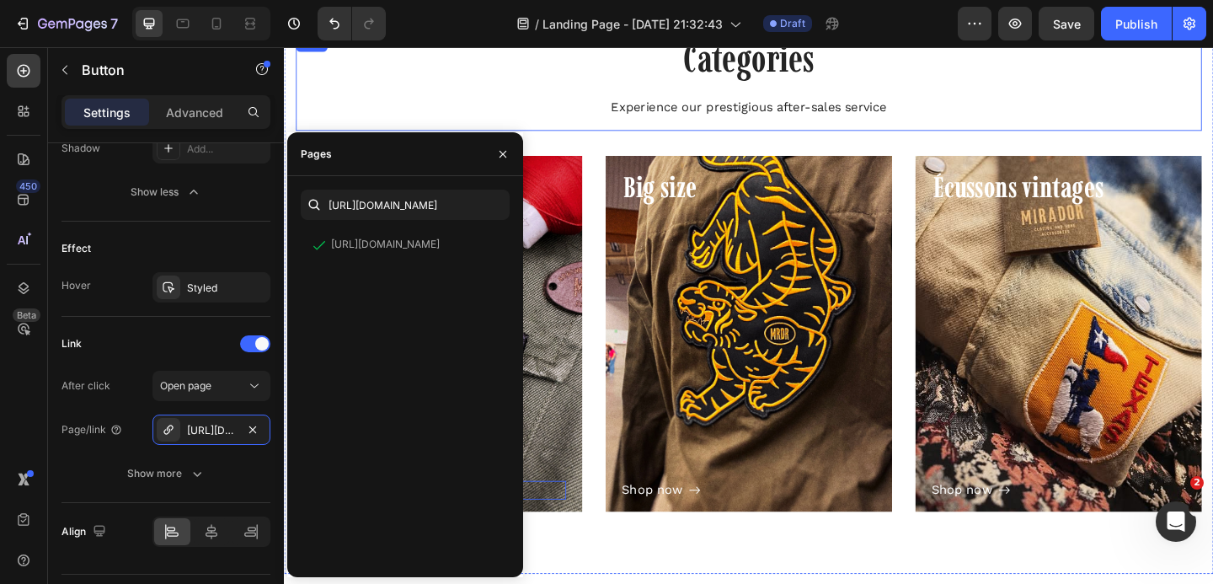
click at [494, 99] on div "Categories Heading Experience our prestigious after-sales service Text block" at bounding box center [788, 85] width 985 height 106
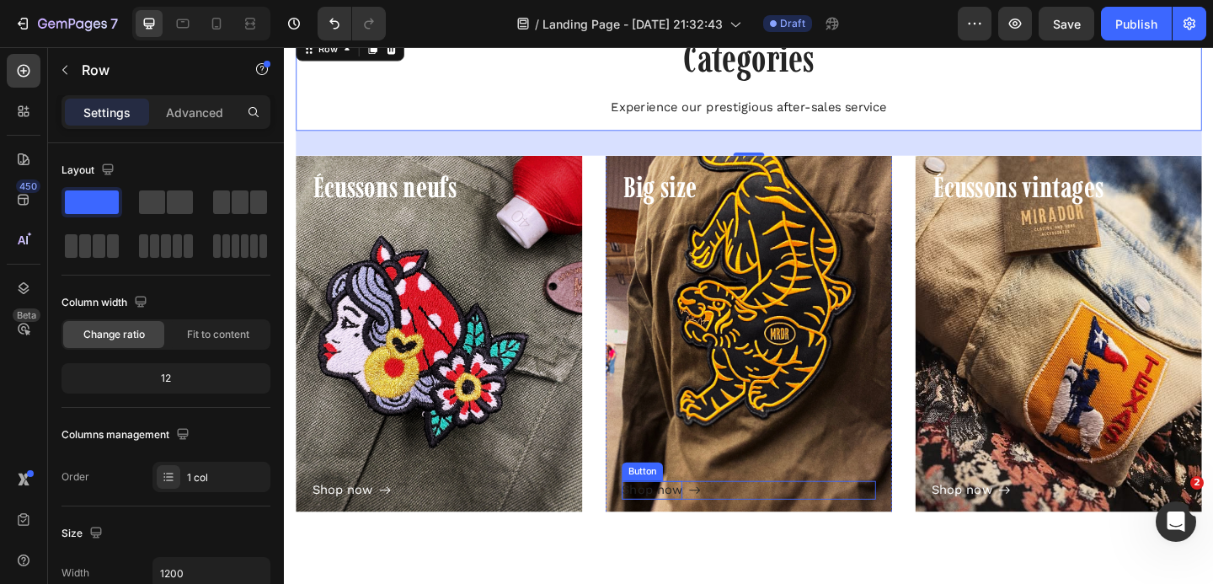
click at [694, 526] on div "Shop now" at bounding box center [684, 529] width 66 height 20
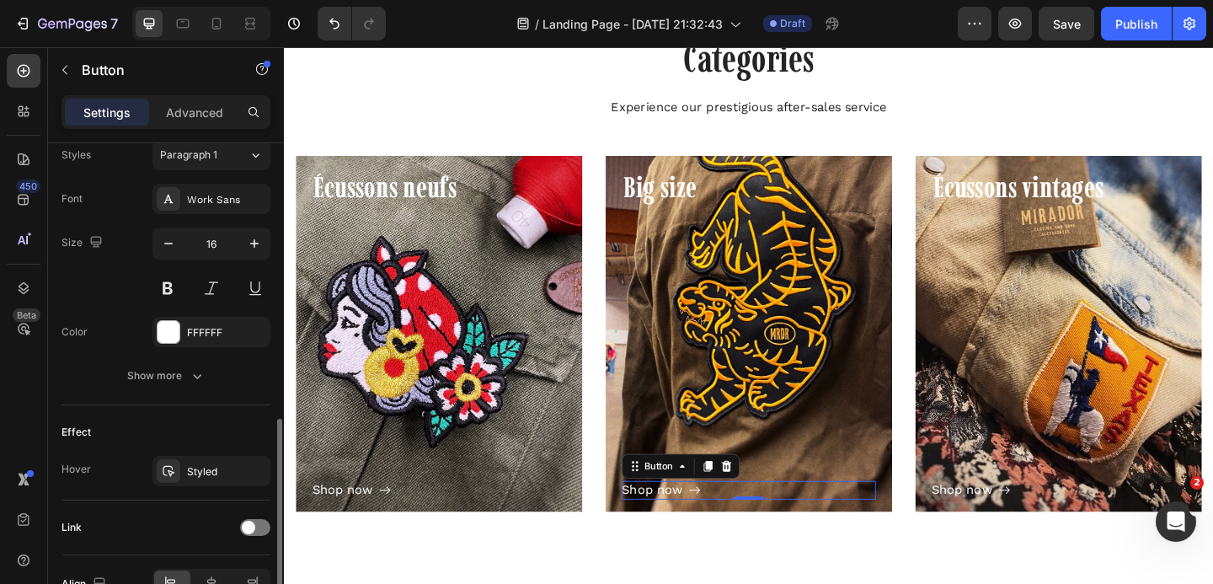
scroll to position [852, 0]
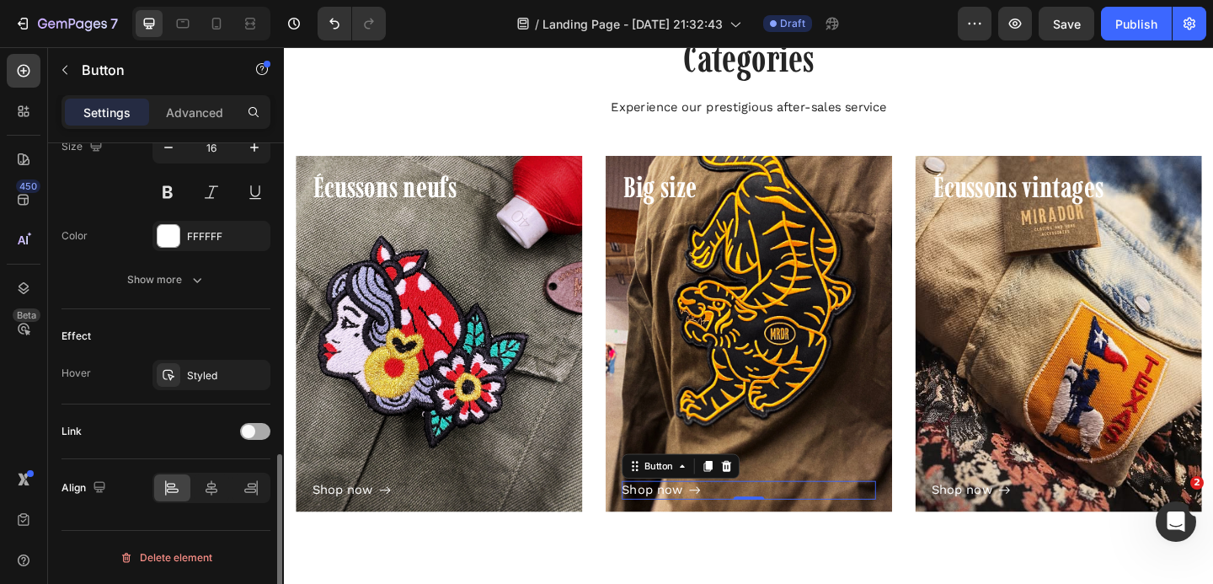
click at [246, 426] on span at bounding box center [248, 430] width 13 height 13
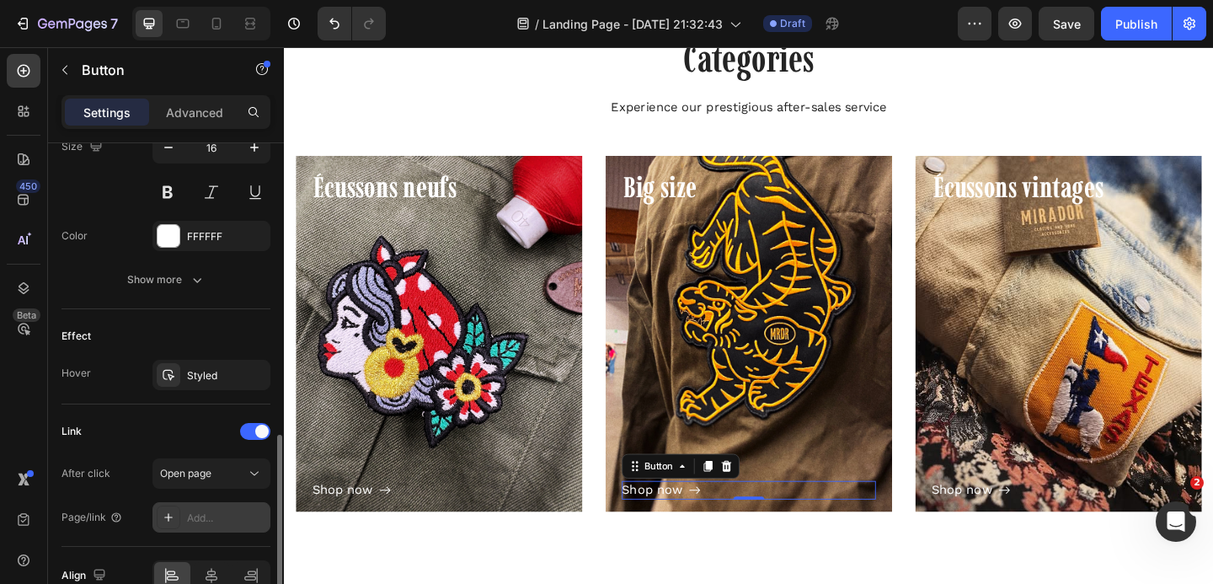
click at [215, 509] on div "Add..." at bounding box center [211, 517] width 118 height 30
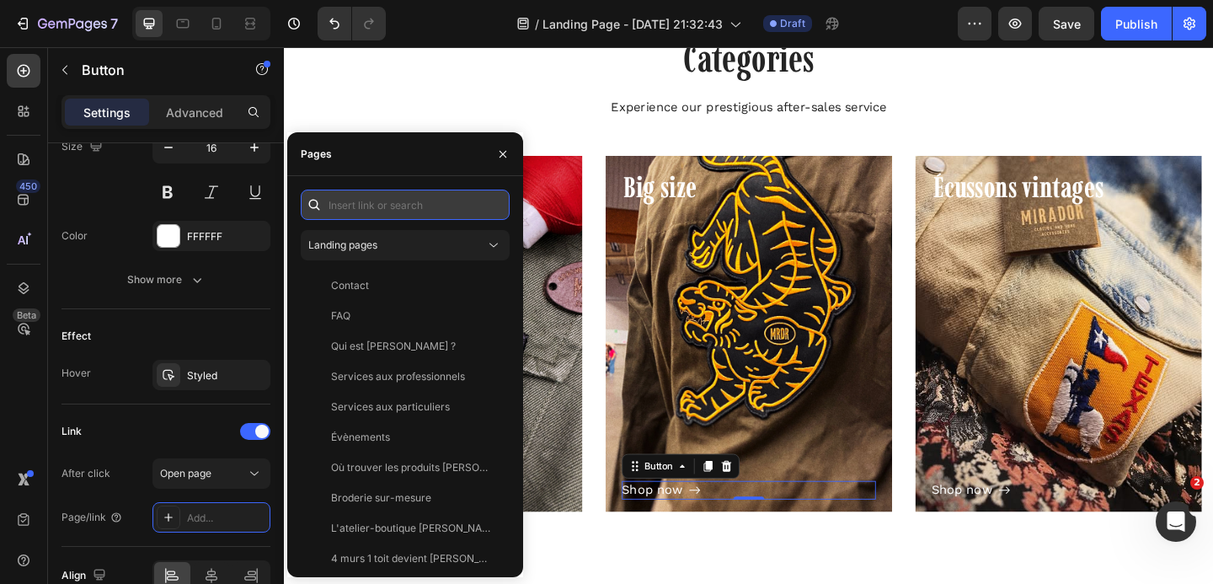
click at [362, 218] on input "text" at bounding box center [405, 205] width 209 height 30
paste input "https://atelier-mirador.be/collections/big-size"
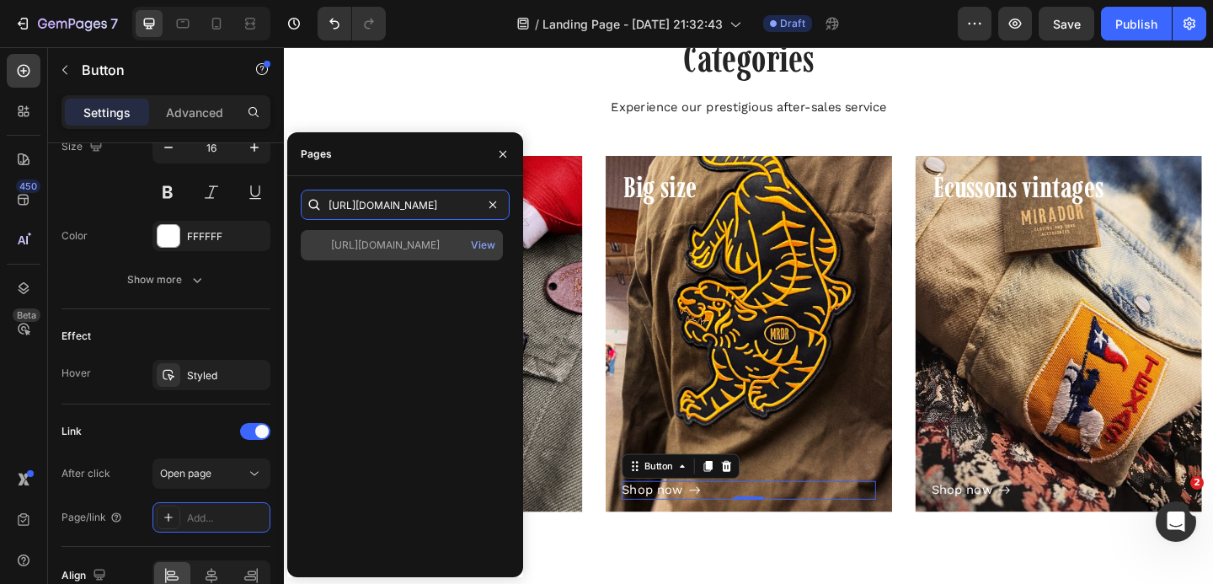
type input "https://atelier-mirador.be/collections/big-size"
click at [373, 252] on div "https://atelier-mirador.be/collections/big-size" at bounding box center [385, 245] width 109 height 15
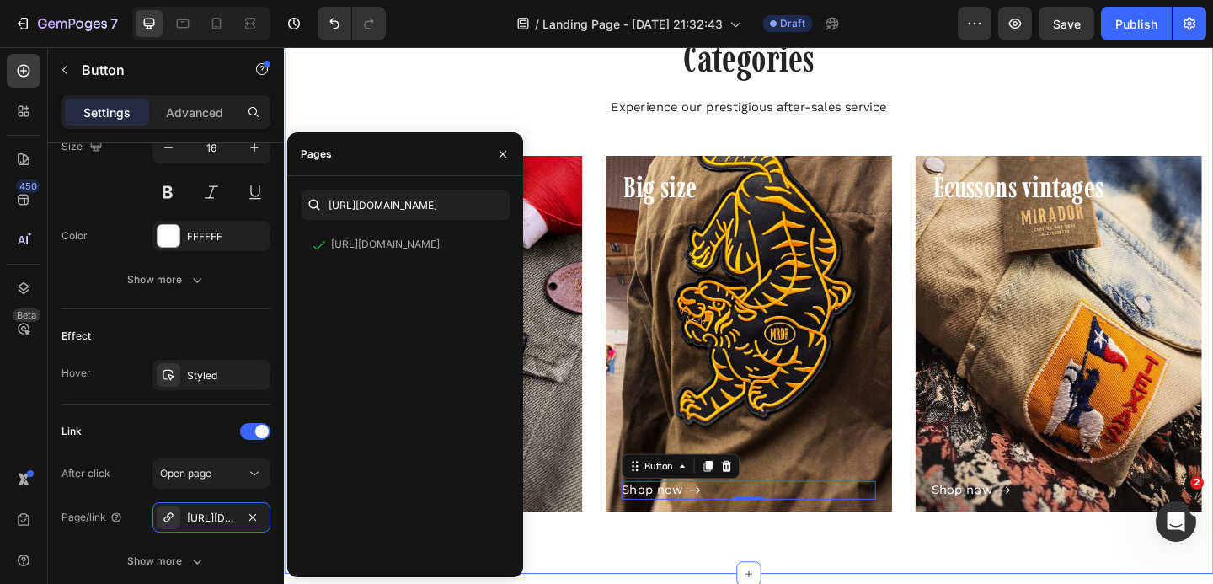
click at [569, 581] on div "Categories Heading Experience our prestigious after-sales service Text block Ro…" at bounding box center [789, 292] width 1011 height 655
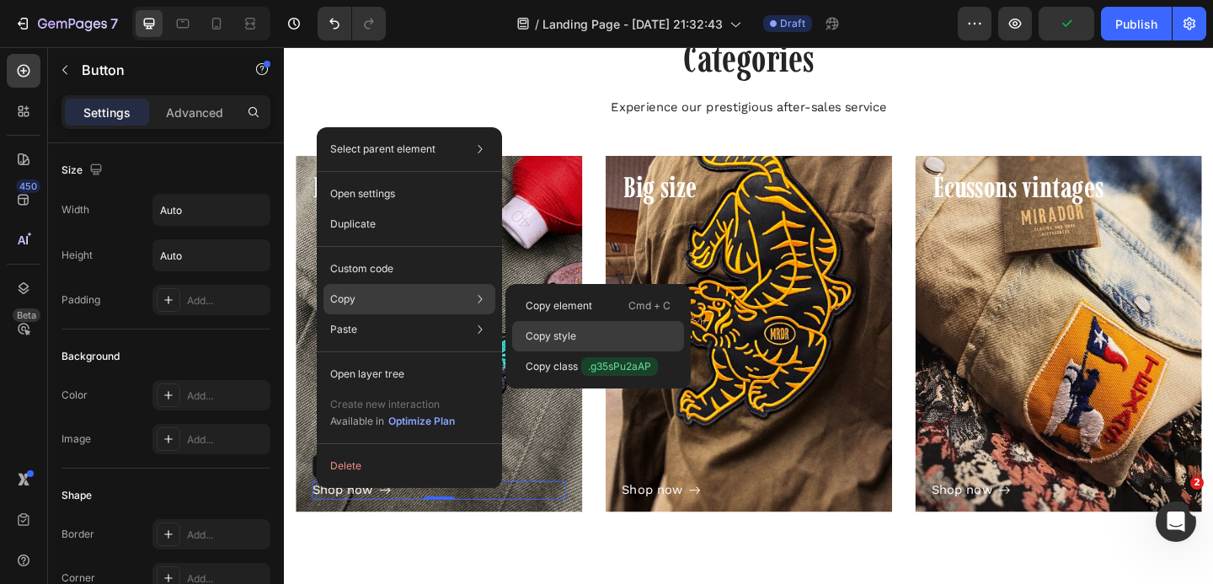
click at [545, 333] on p "Copy style" at bounding box center [551, 335] width 51 height 15
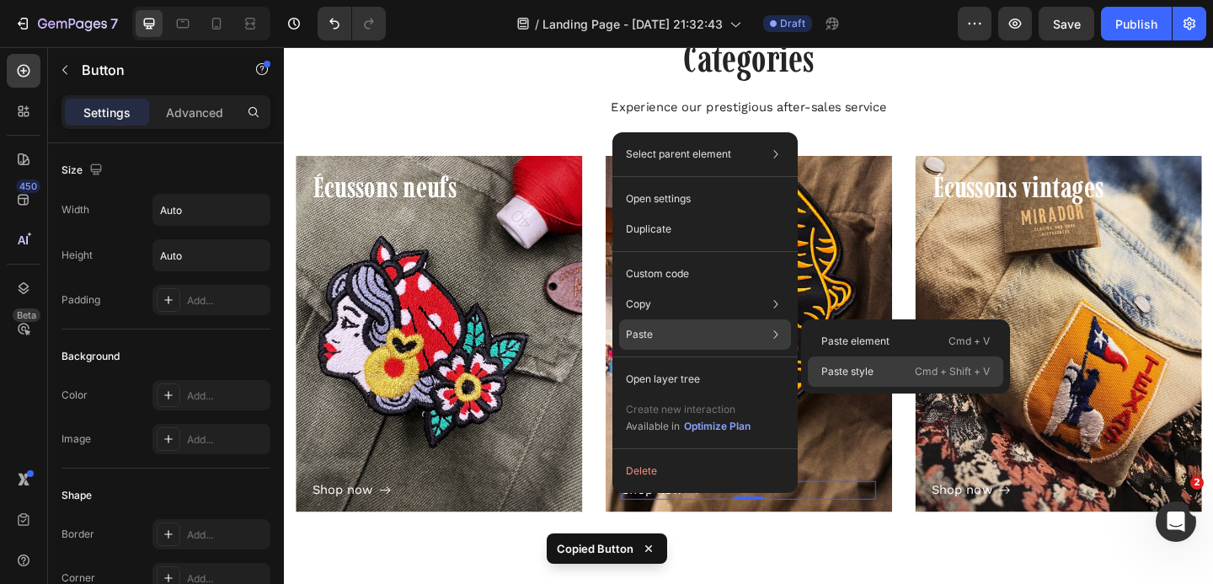
click at [846, 364] on p "Paste style" at bounding box center [847, 371] width 52 height 15
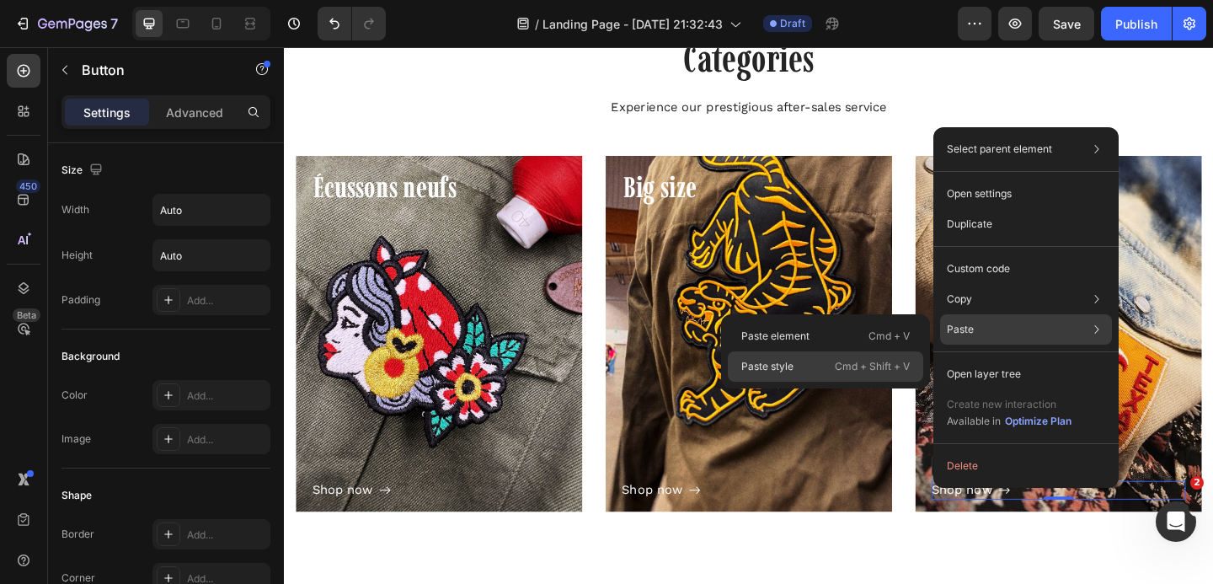
click at [801, 365] on div "Paste style Cmd + Shift + V" at bounding box center [825, 366] width 195 height 30
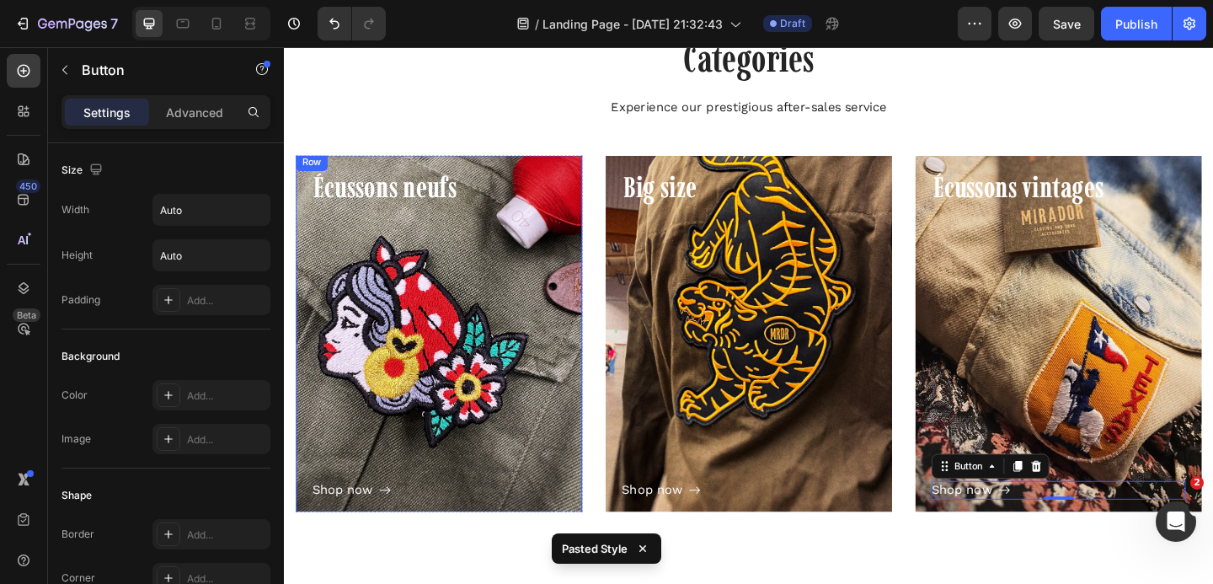
click at [494, 310] on div "Shop now Button" at bounding box center [452, 379] width 276 height 319
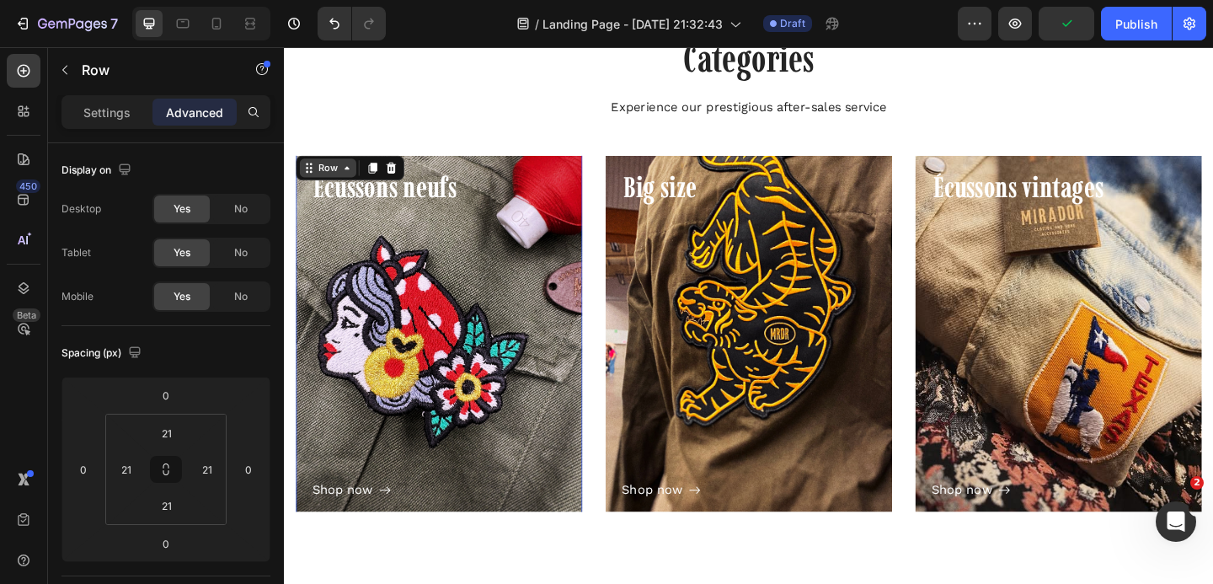
click at [339, 178] on div "Row" at bounding box center [332, 178] width 28 height 15
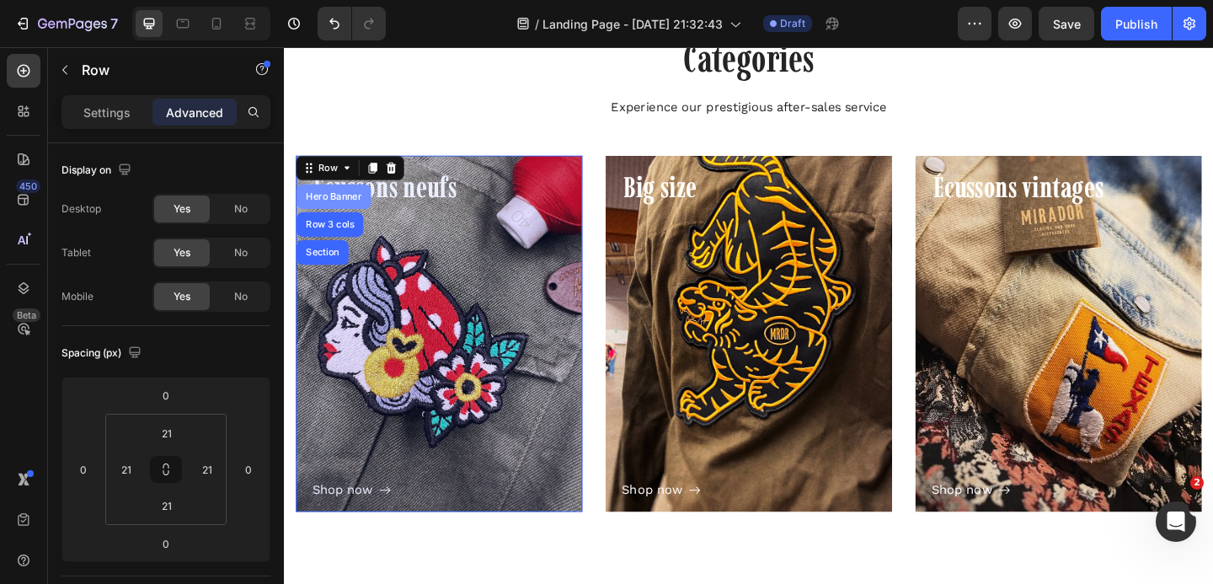
click at [341, 208] on div "Hero Banner" at bounding box center [337, 210] width 67 height 10
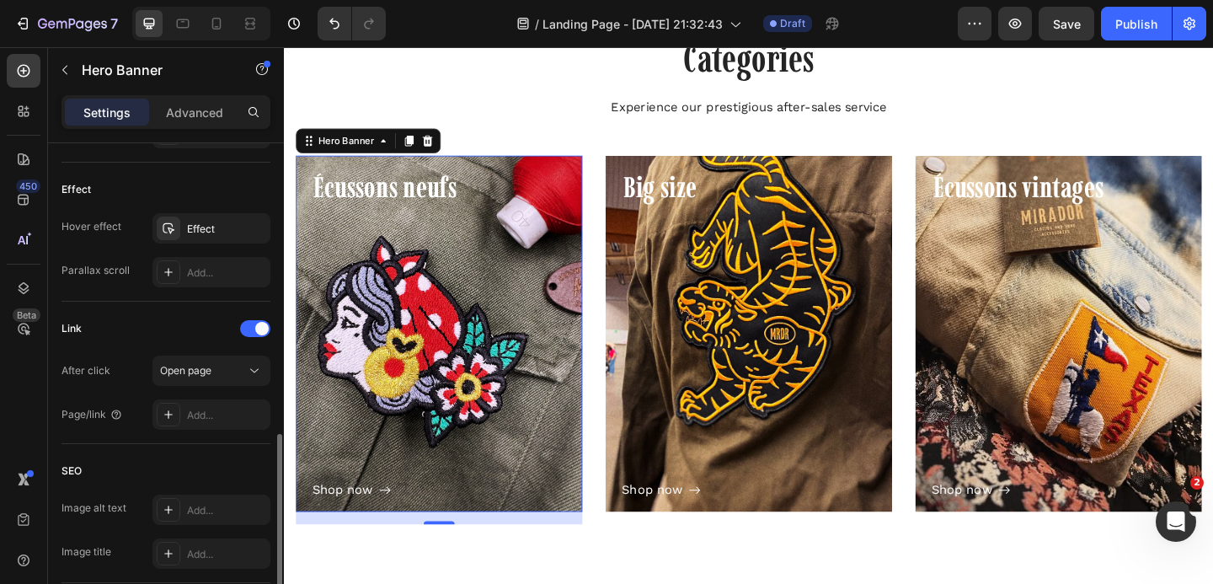
scroll to position [882, 0]
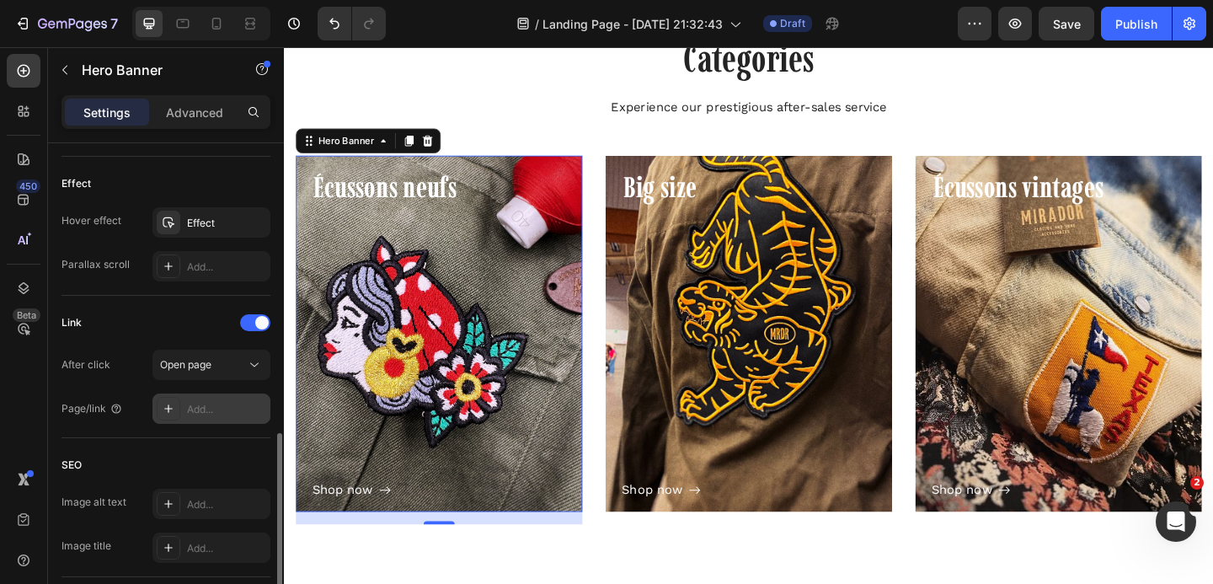
click at [193, 407] on div "Add..." at bounding box center [226, 409] width 79 height 15
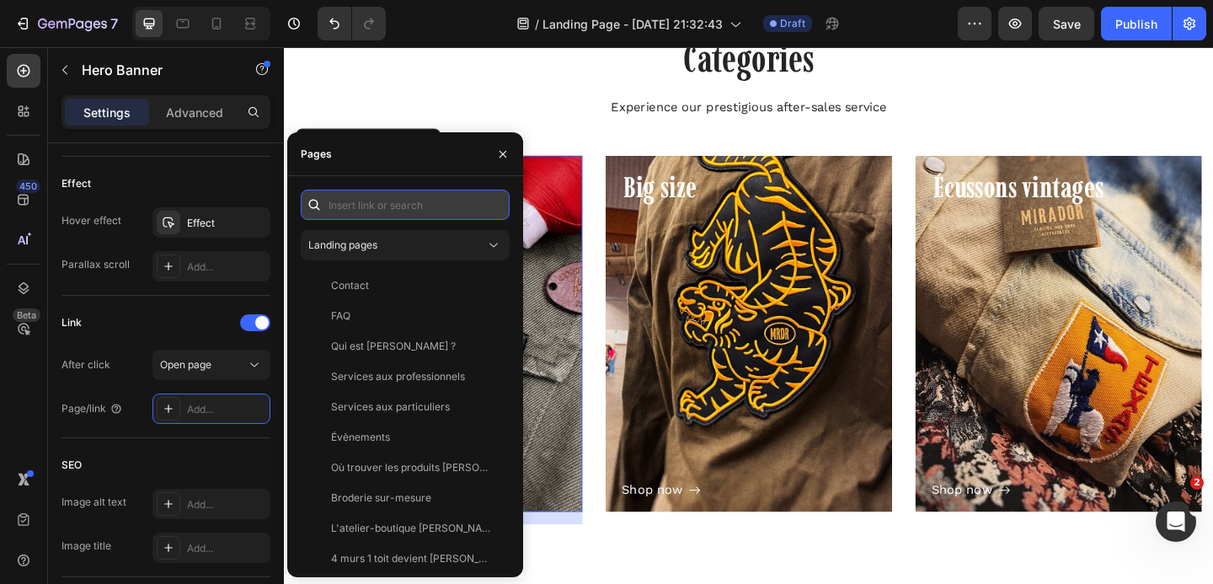
click at [347, 211] on input "text" at bounding box center [405, 205] width 209 height 30
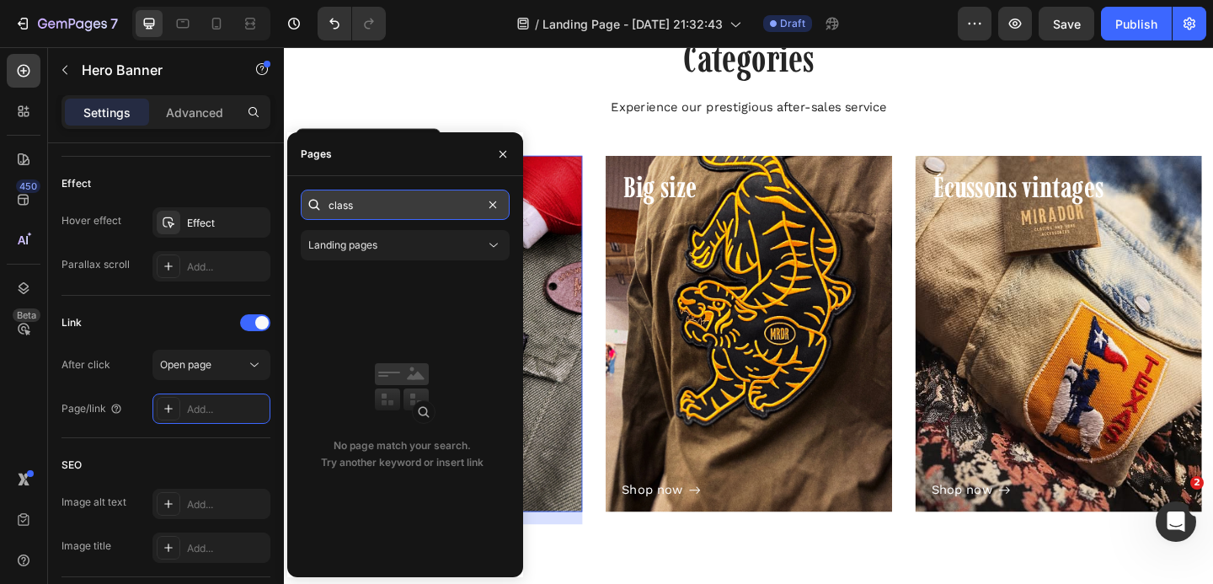
click at [355, 207] on input "class" at bounding box center [405, 205] width 209 height 30
paste input "https://atelier-mirador.be/collections/classic"
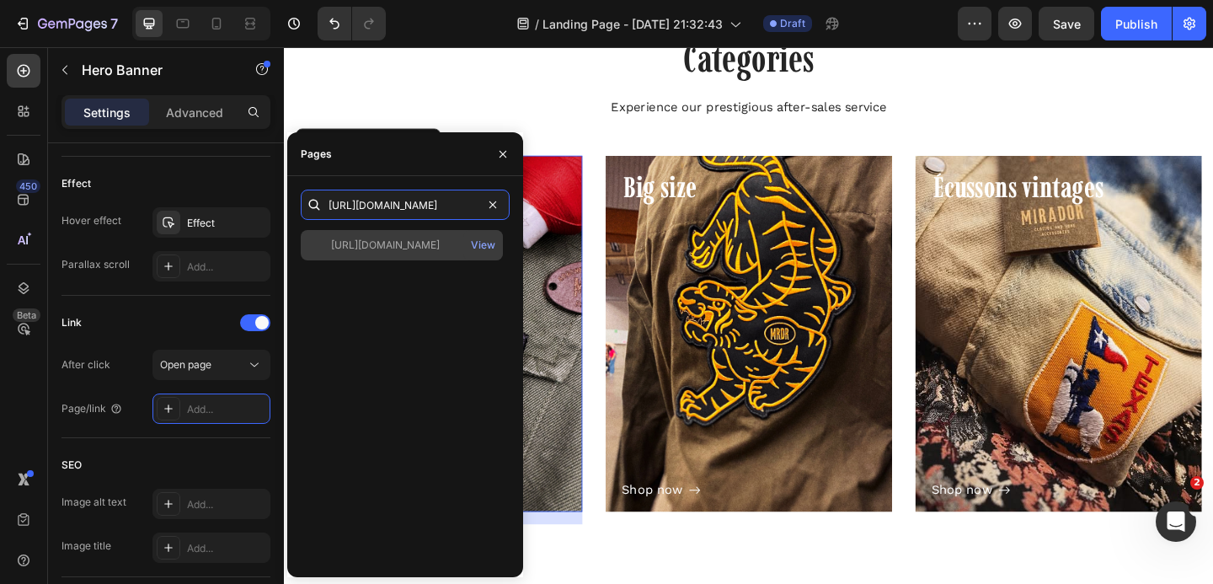
type input "https://atelier-mirador.be/collections/classics"
click at [360, 239] on div "https://atelier-mirador.be/collections/classics" at bounding box center [385, 245] width 109 height 15
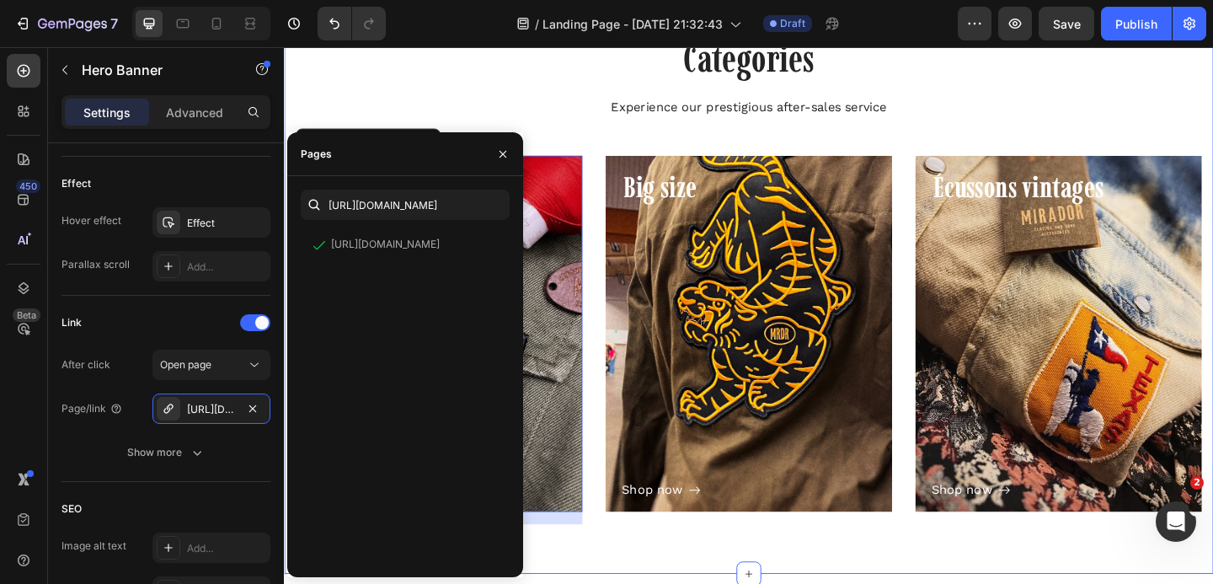
click at [608, 140] on div "Categories Heading Experience our prestigious after-sales service Text block Ro…" at bounding box center [788, 305] width 985 height 547
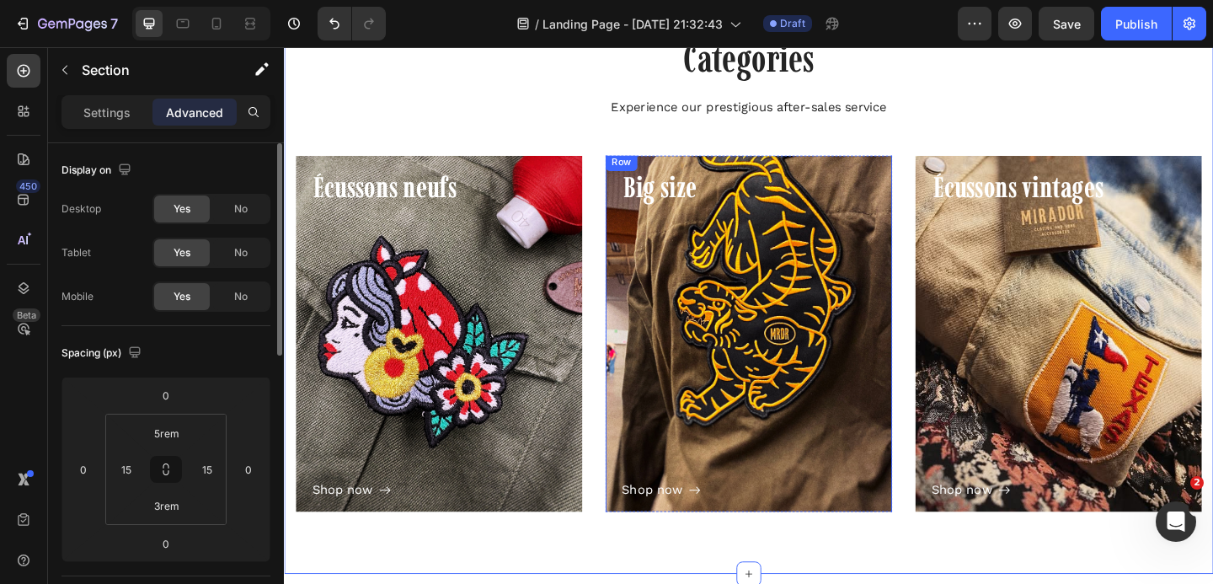
click at [671, 274] on div "Shop now Button" at bounding box center [789, 379] width 276 height 319
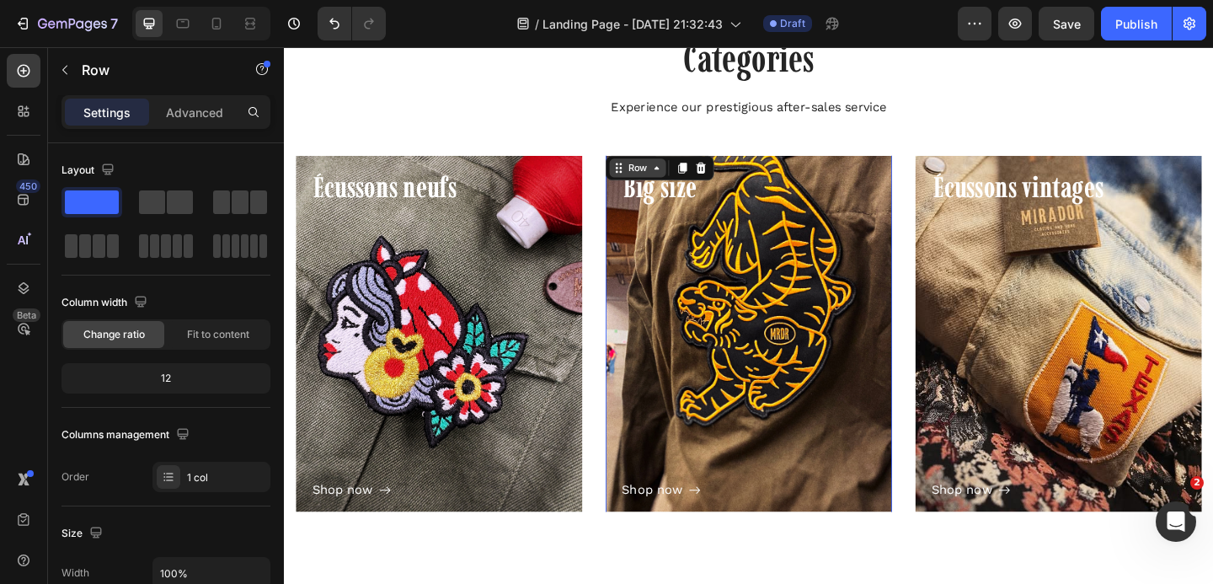
click at [676, 172] on div "Row" at bounding box center [668, 178] width 28 height 15
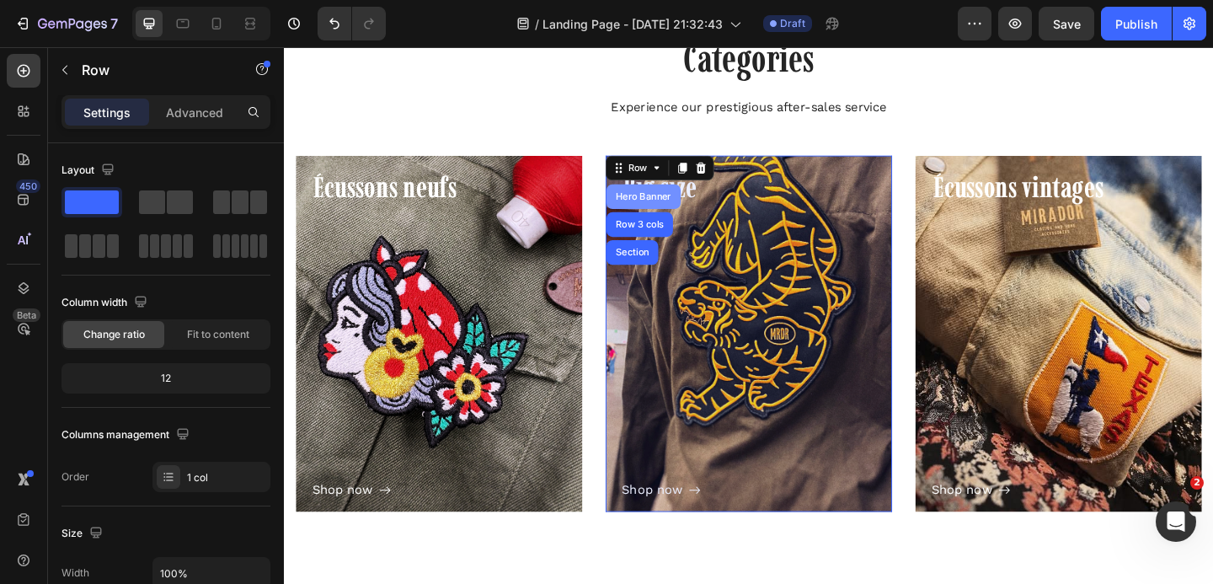
click at [659, 206] on div "Hero Banner" at bounding box center [674, 210] width 67 height 10
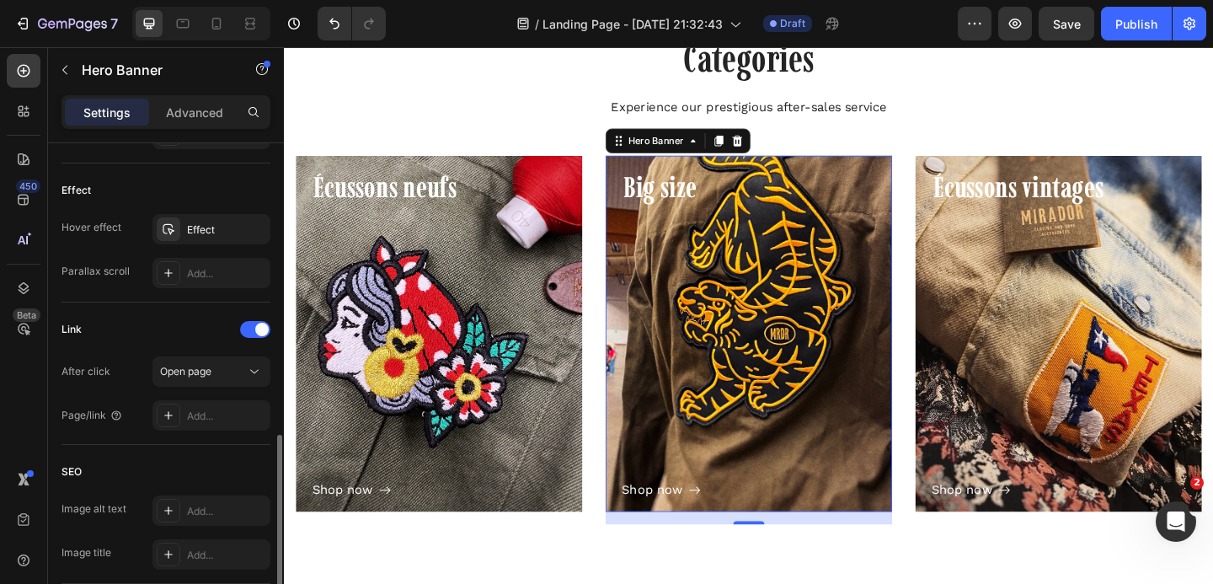
scroll to position [878, 0]
click at [195, 419] on div "Add..." at bounding box center [226, 412] width 79 height 15
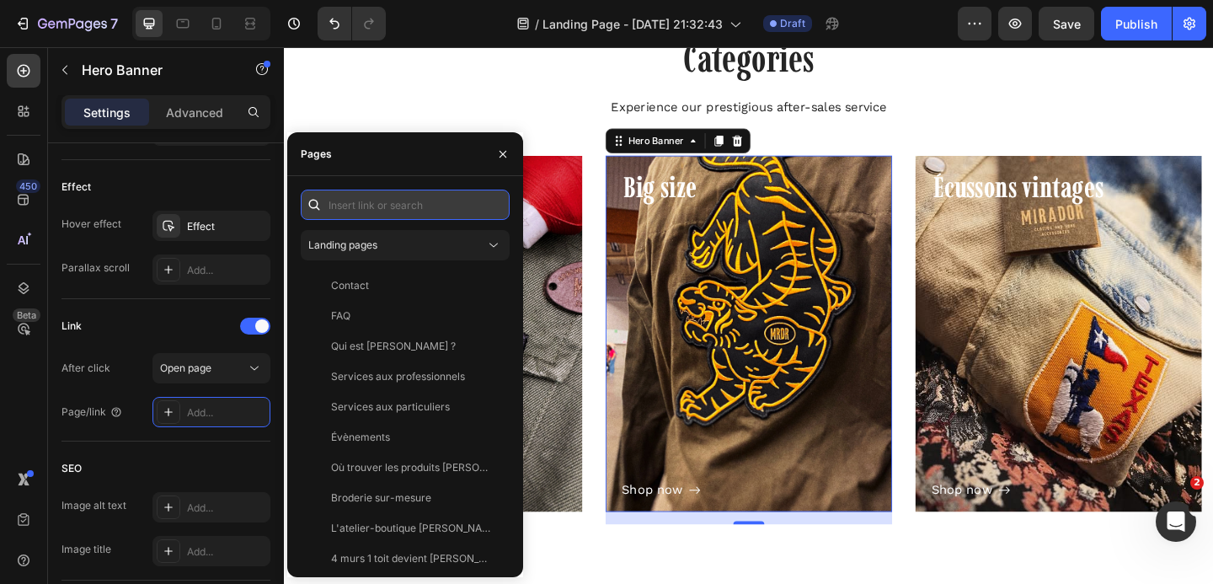
click at [350, 213] on input "text" at bounding box center [405, 205] width 209 height 30
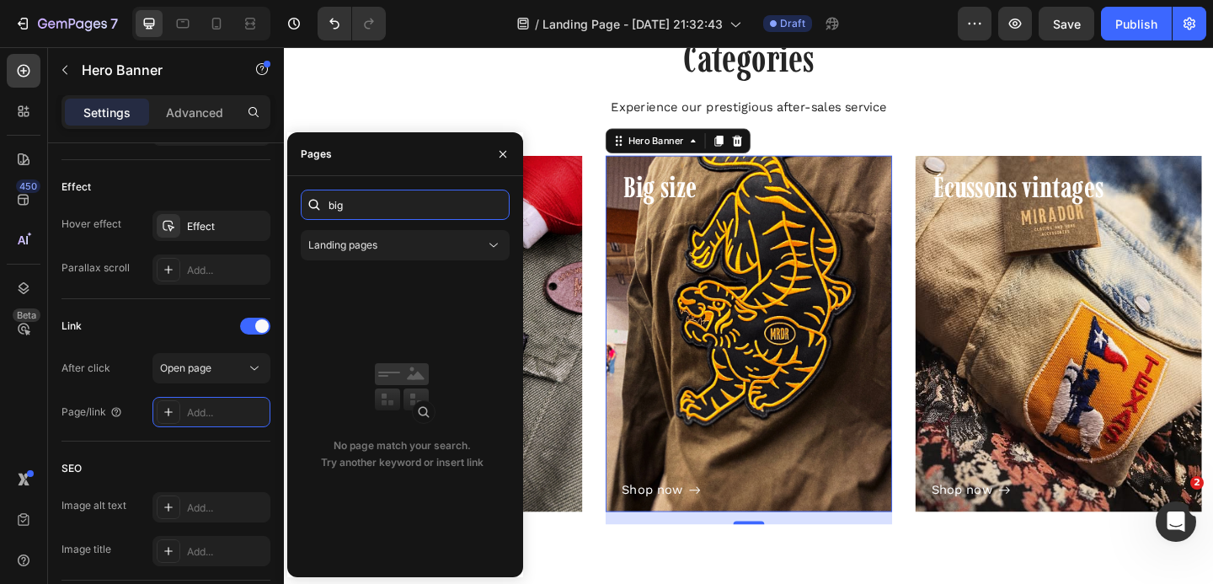
paste input "https://atelier-mirador.be/collections/big-size"
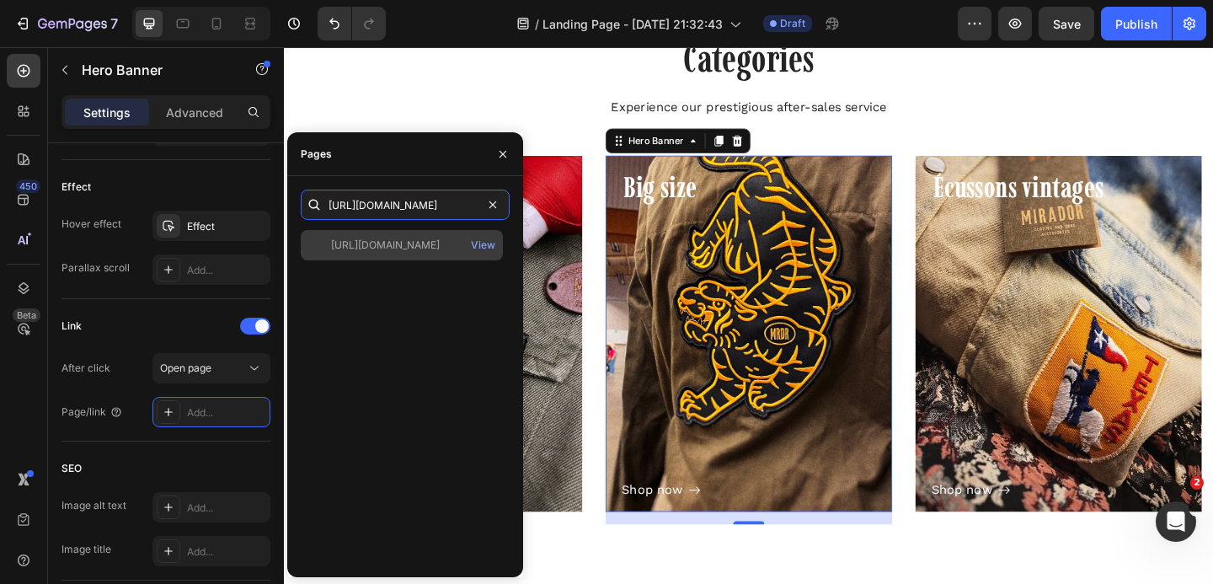
type input "https://atelier-mirador.be/collections/big-size"
click at [380, 233] on div "https://atelier-mirador.be/collections/big-size View" at bounding box center [402, 245] width 202 height 30
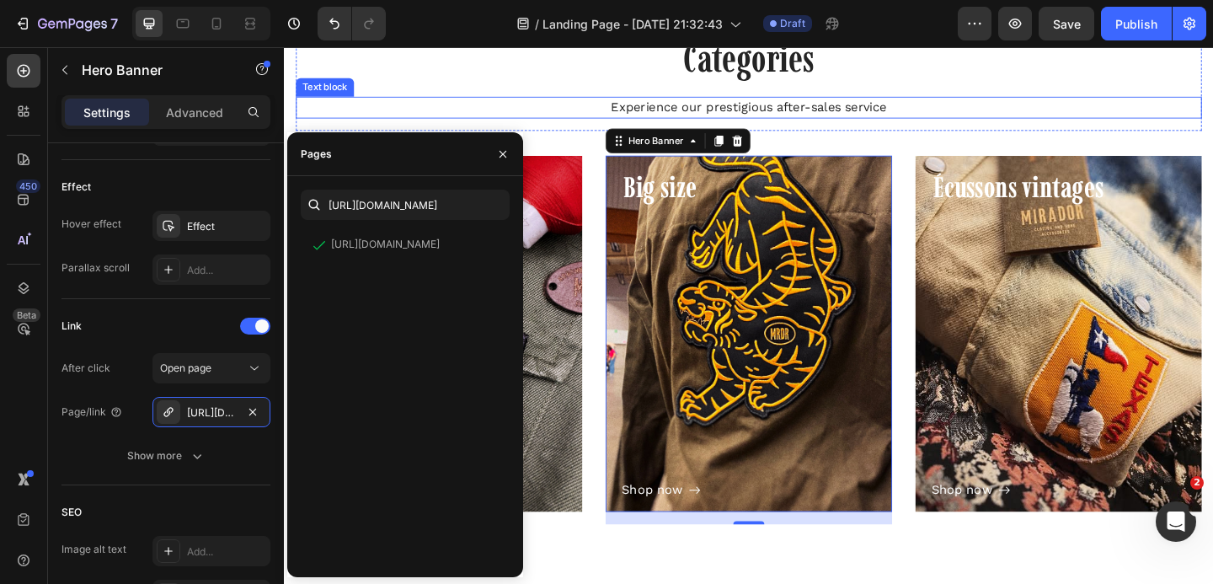
click at [486, 104] on p "Experience our prestigious after-sales service" at bounding box center [789, 113] width 982 height 20
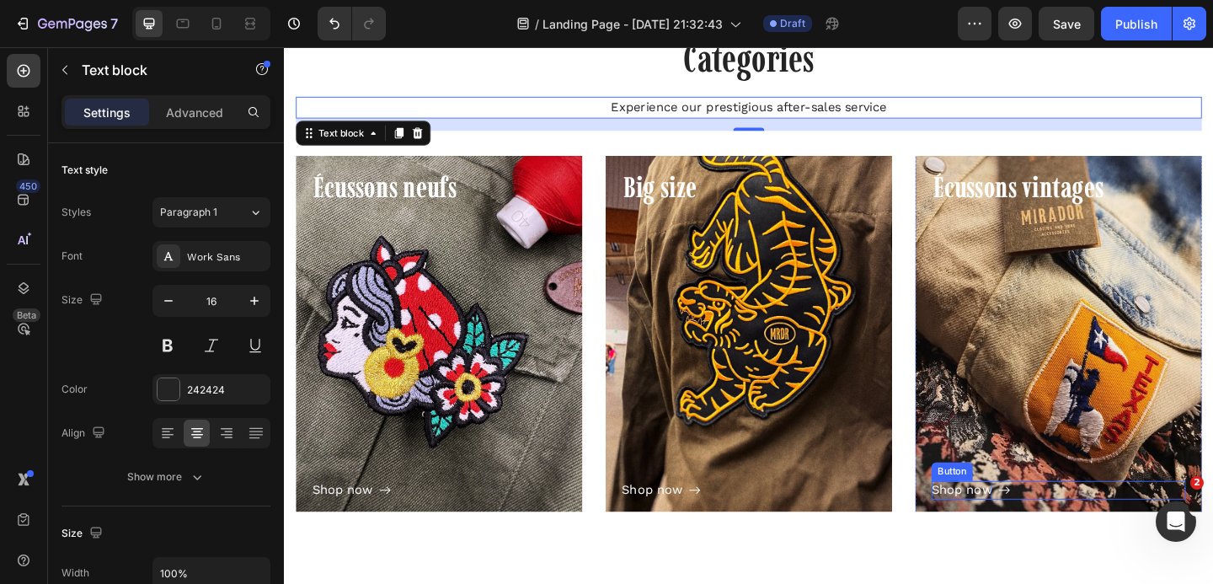
click at [1033, 526] on div "Shop now" at bounding box center [1021, 529] width 66 height 20
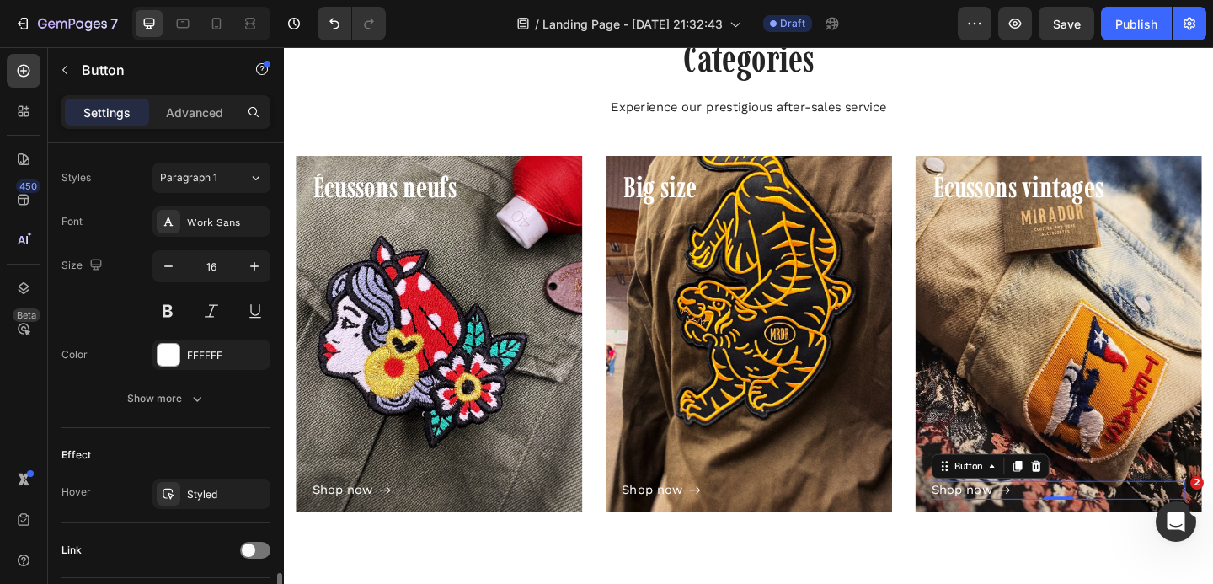
scroll to position [852, 0]
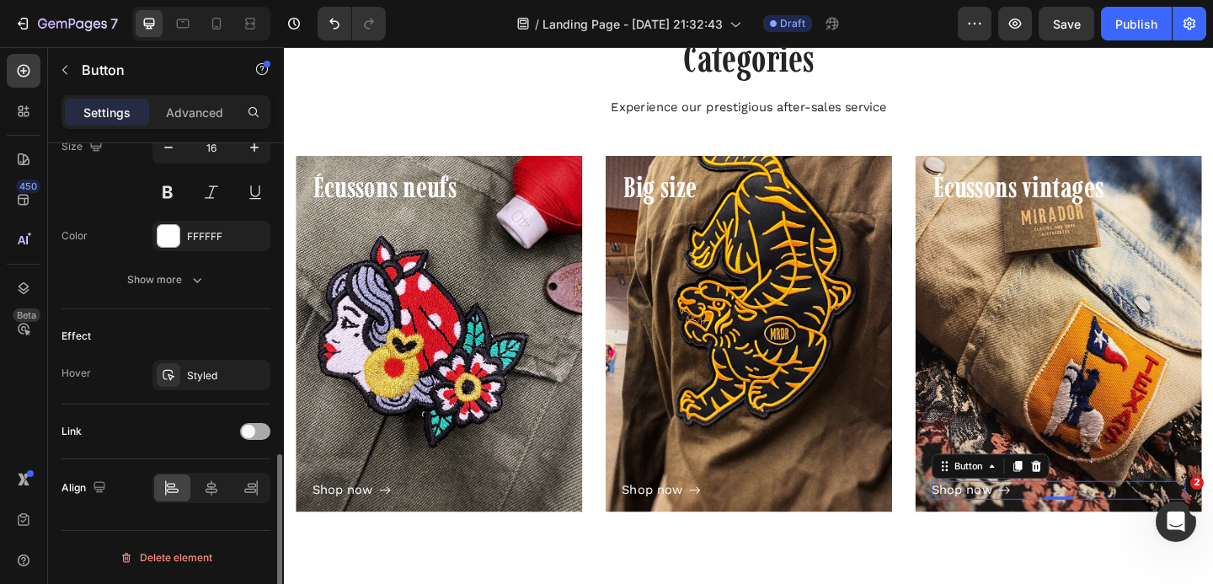
click at [241, 426] on div at bounding box center [255, 431] width 30 height 17
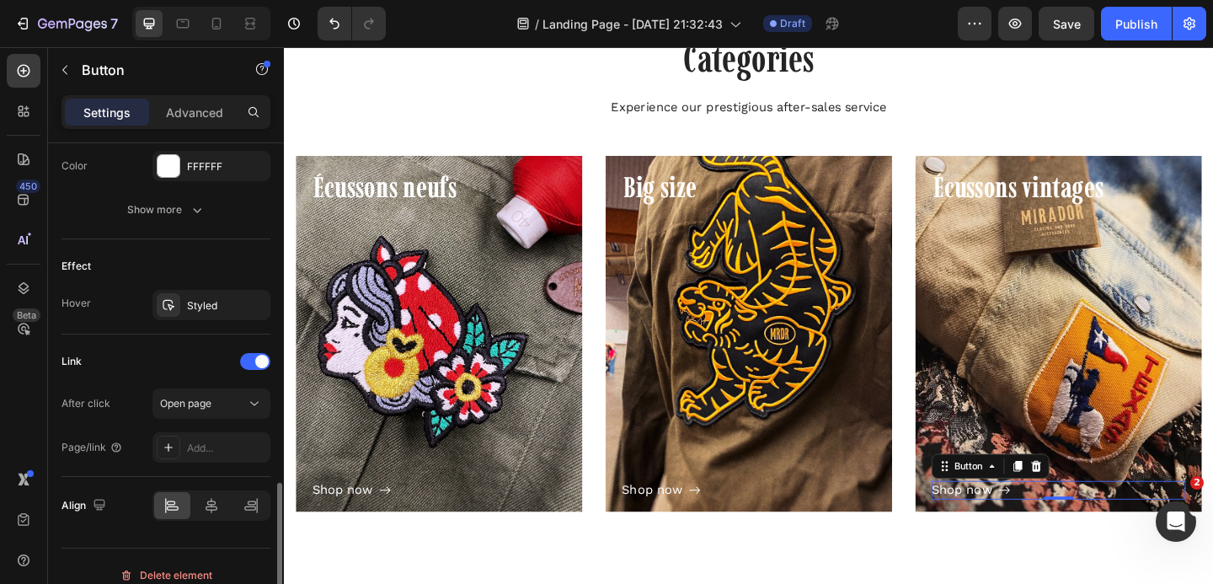
scroll to position [940, 0]
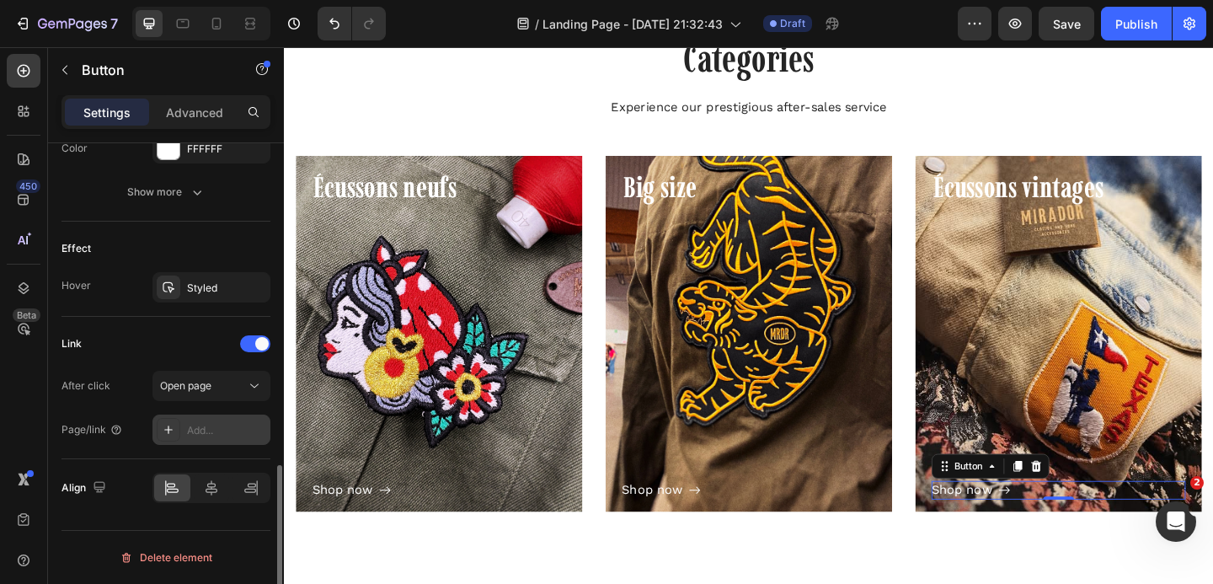
click at [216, 424] on div "Add..." at bounding box center [226, 430] width 79 height 15
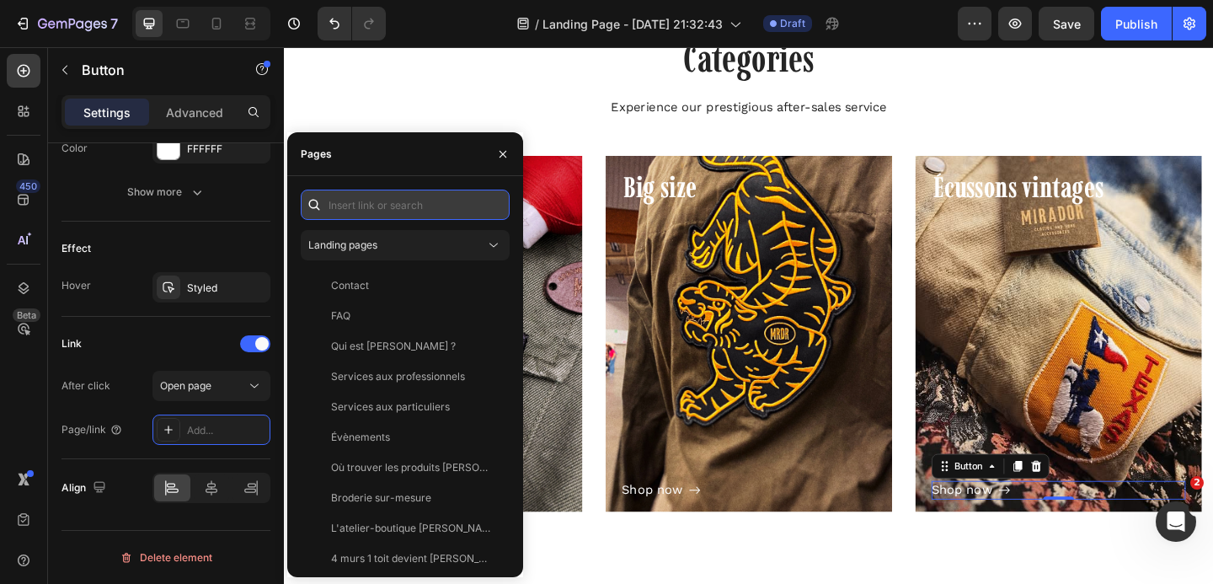
click at [362, 210] on input "text" at bounding box center [405, 205] width 209 height 30
paste input "https://atelier-mirador.be/collections/ecussons-vintages"
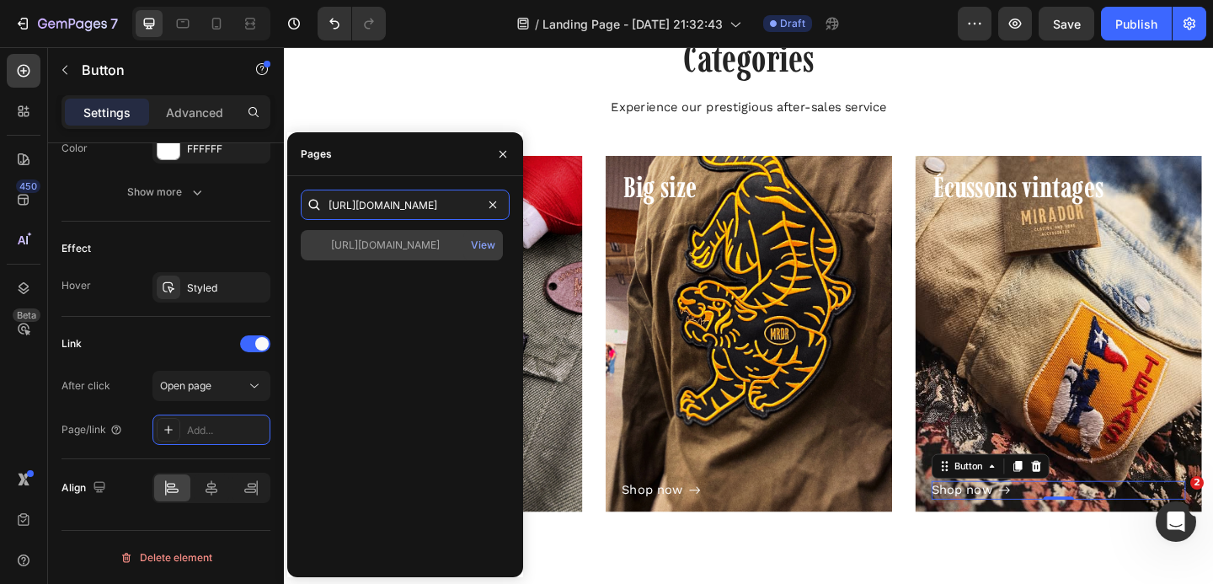
type input "https://atelier-mirador.be/collections/ecussons-vintages"
click at [375, 253] on div "https://atelier-mirador.be/collections/ecussons-vintages View" at bounding box center [402, 245] width 202 height 30
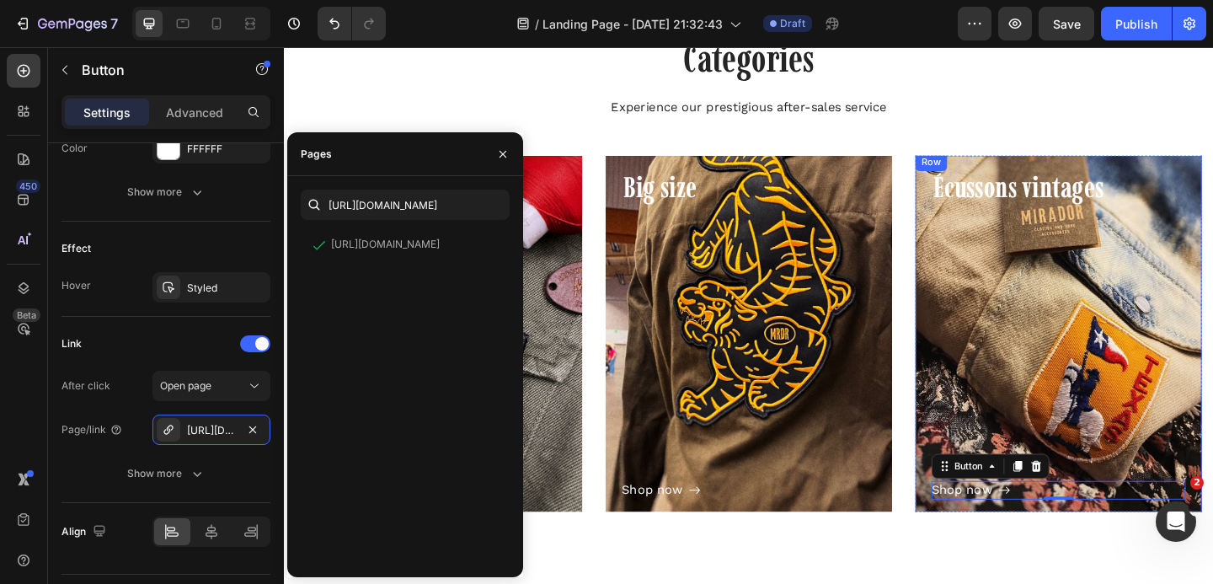
click at [1018, 301] on div "Shop now Button 0" at bounding box center [1126, 379] width 276 height 319
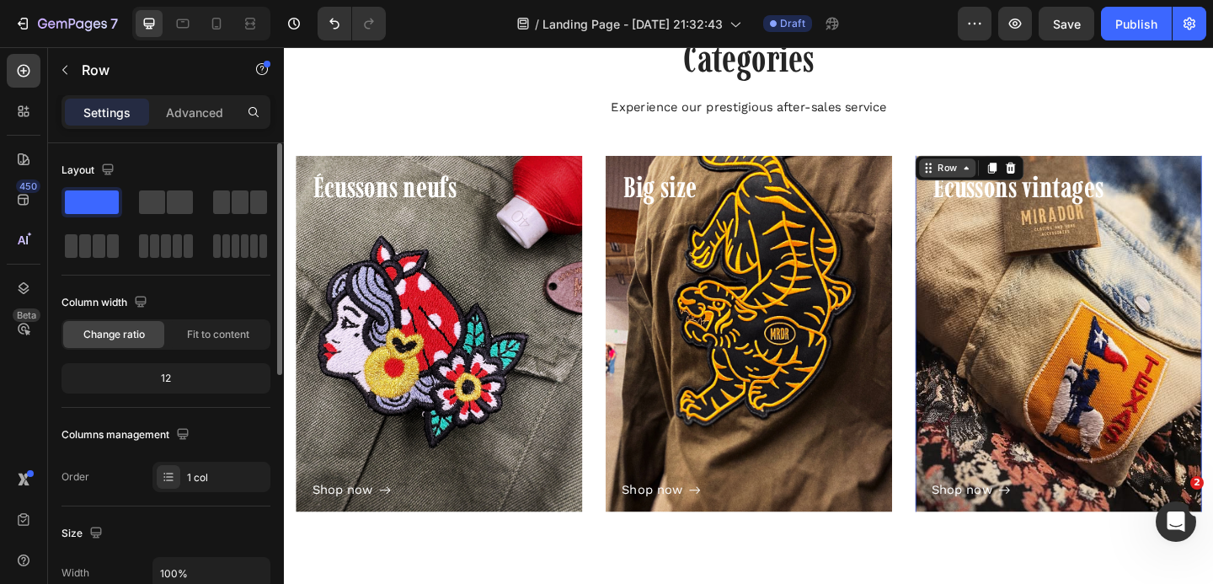
click at [1001, 174] on div "Row" at bounding box center [1005, 178] width 28 height 15
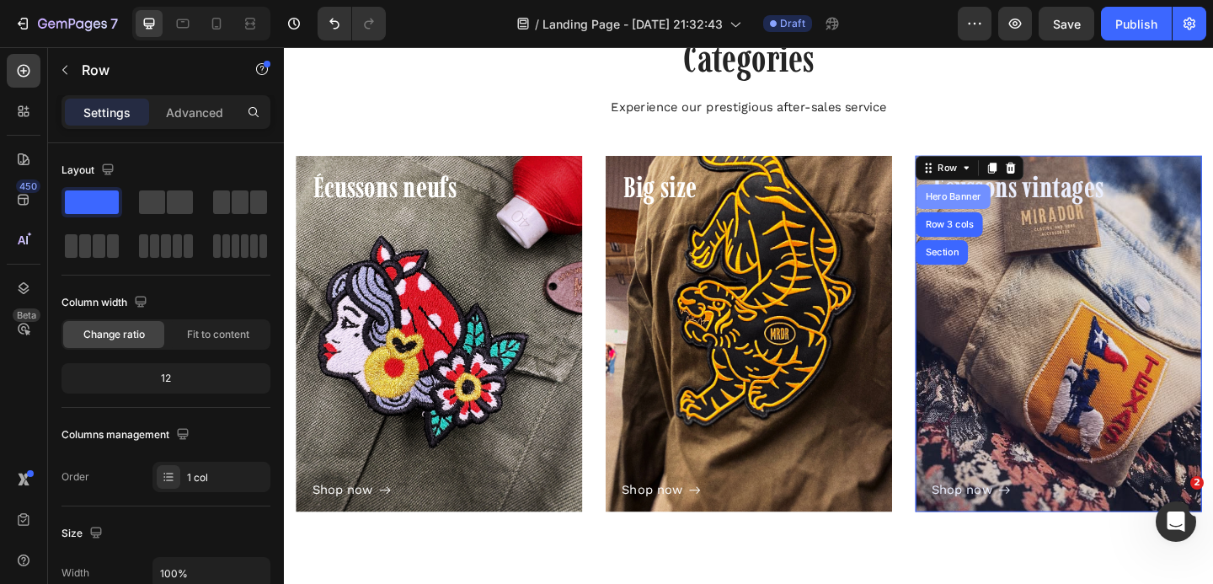
click at [999, 206] on div "Hero Banner" at bounding box center [1011, 210] width 67 height 10
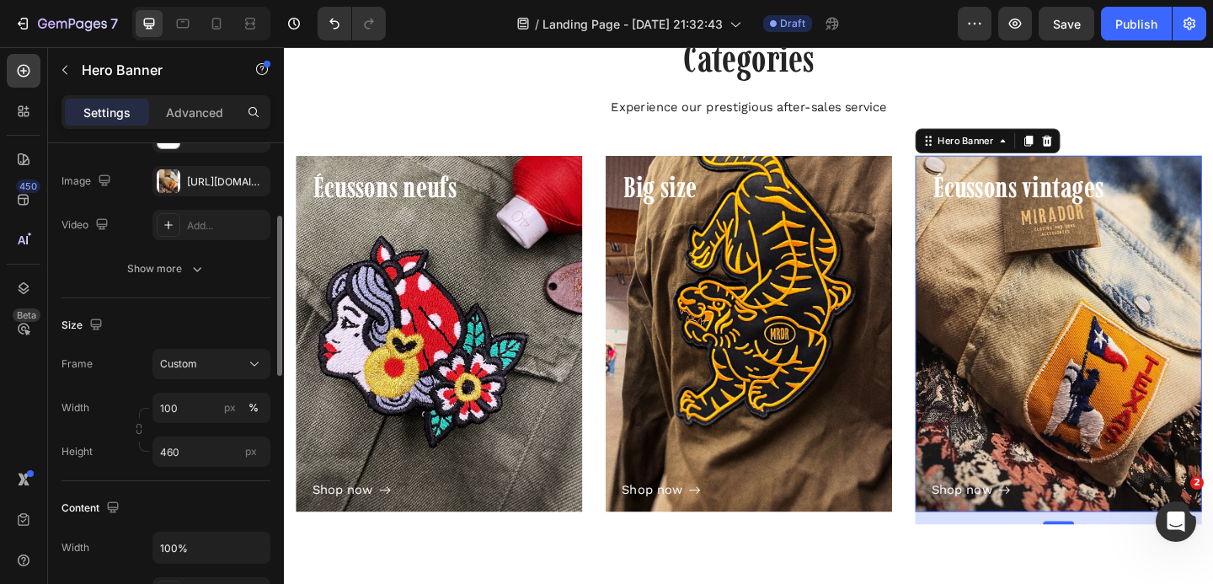
scroll to position [198, 0]
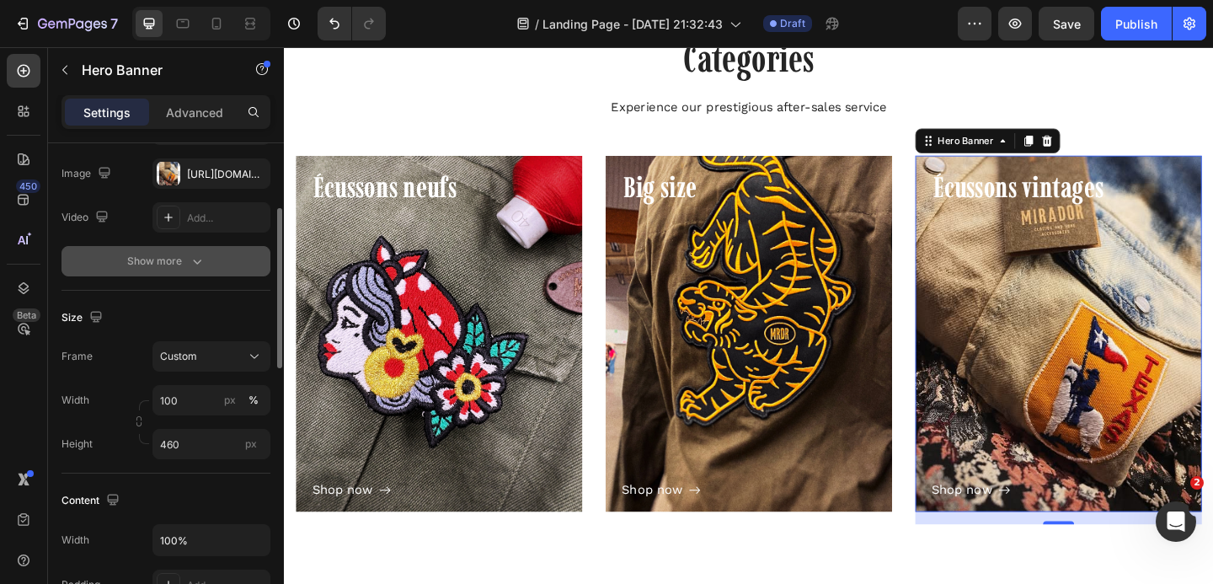
click at [151, 264] on div "Show more" at bounding box center [166, 261] width 78 height 17
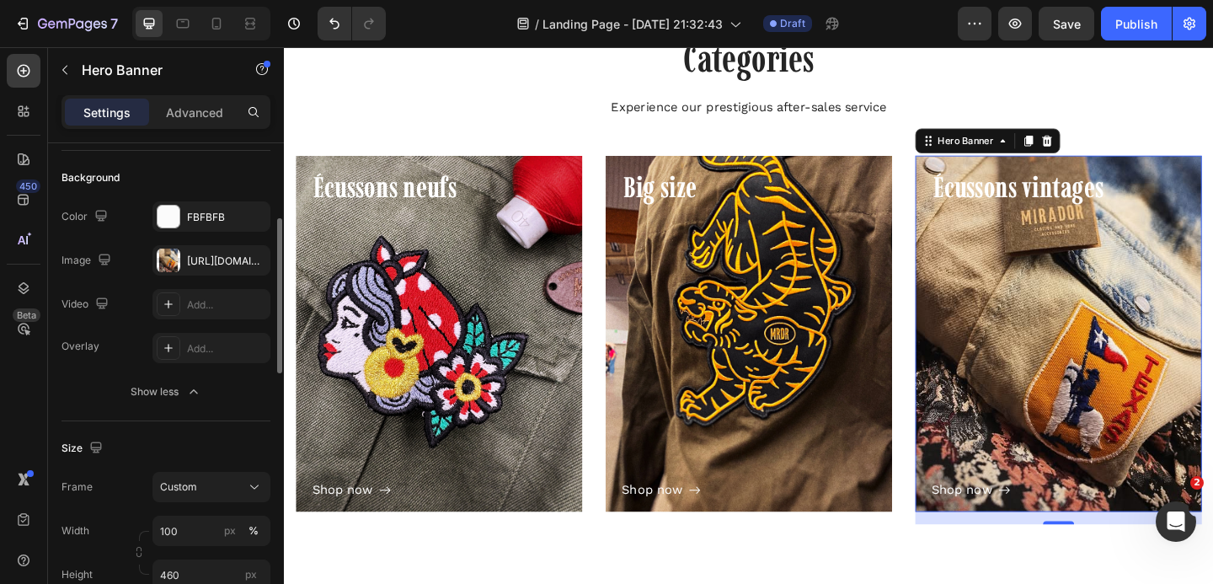
scroll to position [110, 0]
click at [194, 355] on div "Add..." at bounding box center [226, 349] width 79 height 15
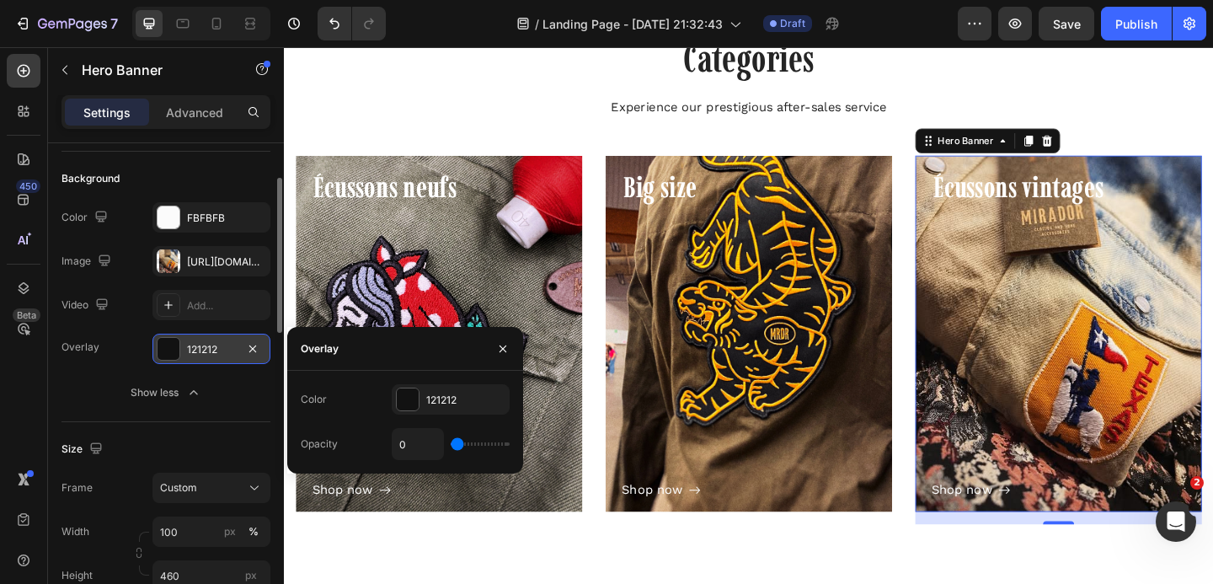
type input "4%"
type input "4"
type input "8%"
type input "8"
type input "40%"
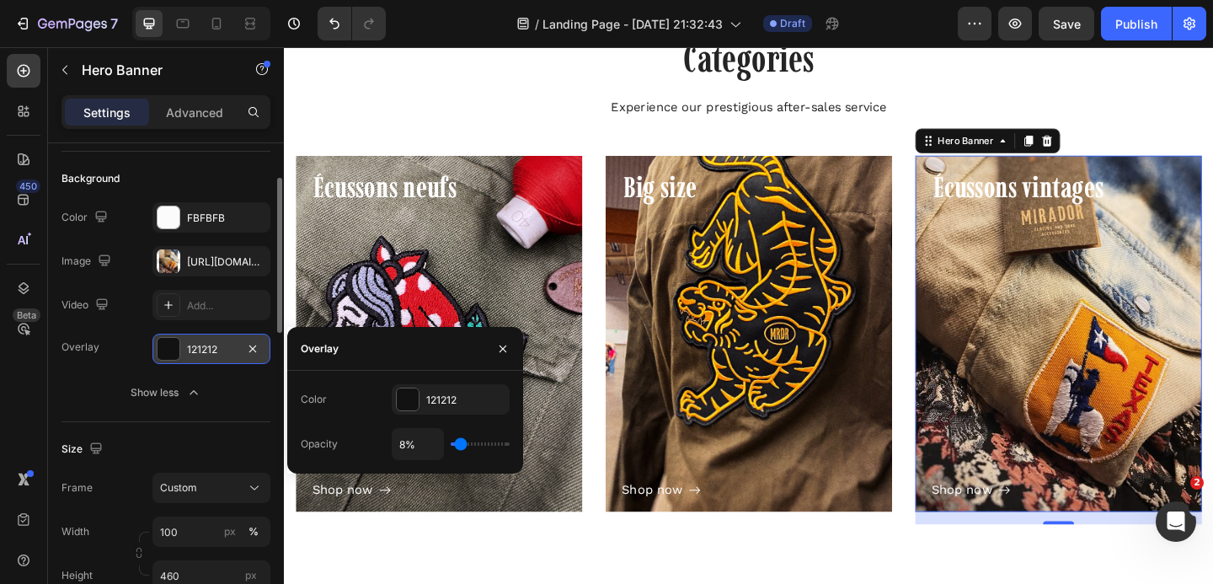
type input "40"
type input "54%"
type input "54"
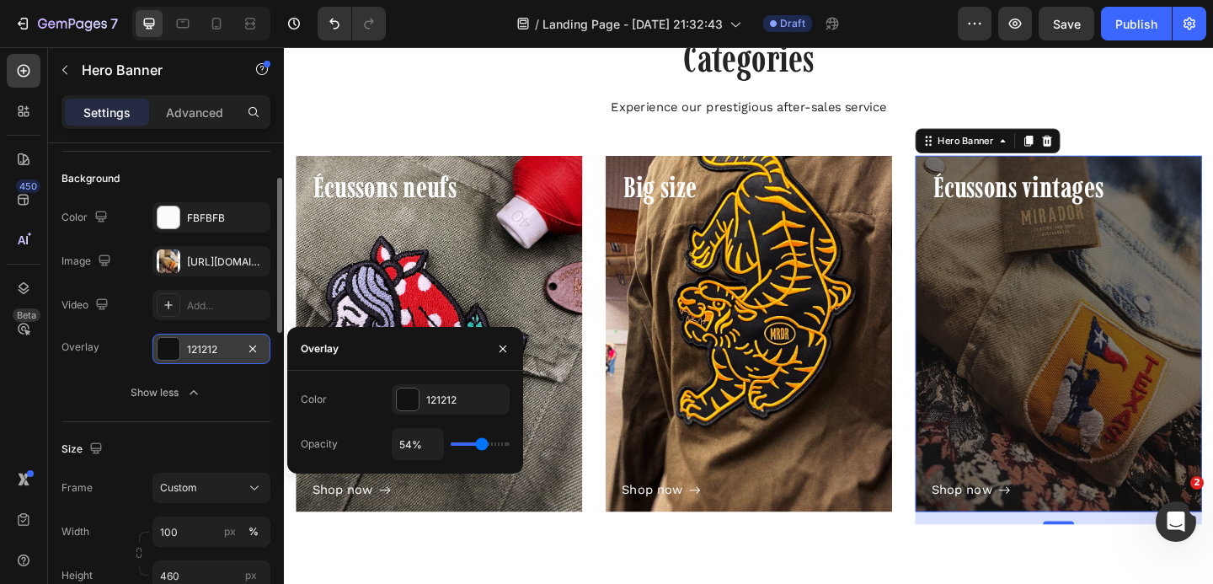
type input "55%"
type input "55"
type input "70%"
type input "70"
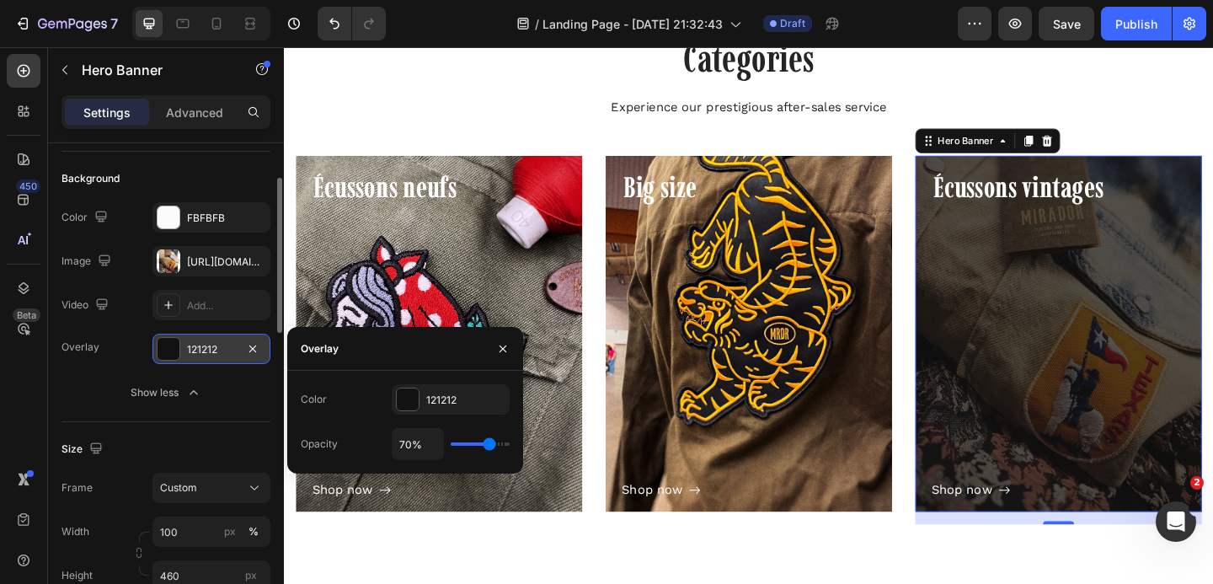
type input "71%"
type input "71"
type input "72%"
type input "72"
type input "79%"
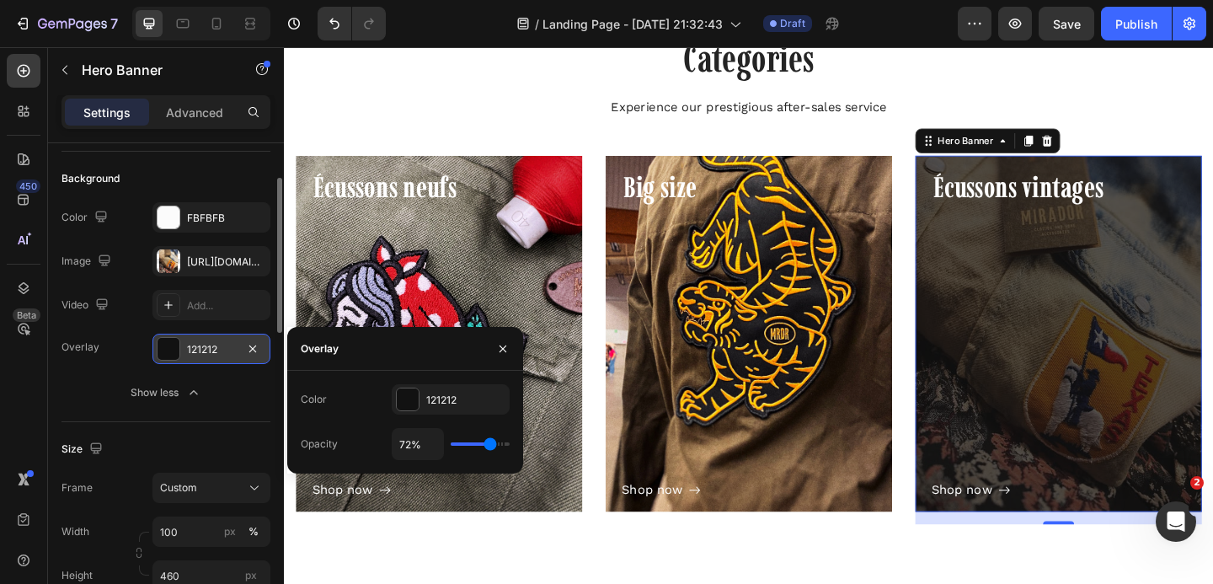
type input "79"
type input "80%"
type input "80"
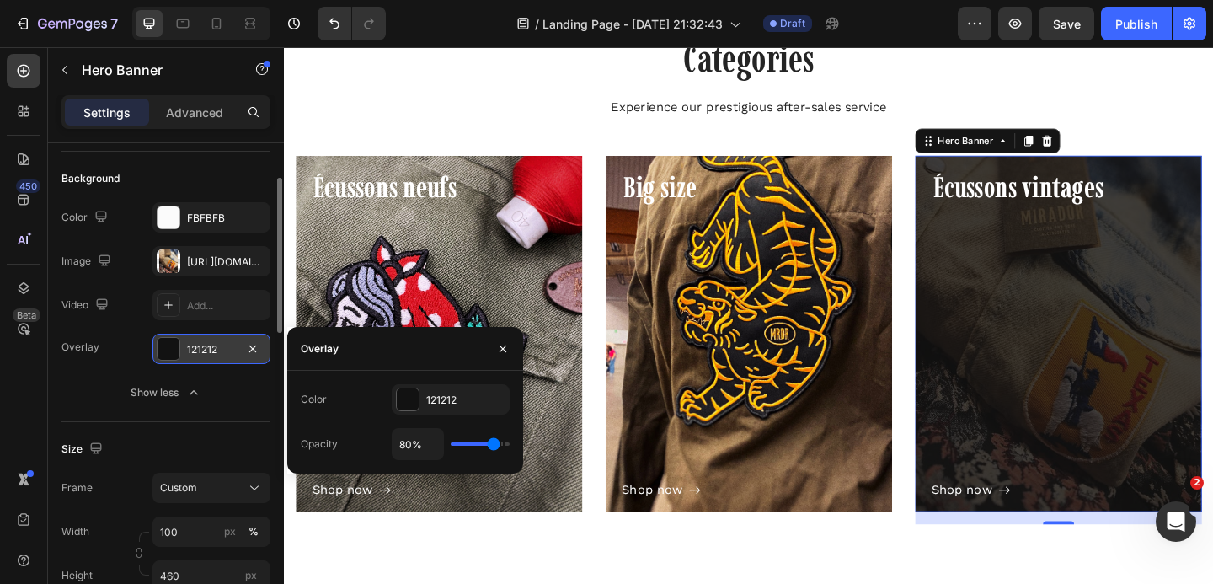
type input "79%"
type input "79"
type input "76%"
type input "76"
type input "64%"
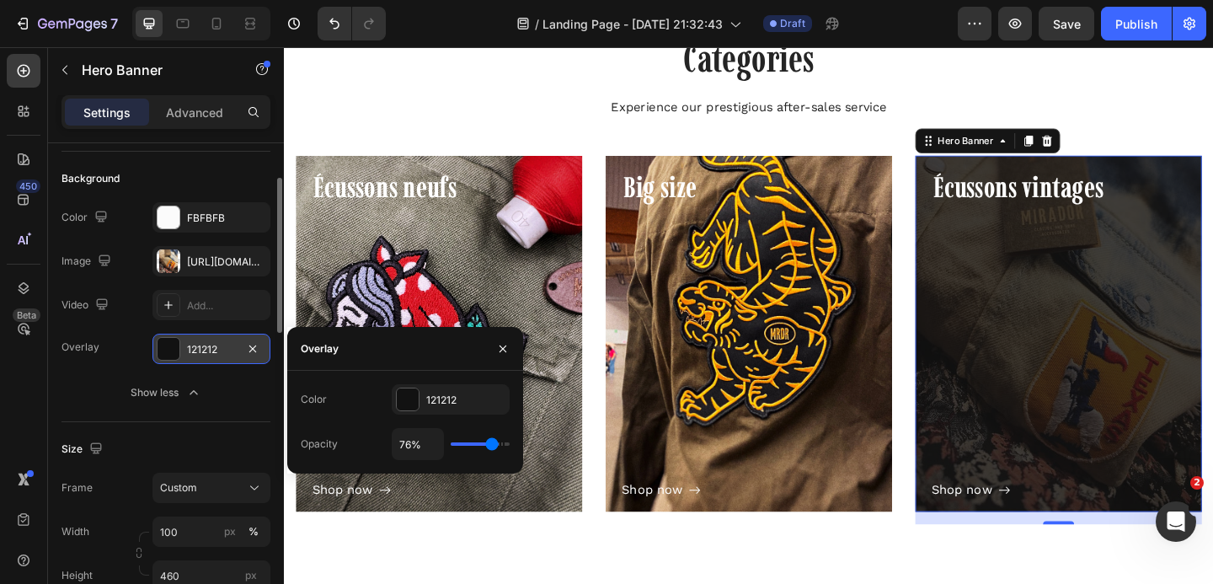
type input "64"
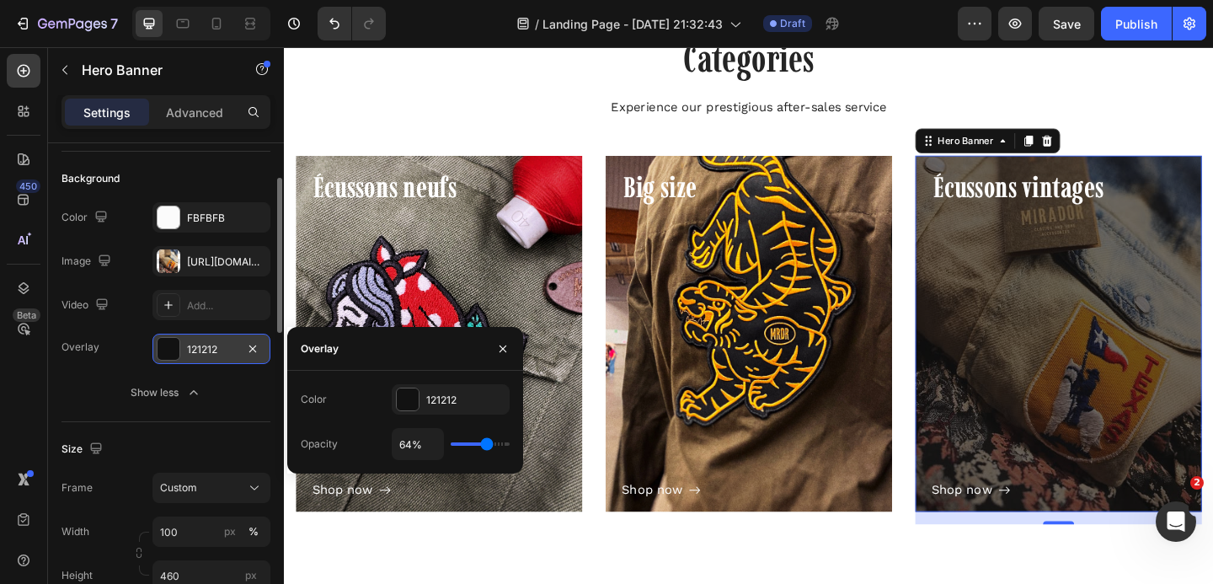
type input "59%"
type input "59"
type input "58%"
type input "58"
type input "57%"
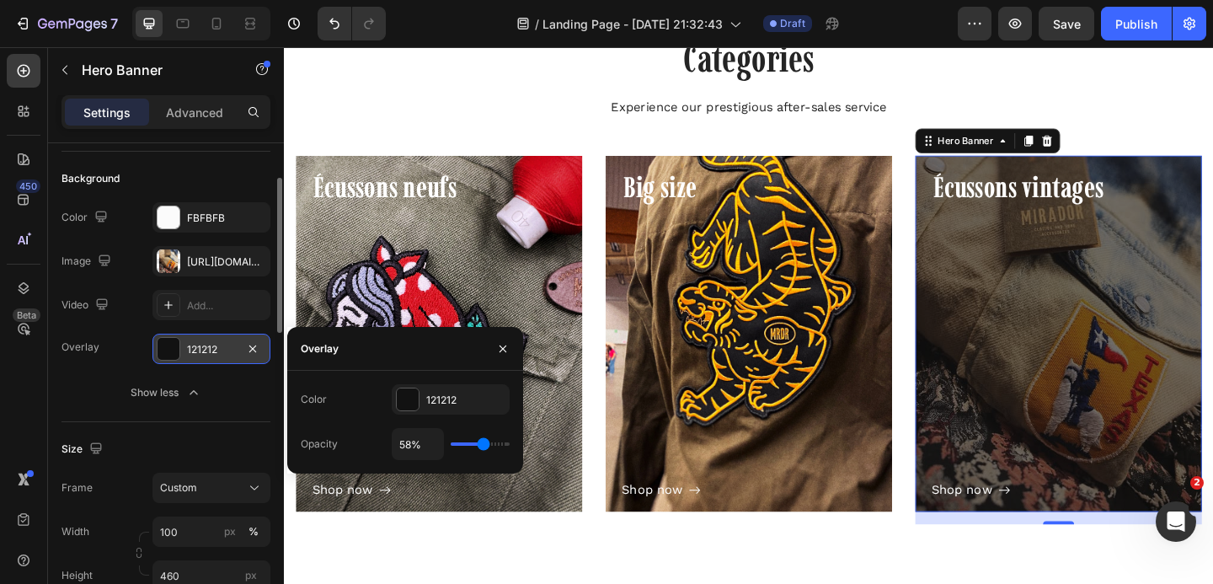
type input "57"
type input "56%"
type input "56"
type input "55%"
type input "55"
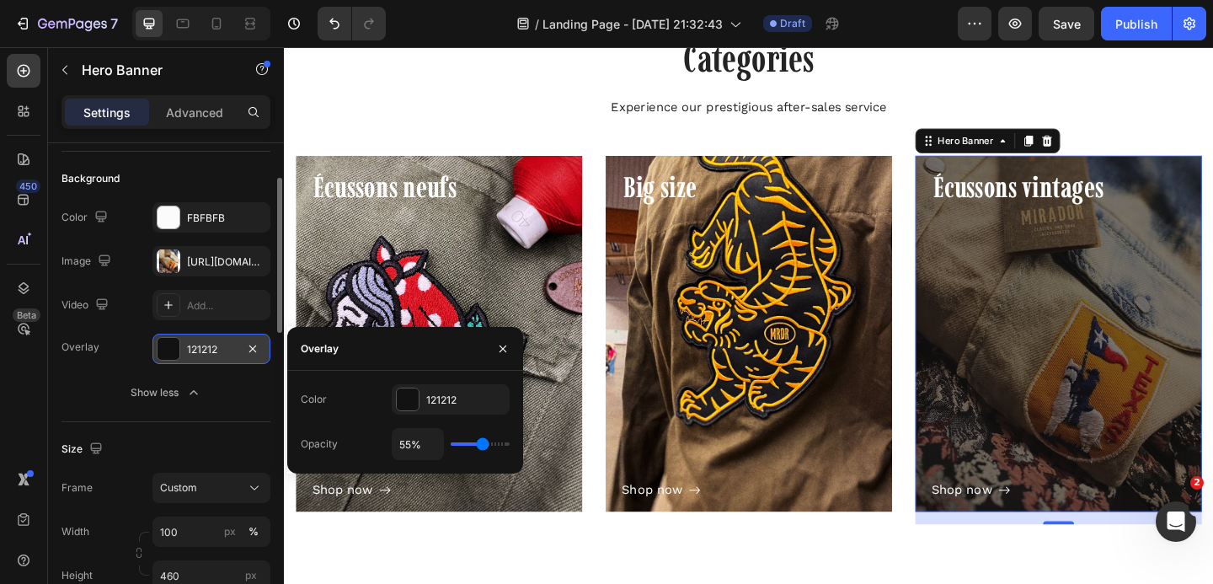
type input "54%"
type input "54"
type input "52%"
type input "52"
type input "50%"
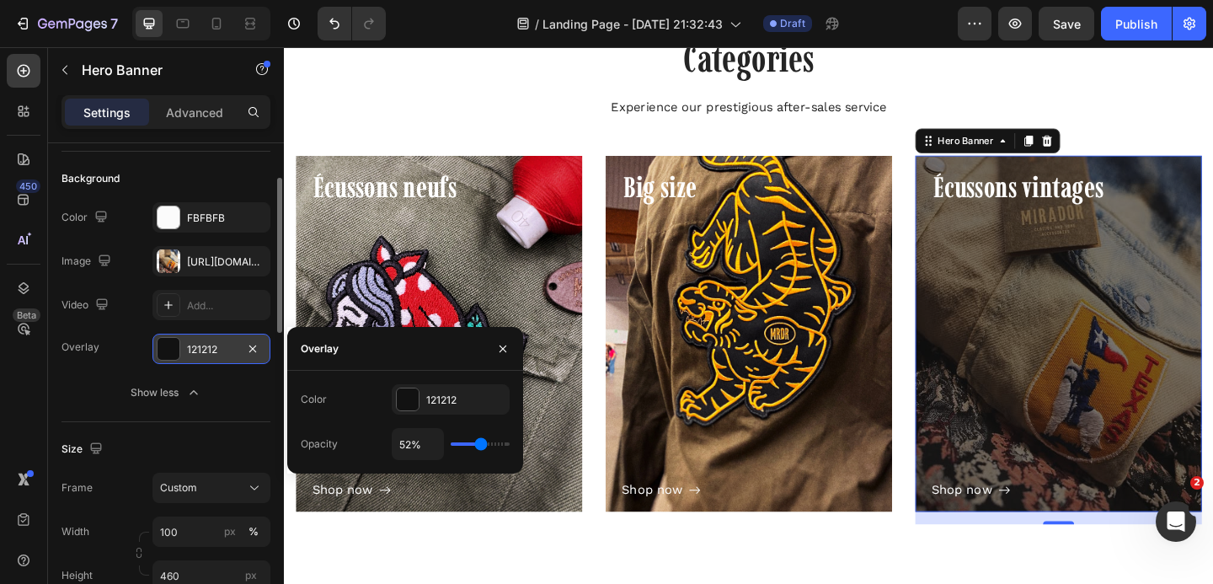
type input "50"
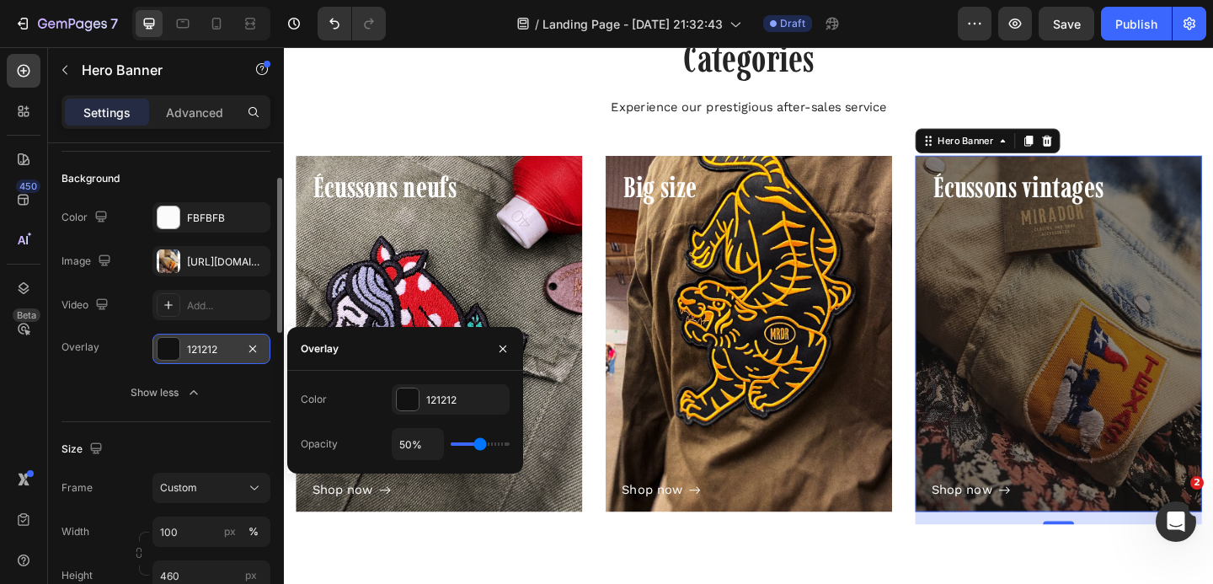
type input "49%"
type input "49"
type input "48%"
type input "48"
type input "47%"
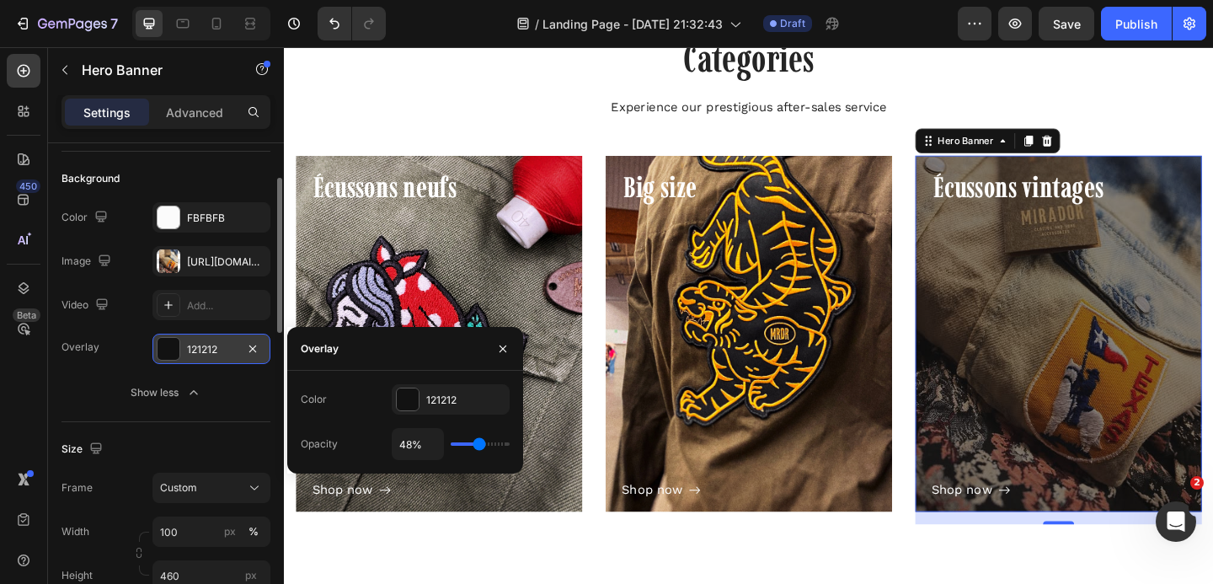
type input "47"
type input "48%"
type input "48"
type input "49%"
type input "49"
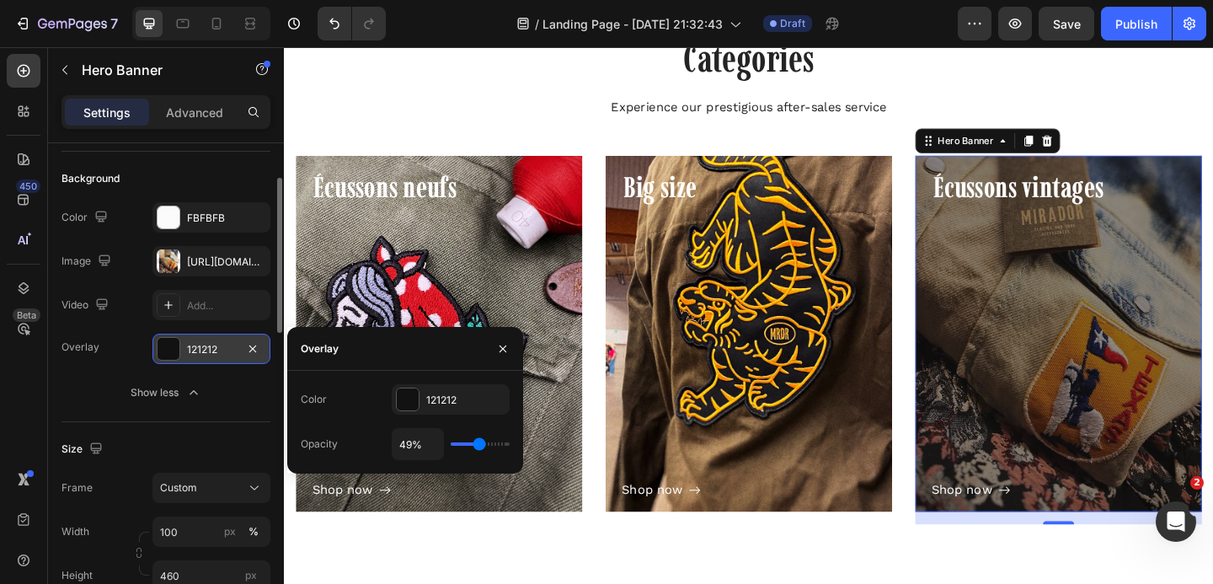
type input "50%"
type input "50"
type input "51%"
type input "51"
type input "52%"
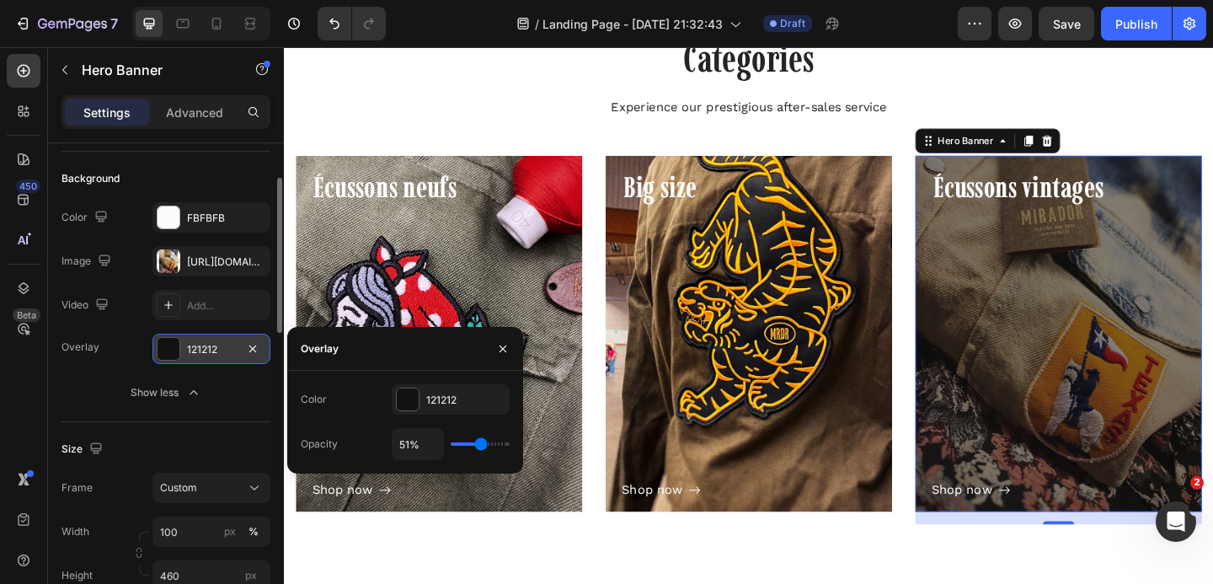
type input "52"
type input "51%"
type input "51"
type input "50%"
drag, startPoint x: 459, startPoint y: 441, endPoint x: 479, endPoint y: 441, distance: 20.2
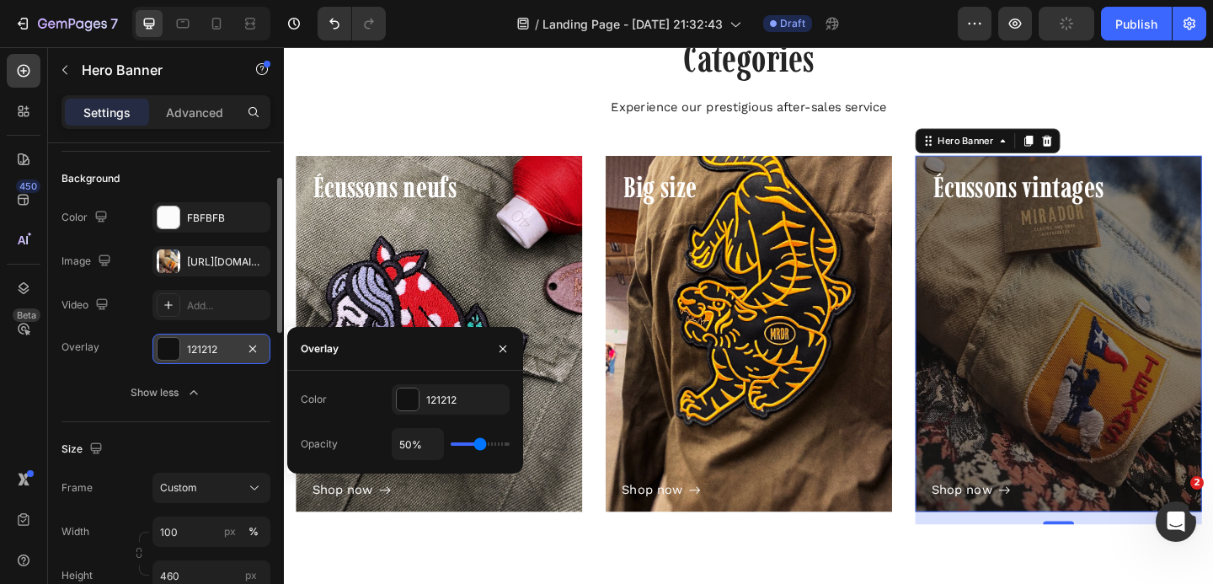
type input "50"
click at [479, 442] on input "range" at bounding box center [480, 443] width 59 height 3
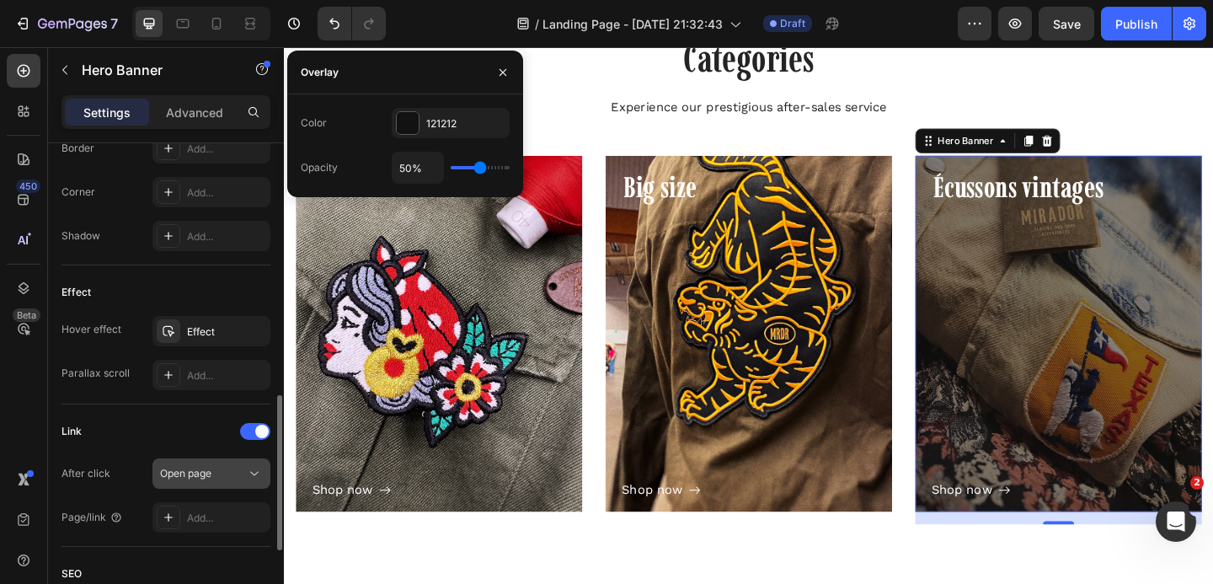
scroll to position [818, 0]
click at [222, 522] on div "Add..." at bounding box center [226, 517] width 79 height 15
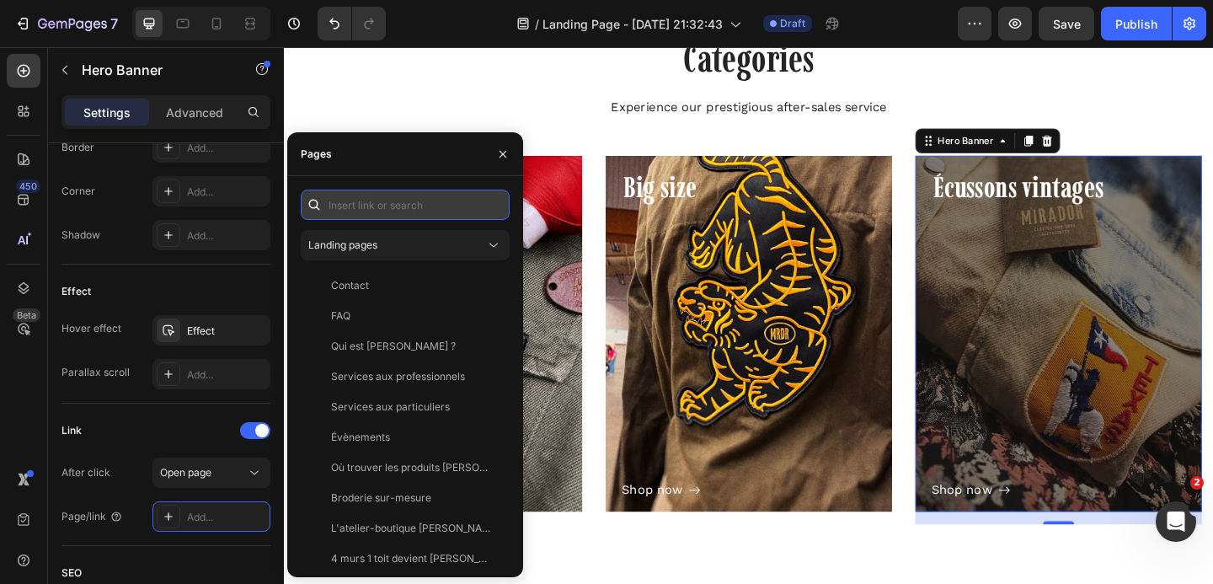
click at [388, 196] on input "text" at bounding box center [405, 205] width 209 height 30
paste input "https://atelier-mirador.be/collections/ecussons-vintages"
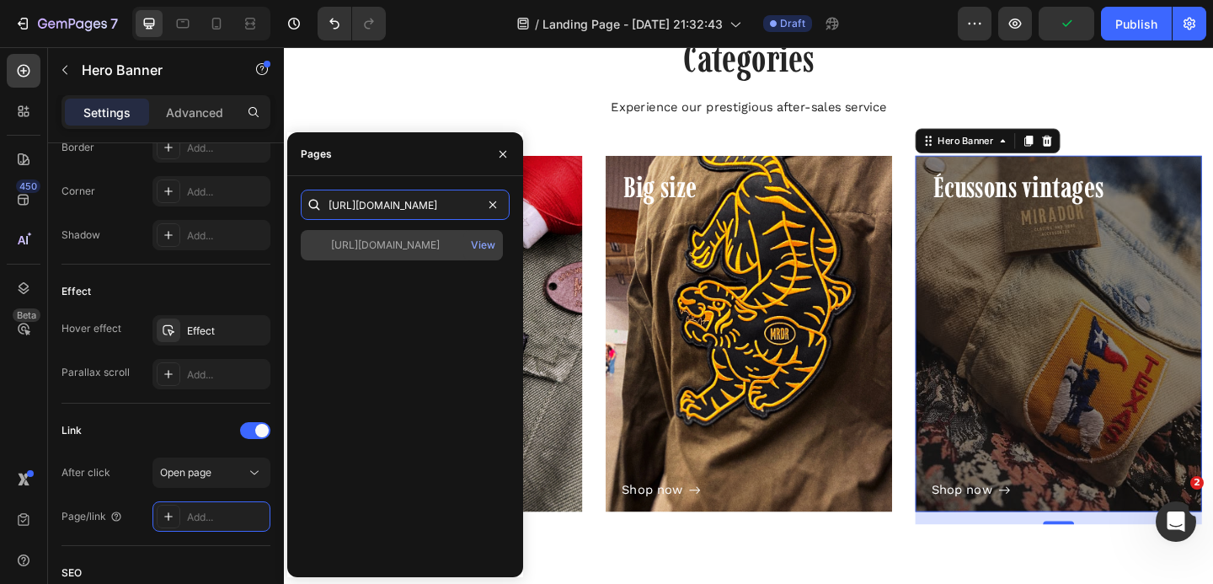
type input "https://atelier-mirador.be/collections/ecussons-vintages"
click at [374, 241] on div "https://atelier-mirador.be/collections/ecussons-vintages" at bounding box center [385, 245] width 109 height 15
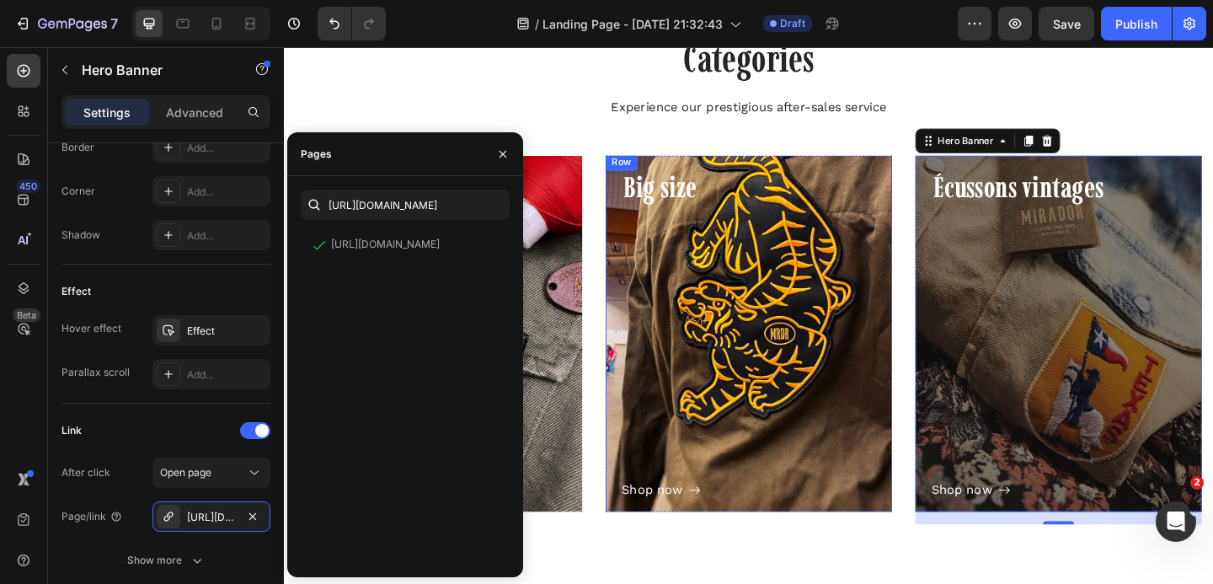
click at [784, 256] on div "Shop now Button" at bounding box center [789, 379] width 276 height 319
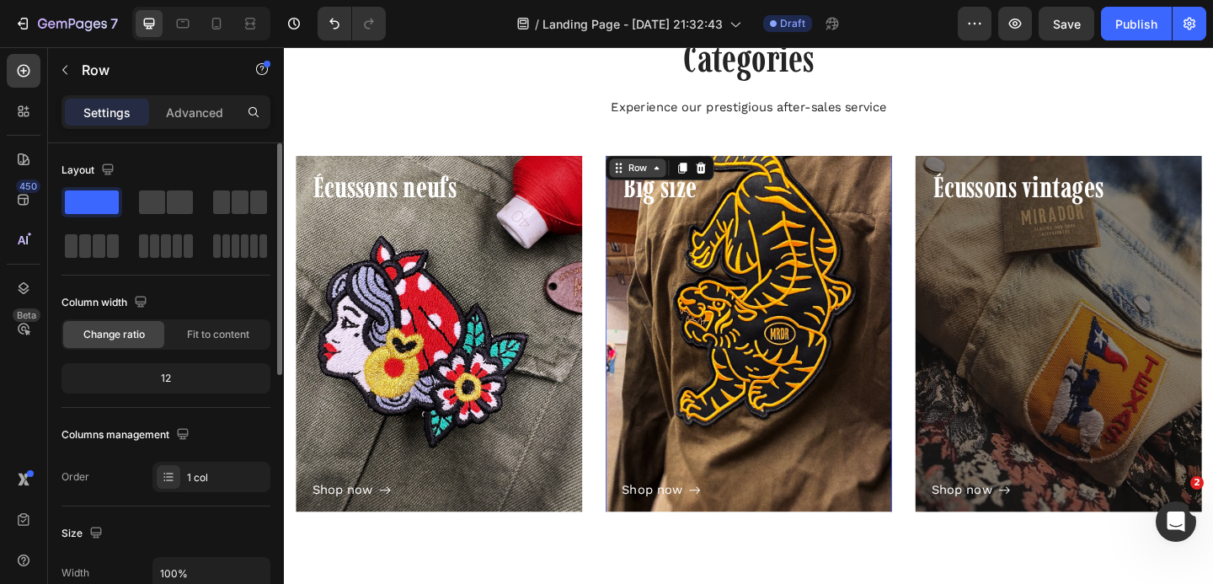
click at [695, 183] on icon at bounding box center [688, 178] width 13 height 13
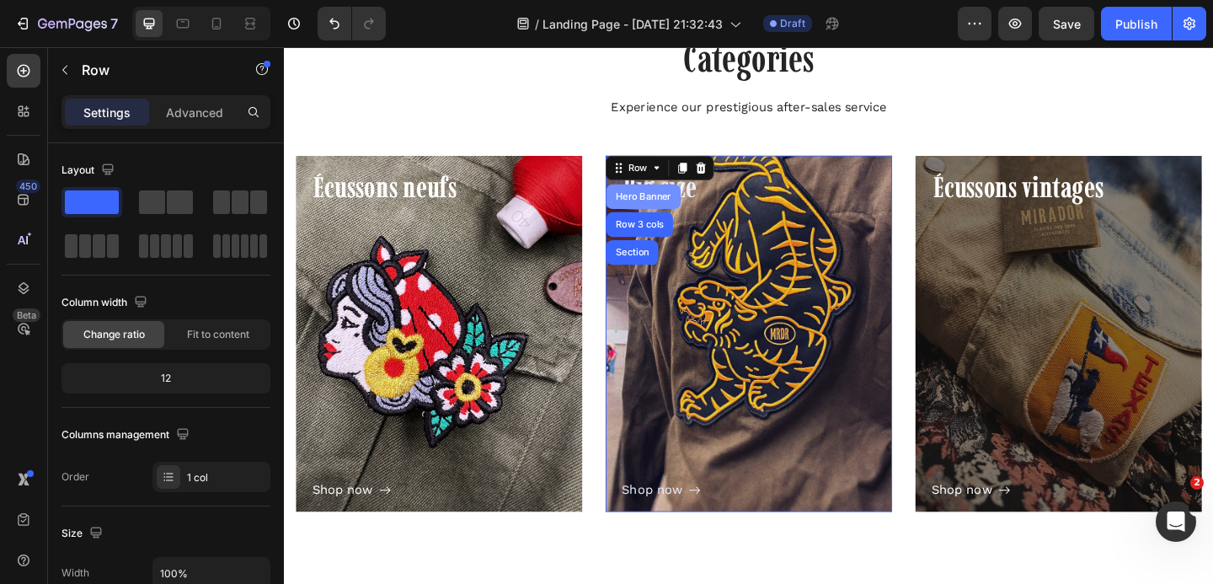
click at [661, 208] on div "Hero Banner" at bounding box center [674, 210] width 67 height 10
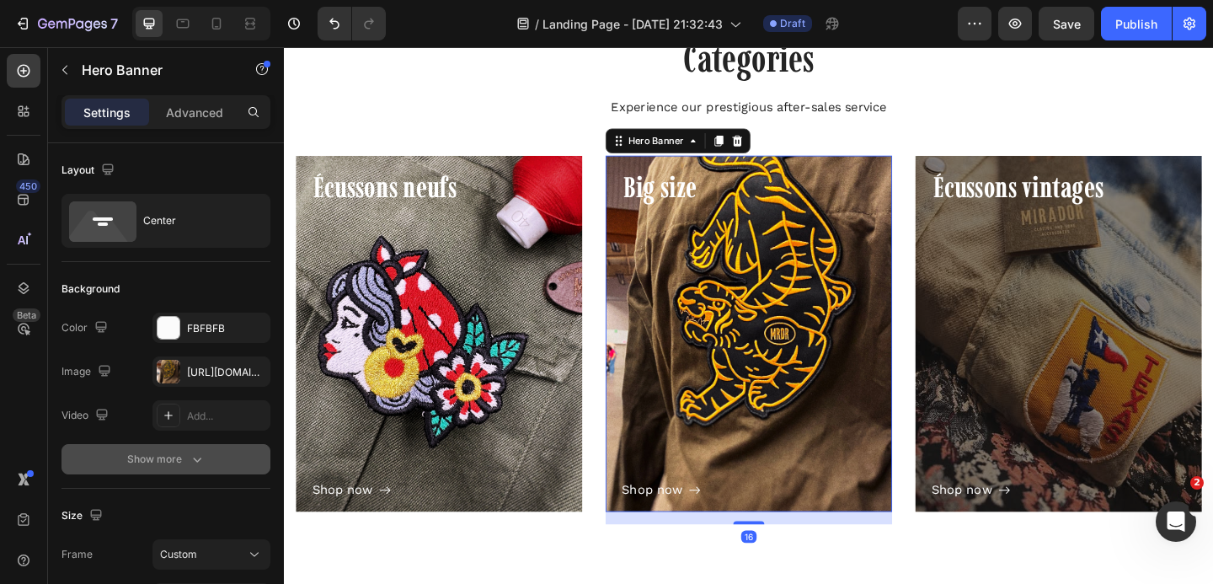
click at [196, 462] on icon "button" at bounding box center [197, 459] width 8 height 5
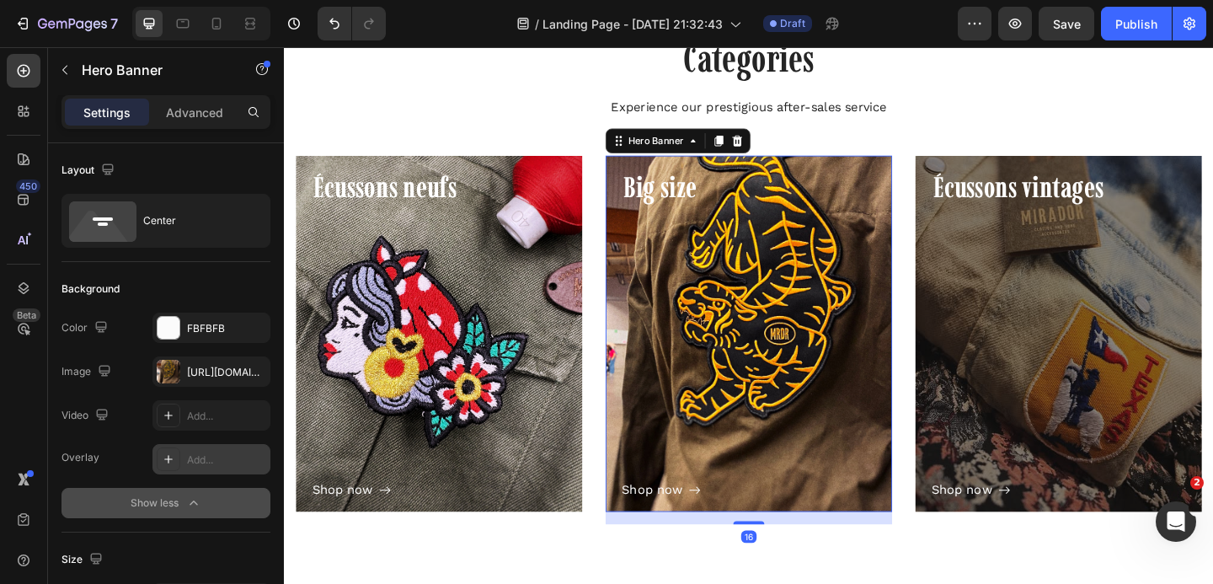
click at [192, 461] on div "Add..." at bounding box center [226, 459] width 79 height 15
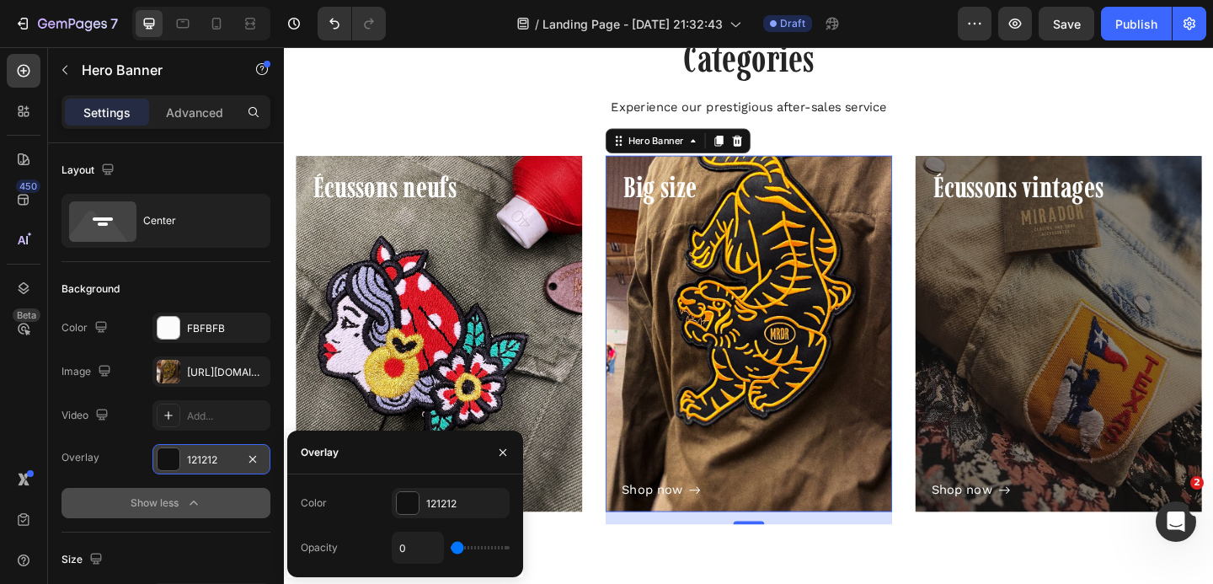
type input "2%"
type input "2"
type input "13%"
type input "13"
type input "29%"
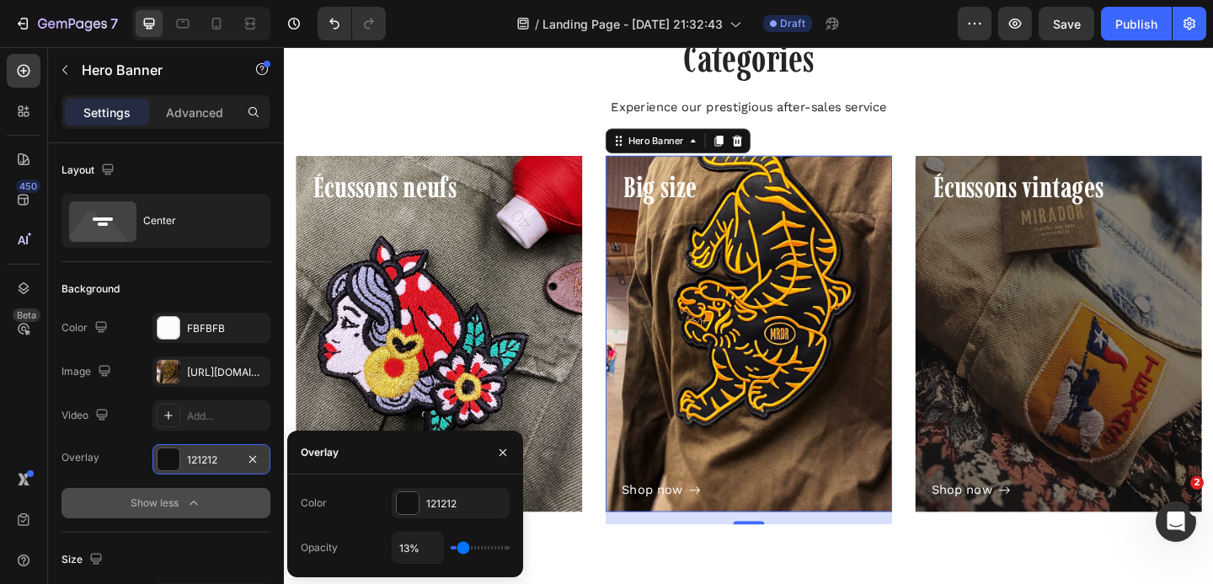
type input "29"
type input "51%"
type input "51"
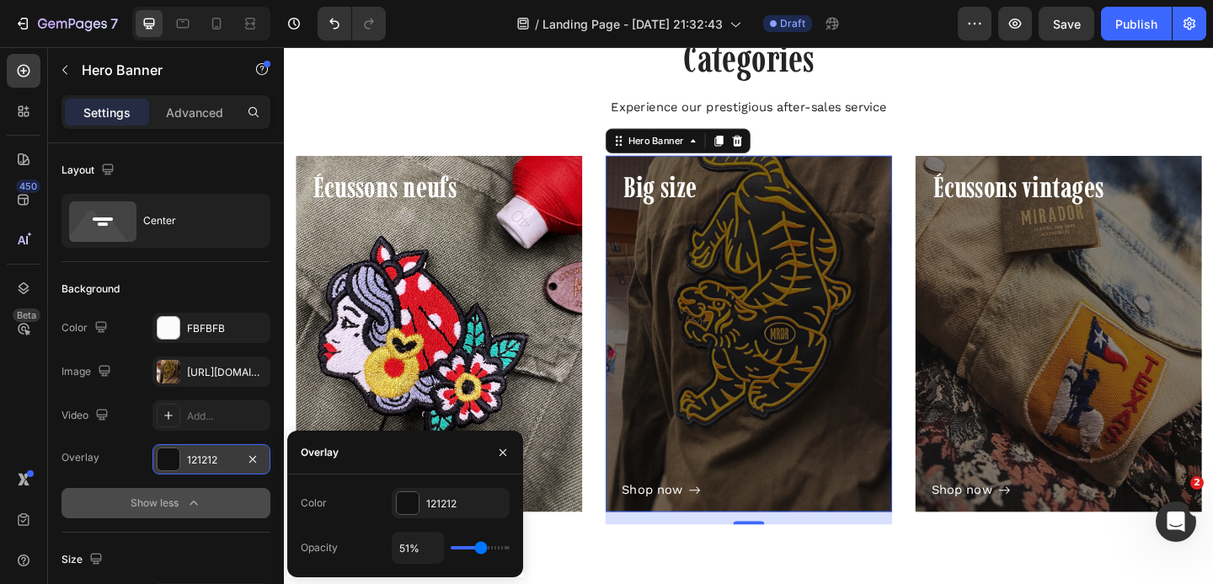
type input "57%"
type input "57"
type input "56%"
type input "56"
type input "43%"
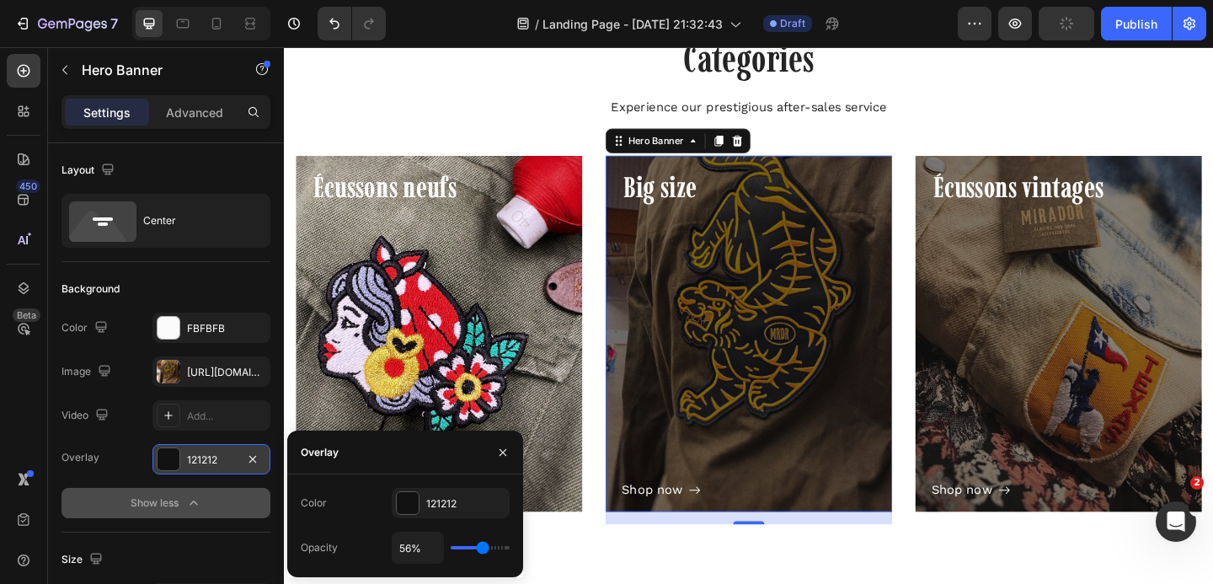
type input "43"
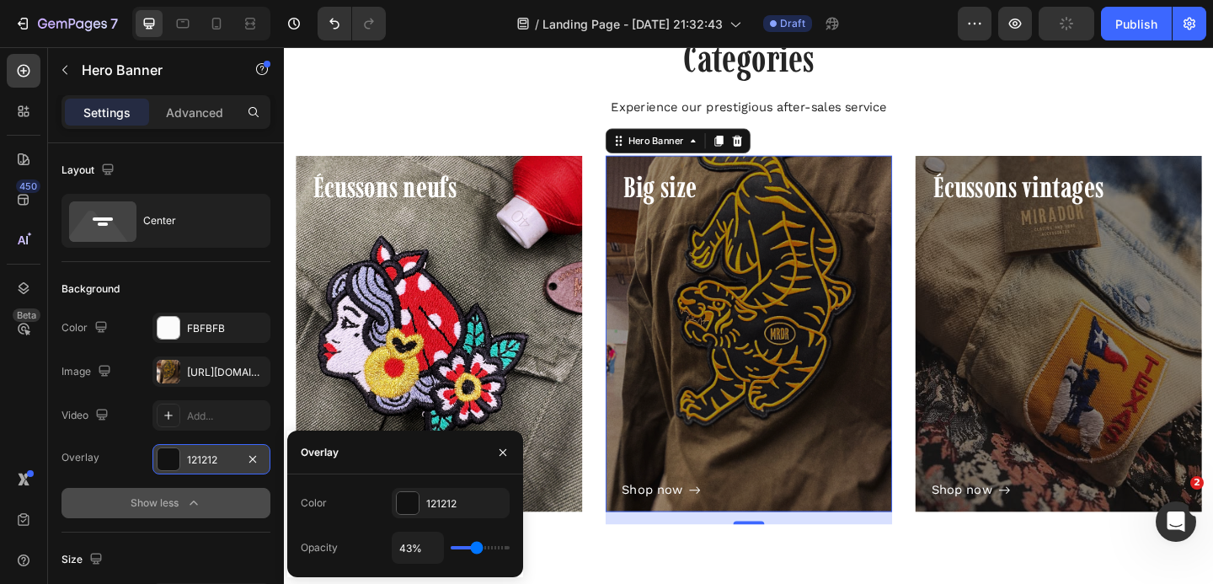
type input "37%"
type input "37"
type input "38%"
type input "38"
type input "39%"
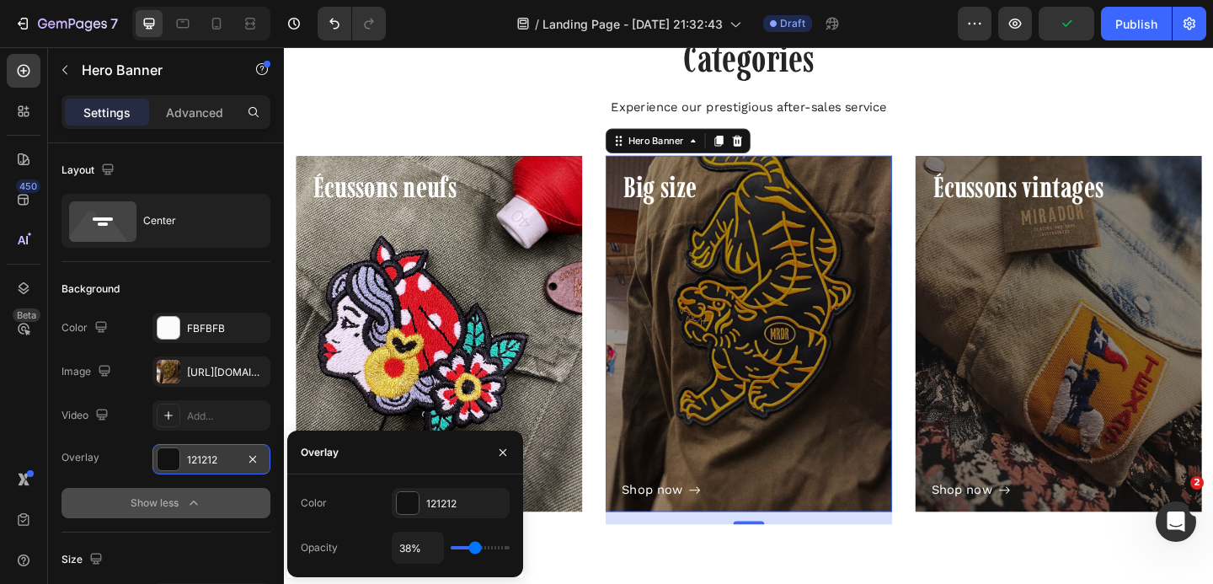
type input "39"
type input "40%"
type input "40"
type input "41%"
type input "41"
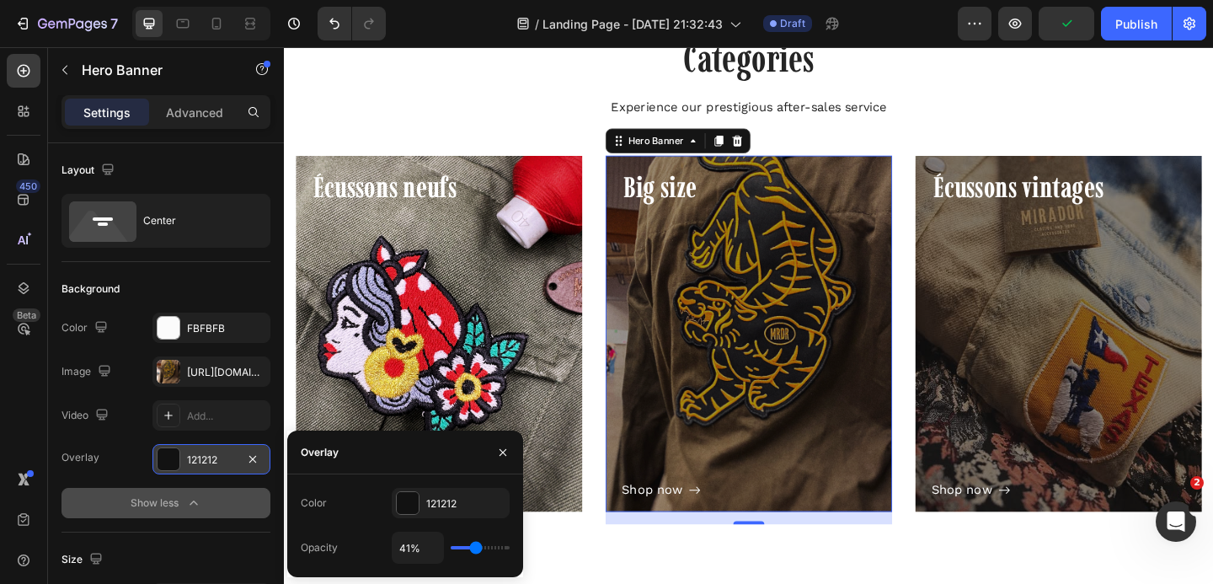
type input "42%"
type input "42"
type input "43%"
type input "43"
type input "44%"
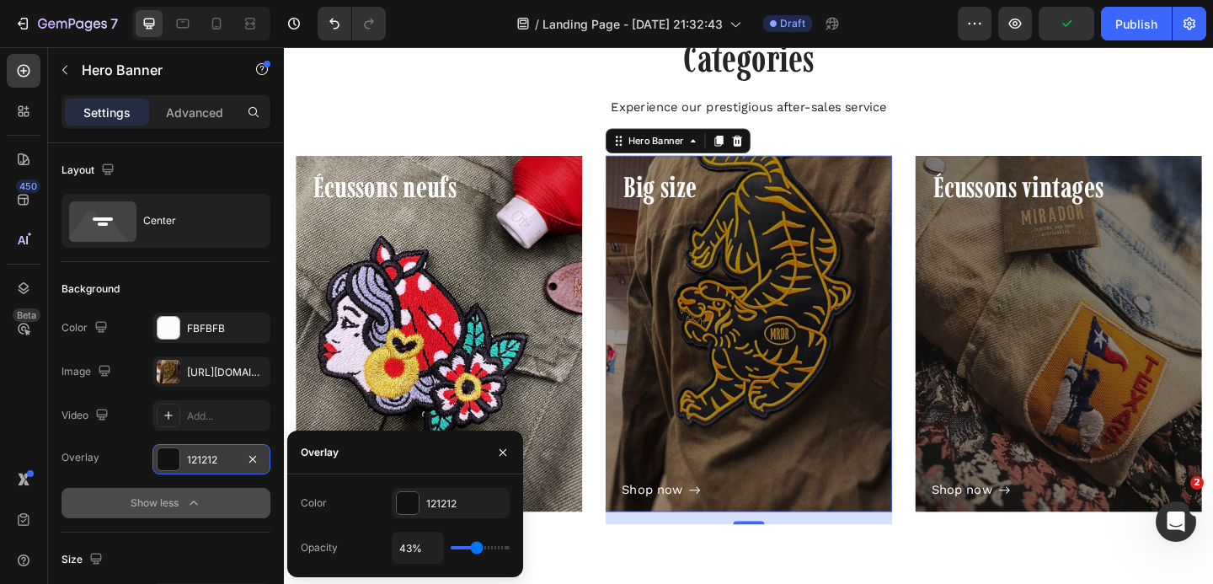
type input "44"
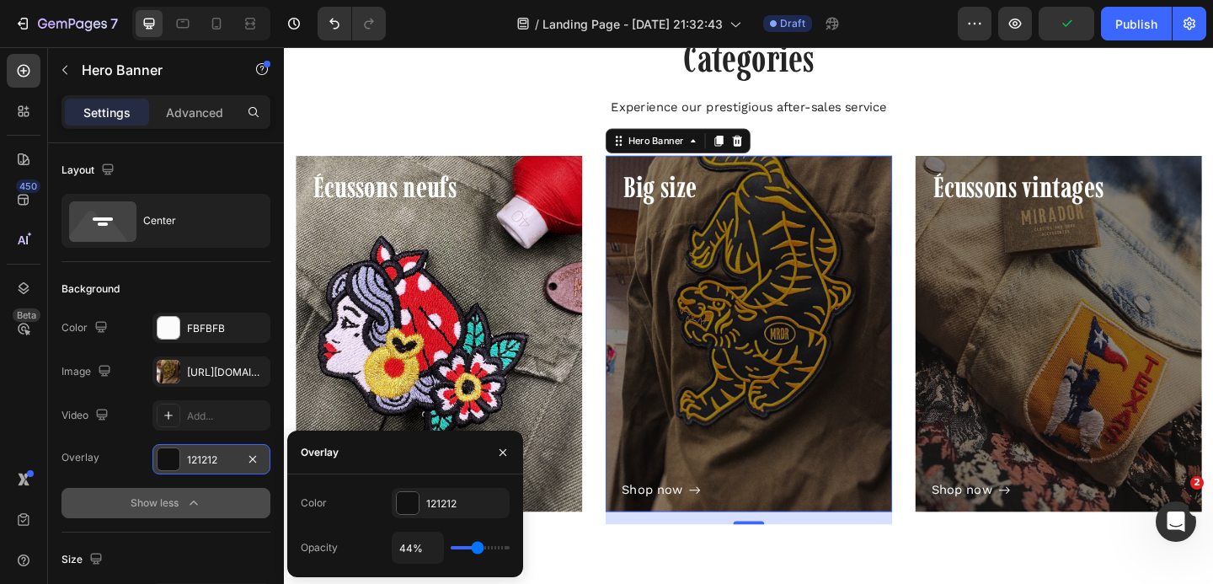
type input "46%"
type input "46"
type input "47%"
type input "47"
type input "48%"
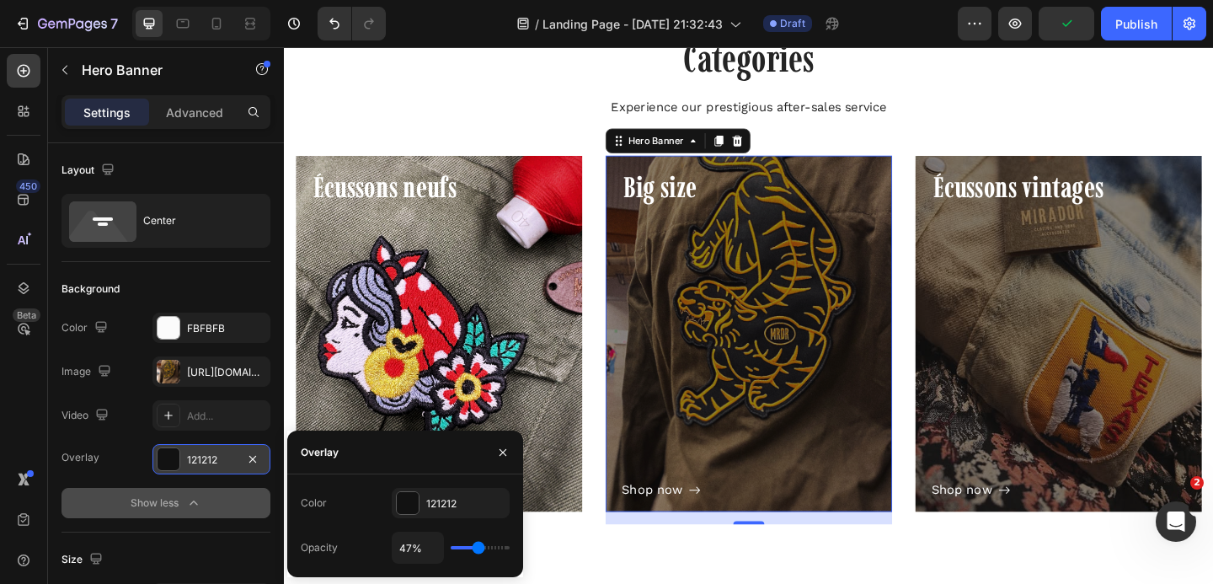
type input "48"
type input "47%"
type input "47"
type input "46%"
type input "46"
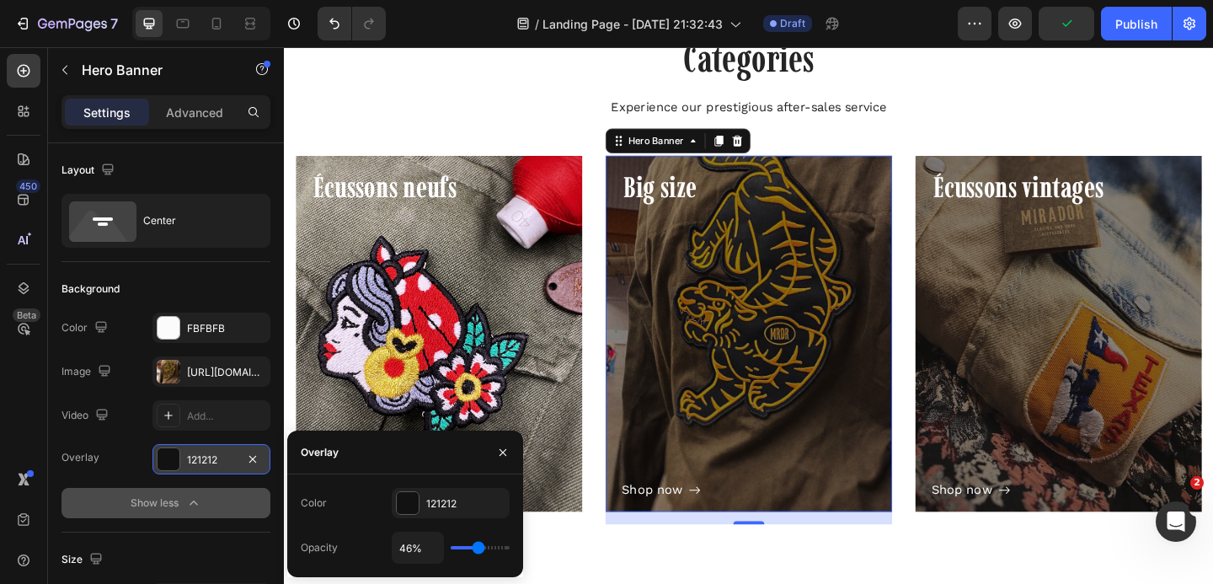
type input "45%"
type input "45"
type input "46%"
type input "46"
type input "47%"
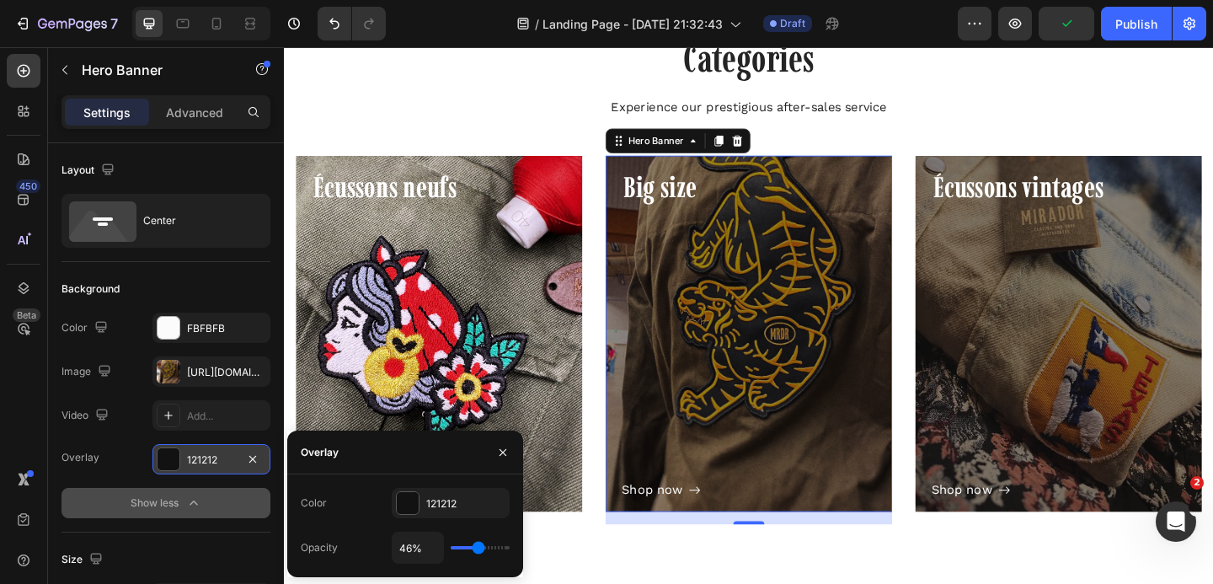
type input "47"
type input "48%"
type input "48"
type input "49%"
type input "49"
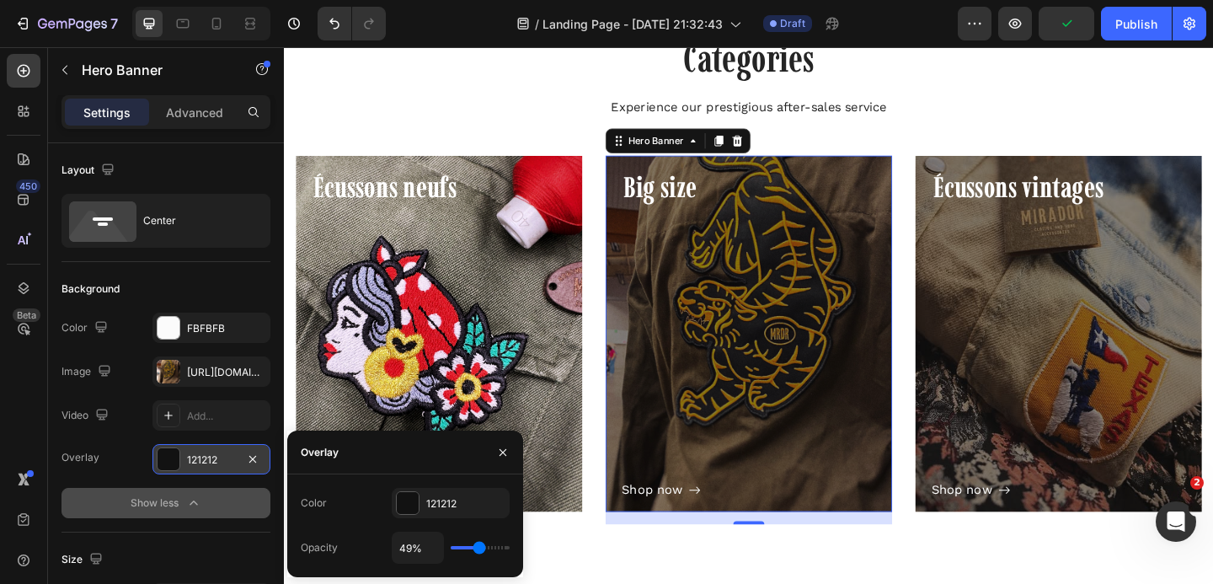
type input "50%"
drag, startPoint x: 456, startPoint y: 551, endPoint x: 479, endPoint y: 552, distance: 23.6
type input "50"
click at [479, 549] on input "range" at bounding box center [480, 547] width 59 height 3
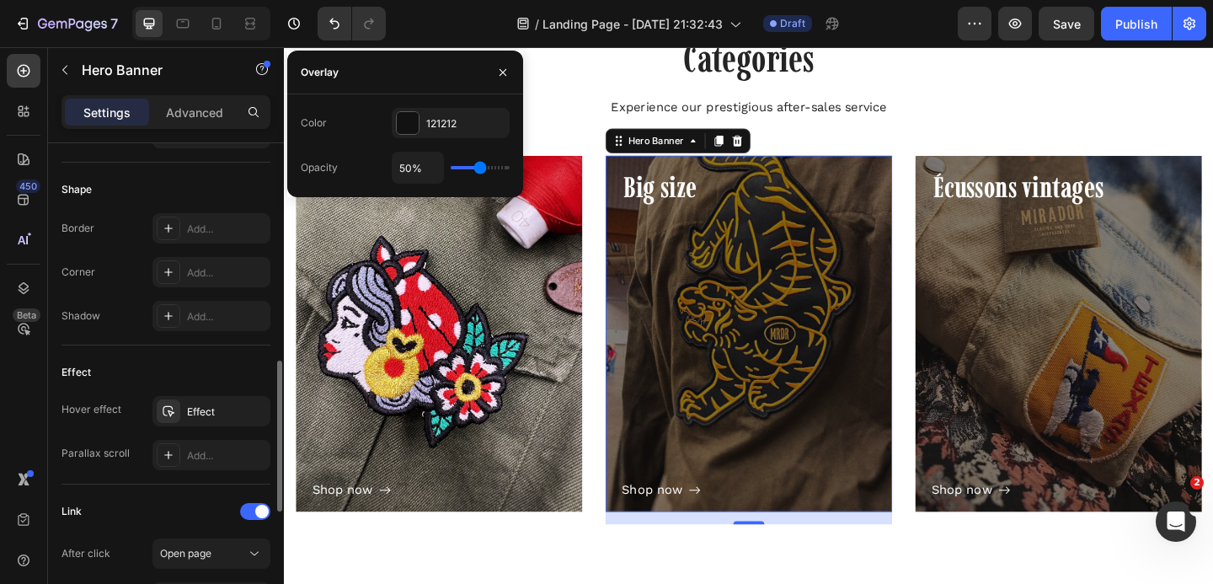
scroll to position [743, 0]
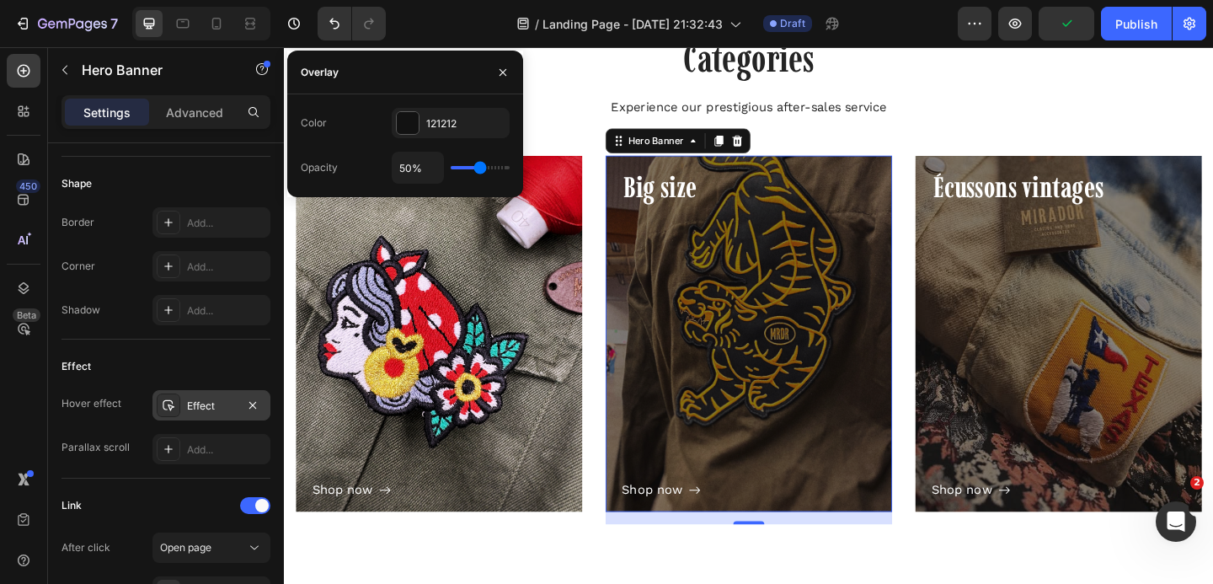
click at [227, 413] on div "Effect" at bounding box center [211, 405] width 49 height 15
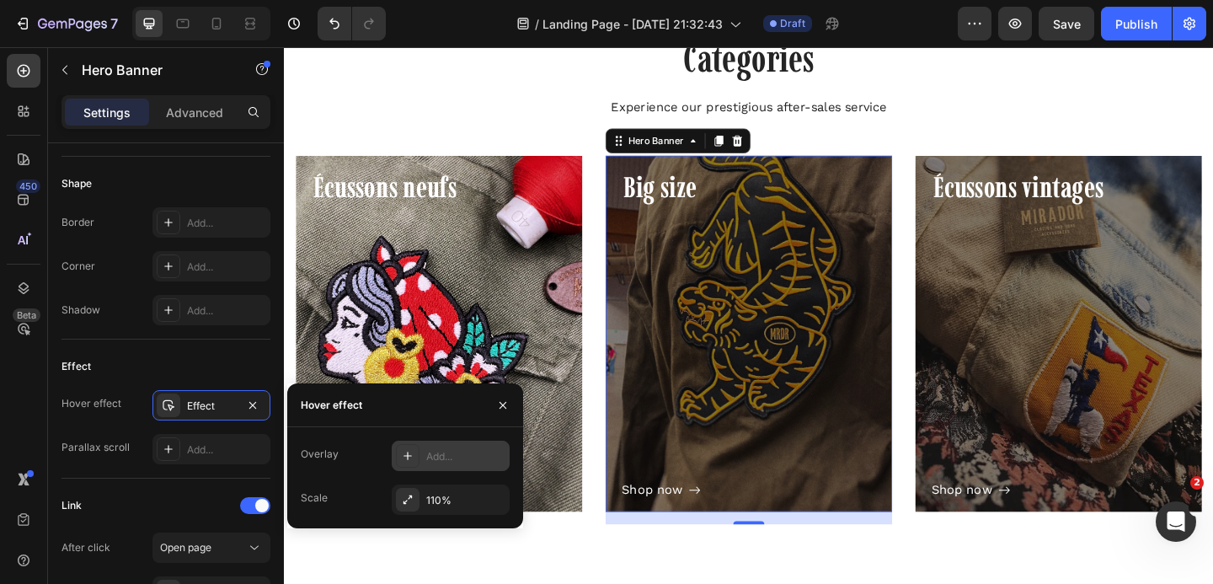
click at [426, 451] on div "Add..." at bounding box center [465, 456] width 79 height 15
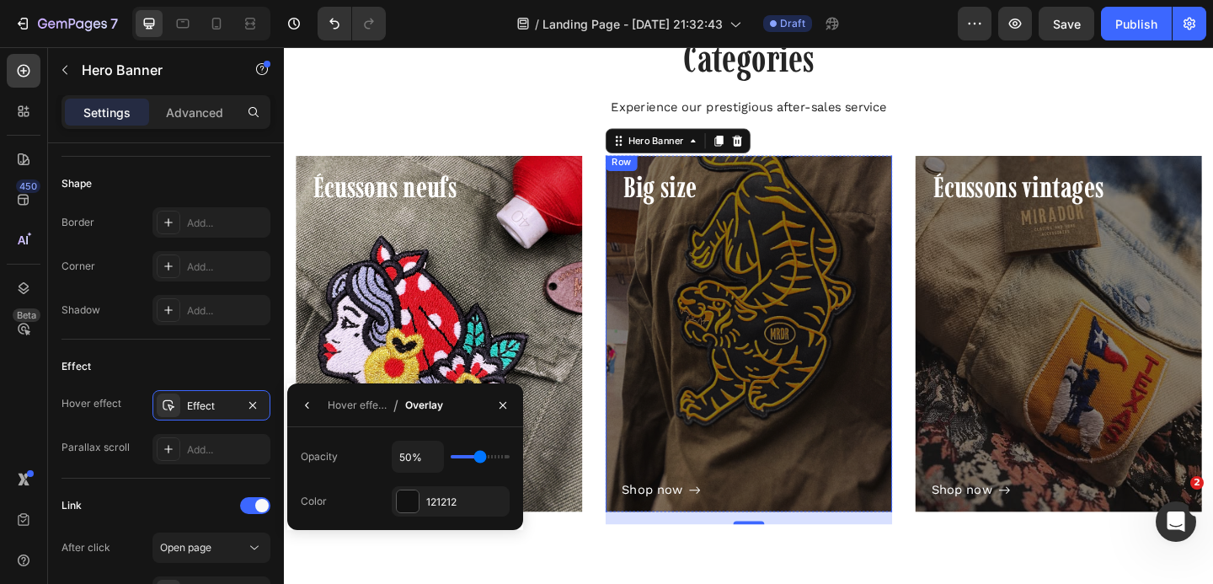
click at [728, 420] on div "Shop now Button" at bounding box center [789, 379] width 276 height 319
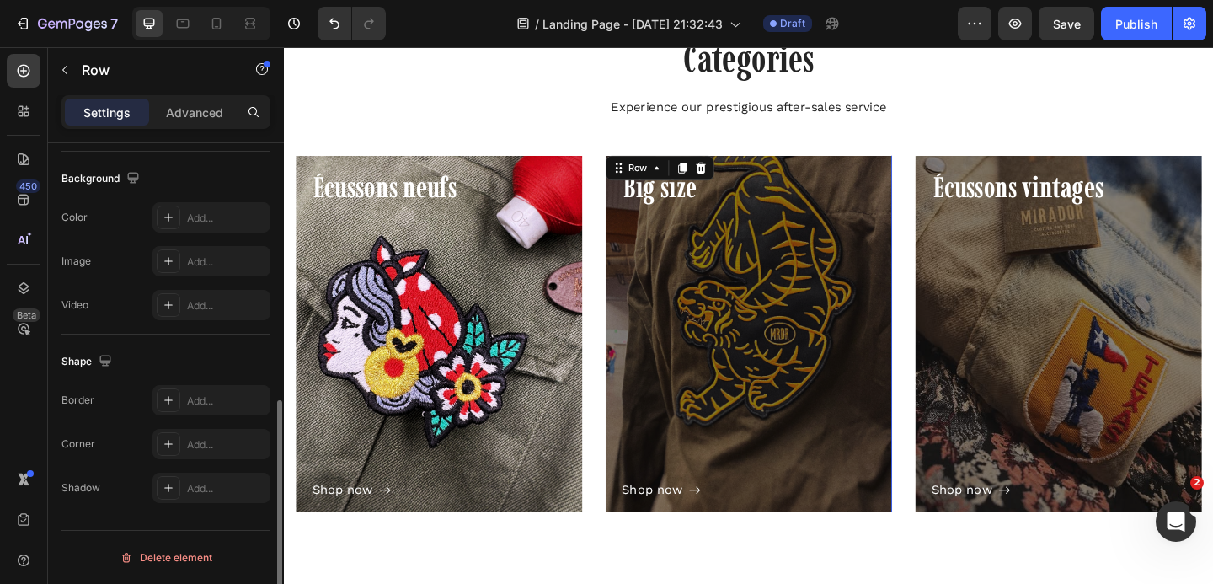
scroll to position [0, 0]
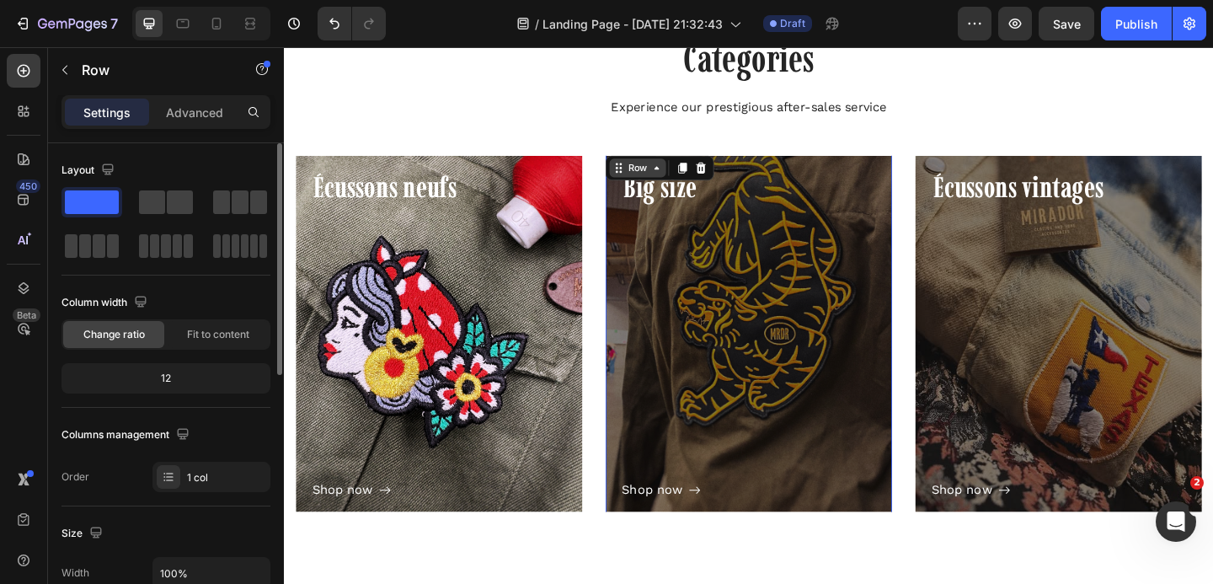
click at [682, 183] on icon at bounding box center [688, 178] width 13 height 13
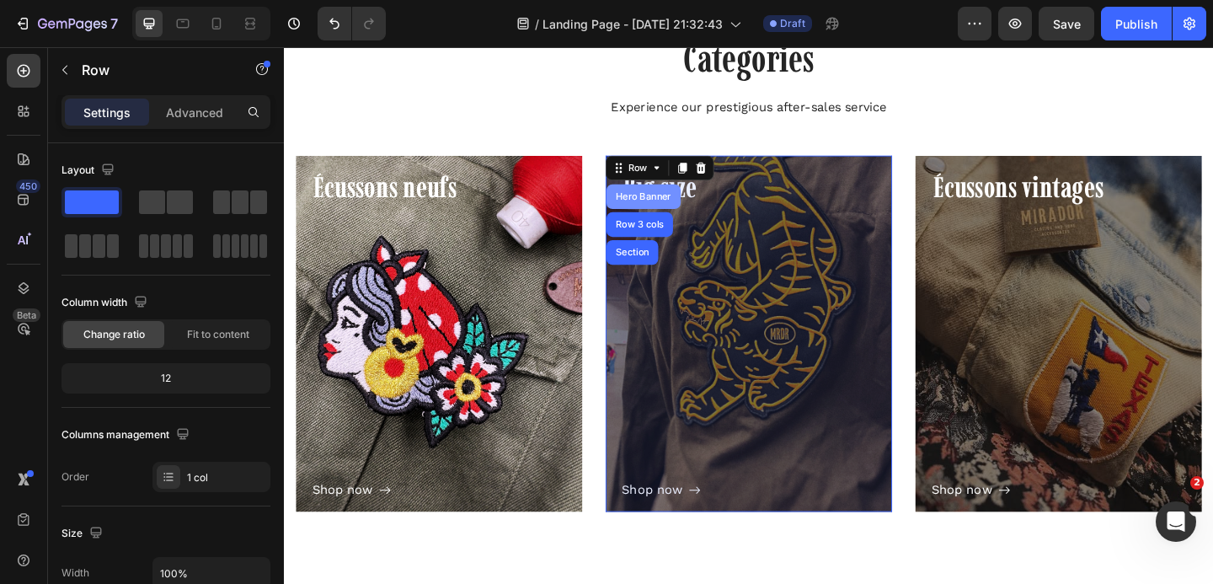
click at [675, 208] on div "Hero Banner" at bounding box center [674, 210] width 67 height 10
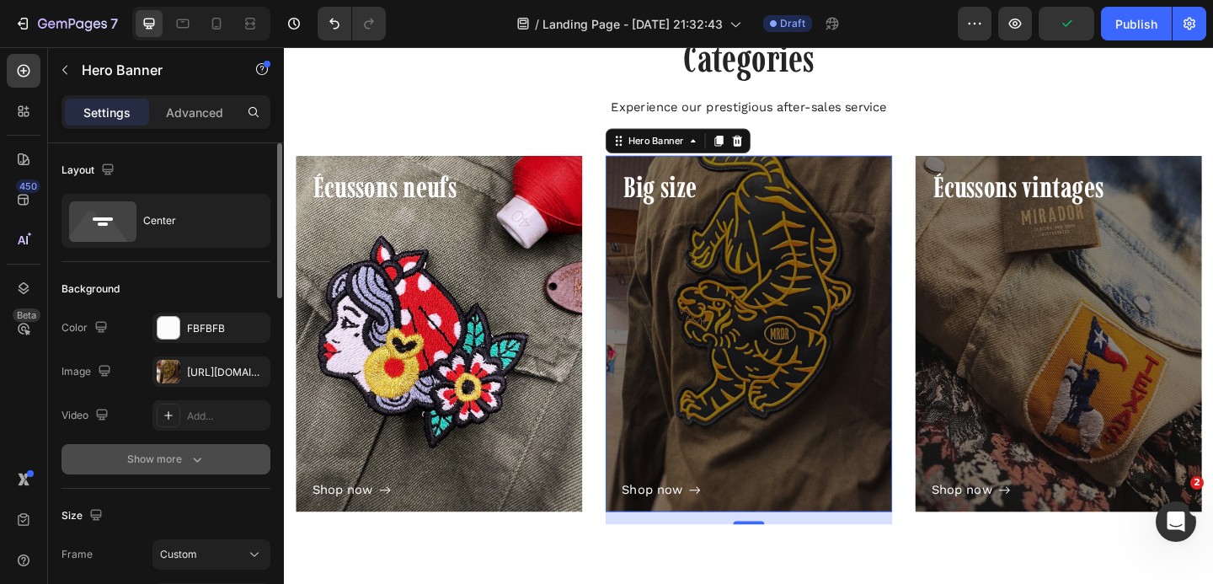
click at [185, 457] on div "Show more" at bounding box center [166, 459] width 78 height 17
click at [250, 456] on icon "button" at bounding box center [252, 458] width 13 height 13
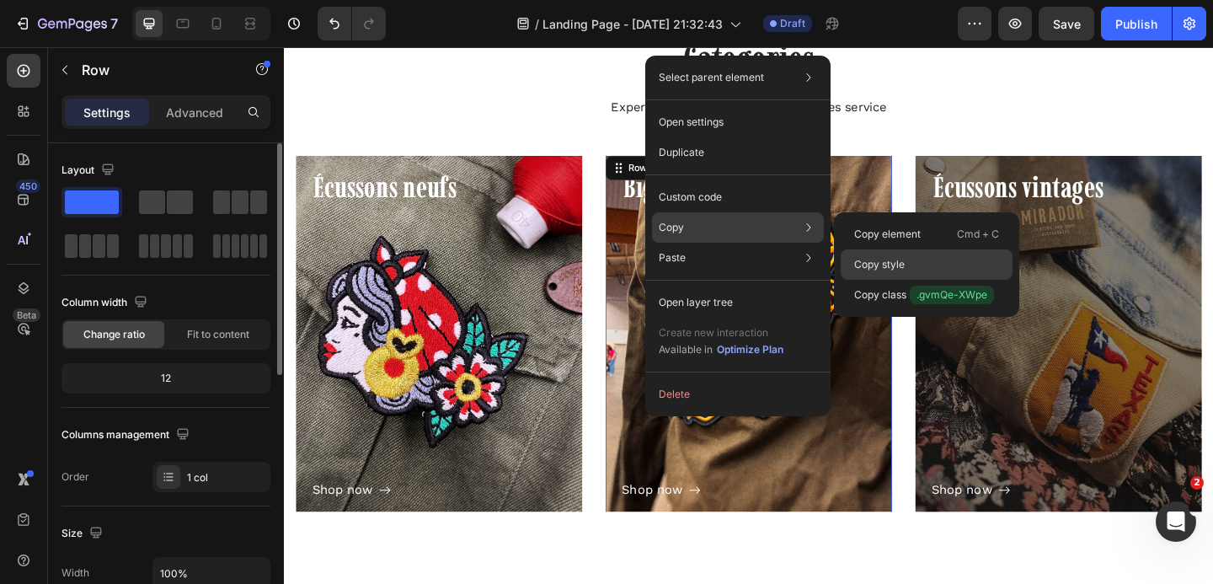
click at [878, 256] on div "Copy style" at bounding box center [927, 264] width 172 height 30
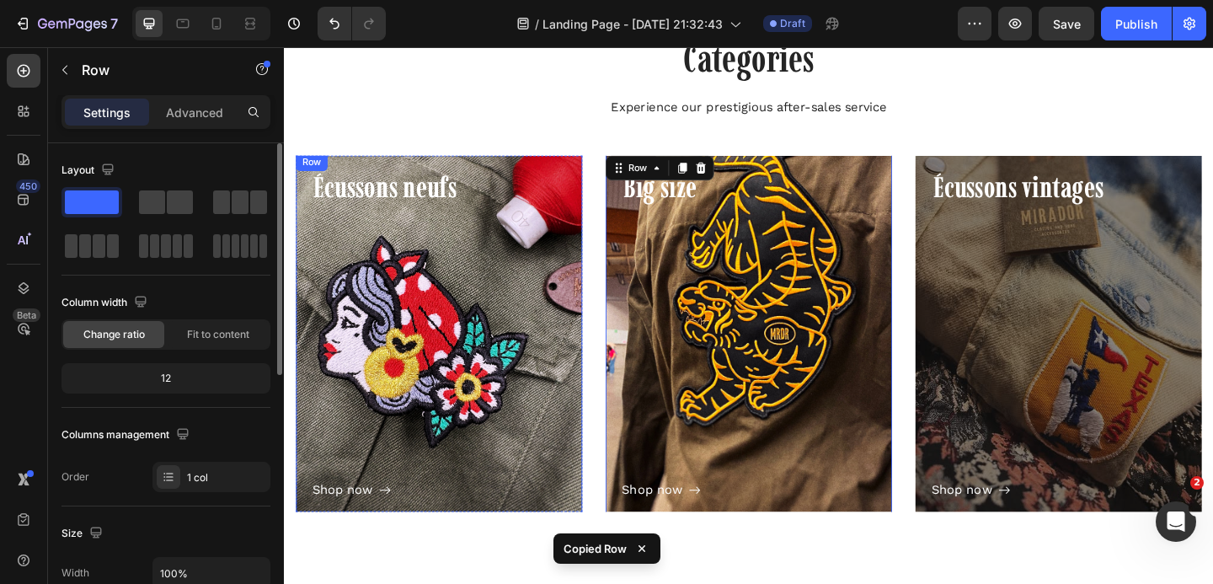
click at [353, 284] on div "Shop now Button" at bounding box center [452, 379] width 276 height 319
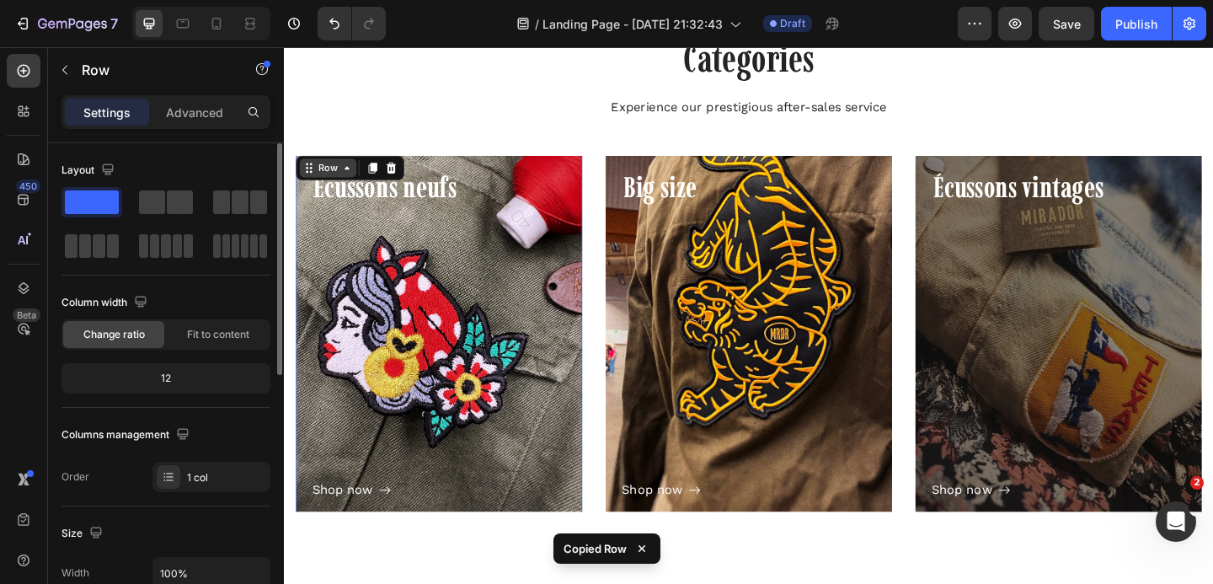
click at [338, 169] on div "Row" at bounding box center [331, 178] width 61 height 20
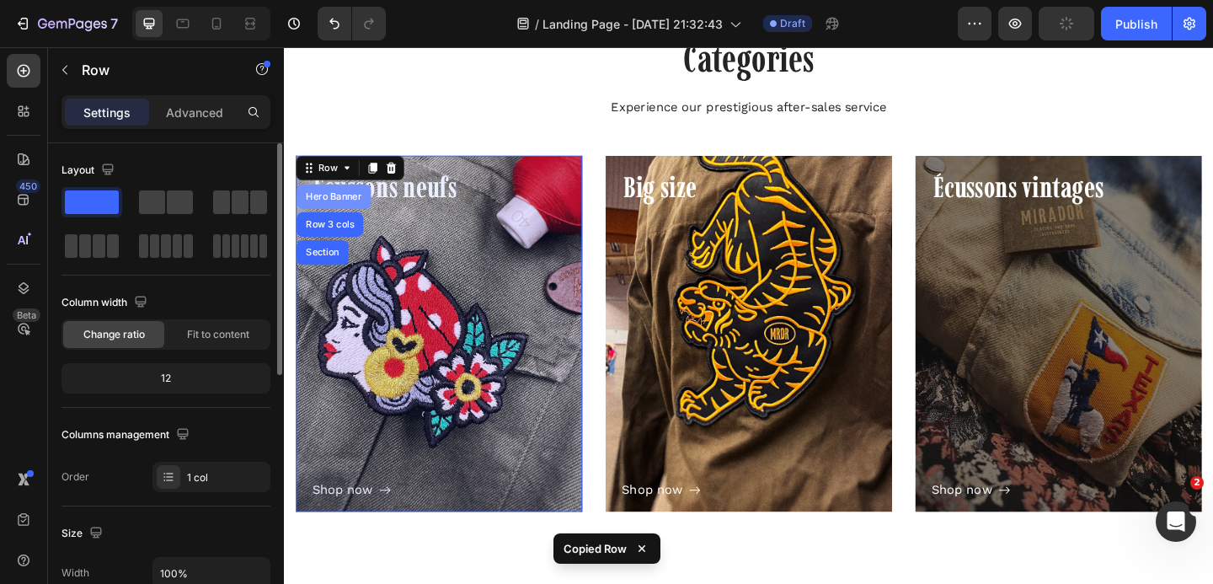
click at [337, 211] on div "Hero Banner" at bounding box center [337, 210] width 67 height 10
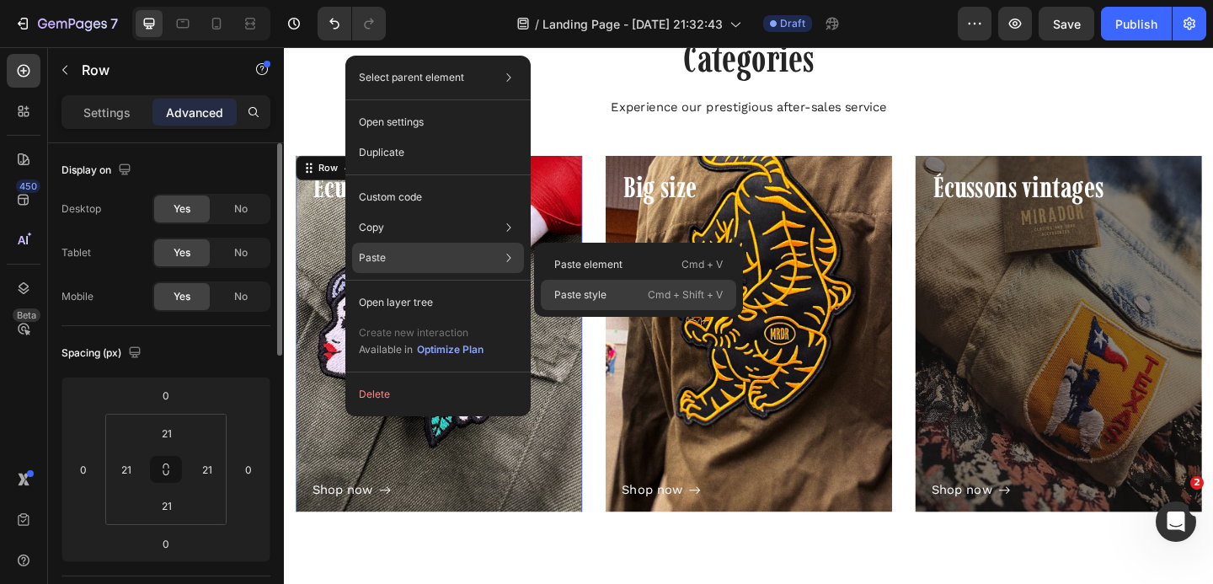
click at [585, 296] on p "Paste style" at bounding box center [580, 294] width 52 height 15
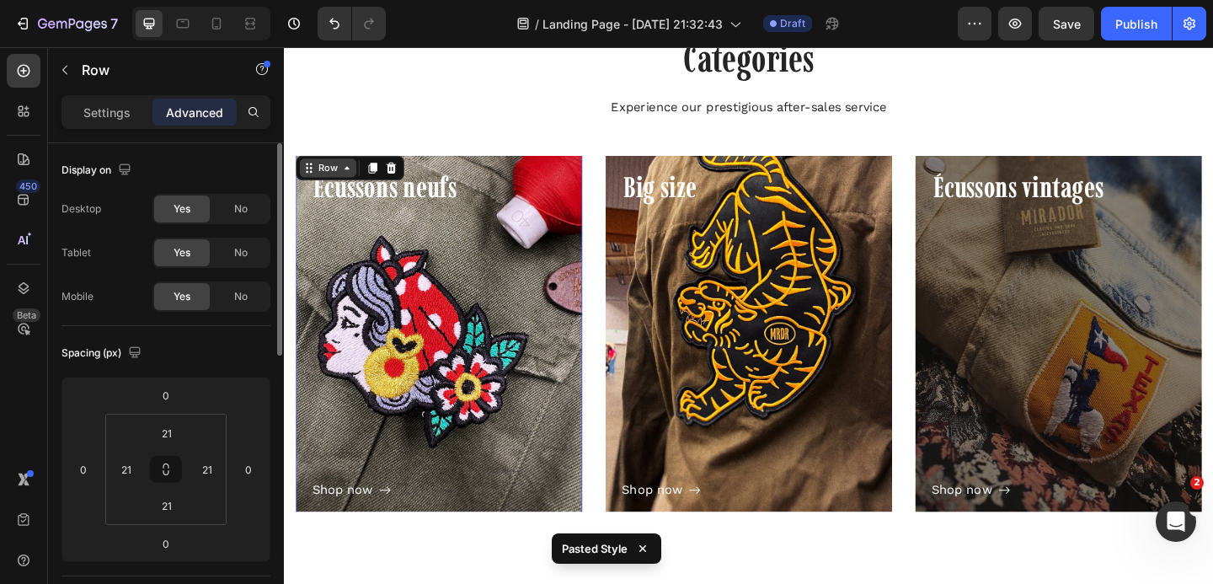
click at [330, 184] on div "Row" at bounding box center [332, 178] width 28 height 15
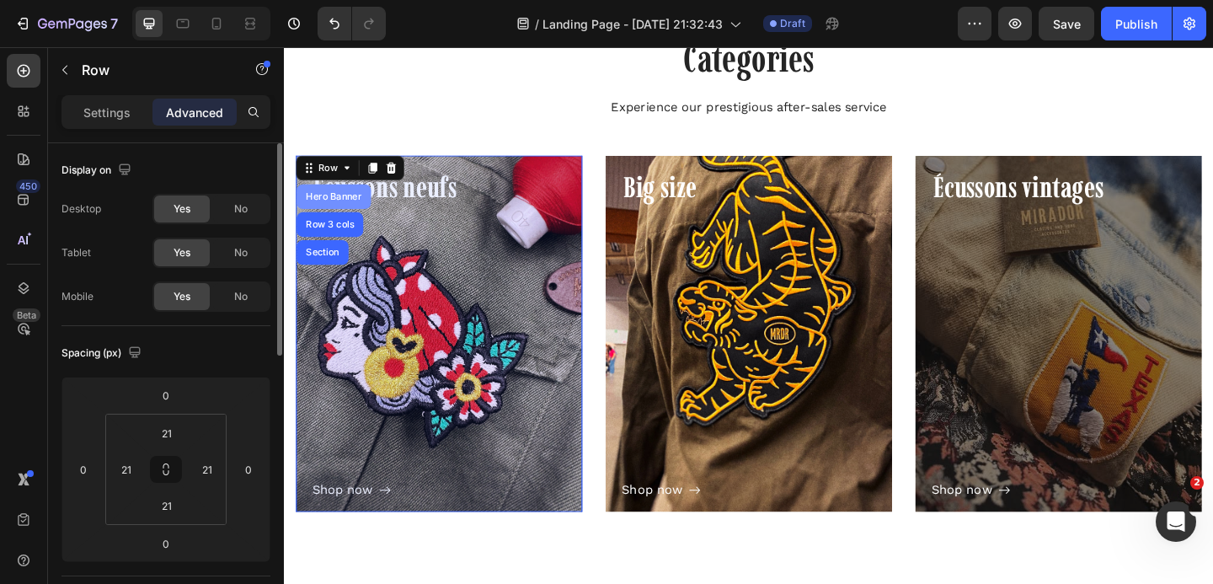
click at [326, 205] on div "Hero Banner" at bounding box center [337, 210] width 67 height 10
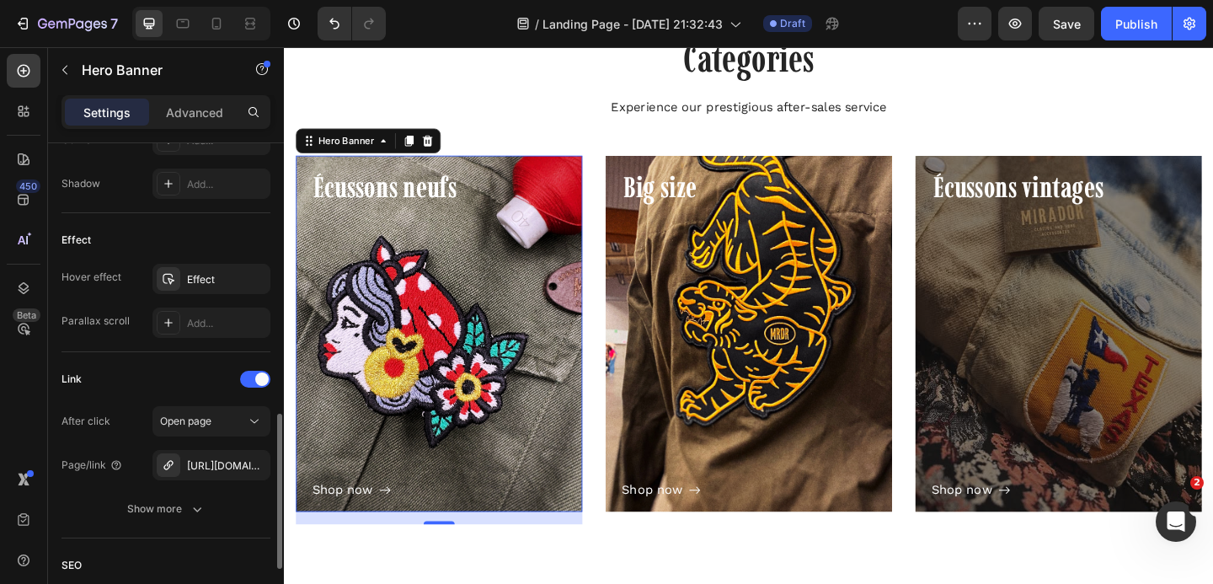
scroll to position [833, 0]
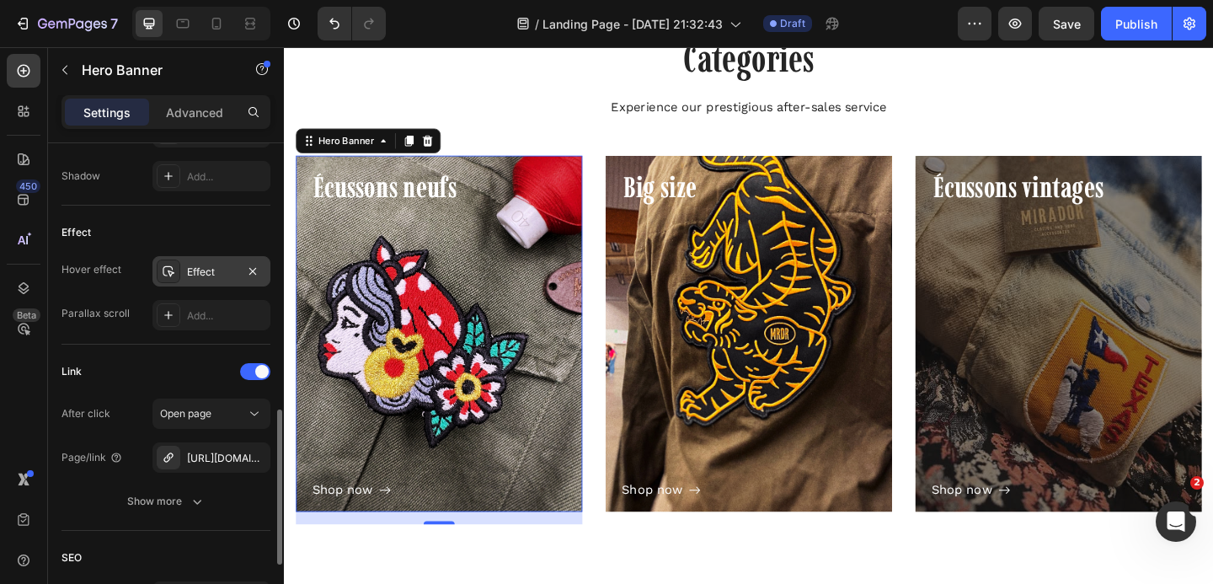
click at [238, 266] on div "Effect" at bounding box center [211, 271] width 118 height 30
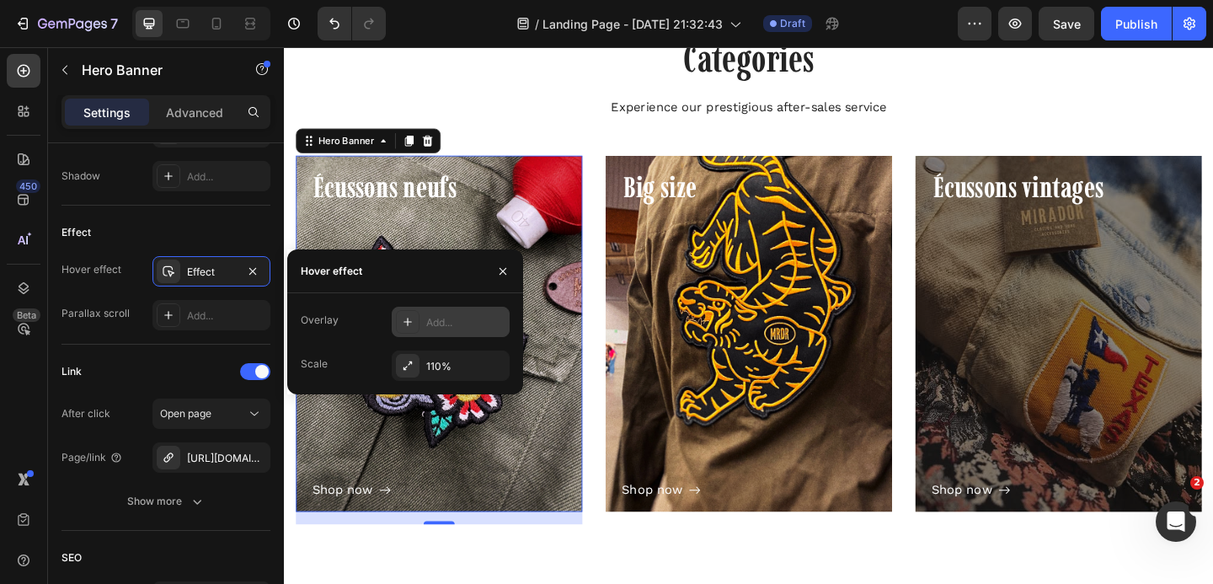
click at [401, 323] on icon at bounding box center [407, 321] width 13 height 13
type input "5%"
type input "5"
type input "7%"
type input "7"
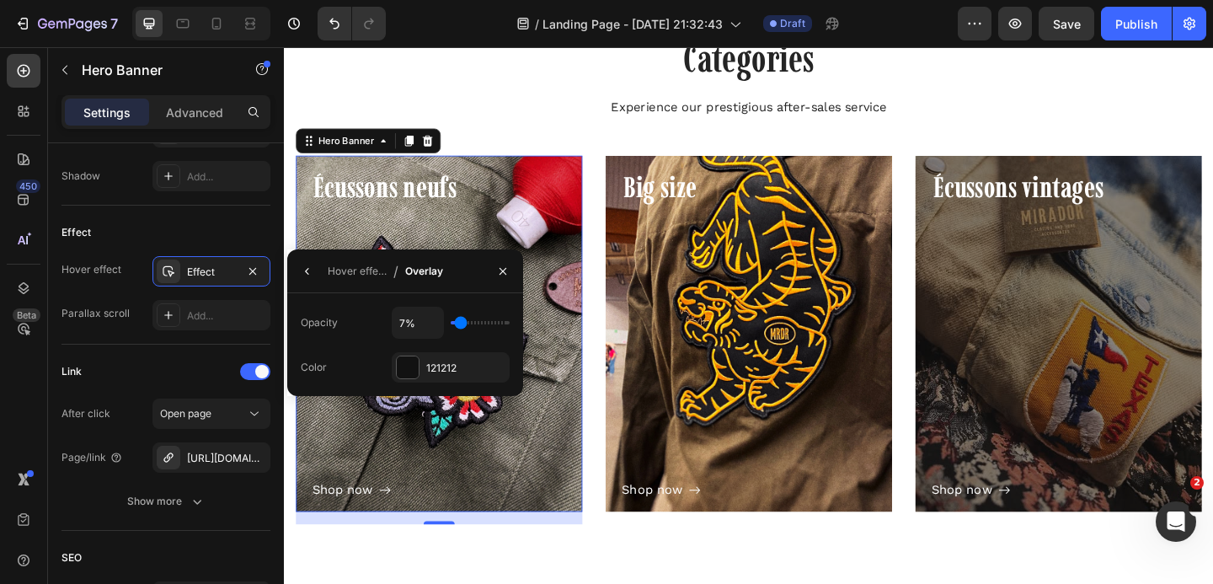
type input "13%"
type input "13"
type input "26%"
type input "26"
type input "42%"
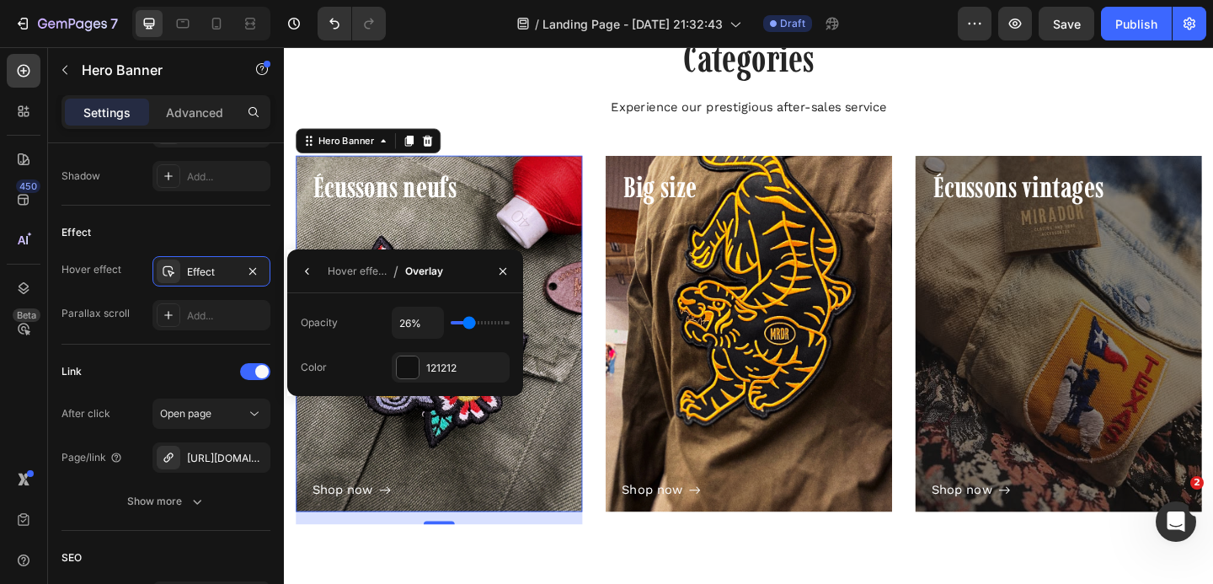
type input "42"
type input "44%"
type input "44"
type input "46%"
type input "46"
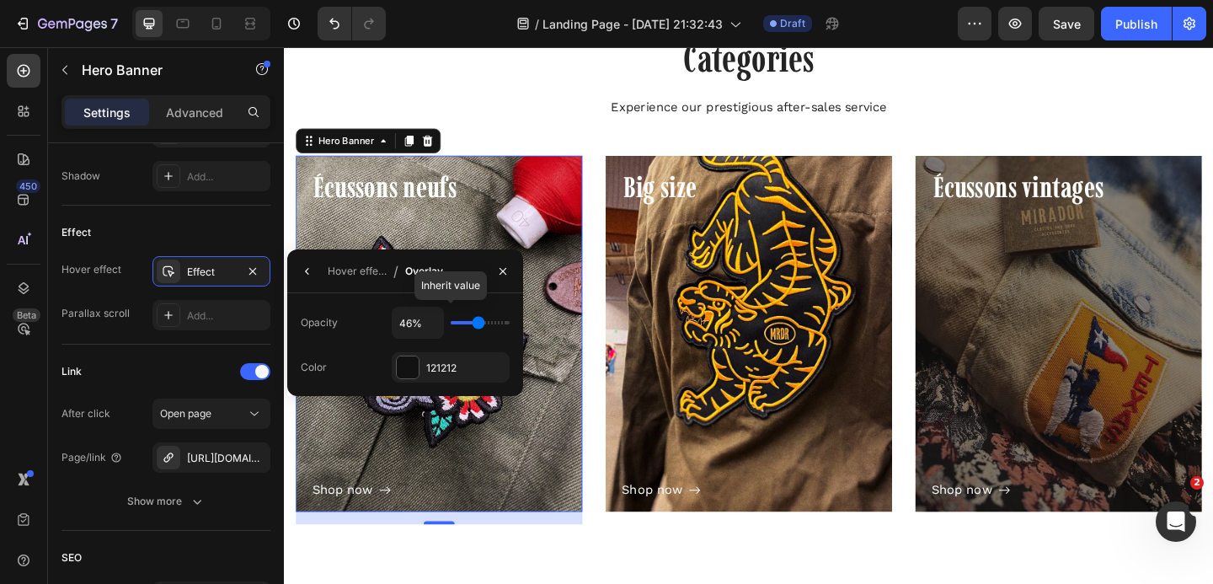
type input "49%"
type input "49"
type input "50%"
drag, startPoint x: 459, startPoint y: 324, endPoint x: 479, endPoint y: 323, distance: 20.3
type input "50"
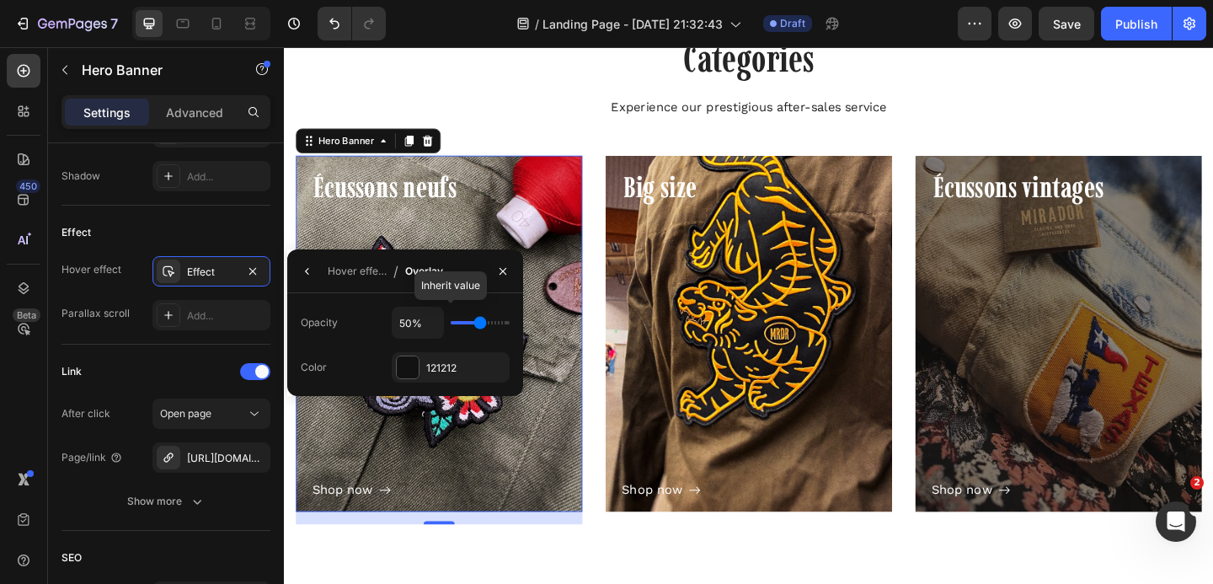
click at [479, 323] on input "range" at bounding box center [480, 322] width 59 height 3
click at [1011, 256] on div "Shop now Button" at bounding box center [1126, 379] width 276 height 319
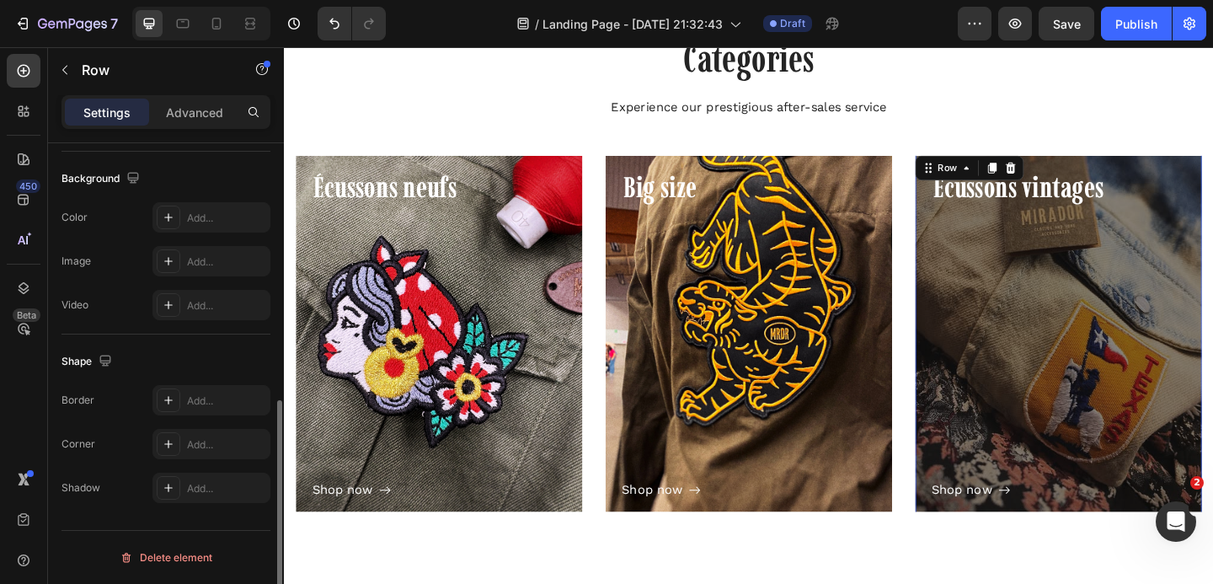
scroll to position [0, 0]
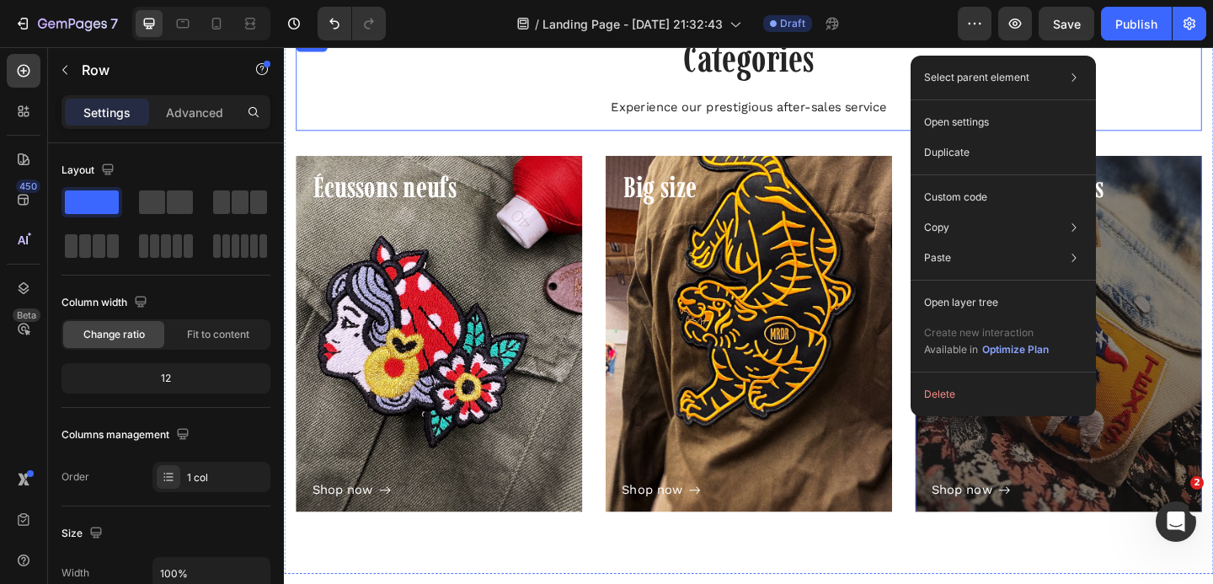
click at [1194, 129] on div "Categories Heading Experience our prestigious after-sales service Text block" at bounding box center [788, 85] width 985 height 106
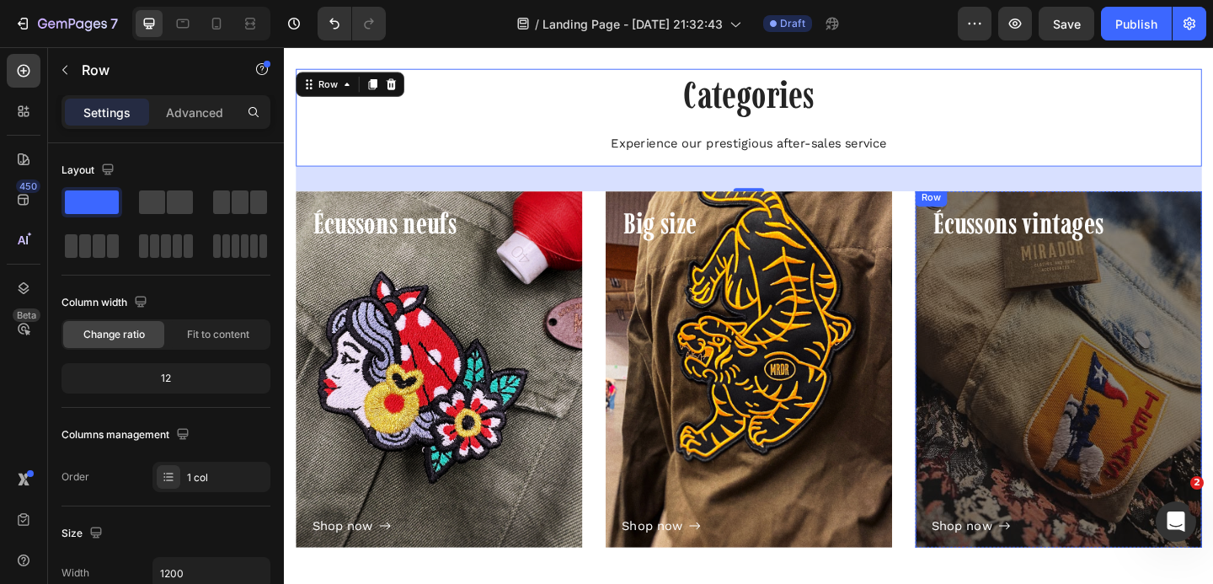
scroll to position [75, 0]
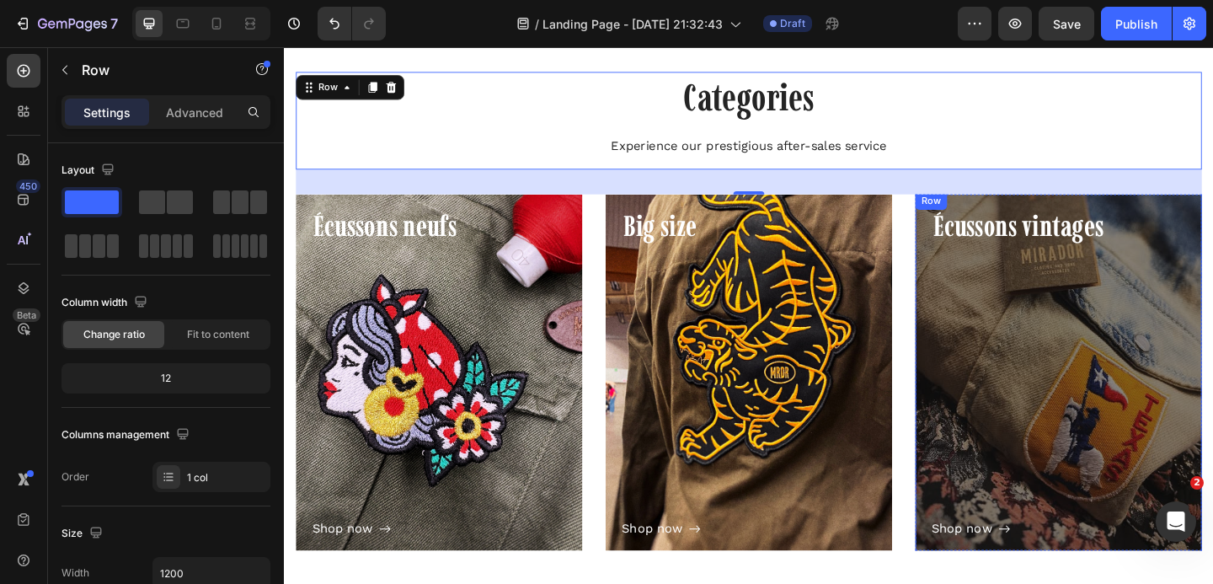
click at [980, 216] on div "Row" at bounding box center [988, 213] width 28 height 15
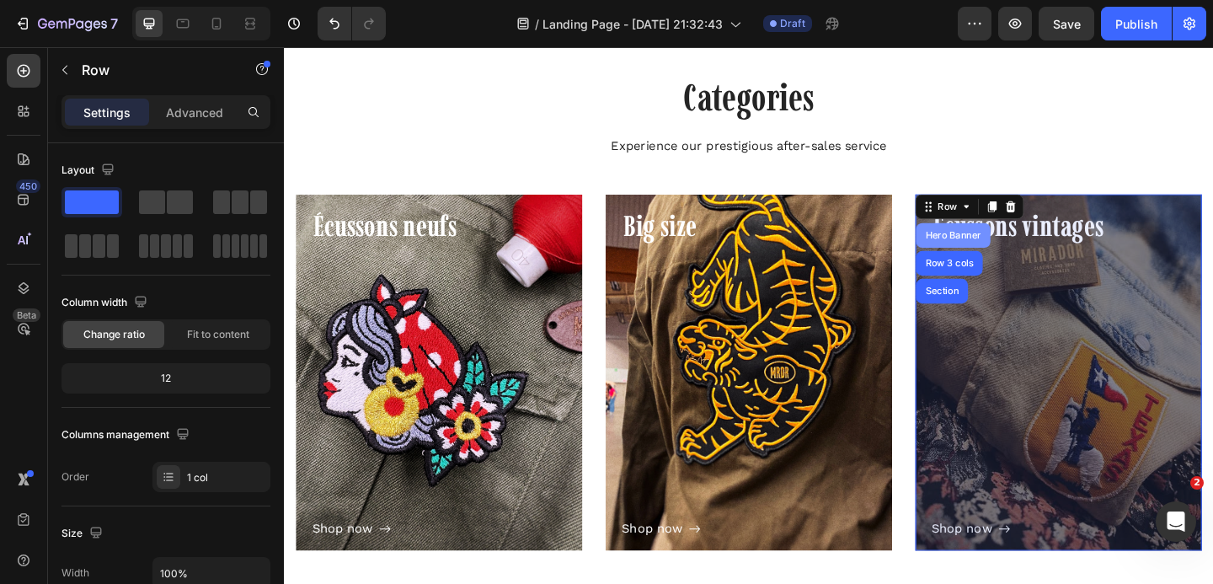
click at [986, 243] on div "Hero Banner" at bounding box center [1011, 251] width 81 height 27
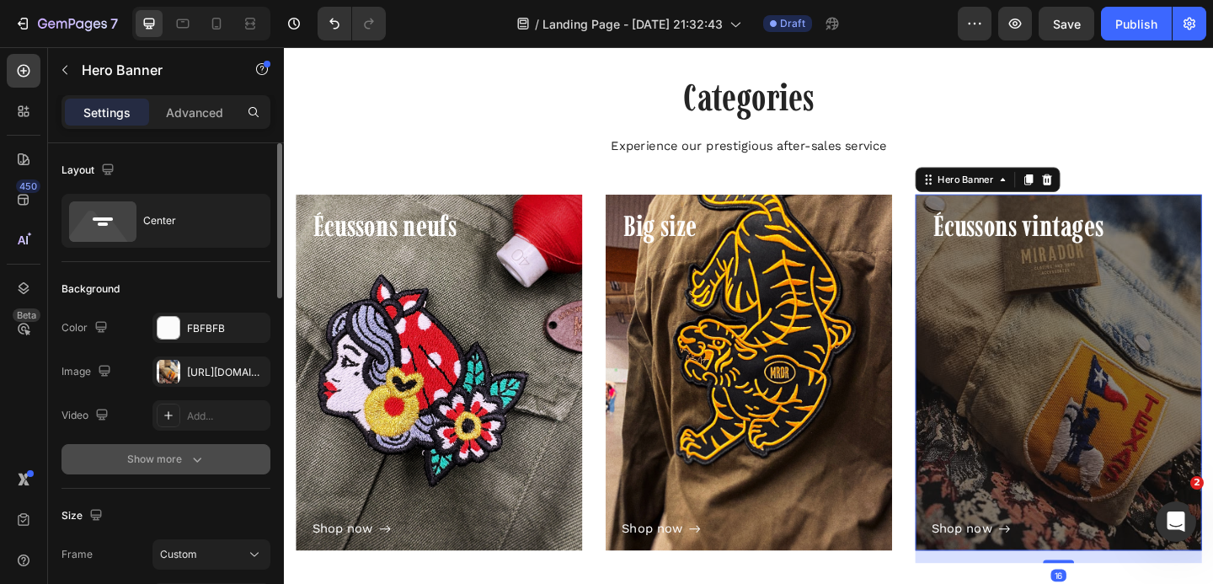
click at [177, 462] on div "Show more" at bounding box center [166, 459] width 78 height 17
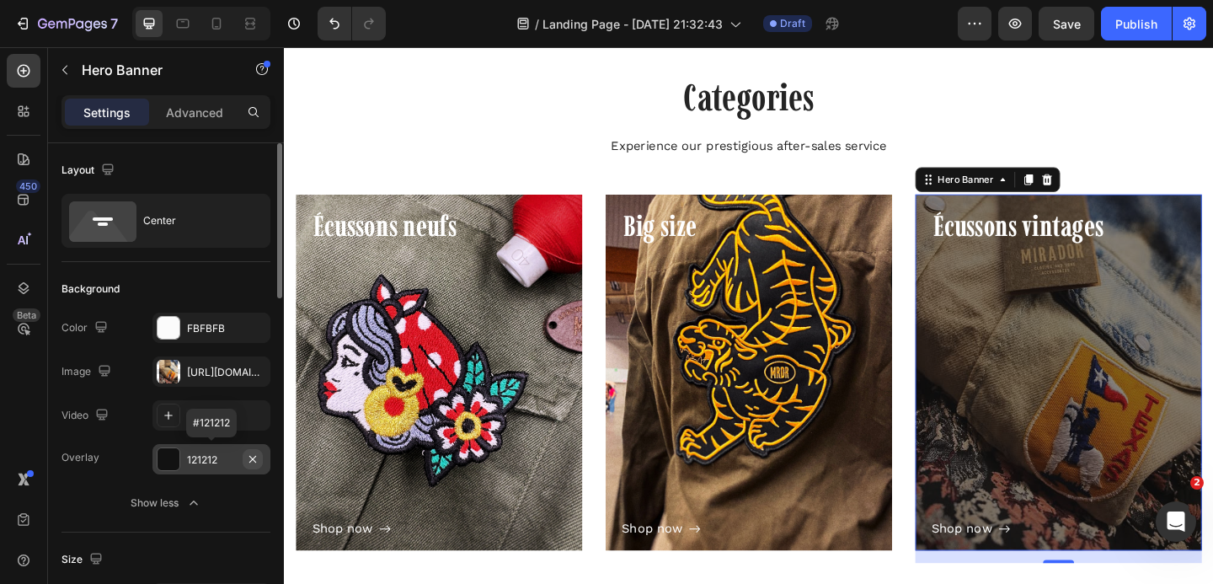
click at [253, 456] on icon "button" at bounding box center [252, 458] width 13 height 13
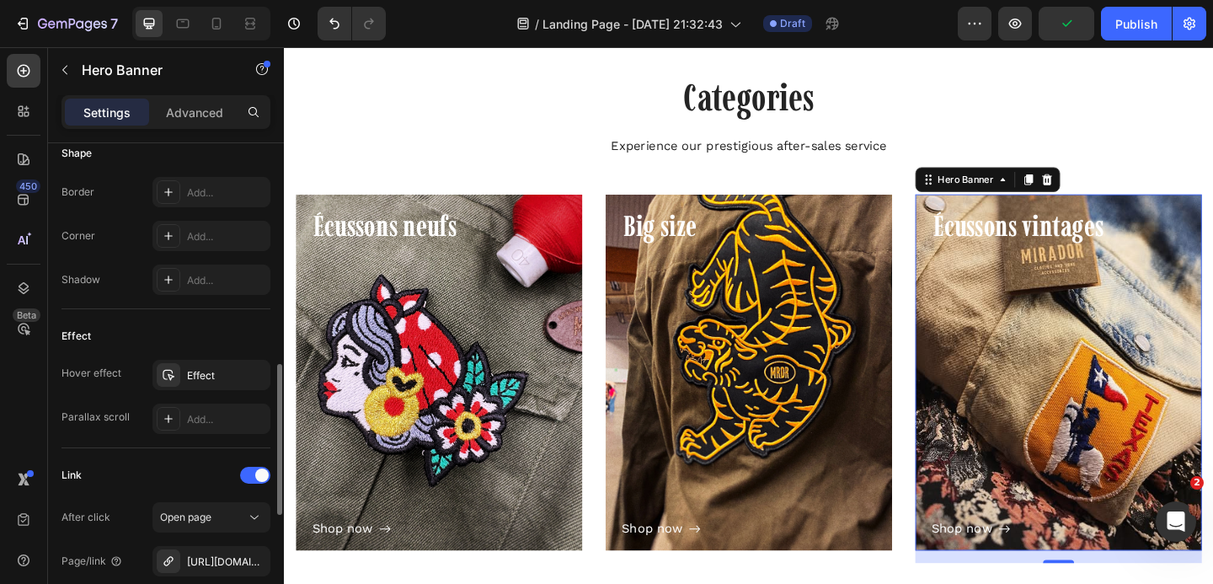
scroll to position [820, 0]
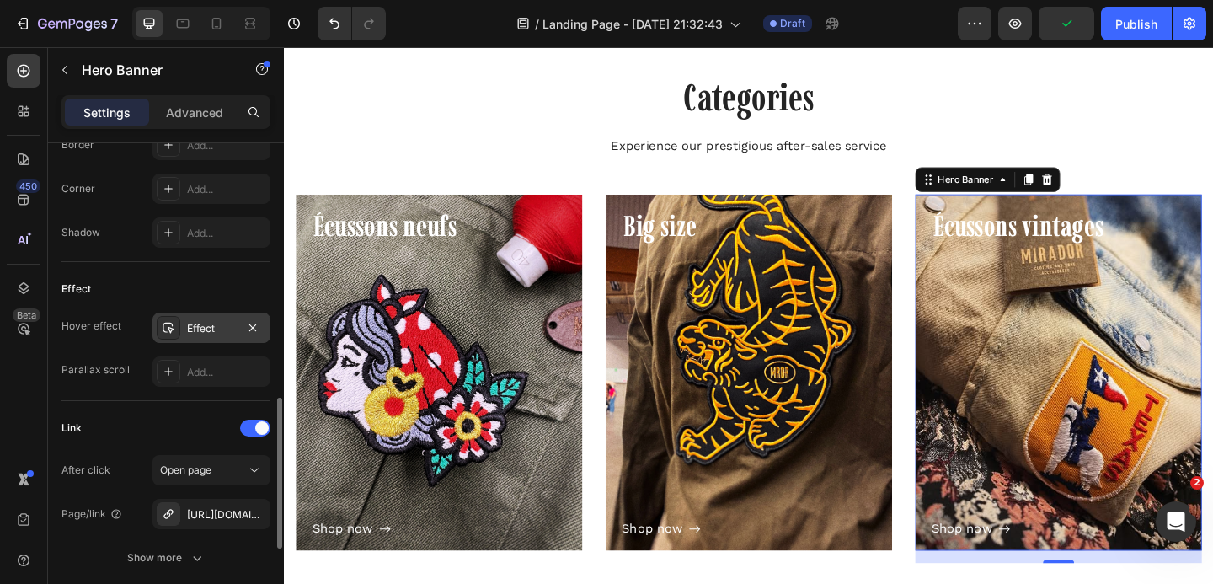
click at [228, 331] on div "Effect" at bounding box center [211, 328] width 49 height 15
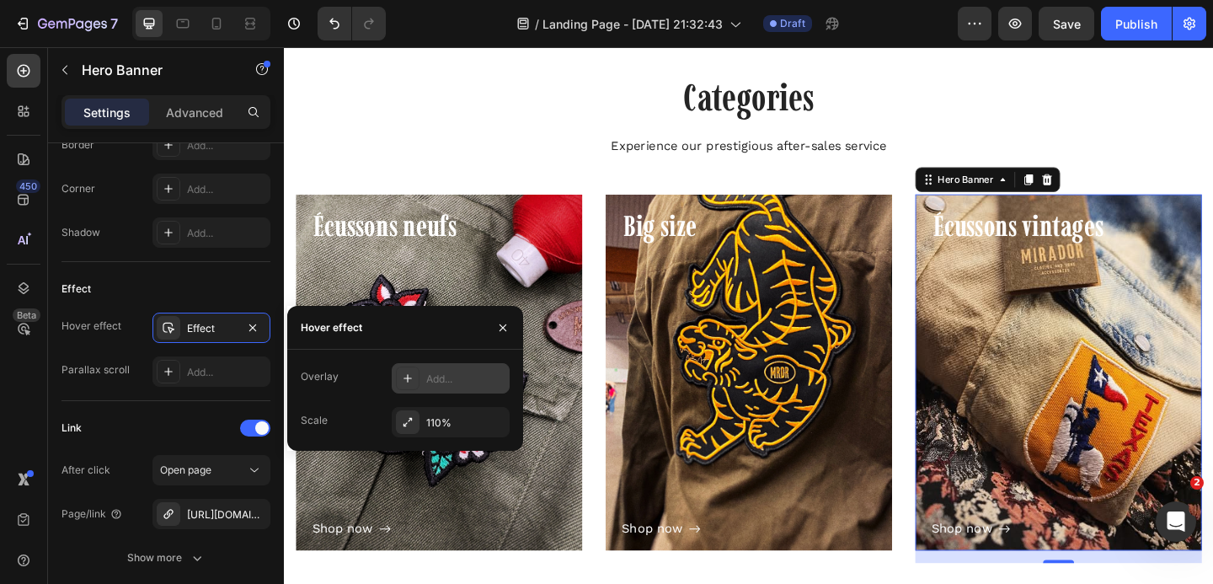
click at [408, 381] on icon at bounding box center [407, 377] width 13 height 13
click at [689, 188] on div "Categories Heading Experience our prestigious after-sales service Text block Ro…" at bounding box center [788, 347] width 985 height 547
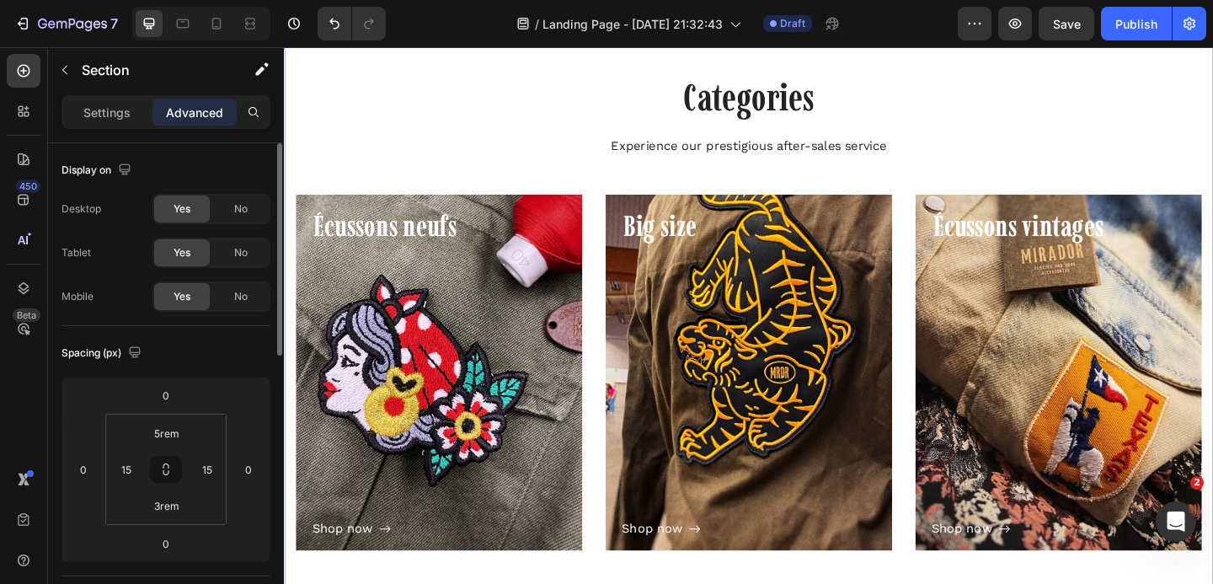
scroll to position [0, 0]
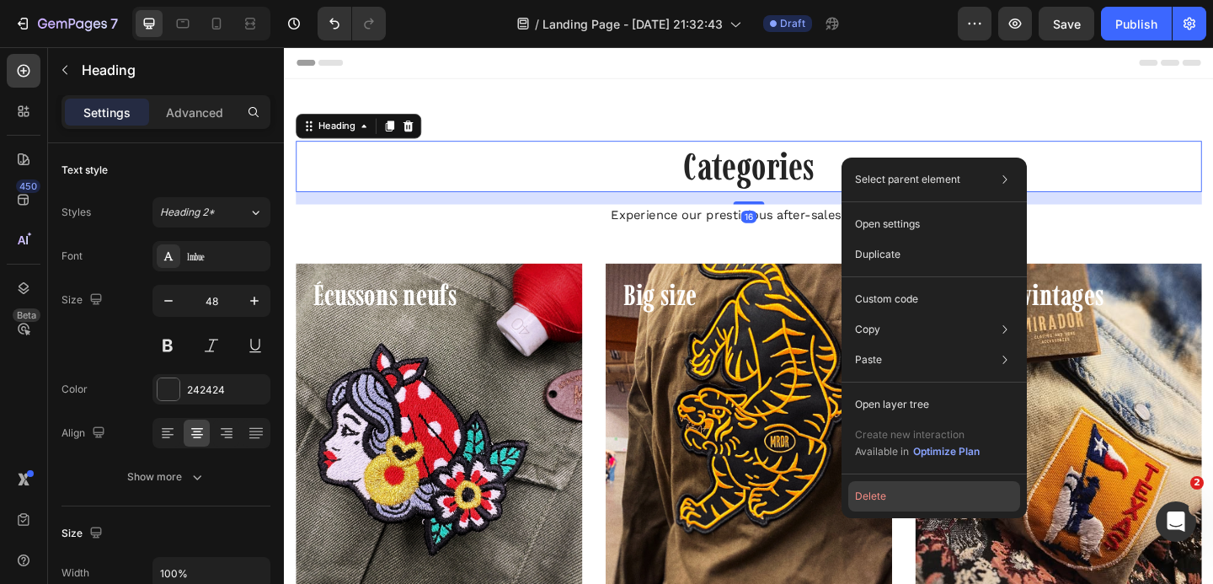
click at [873, 492] on button "Delete" at bounding box center [934, 496] width 172 height 30
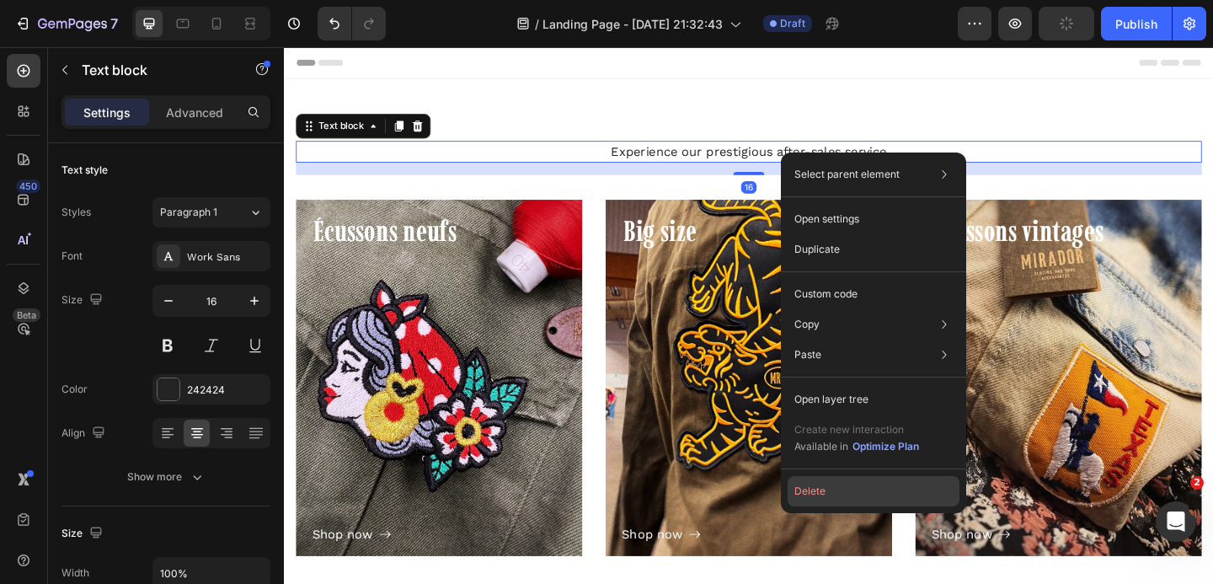
drag, startPoint x: 830, startPoint y: 483, endPoint x: 594, endPoint y: 475, distance: 236.0
click at [830, 483] on button "Delete" at bounding box center [873, 491] width 172 height 30
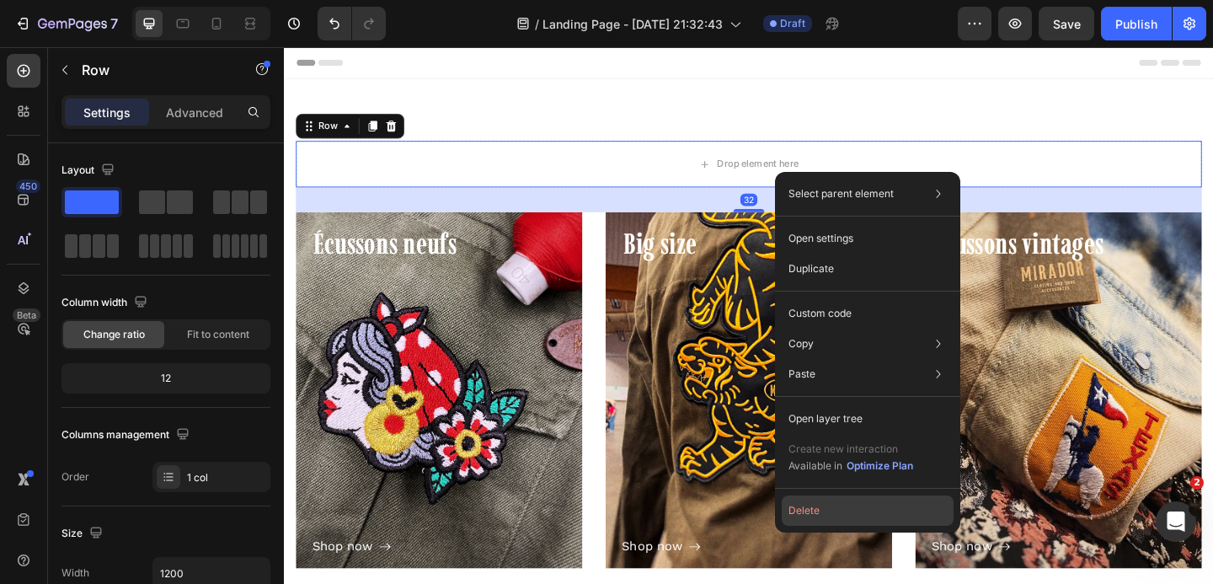
click at [818, 505] on button "Delete" at bounding box center [868, 510] width 172 height 30
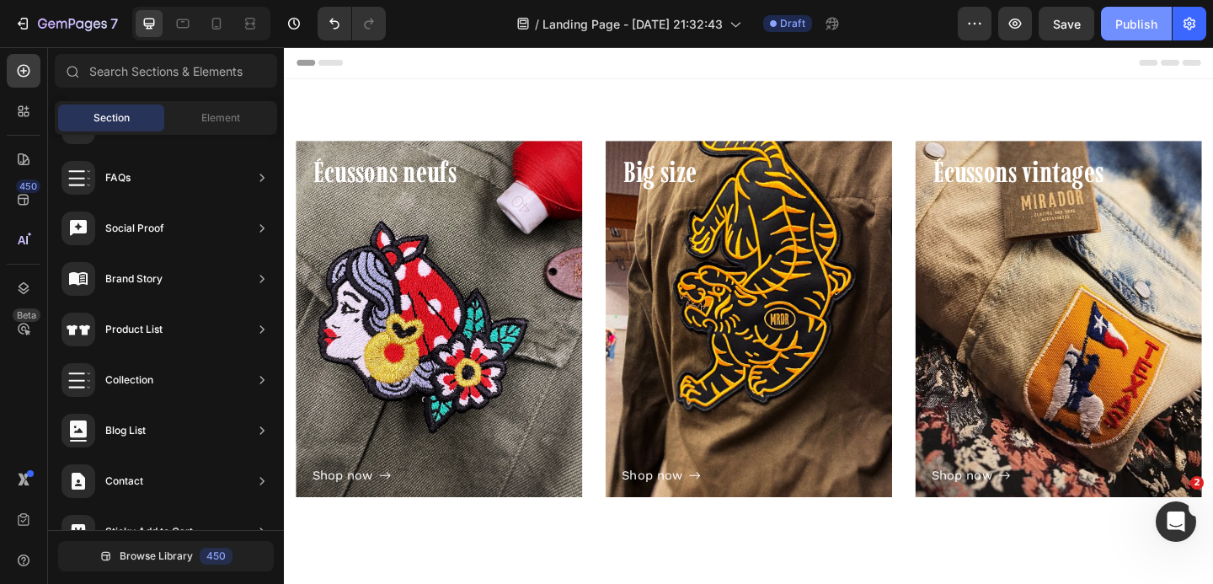
click at [1137, 18] on div "Publish" at bounding box center [1136, 24] width 42 height 18
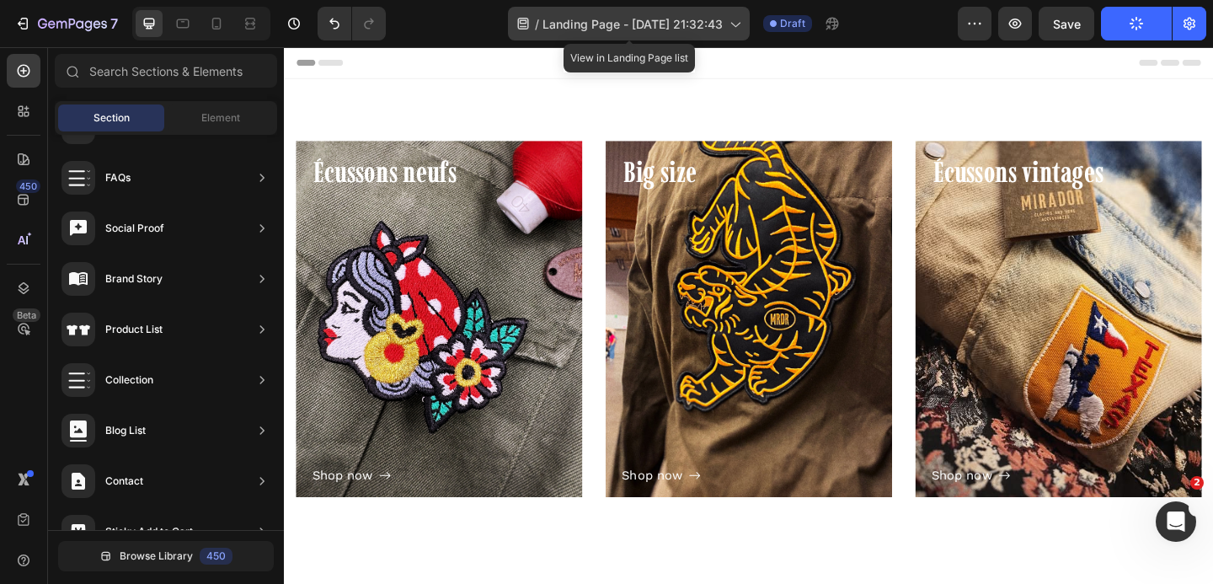
click at [707, 23] on span "Landing Page - [DATE] 21:32:43" at bounding box center [632, 24] width 180 height 18
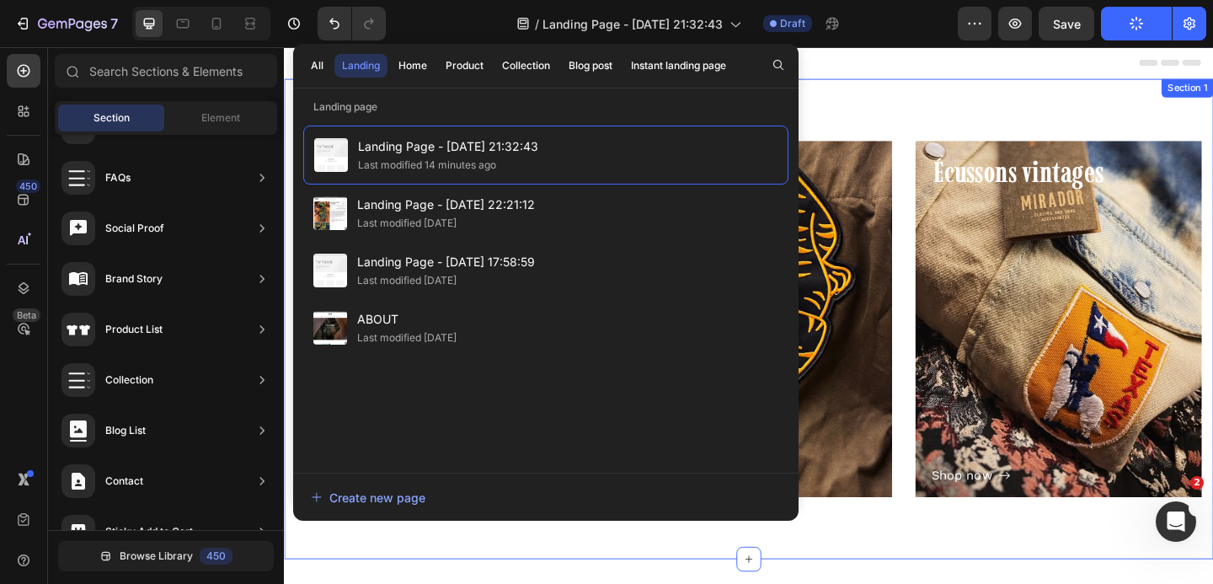
click at [1020, 90] on div "Écussons neufs Heading Shop now Button Row Hero Banner Big size Heading Shop no…" at bounding box center [789, 343] width 1011 height 522
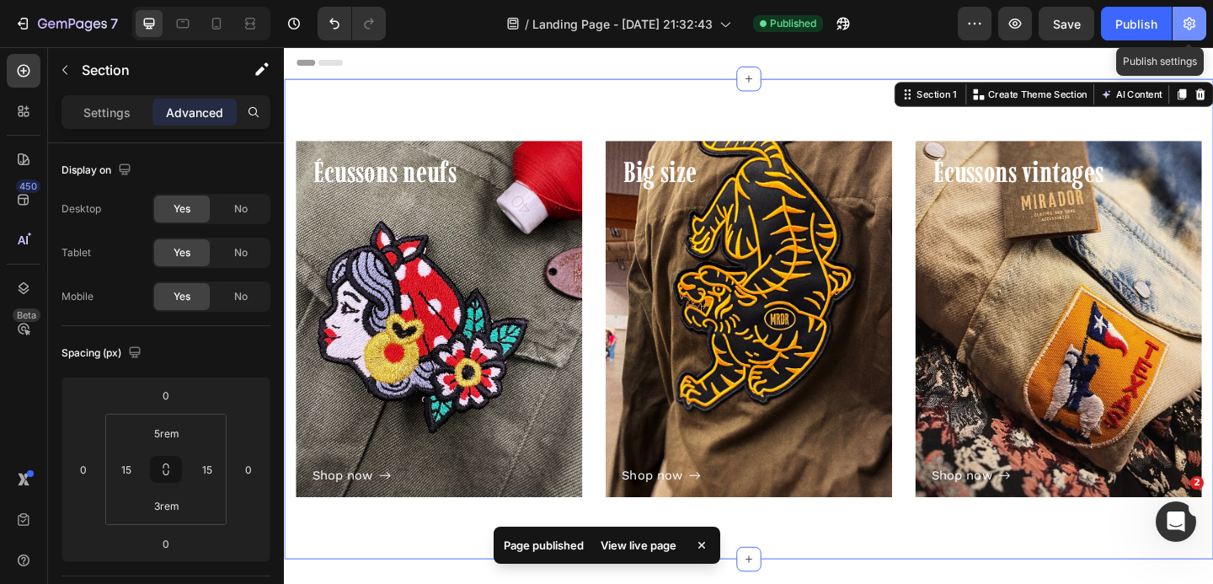
click at [1190, 33] on button "button" at bounding box center [1189, 24] width 34 height 34
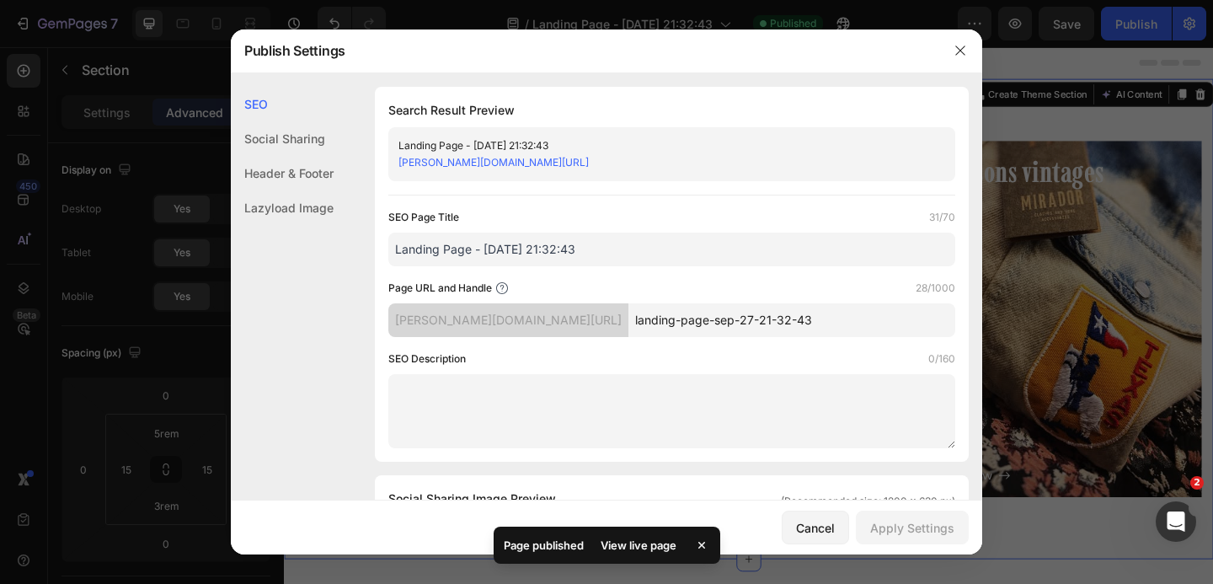
click at [489, 254] on input "Landing Page - [DATE] 21:32:43" at bounding box center [671, 249] width 567 height 34
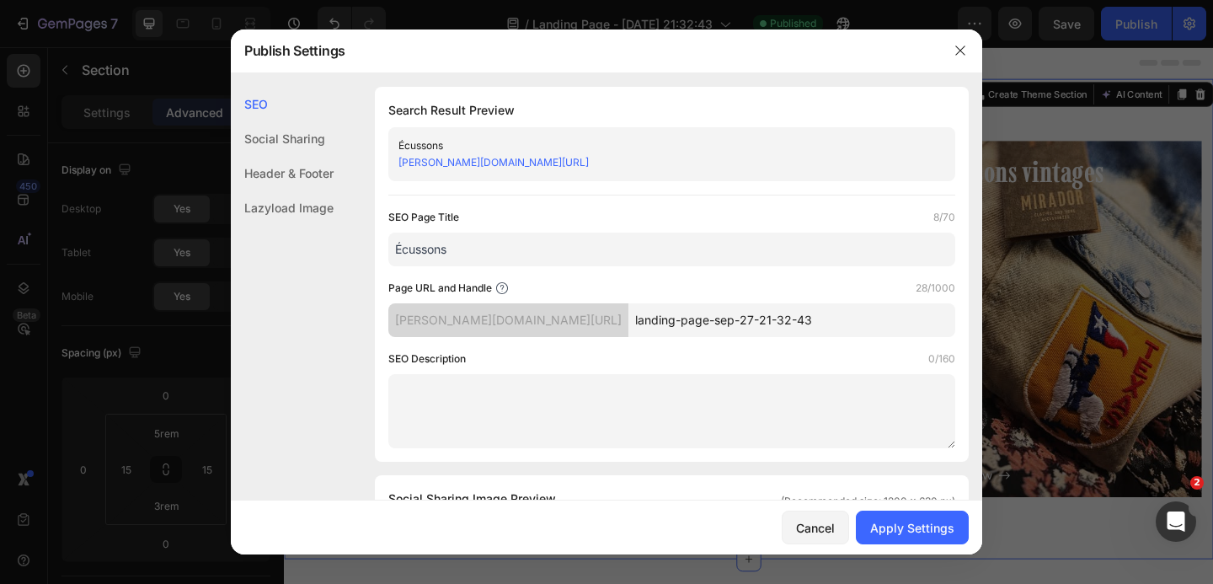
type input "Écussons"
click at [695, 330] on input "landing-page-sep-27-21-32-43" at bounding box center [791, 320] width 327 height 34
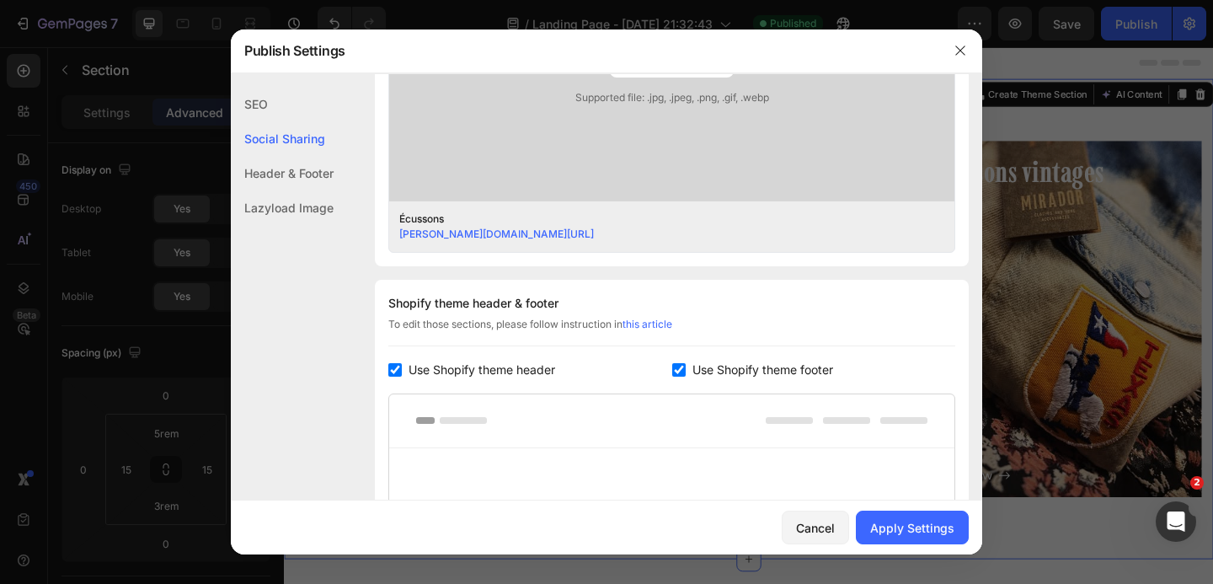
scroll to position [722, 0]
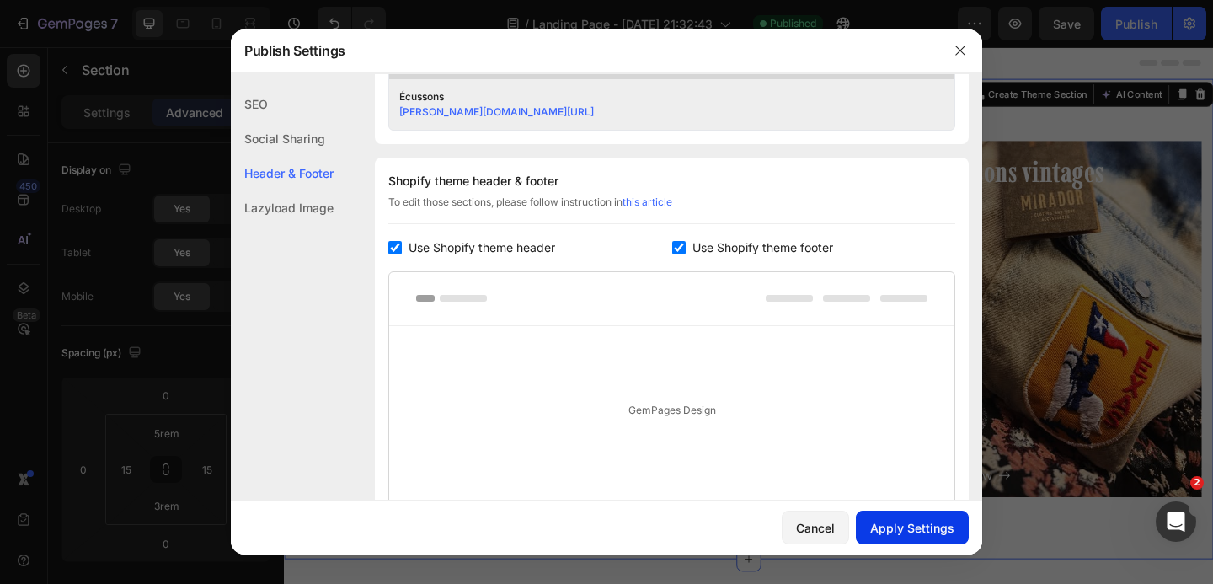
type input "ecussons-neufs-vintage"
click at [916, 527] on div "Apply Settings" at bounding box center [912, 528] width 84 height 18
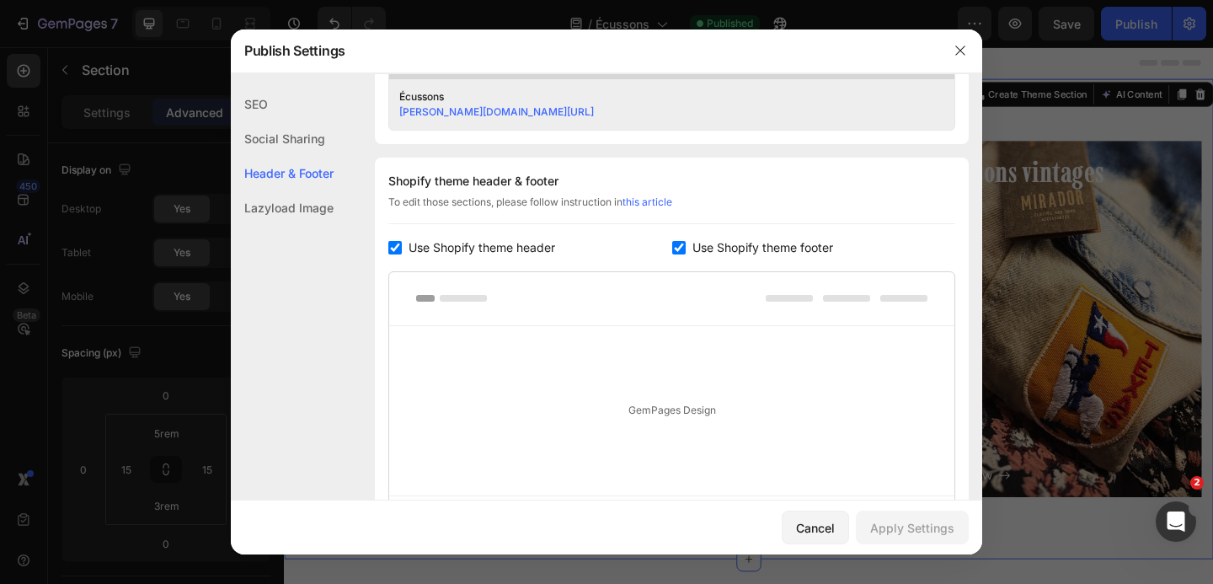
scroll to position [909, 0]
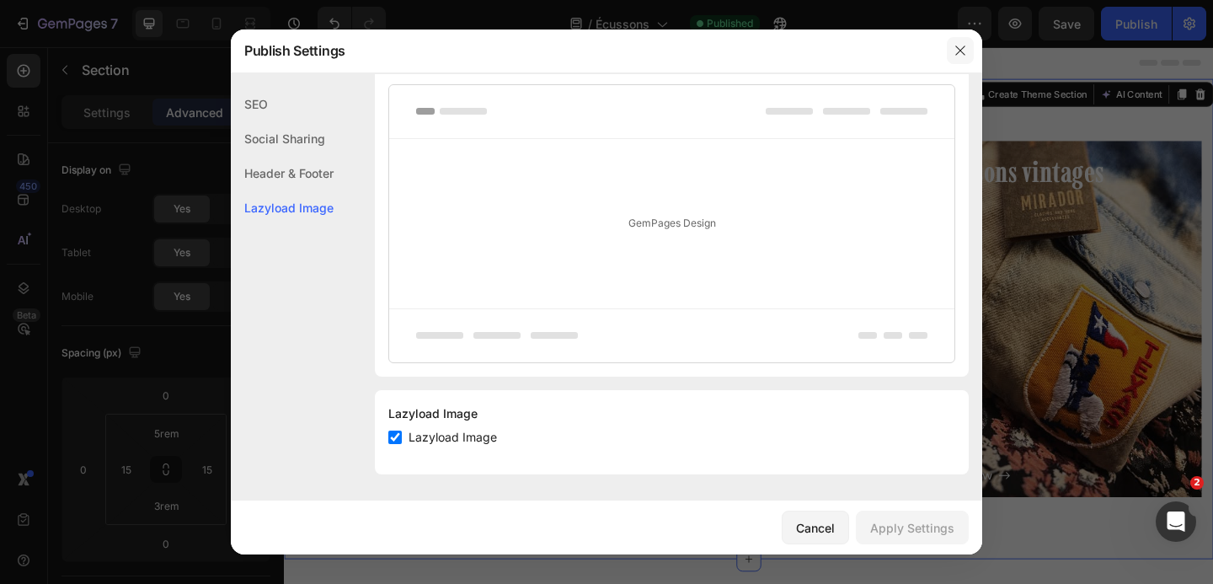
click at [959, 51] on icon "button" at bounding box center [959, 49] width 9 height 9
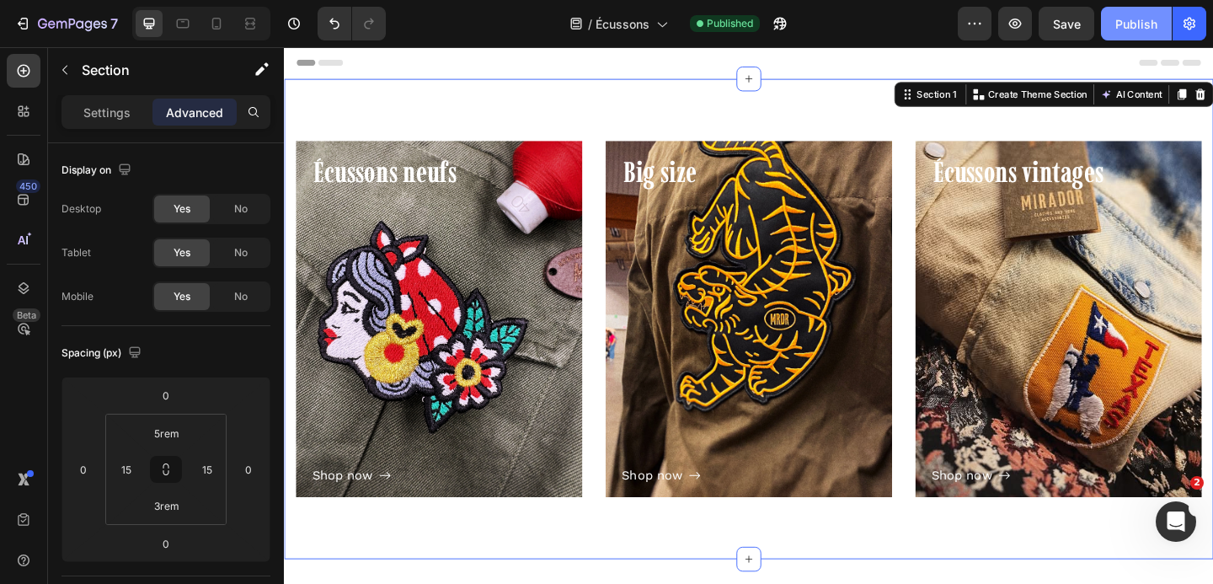
click at [1145, 30] on div "Publish" at bounding box center [1136, 24] width 42 height 18
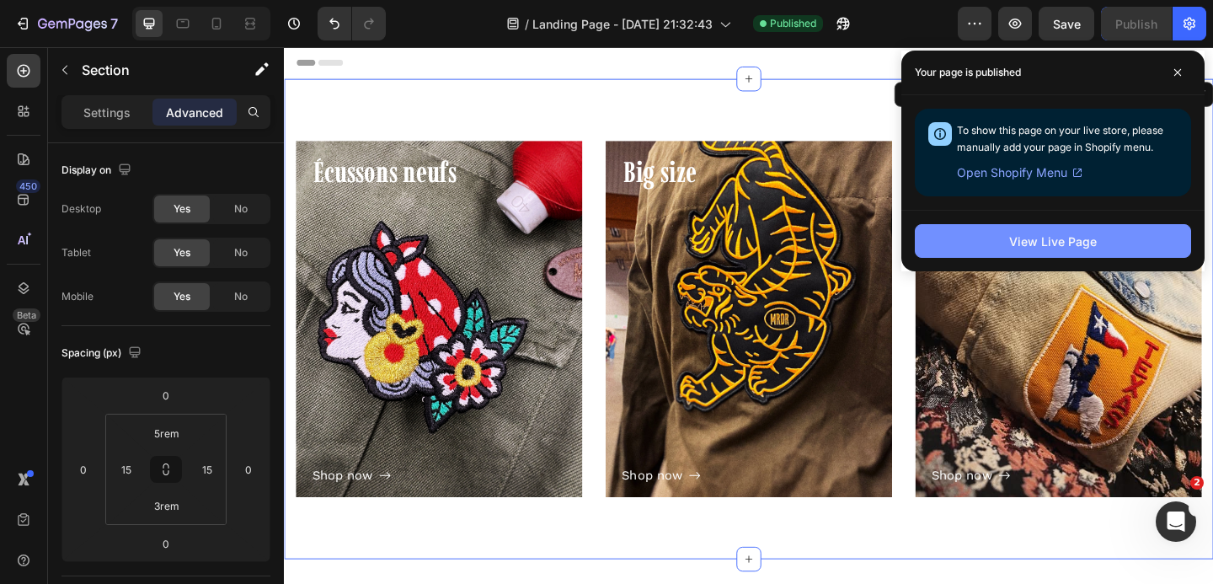
click at [1149, 248] on button "View Live Page" at bounding box center [1053, 241] width 276 height 34
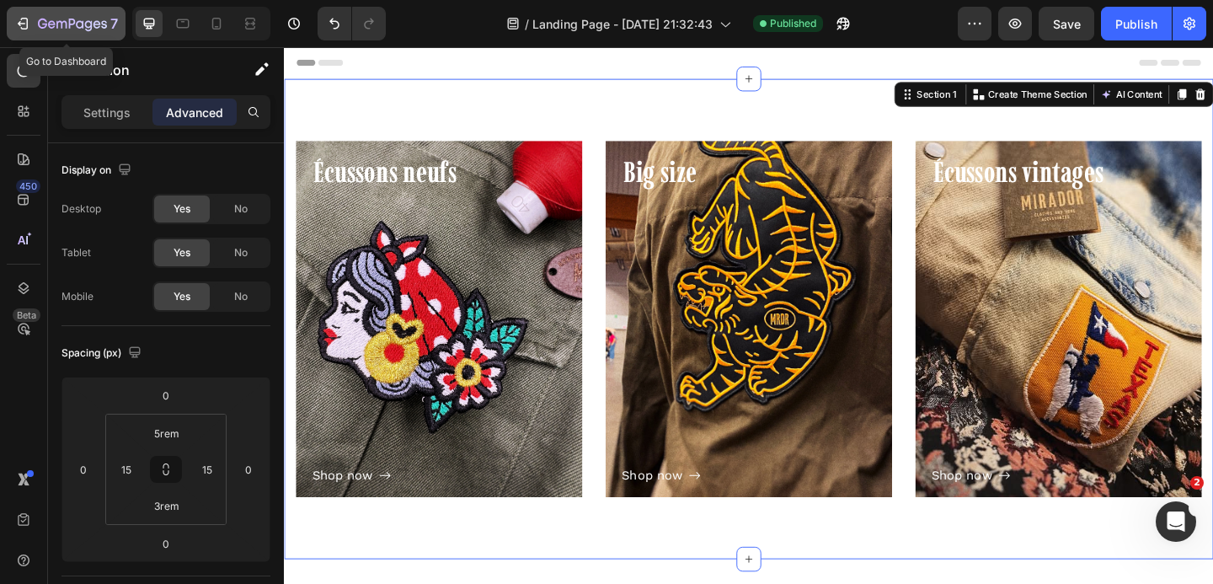
click at [51, 29] on icon "button" at bounding box center [72, 25] width 69 height 14
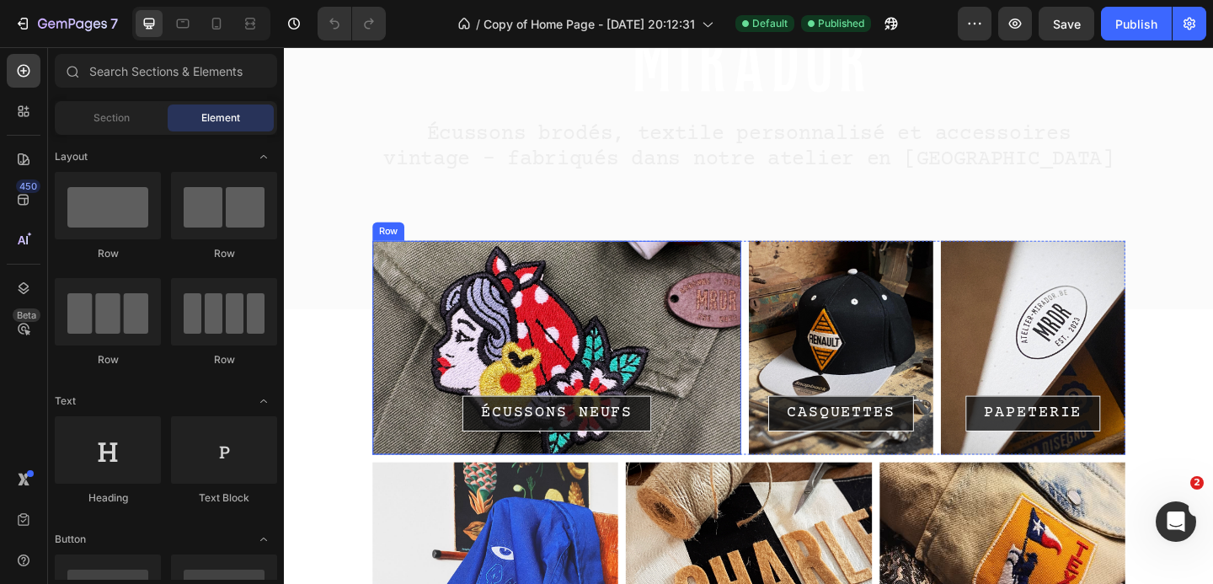
scroll to position [217, 0]
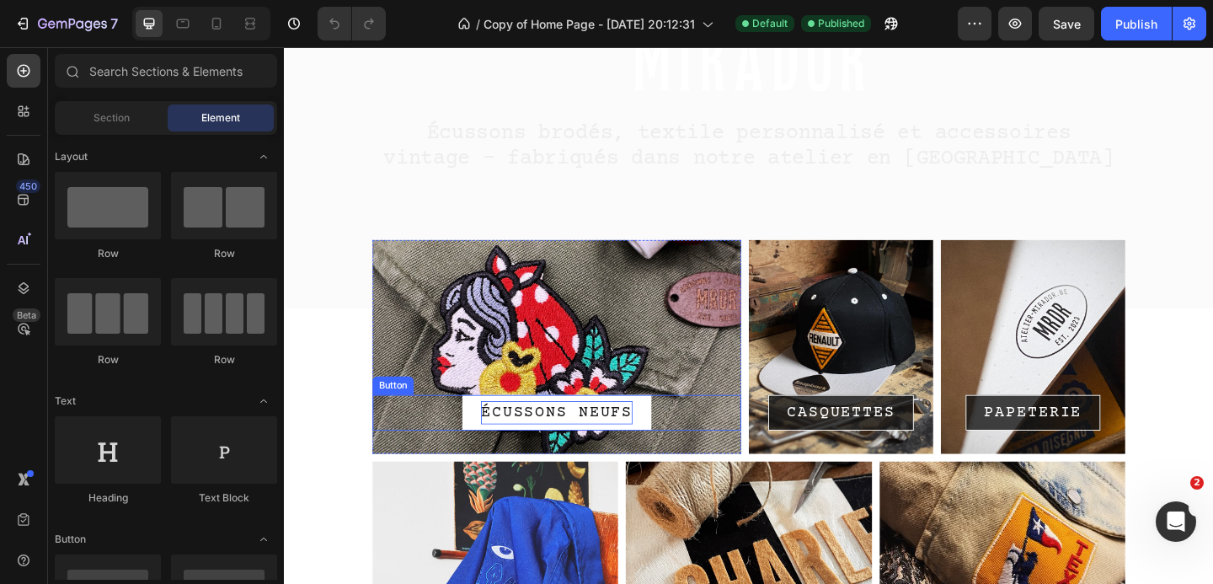
click at [564, 436] on p "ÉCUSSONS NEUFS" at bounding box center [580, 444] width 165 height 25
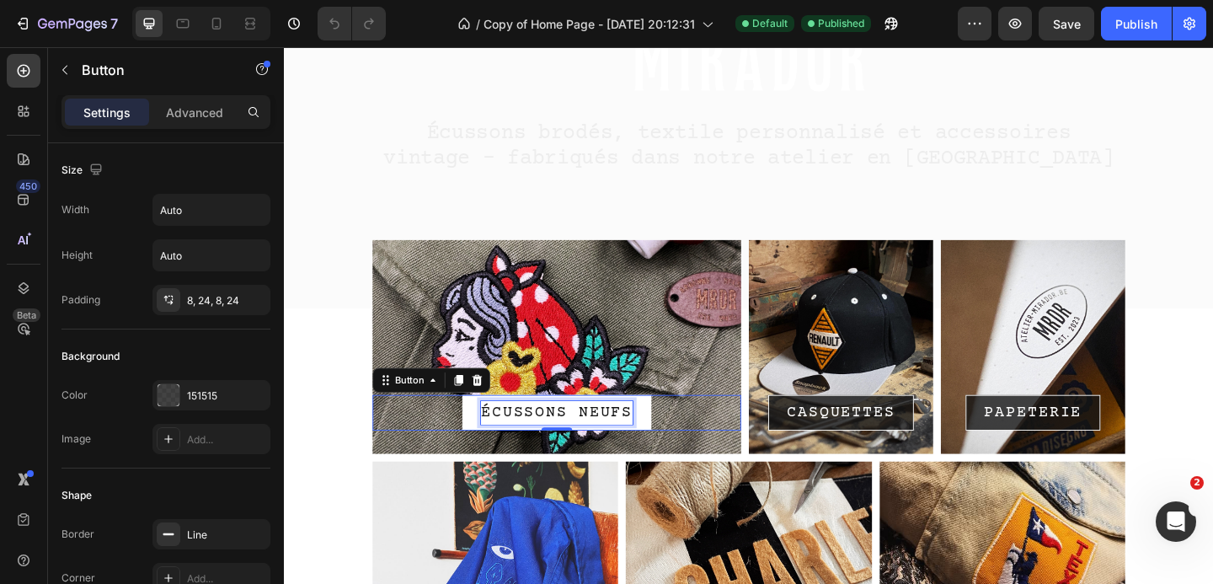
click at [652, 440] on p "ÉCUSSONS NEUFS" at bounding box center [580, 444] width 165 height 25
drag, startPoint x: 589, startPoint y: 442, endPoint x: 663, endPoint y: 446, distance: 74.2
click at [663, 446] on link "ÉCUSSONS NEUFS" at bounding box center [581, 444] width 206 height 39
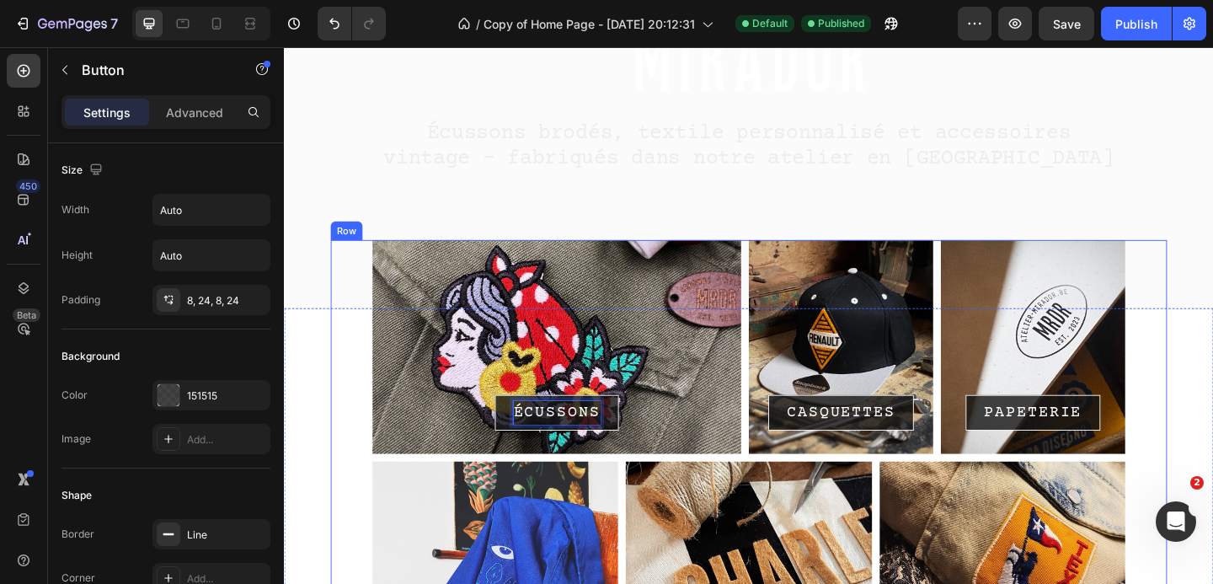
click at [1212, 381] on div "ÉCUSSONS Button 0 Row CASQUETTES Button Row PAPETERIE Button Row Row VÊTEMENTS …" at bounding box center [789, 493] width 910 height 473
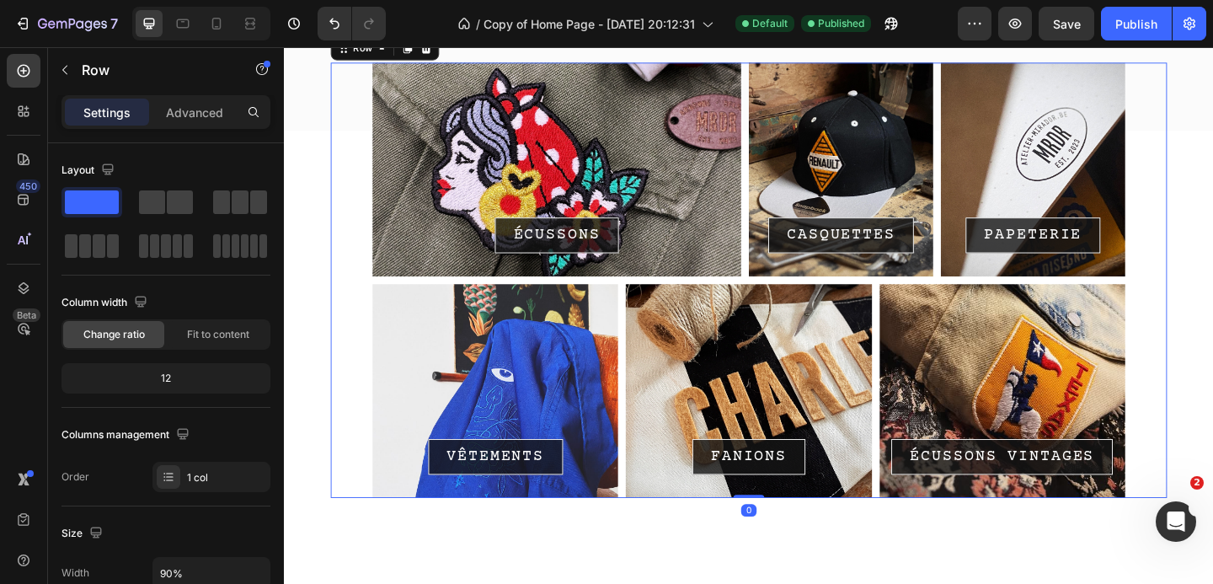
scroll to position [420, 0]
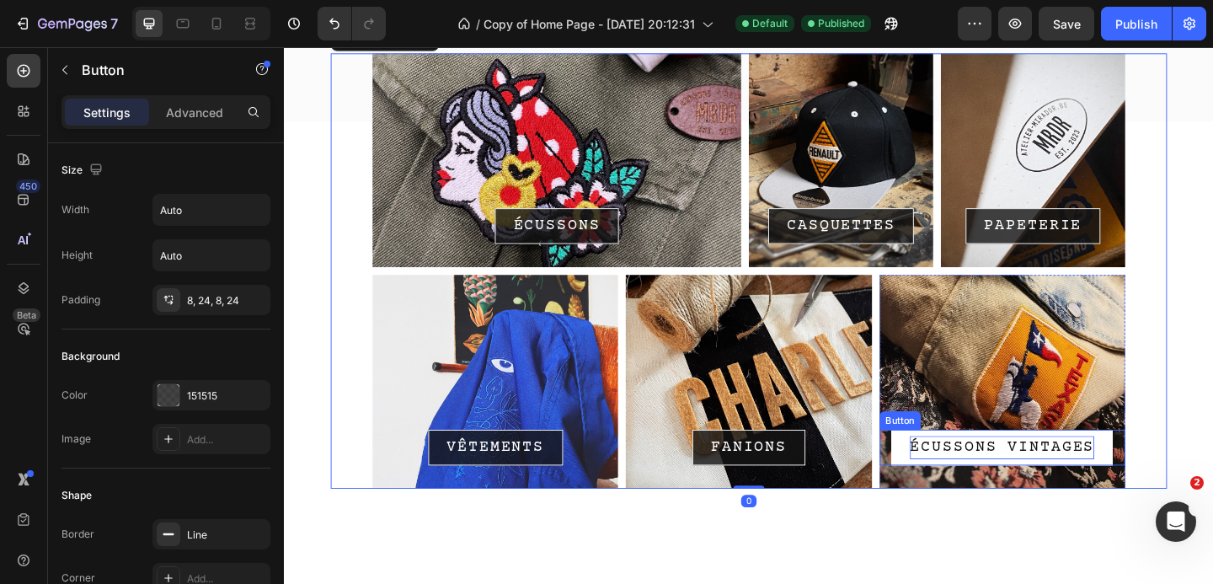
click at [1091, 479] on p "ÉCUSSONS VINTAGES" at bounding box center [1064, 482] width 200 height 25
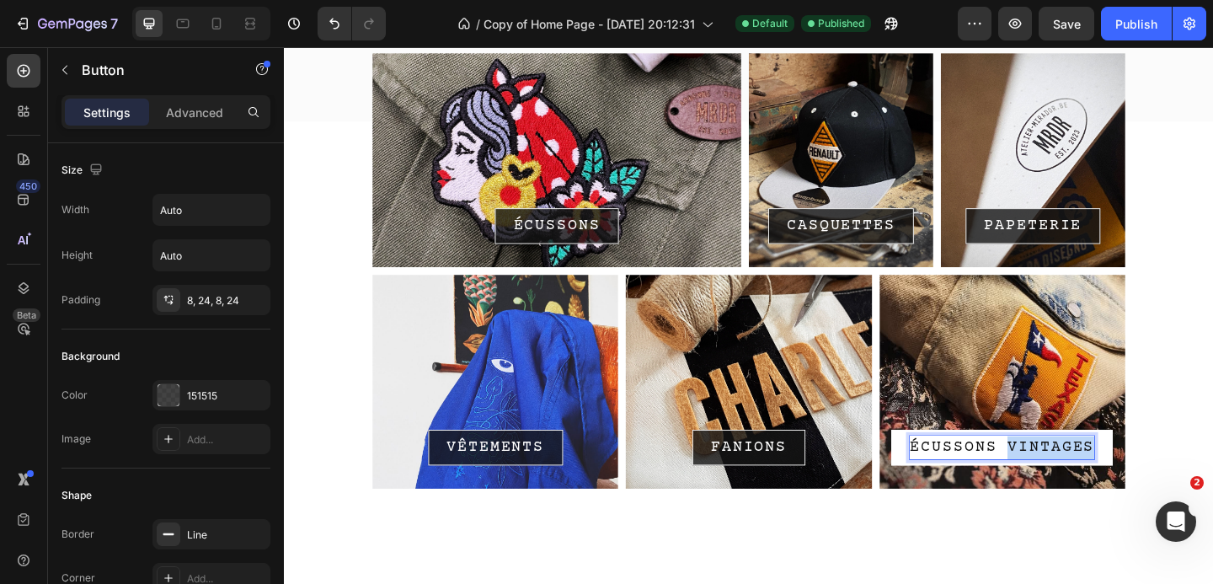
click at [1091, 479] on p "ÉCUSSONS VINTAGES" at bounding box center [1064, 482] width 200 height 25
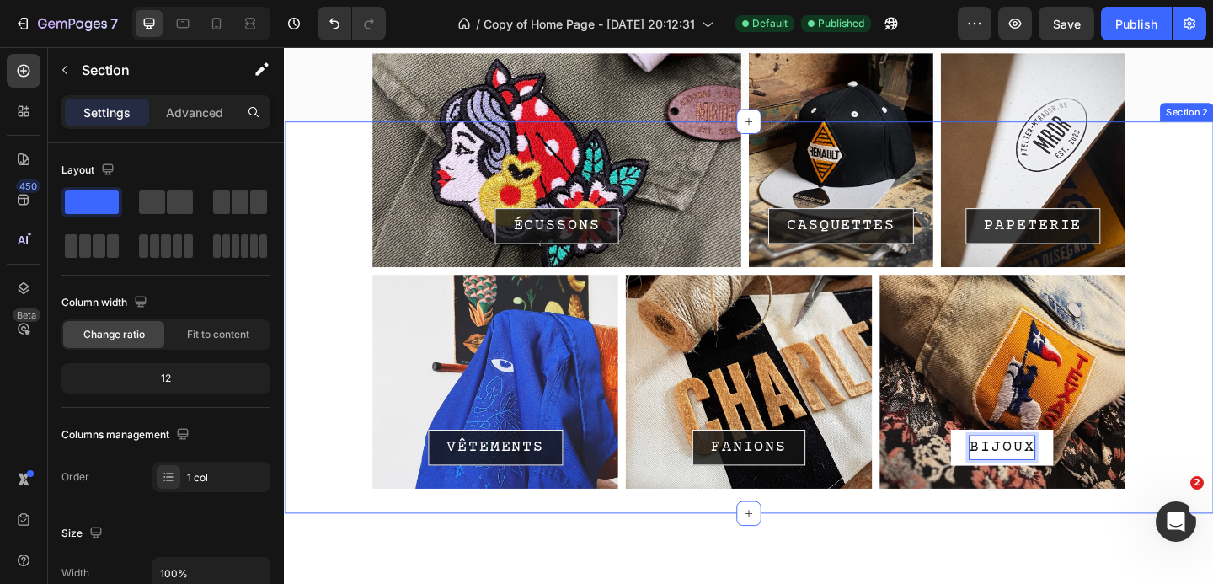
click at [1212, 397] on div "ÉCUSSONS Button Row CASQUETTES Button Row PAPETERIE Button Row Row VÊTEMENTS Bu…" at bounding box center [789, 341] width 1011 height 372
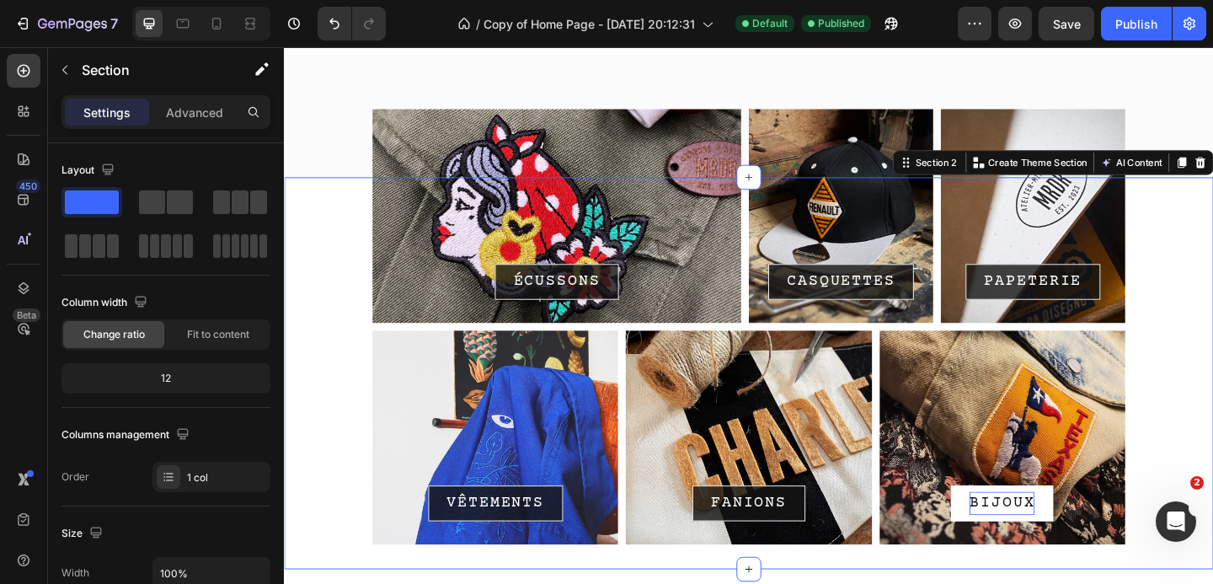
scroll to position [344, 0]
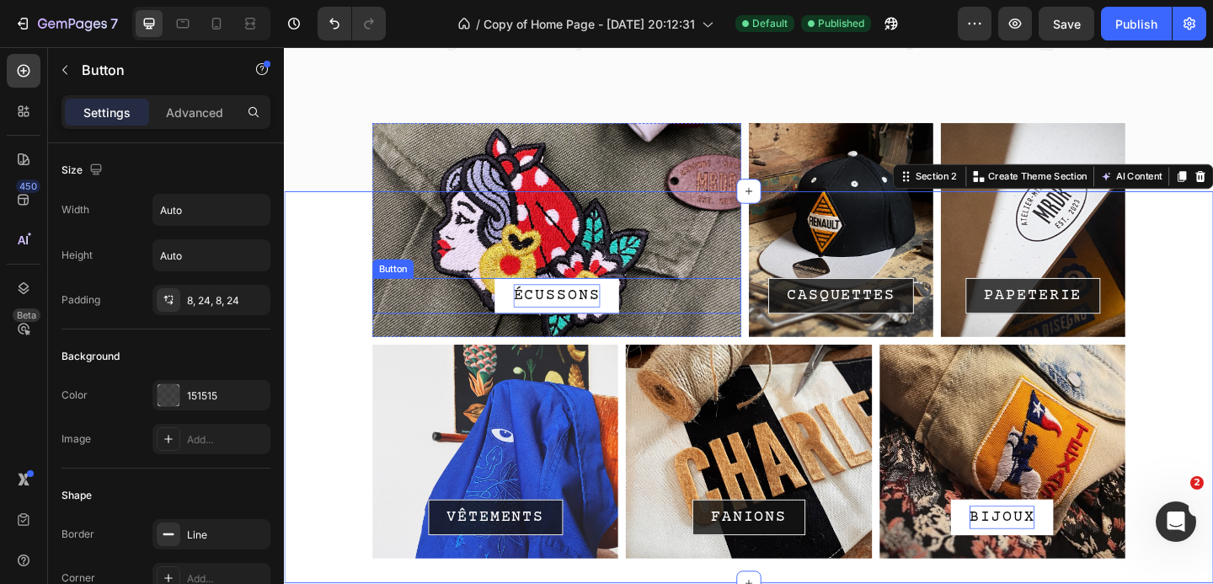
click at [609, 321] on p "ÉCUSSONS" at bounding box center [580, 317] width 94 height 25
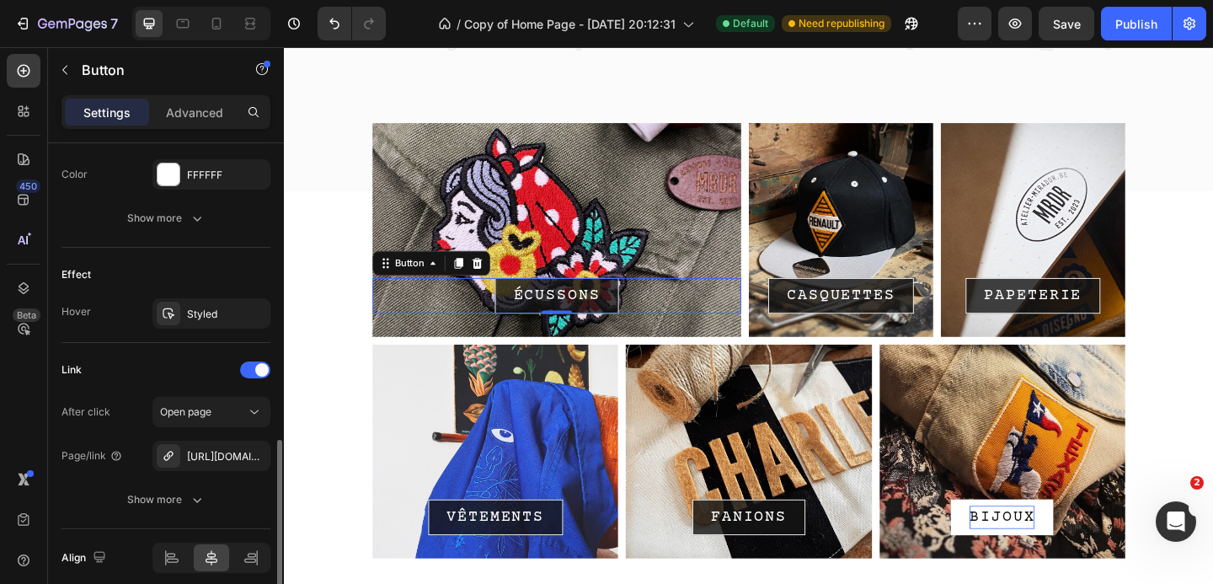
scroll to position [789, 0]
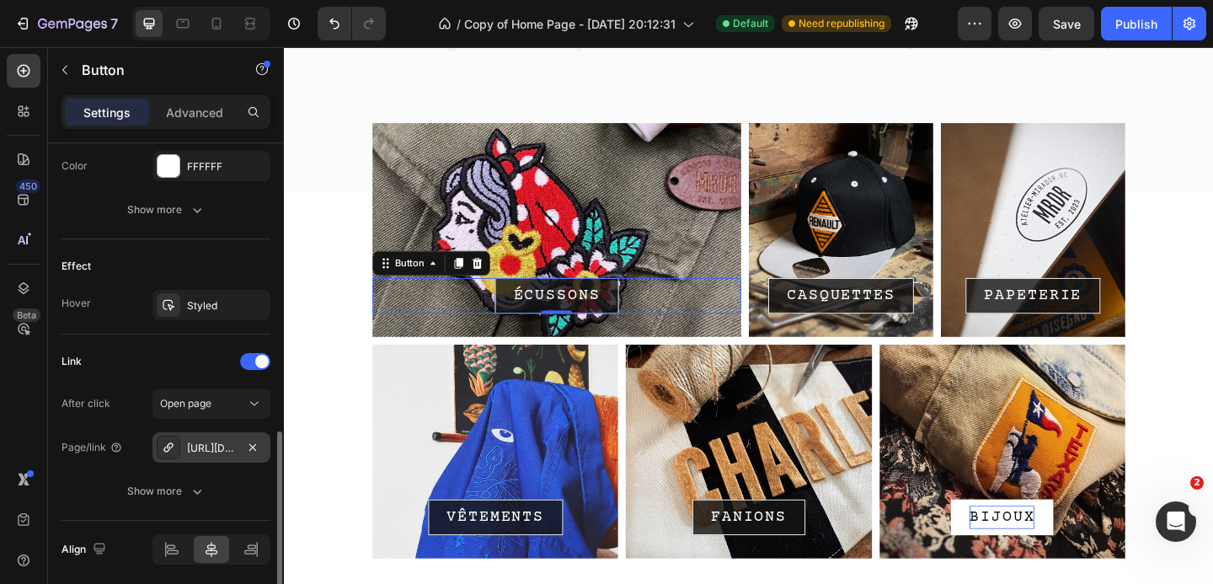
click at [223, 449] on div "[URL][DOMAIN_NAME]" at bounding box center [211, 447] width 49 height 15
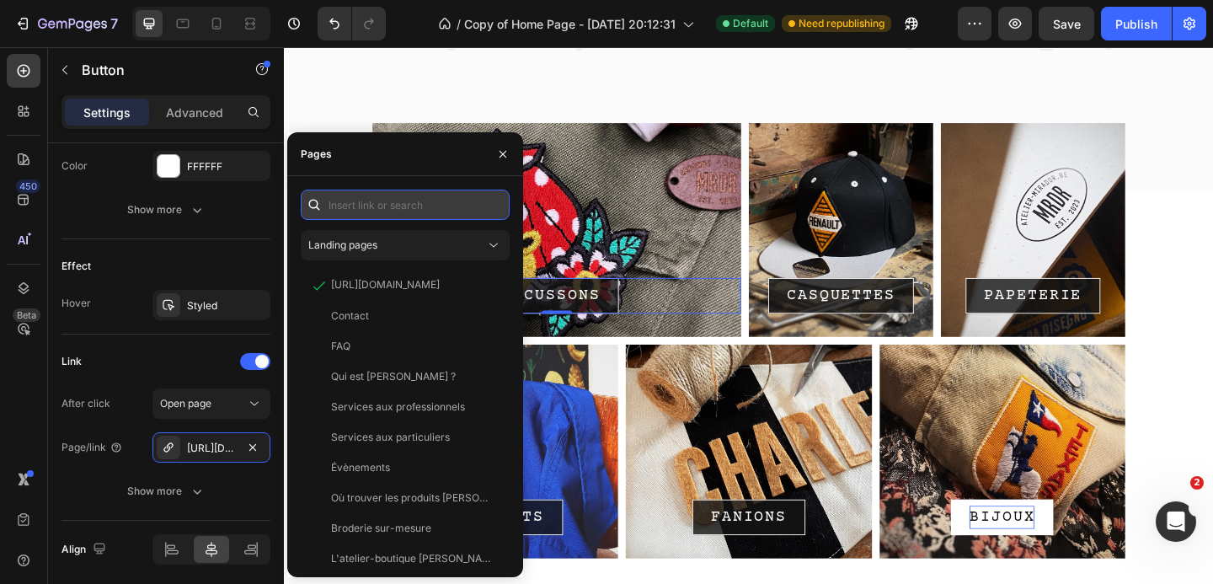
click at [395, 211] on input "text" at bounding box center [405, 205] width 209 height 30
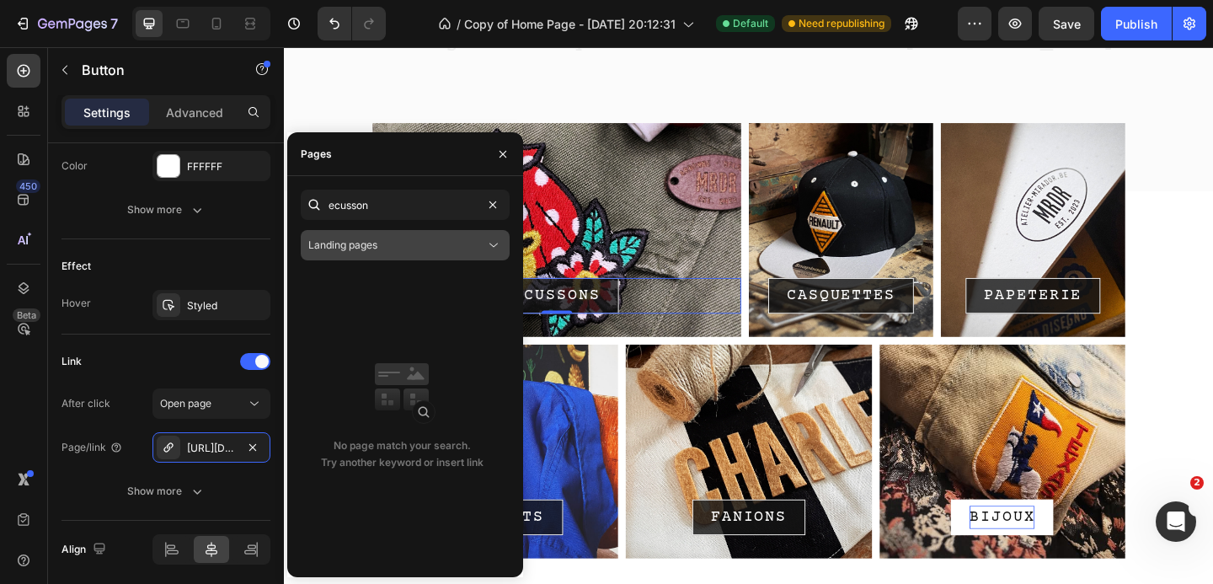
click at [399, 249] on div "Landing pages" at bounding box center [396, 245] width 177 height 15
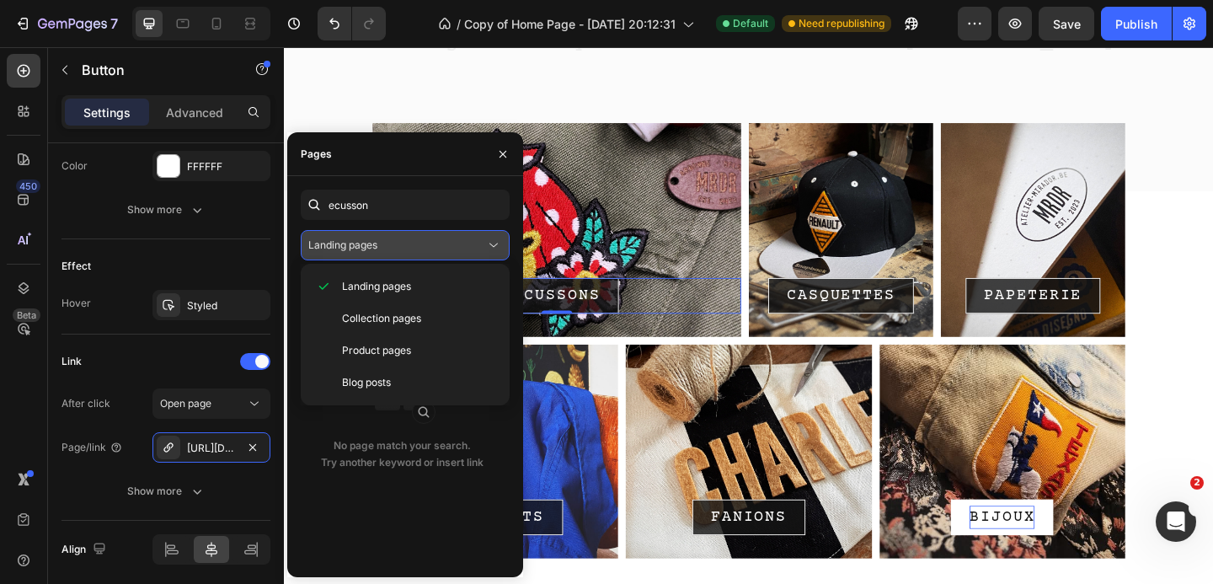
click at [399, 250] on div "Landing pages" at bounding box center [396, 245] width 177 height 15
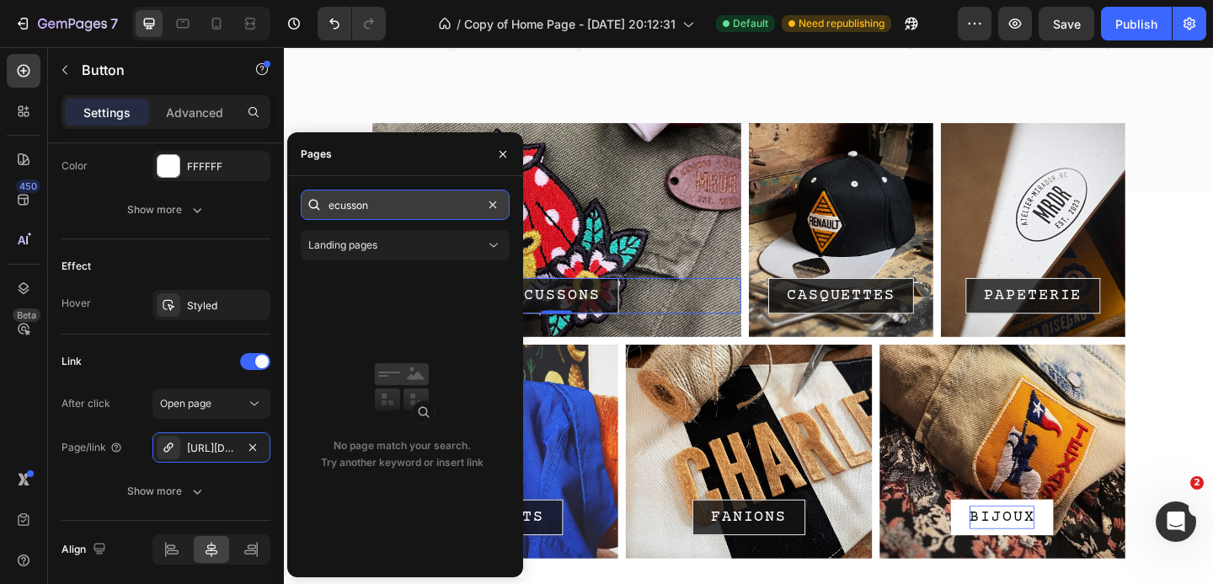
click at [383, 201] on input "ecusson" at bounding box center [405, 205] width 209 height 30
type input "écusson"
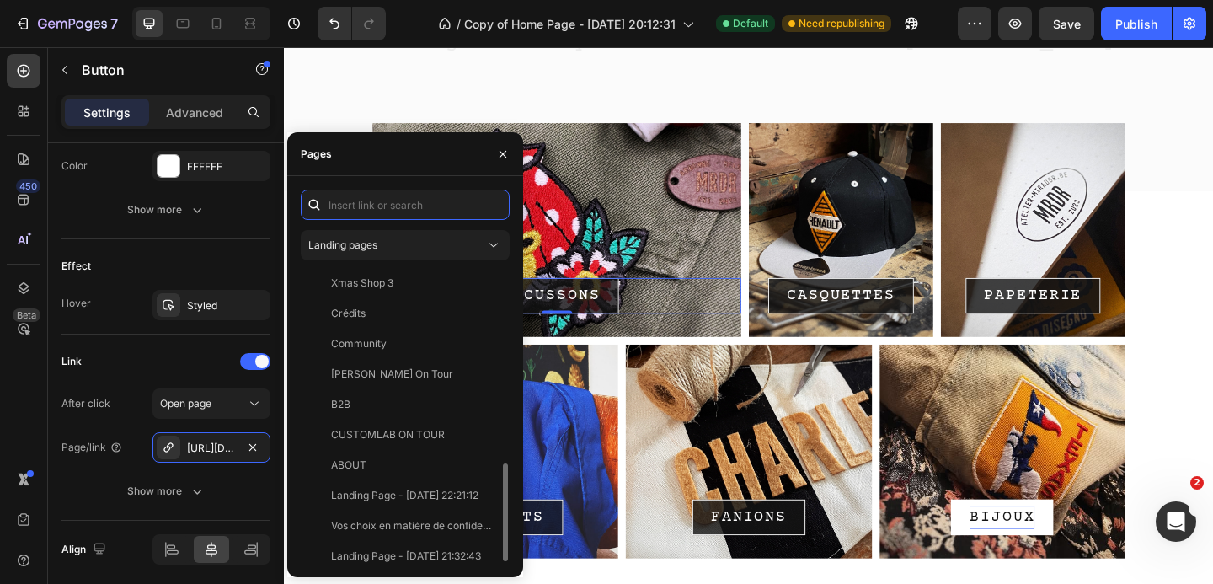
scroll to position [586, 0]
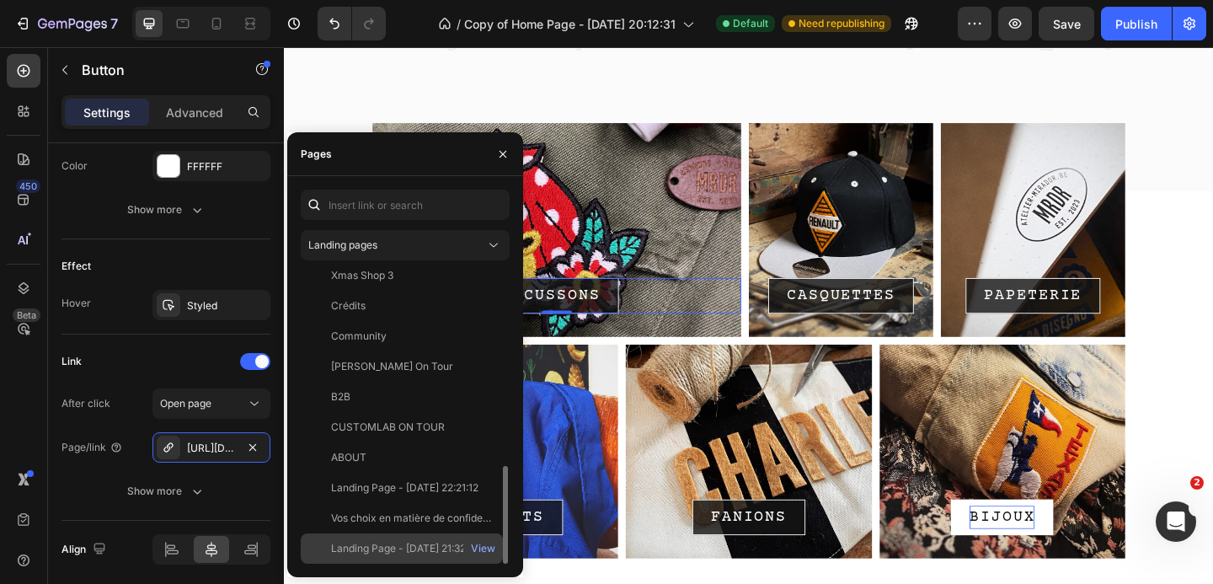
click at [426, 553] on div "Landing Page - [DATE] 21:32:43" at bounding box center [406, 548] width 150 height 15
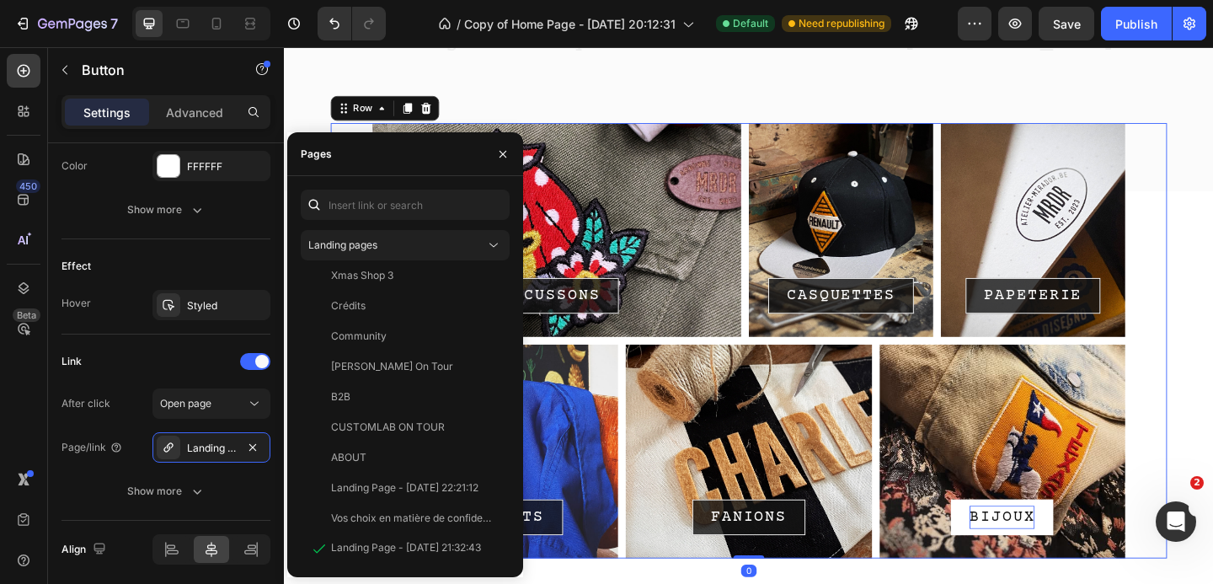
click at [1212, 319] on div "ÉCUSSONS Button Row CASQUETTES Button Row PAPETERIE Button Row Row VÊTEMENTS Bu…" at bounding box center [789, 366] width 910 height 473
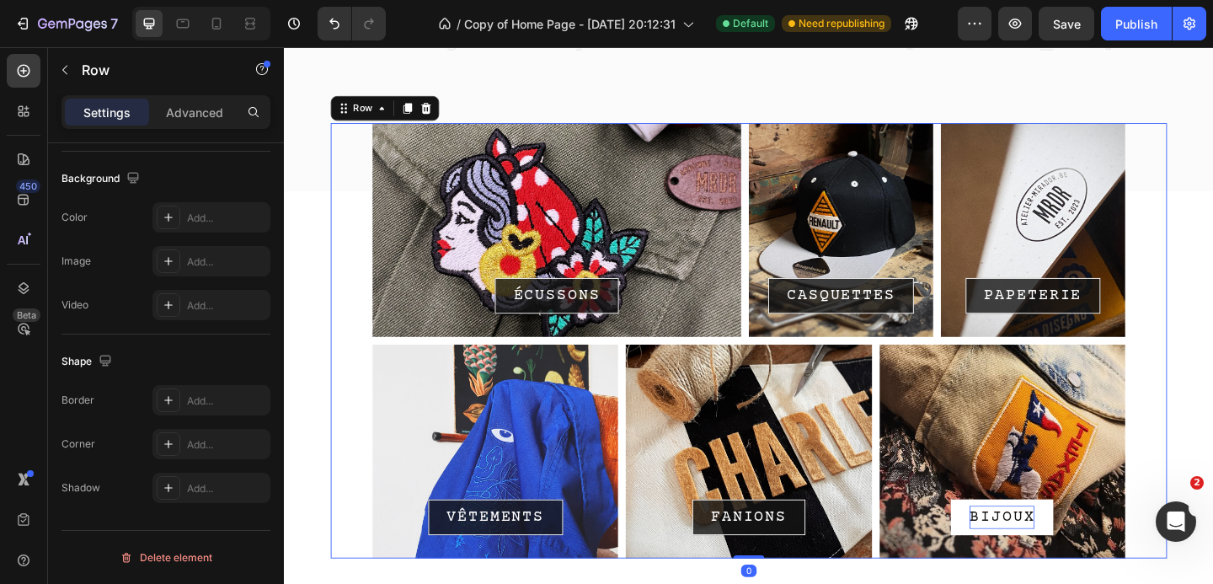
scroll to position [0, 0]
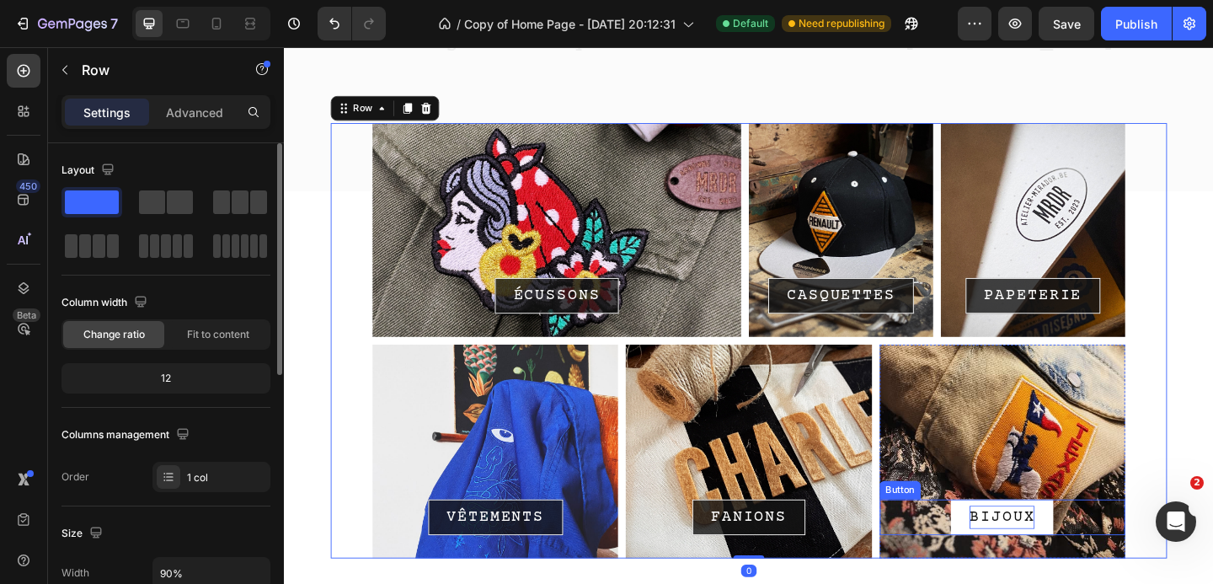
click at [1065, 553] on p "BIJOUX" at bounding box center [1064, 558] width 71 height 25
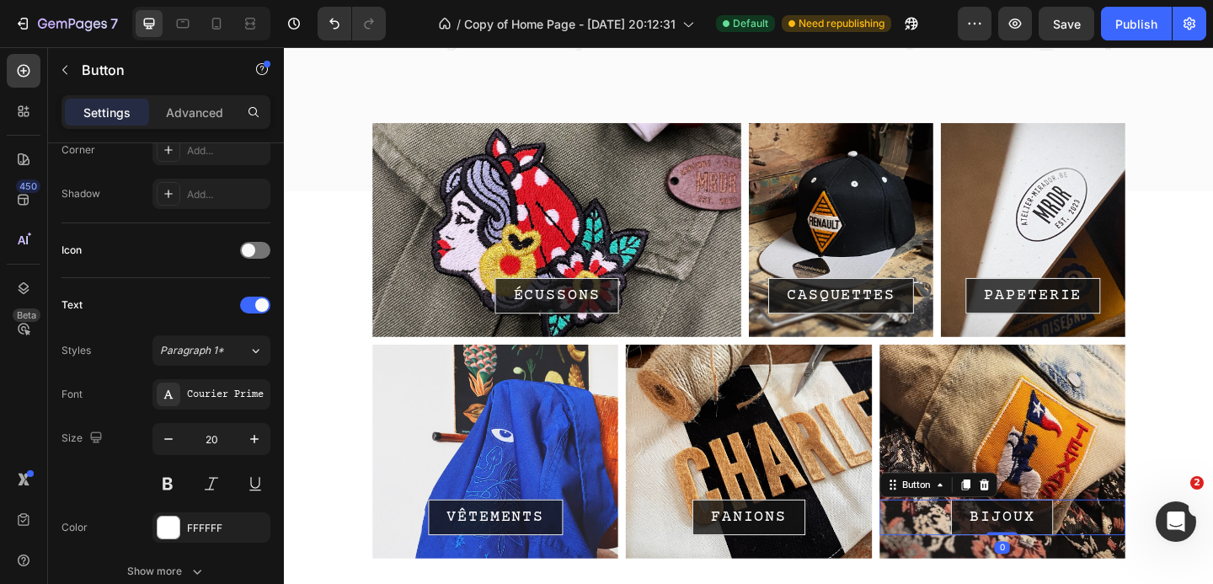
scroll to position [851, 0]
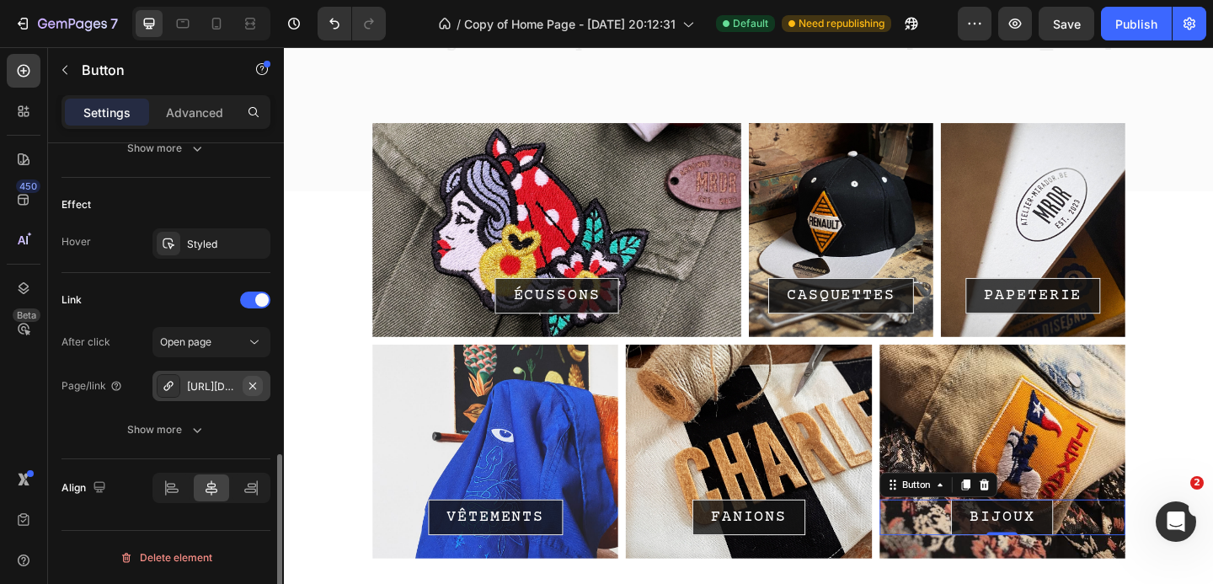
click at [252, 382] on icon "button" at bounding box center [252, 385] width 13 height 13
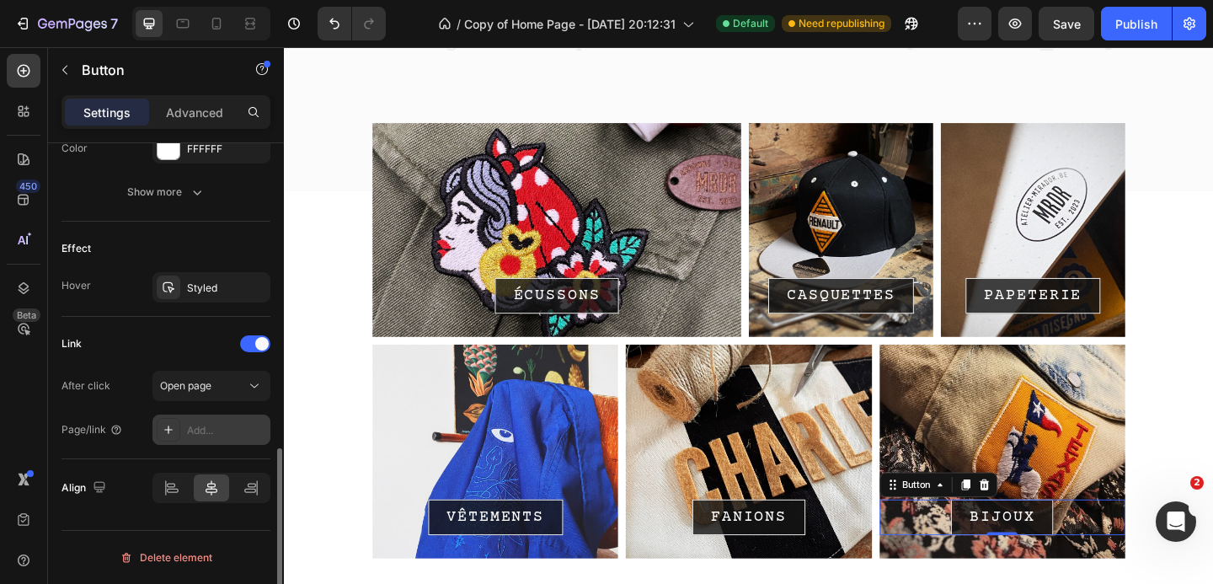
click at [193, 430] on div "Add..." at bounding box center [226, 430] width 79 height 15
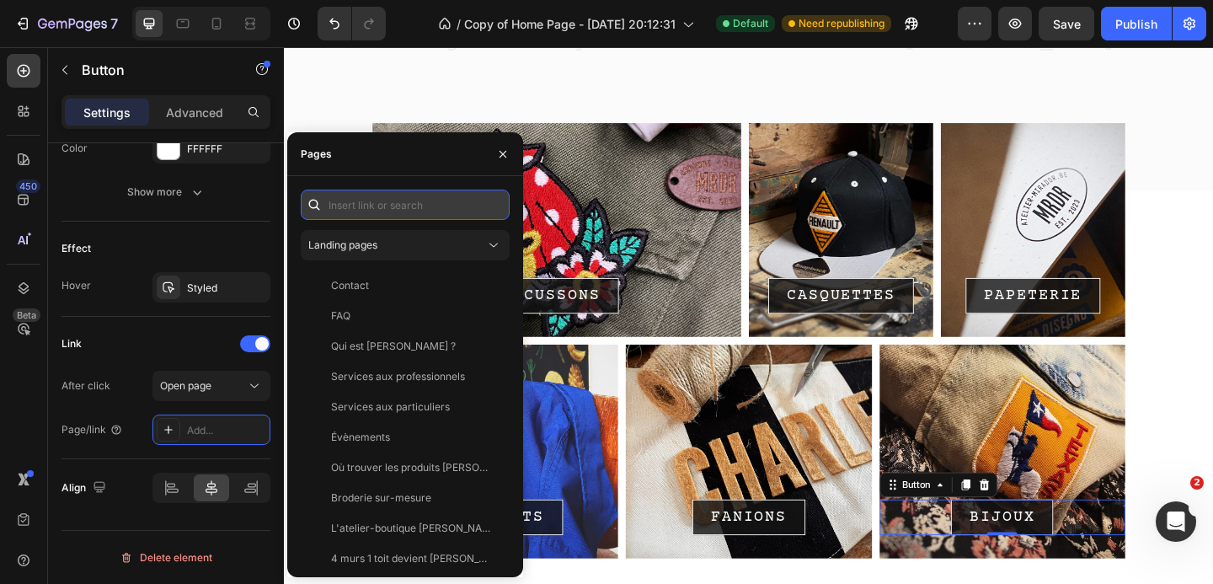
click at [371, 211] on input "text" at bounding box center [405, 205] width 209 height 30
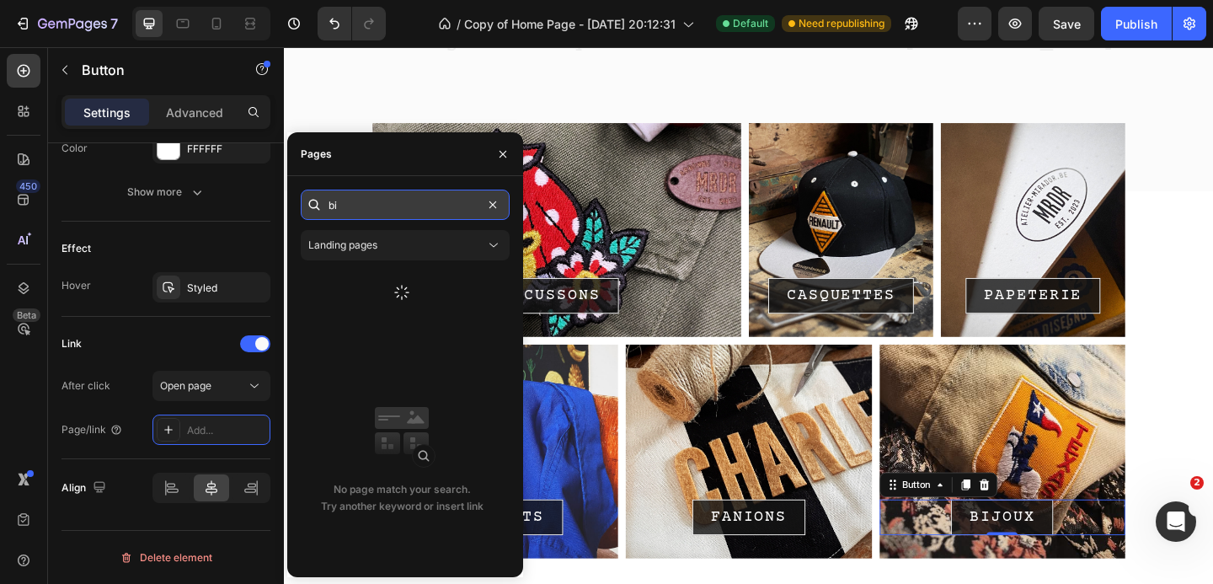
type input "b"
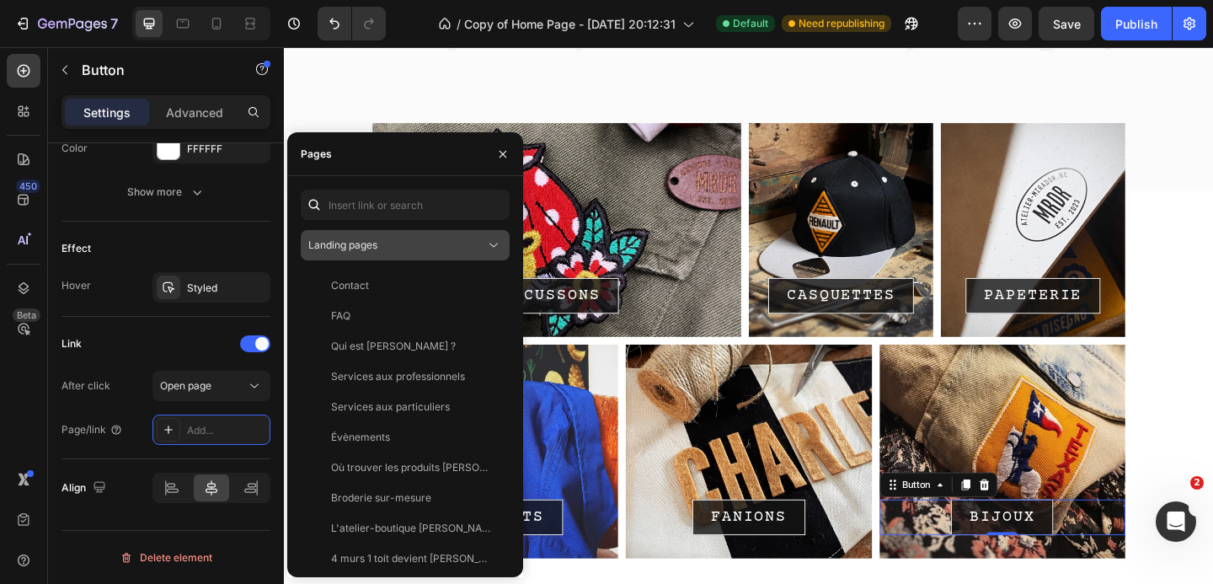
click at [371, 251] on span "Landing pages" at bounding box center [342, 245] width 69 height 15
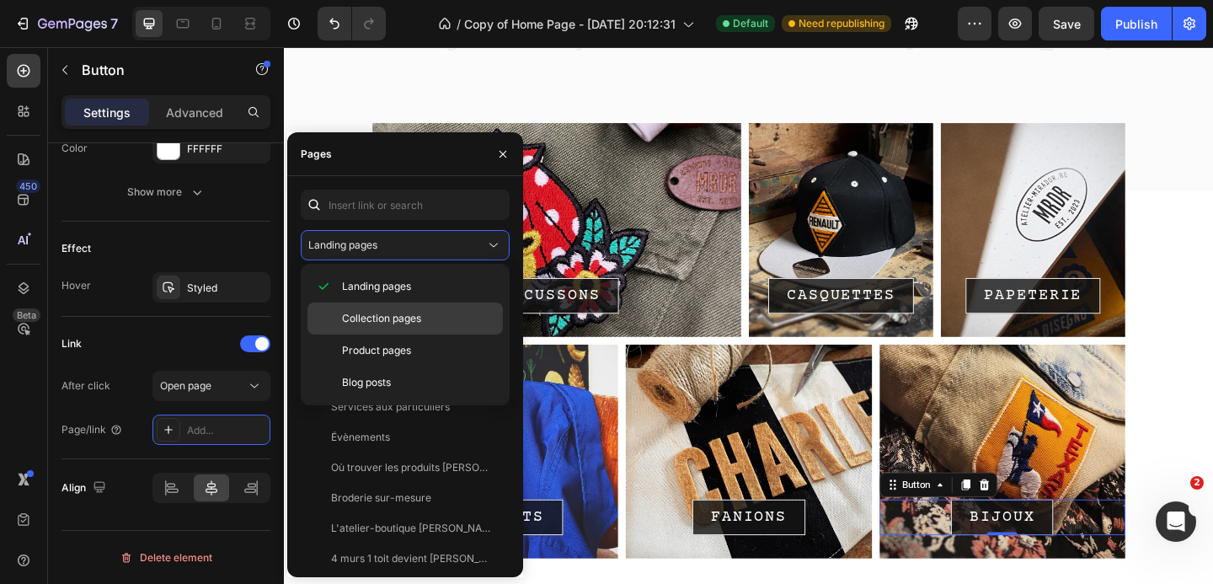
click at [366, 311] on span "Collection pages" at bounding box center [381, 318] width 79 height 15
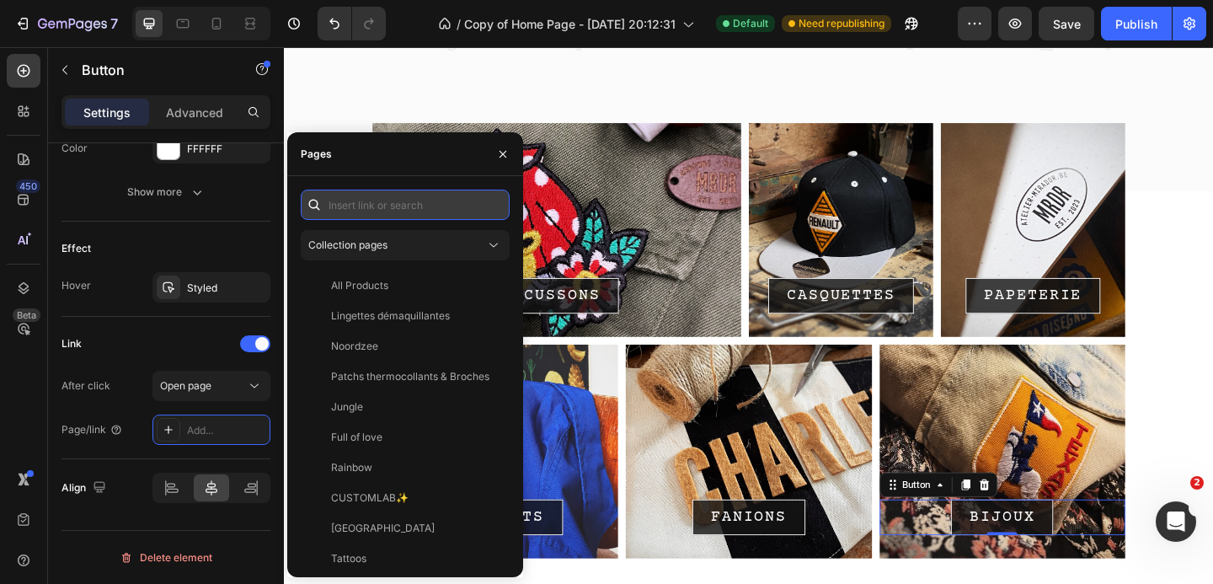
click at [366, 205] on input "text" at bounding box center [405, 205] width 209 height 30
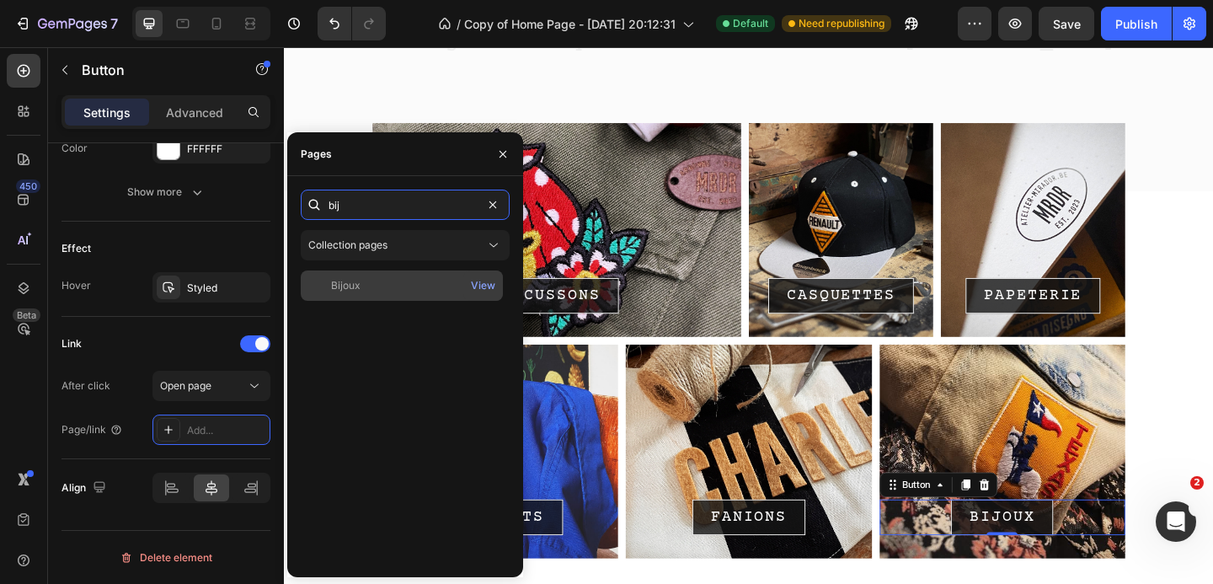
type input "bij"
click at [358, 278] on div "Bijoux" at bounding box center [345, 285] width 29 height 15
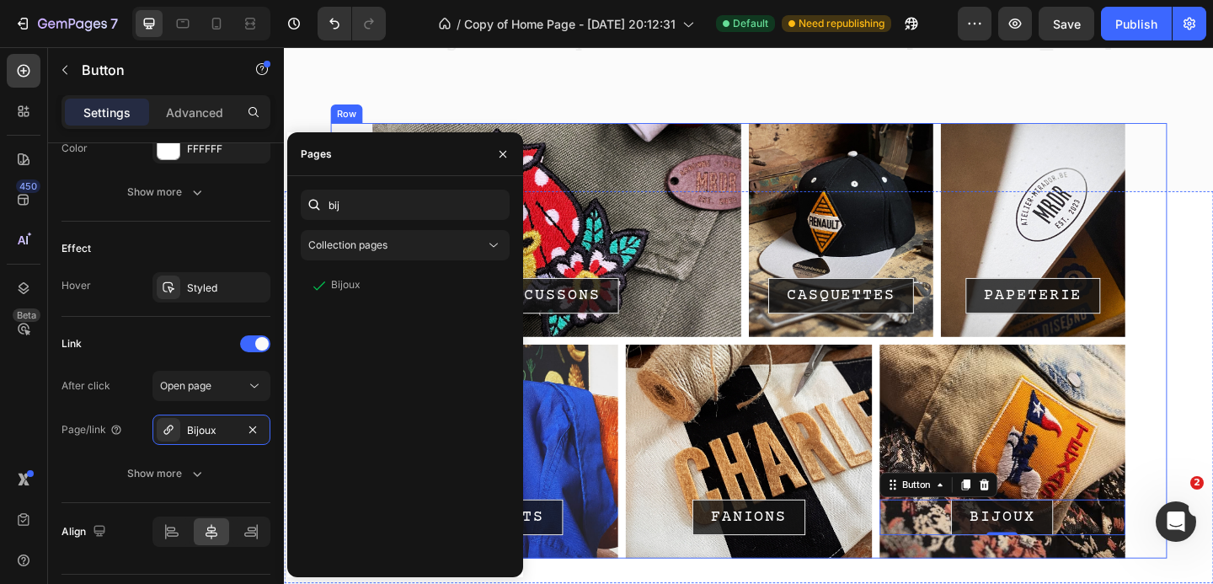
click at [1212, 324] on div "ÉCUSSONS Button Row CASQUETTES Button Row PAPETERIE Button Row Row VÊTEMENTS Bu…" at bounding box center [789, 366] width 910 height 473
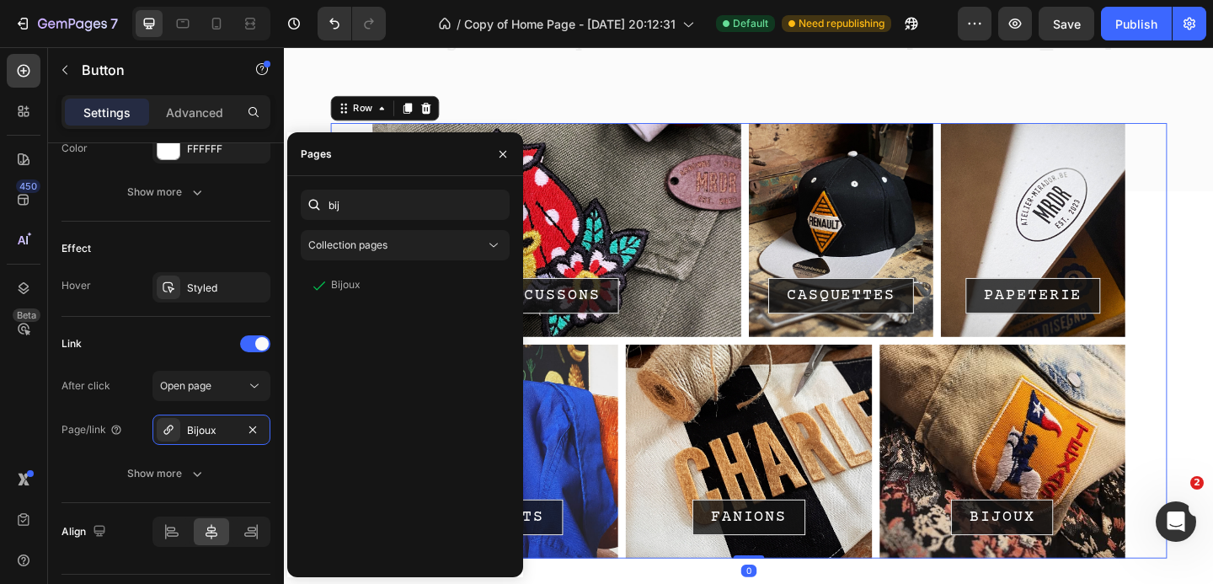
scroll to position [0, 0]
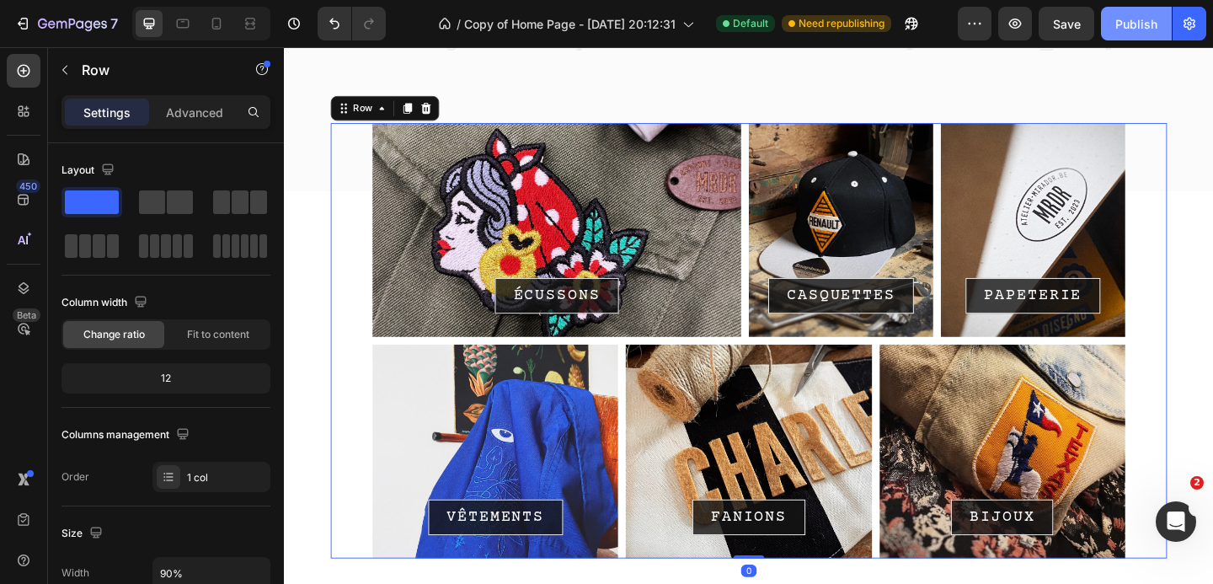
click at [1139, 16] on div "Publish" at bounding box center [1136, 24] width 42 height 18
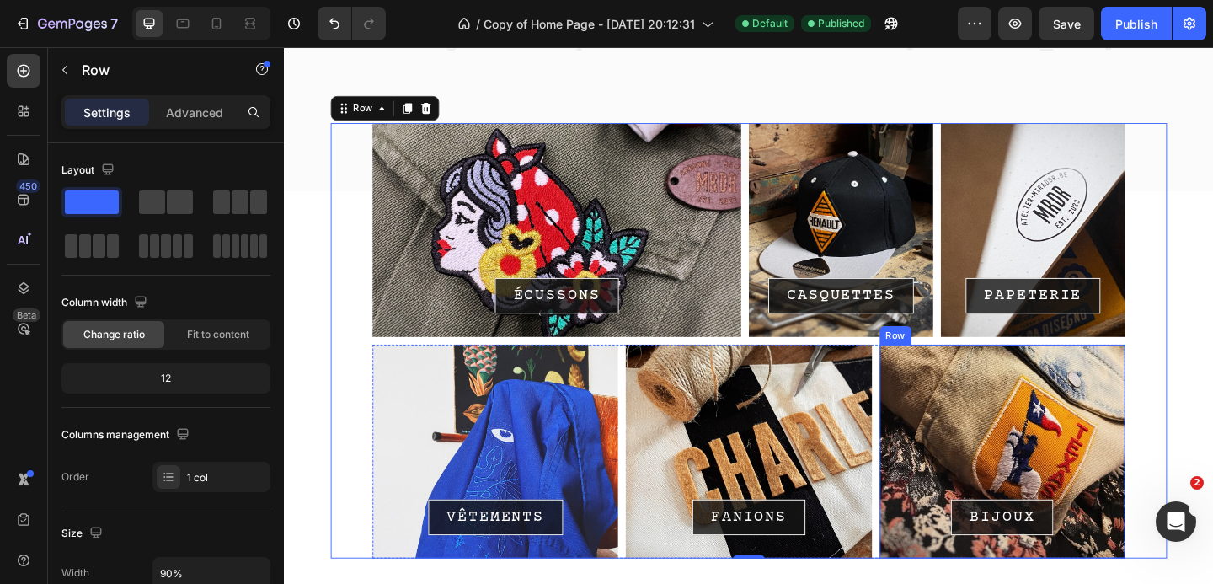
click at [953, 366] on div "Row" at bounding box center [949, 360] width 35 height 20
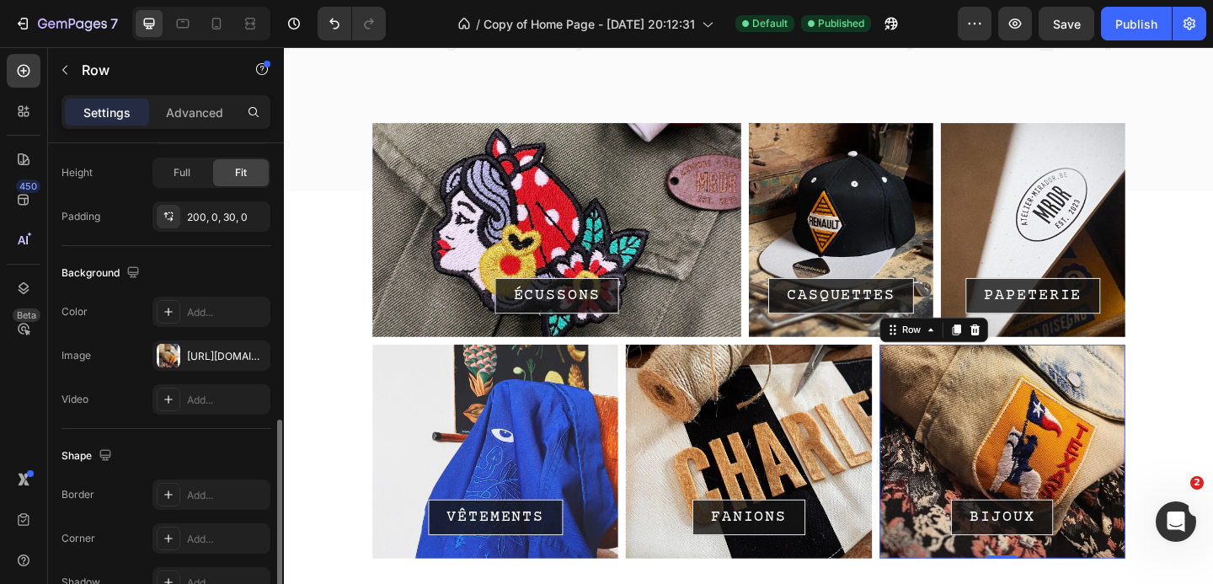
scroll to position [539, 0]
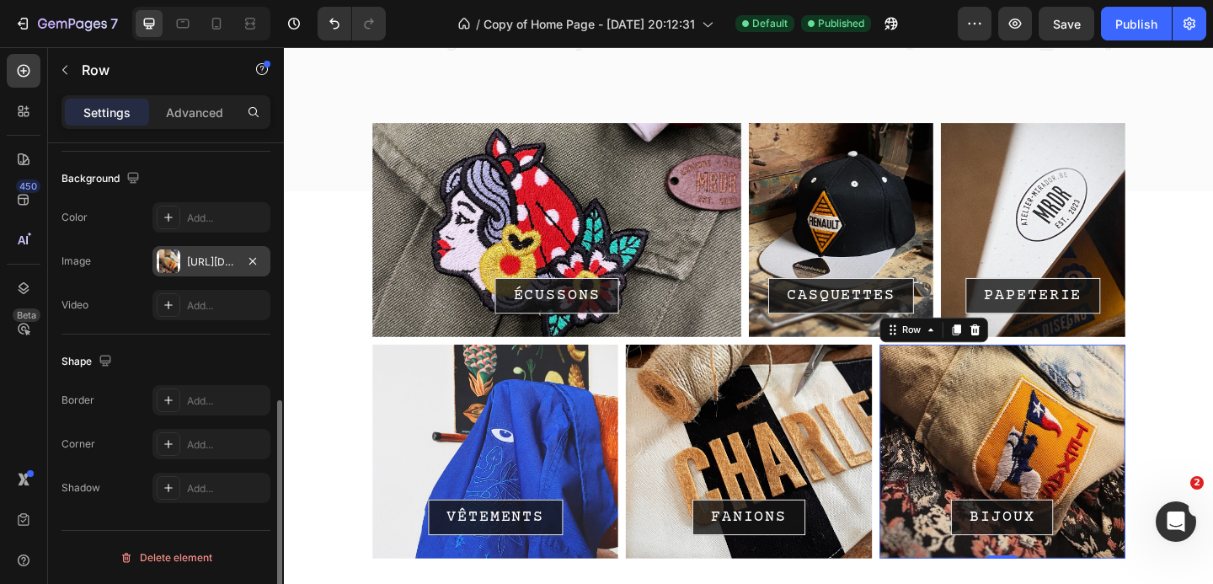
click at [227, 256] on div "[URL][DOMAIN_NAME]" at bounding box center [211, 261] width 49 height 15
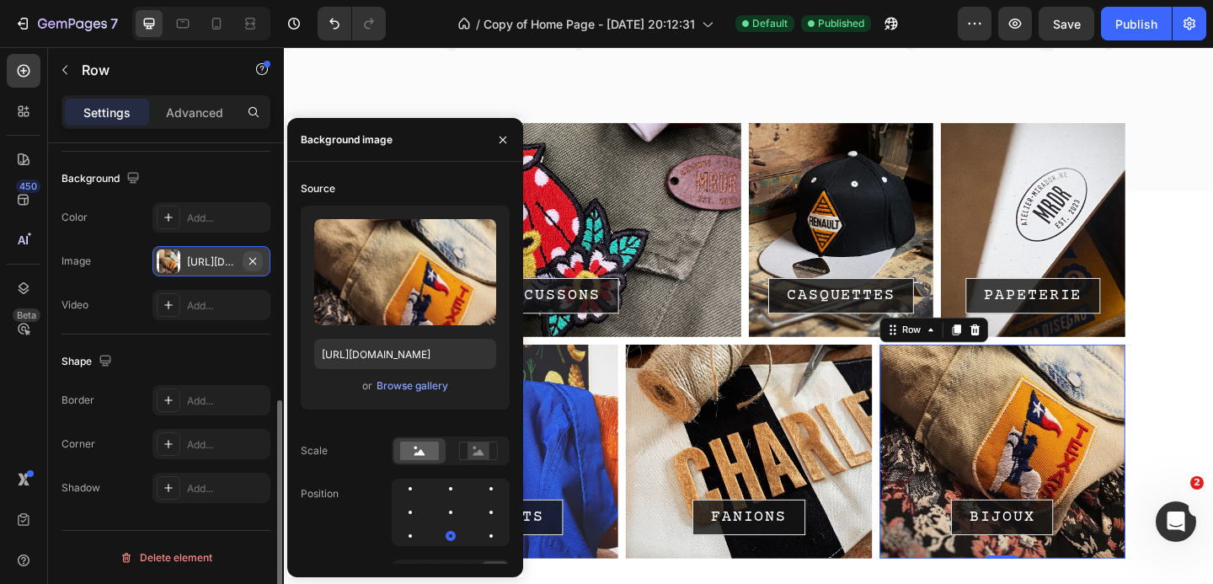
click at [259, 260] on icon "button" at bounding box center [252, 260] width 13 height 13
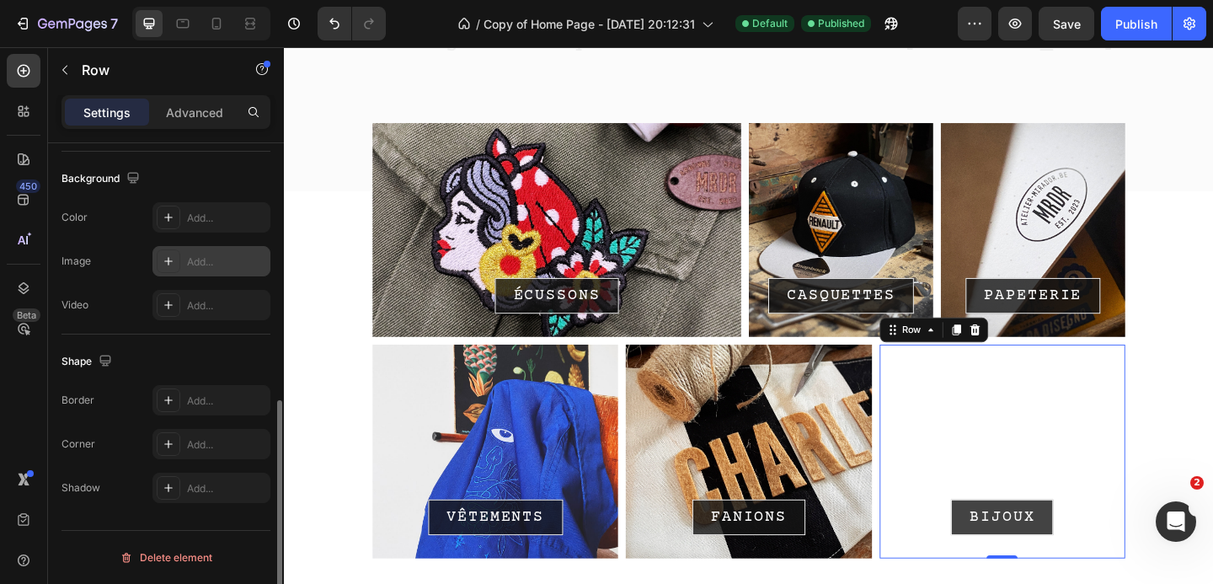
click at [215, 260] on div "Add..." at bounding box center [226, 261] width 79 height 15
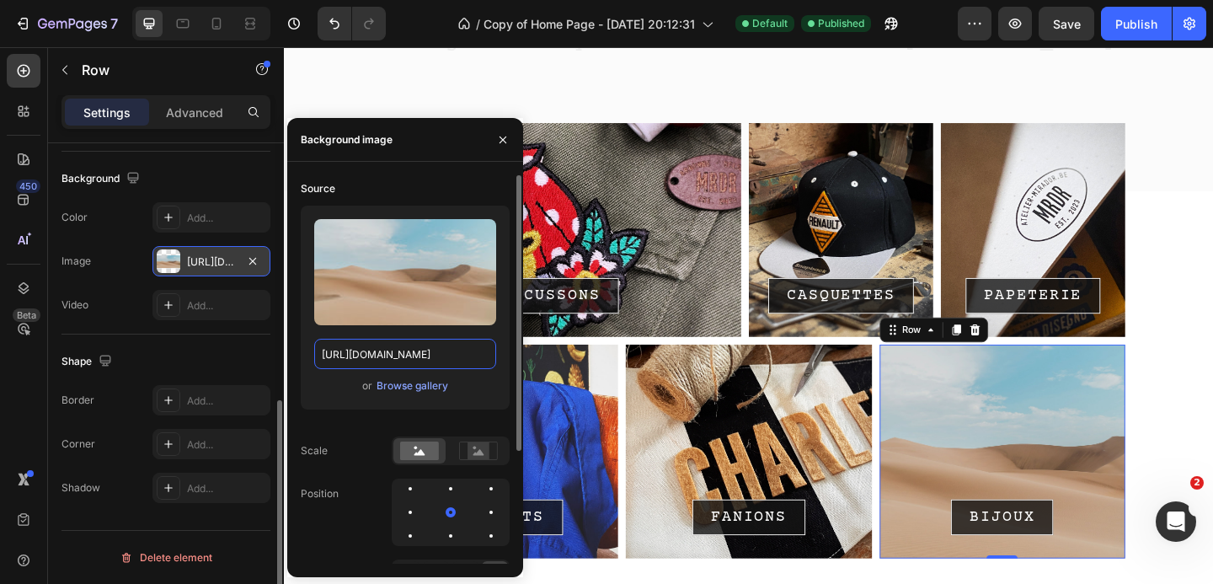
click at [387, 358] on input "[URL][DOMAIN_NAME]" at bounding box center [405, 354] width 182 height 30
paste input "[DOMAIN_NAME][URL]"
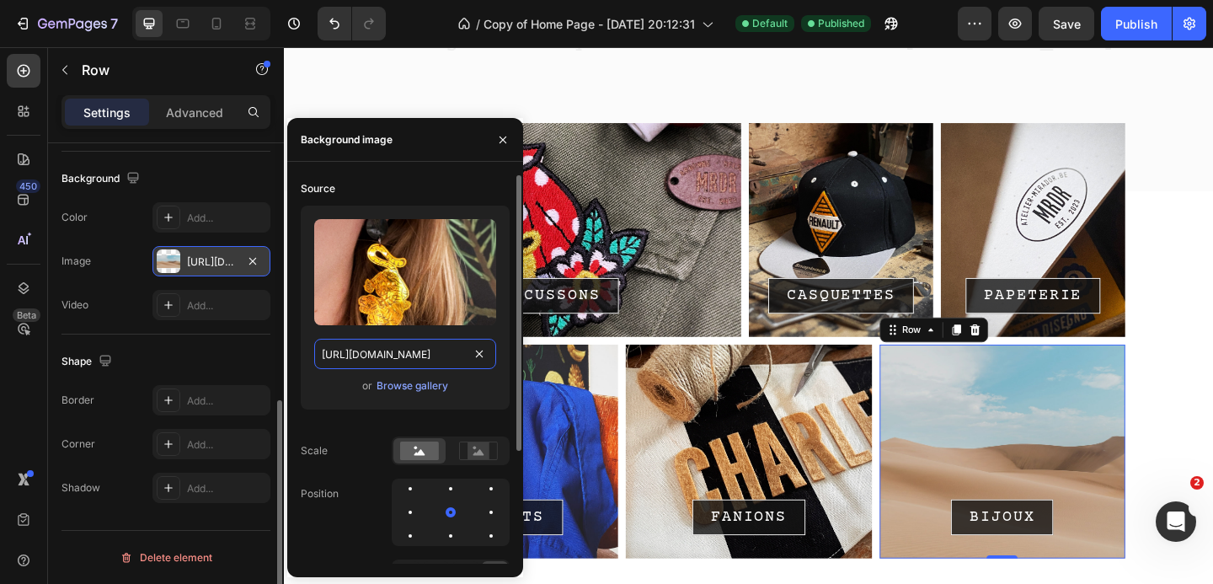
scroll to position [0, 247]
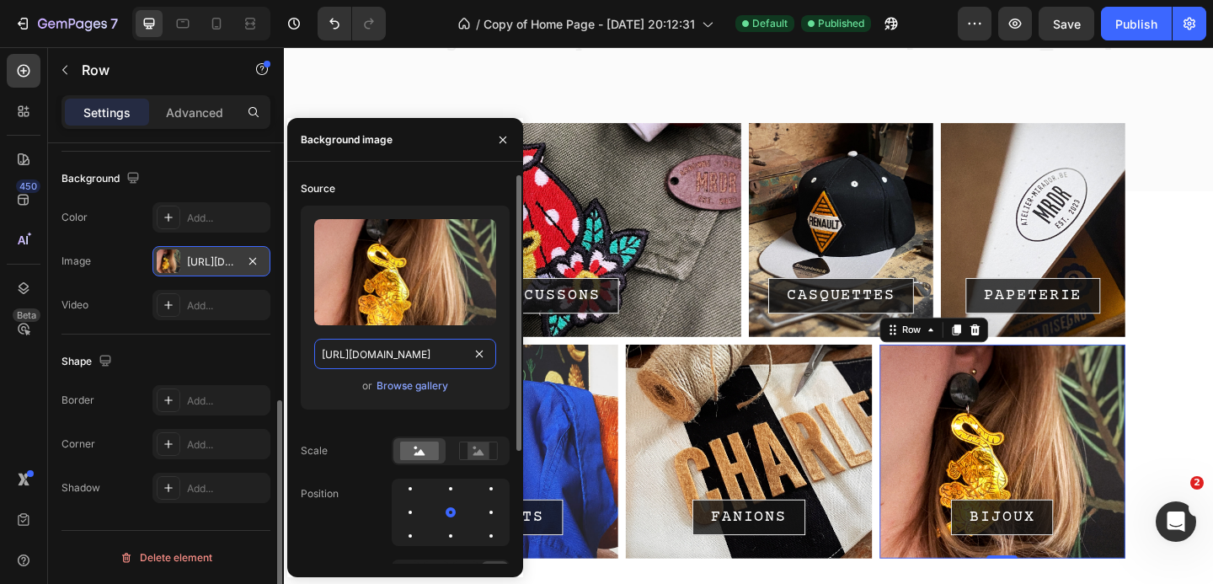
type input "[URL][DOMAIN_NAME]"
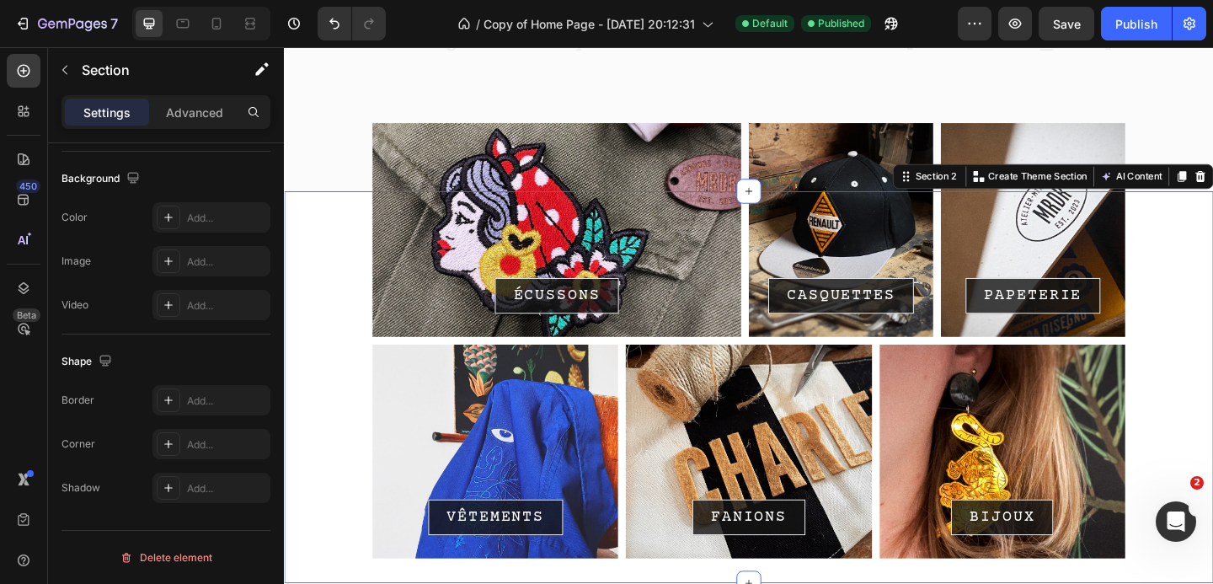
click at [1212, 360] on div "ÉCUSSONS Button Row CASQUETTES Button Row PAPETERIE Button Row Row VÊTEMENTS Bu…" at bounding box center [789, 417] width 1011 height 372
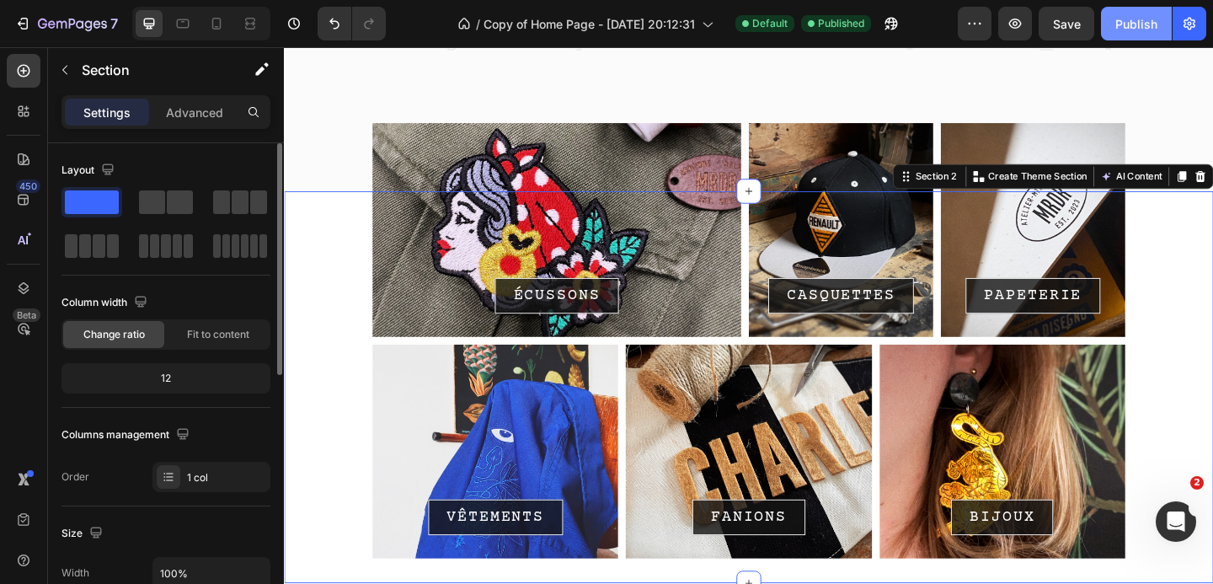
click at [1140, 17] on div "Publish" at bounding box center [1136, 24] width 42 height 18
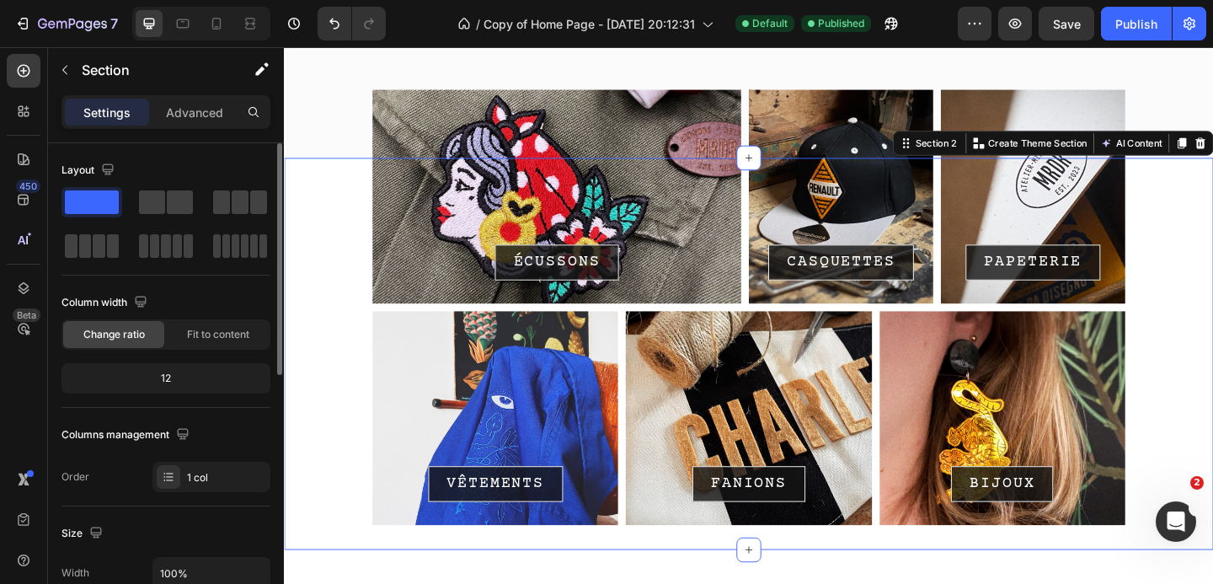
scroll to position [384, 0]
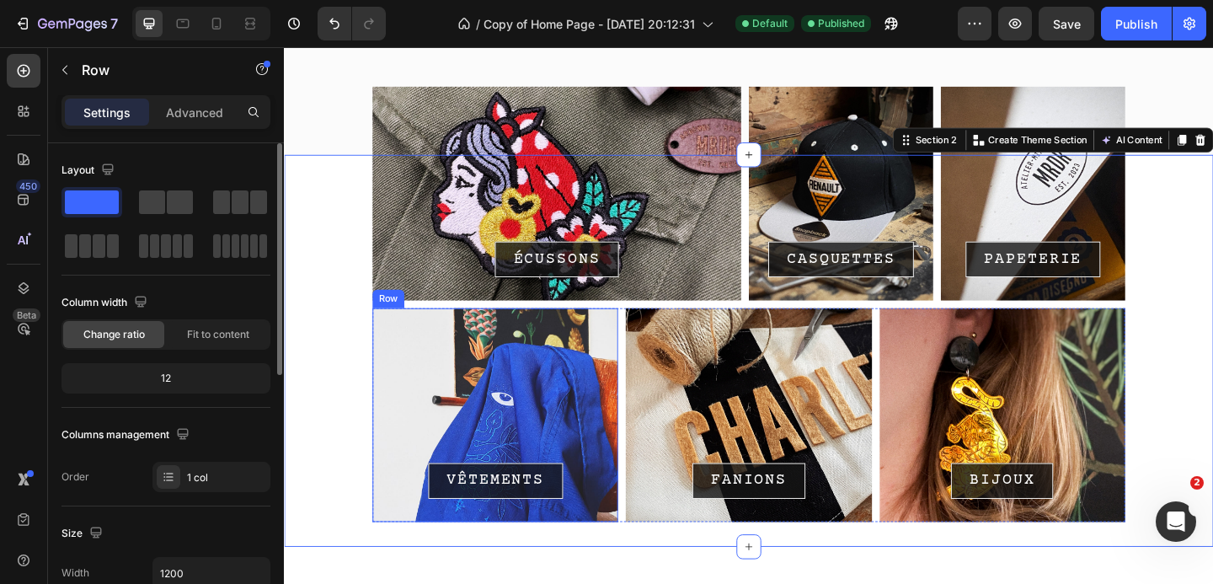
click at [497, 410] on div "VÊTEMENTS Button Row" at bounding box center [513, 447] width 267 height 232
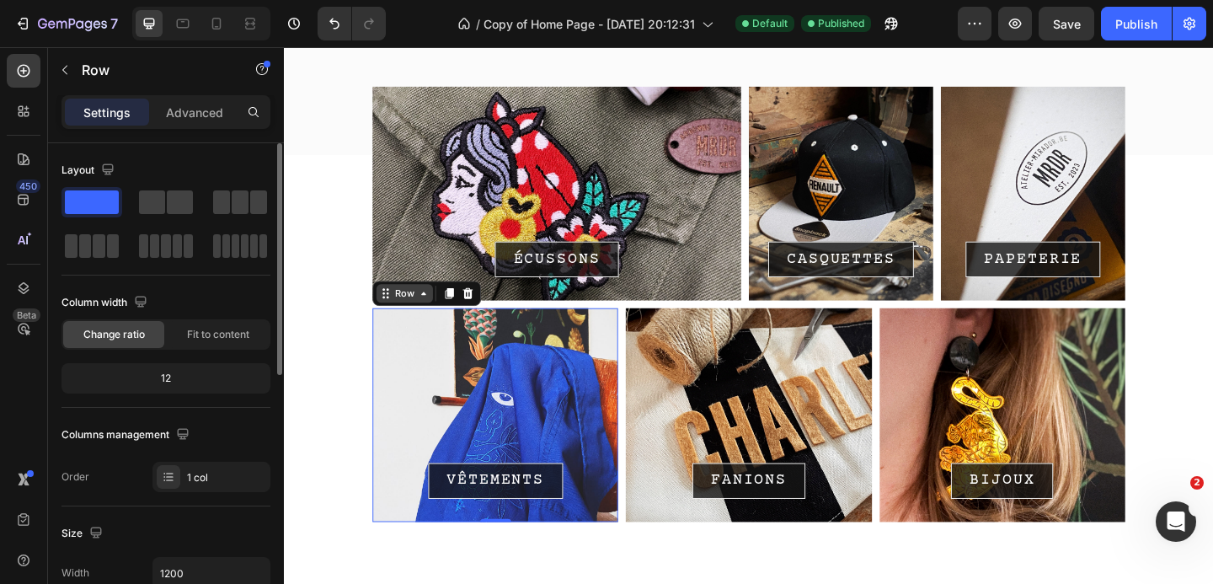
click at [415, 315] on div "Row" at bounding box center [415, 314] width 28 height 15
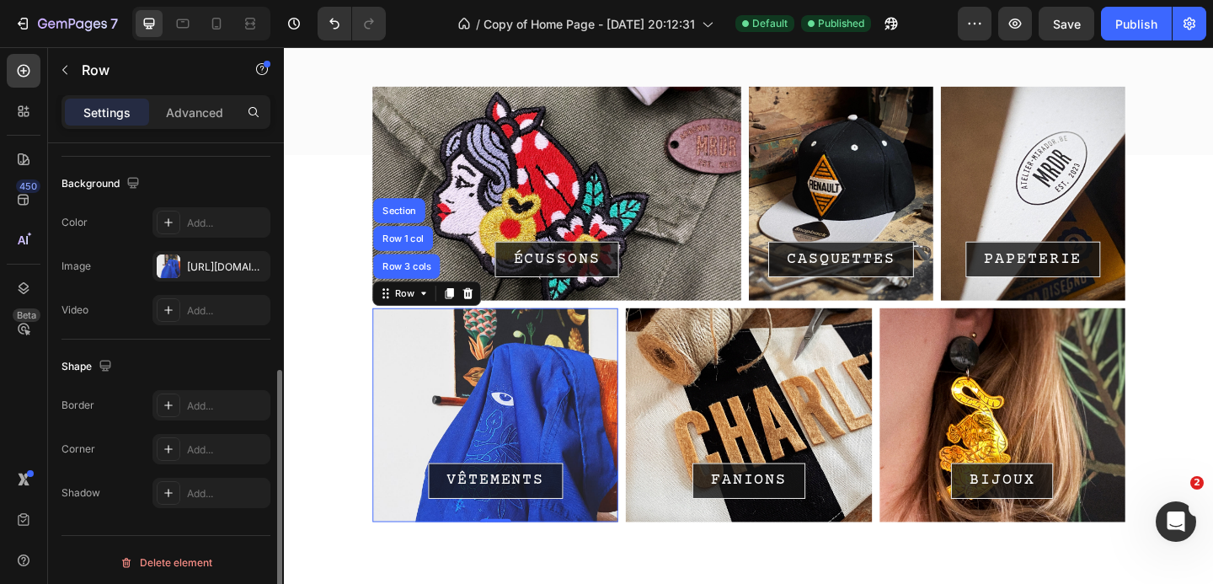
scroll to position [539, 0]
click at [206, 261] on div "[URL][DOMAIN_NAME]" at bounding box center [211, 261] width 49 height 15
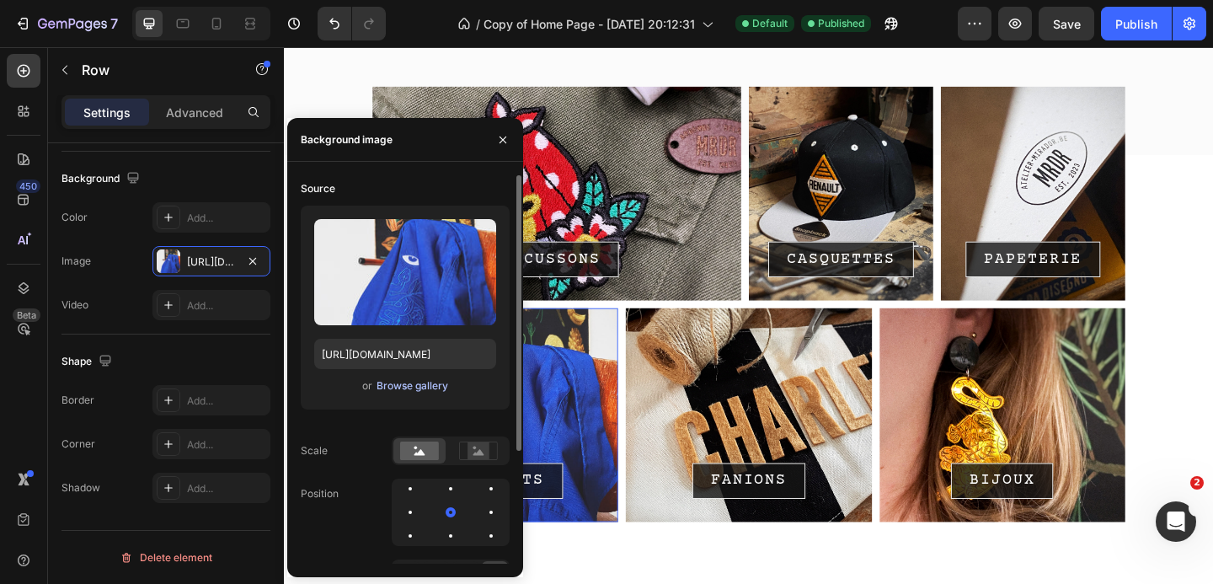
click at [398, 384] on div "Browse gallery" at bounding box center [412, 385] width 72 height 15
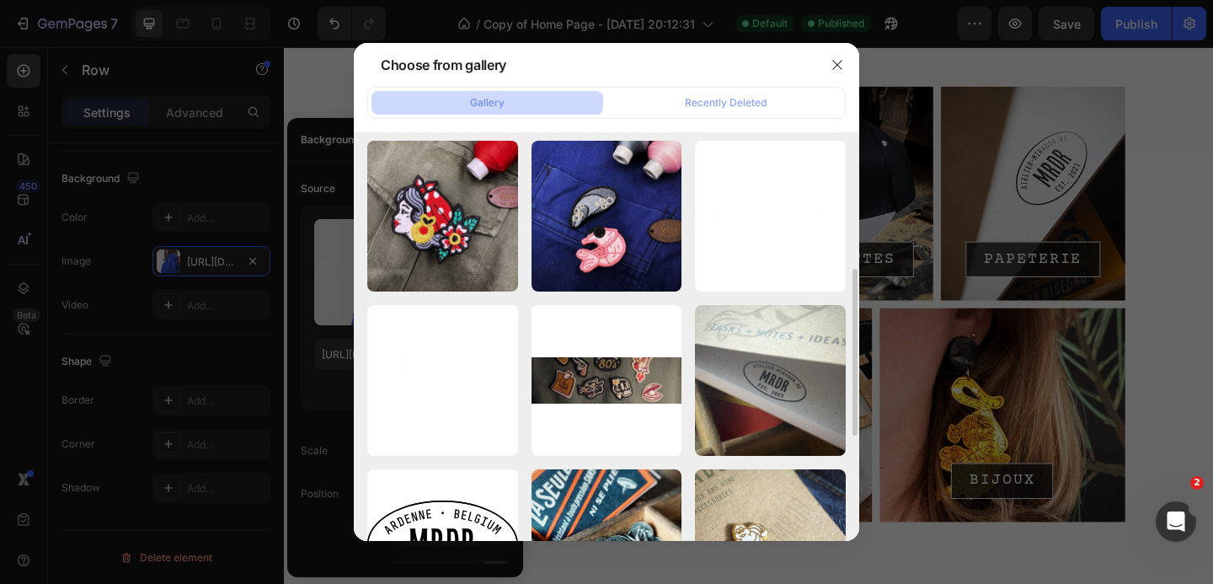
scroll to position [346, 0]
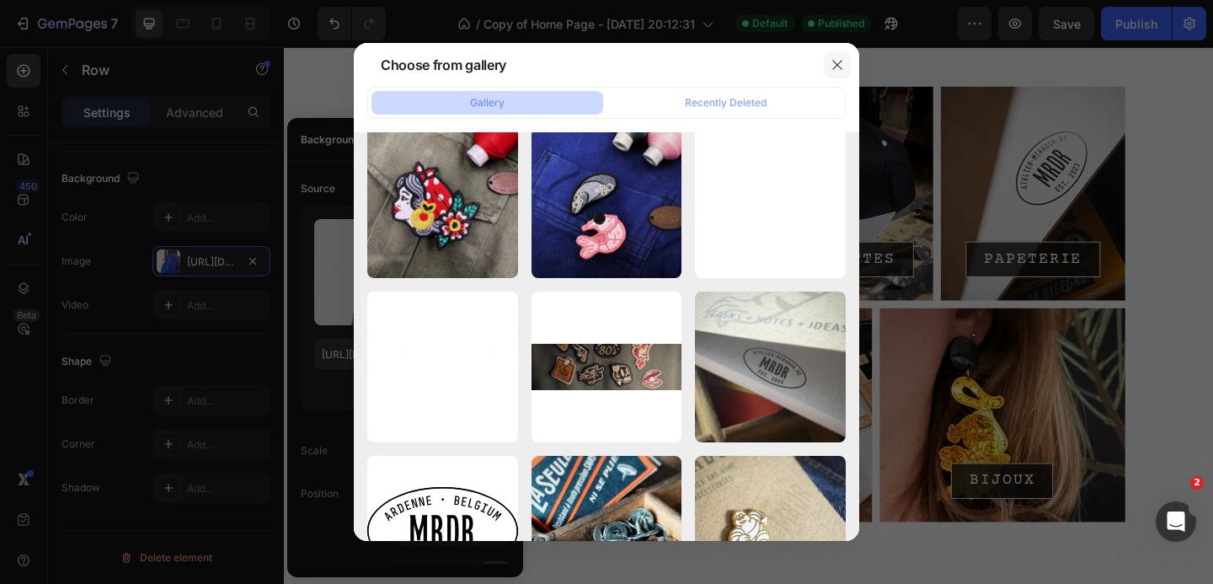
click at [837, 64] on icon "button" at bounding box center [836, 64] width 9 height 9
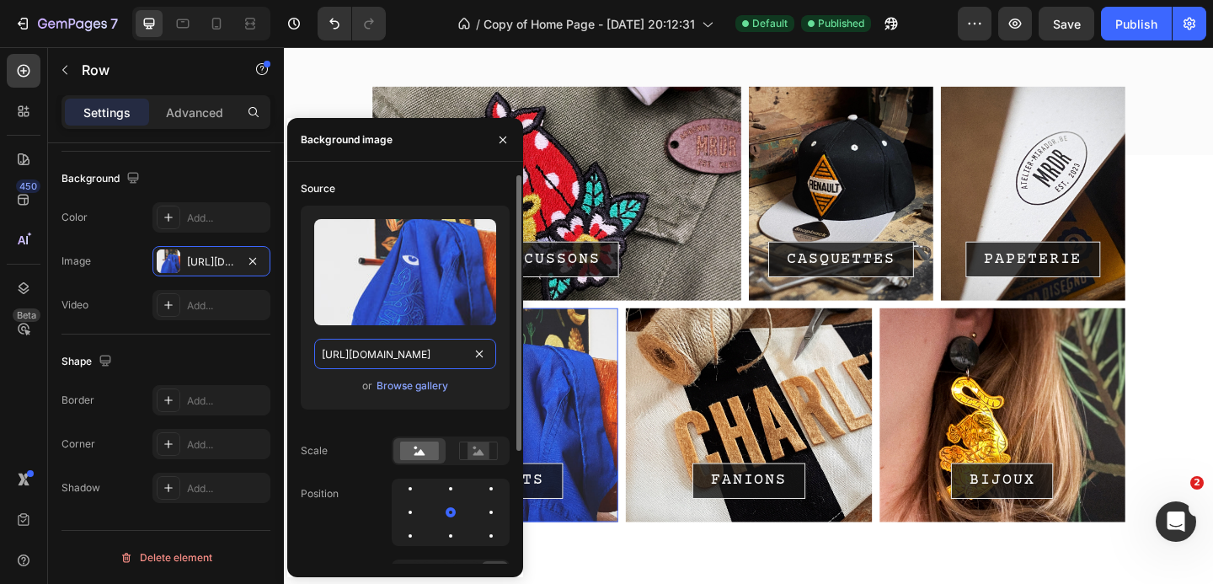
click at [377, 357] on input "[URL][DOMAIN_NAME]" at bounding box center [405, 354] width 182 height 30
paste input "[DOMAIN_NAME][URL]"
type input "[URL][DOMAIN_NAME]"
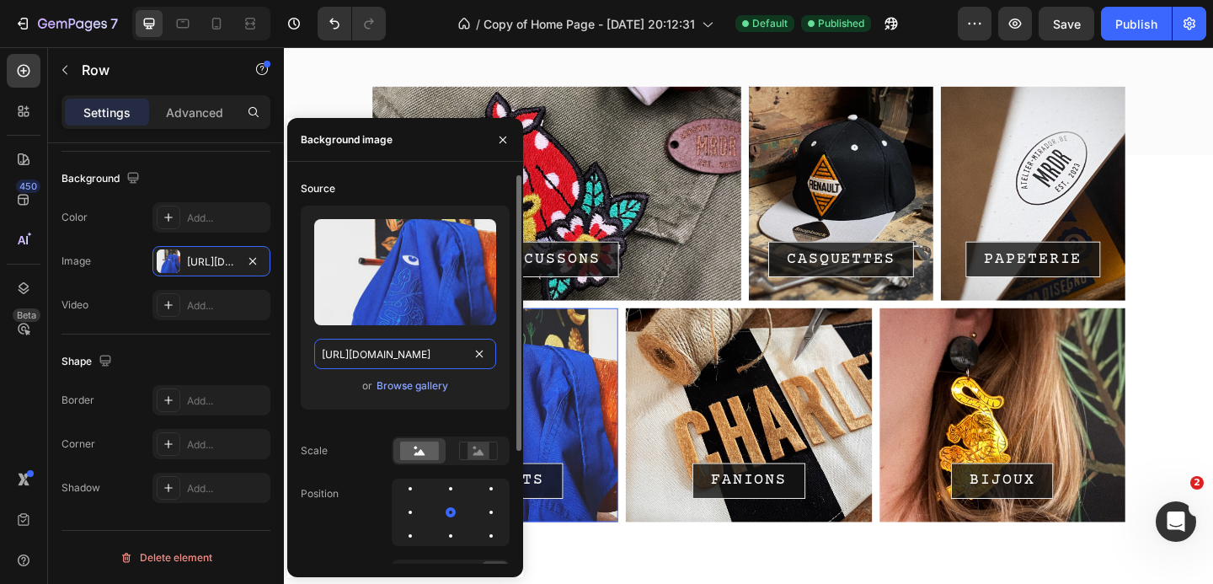
scroll to position [0, 253]
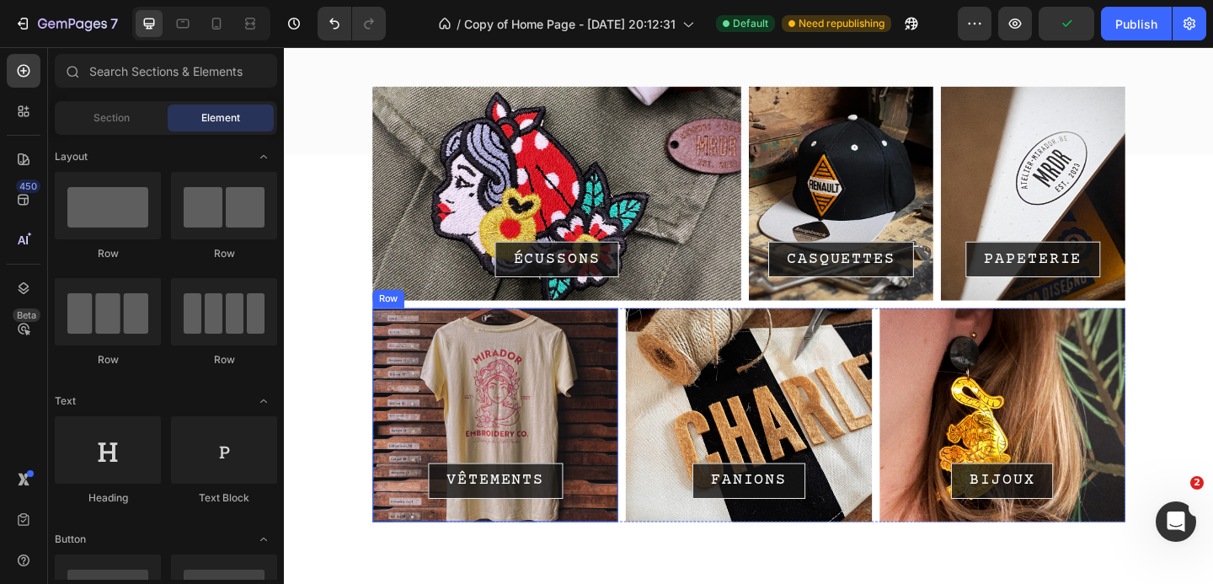
click at [515, 382] on div "VÊTEMENTS Button Row" at bounding box center [513, 447] width 267 height 232
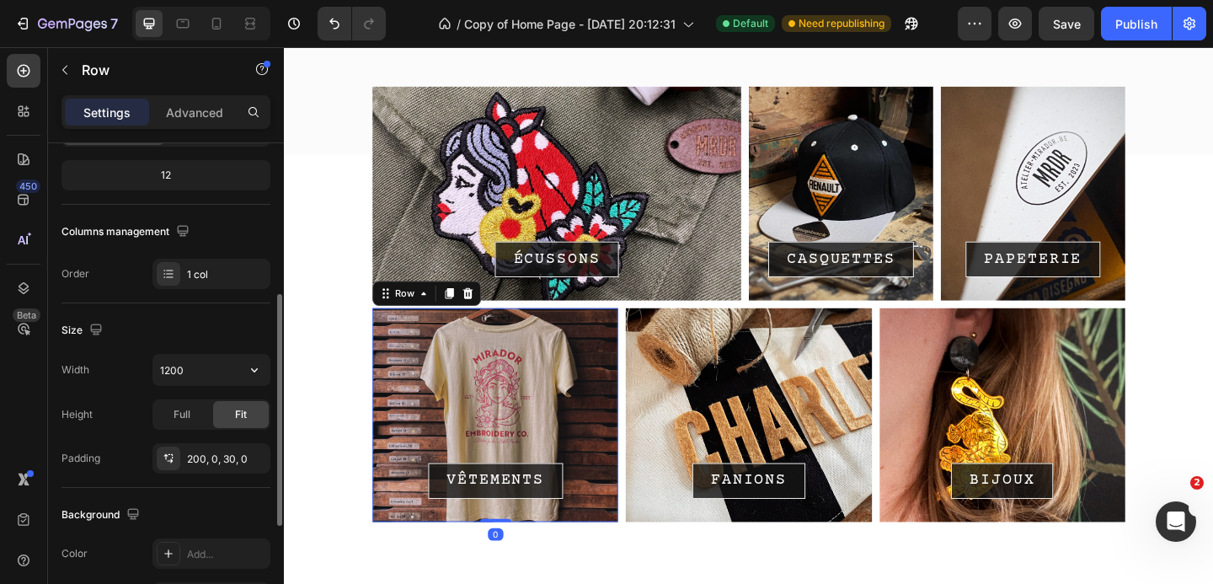
scroll to position [245, 0]
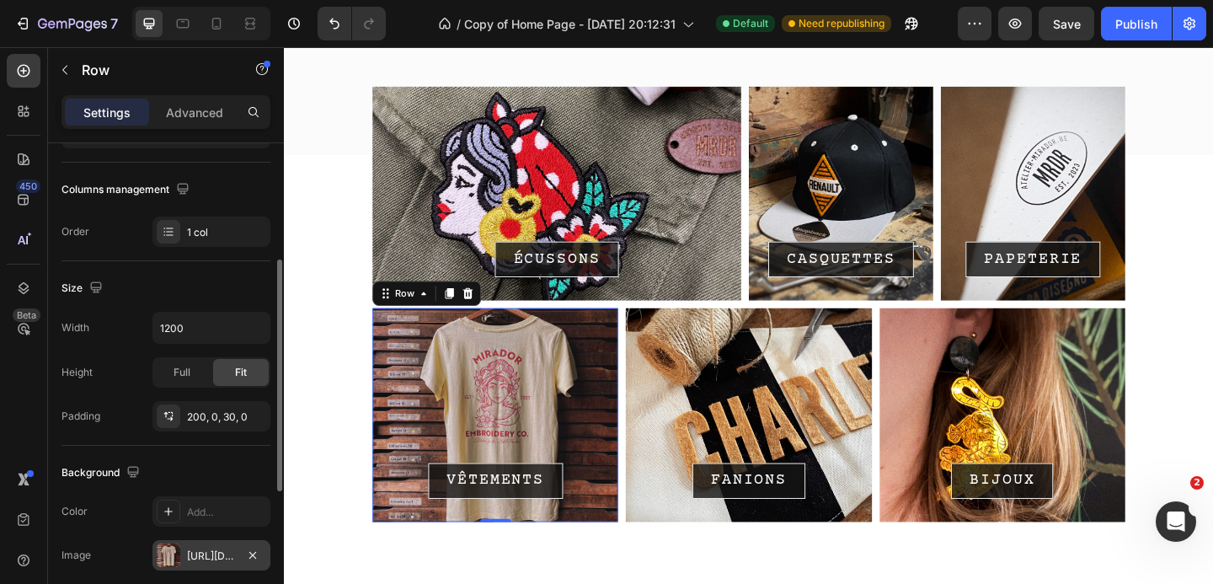
click at [205, 548] on div "[URL][DOMAIN_NAME]" at bounding box center [211, 555] width 49 height 15
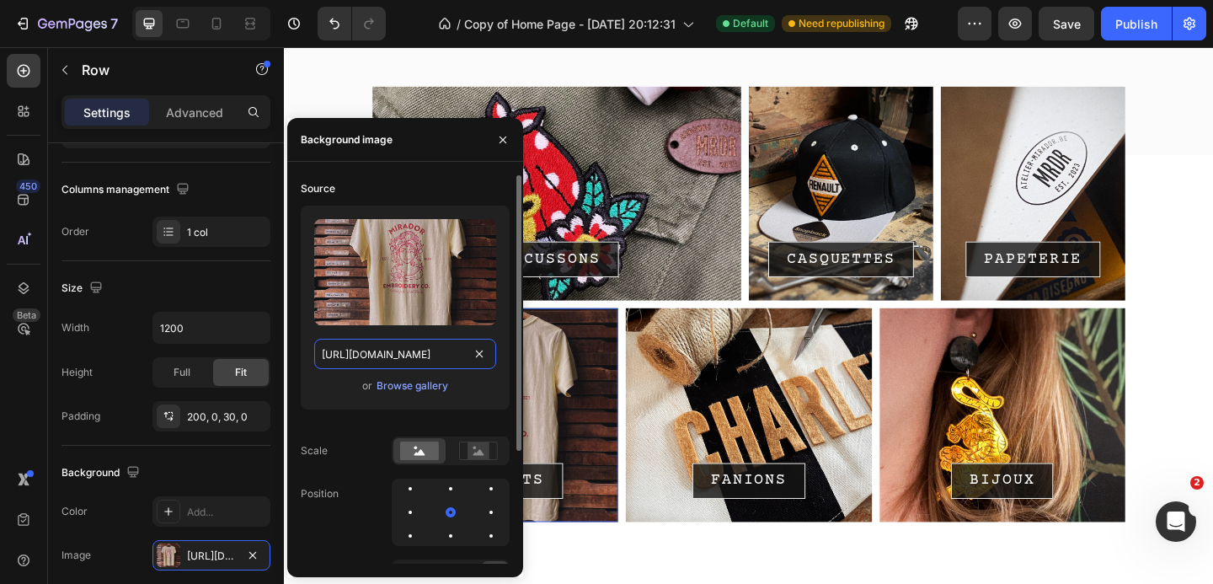
click at [373, 353] on input "[URL][DOMAIN_NAME]" at bounding box center [405, 354] width 182 height 30
paste input "772.jpg?v=1753549491"
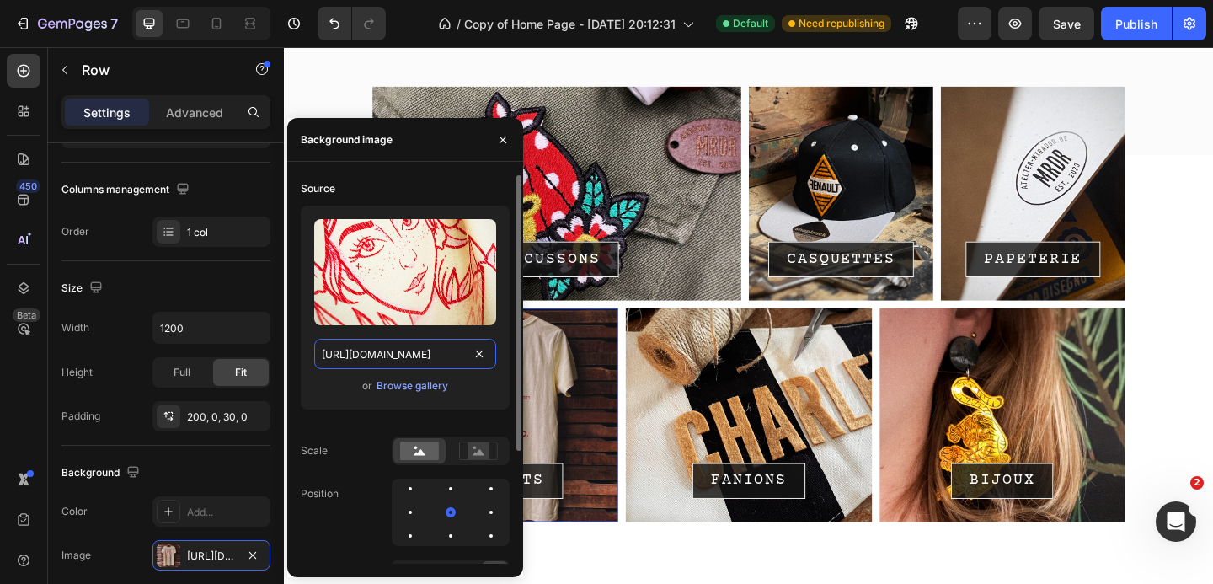
scroll to position [0, 254]
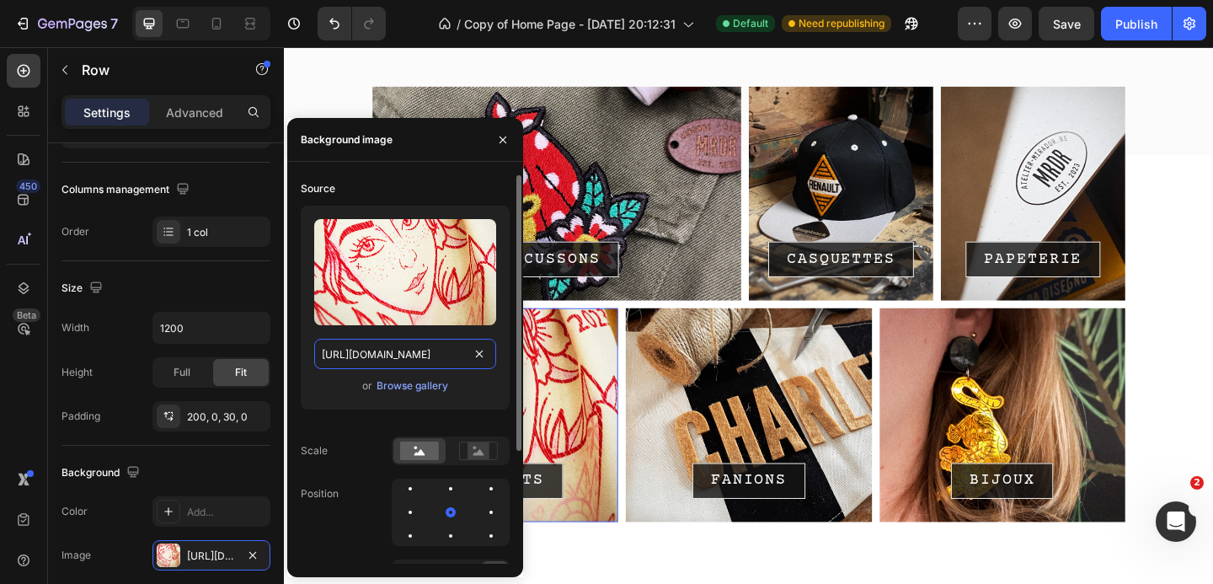
type input "[URL][DOMAIN_NAME]"
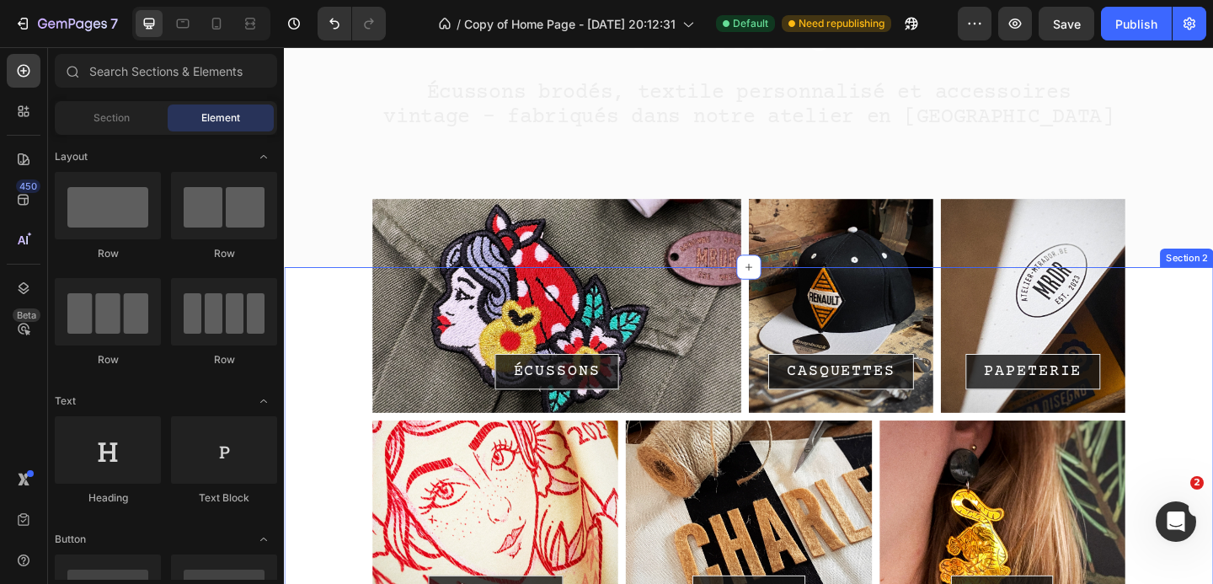
scroll to position [239, 0]
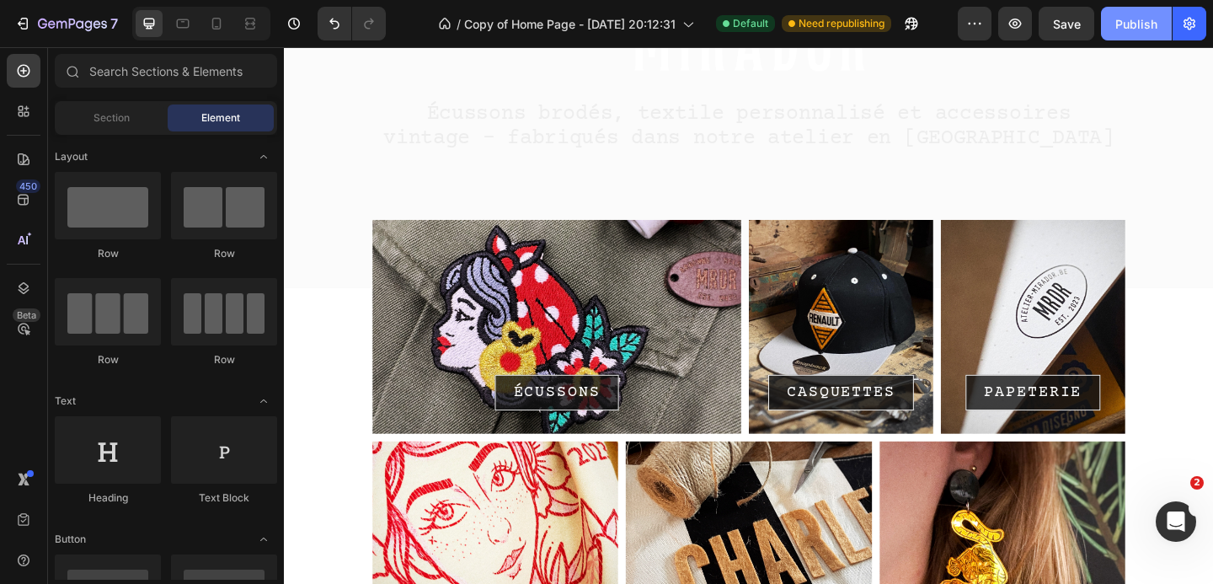
click at [1131, 27] on div "Publish" at bounding box center [1136, 24] width 42 height 18
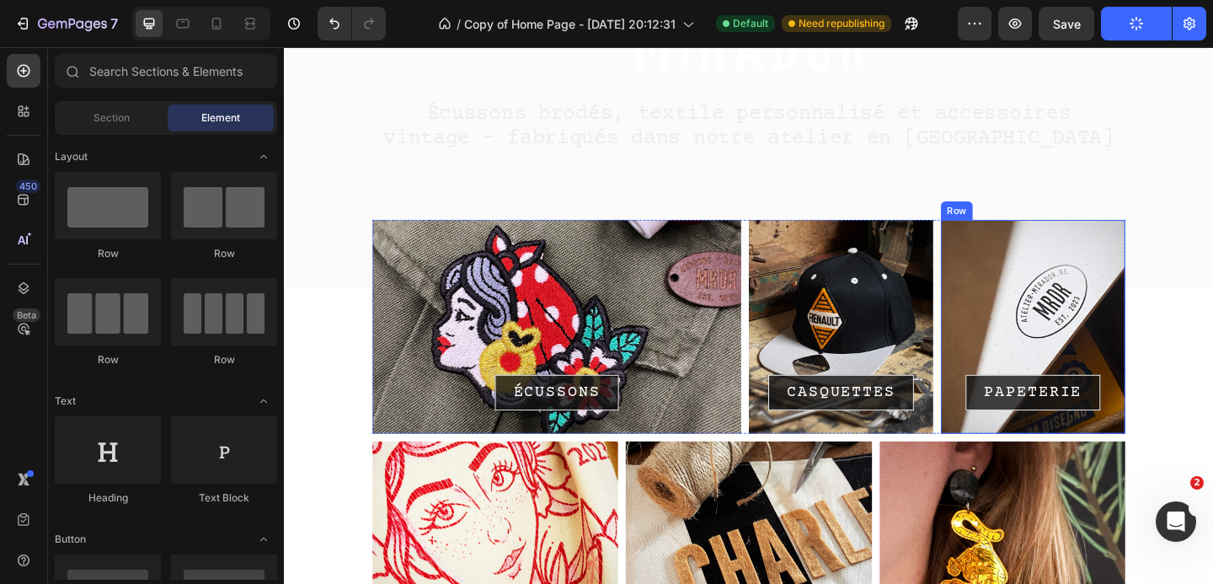
click at [1053, 275] on div "PAPETERIE Button Row" at bounding box center [1098, 351] width 200 height 232
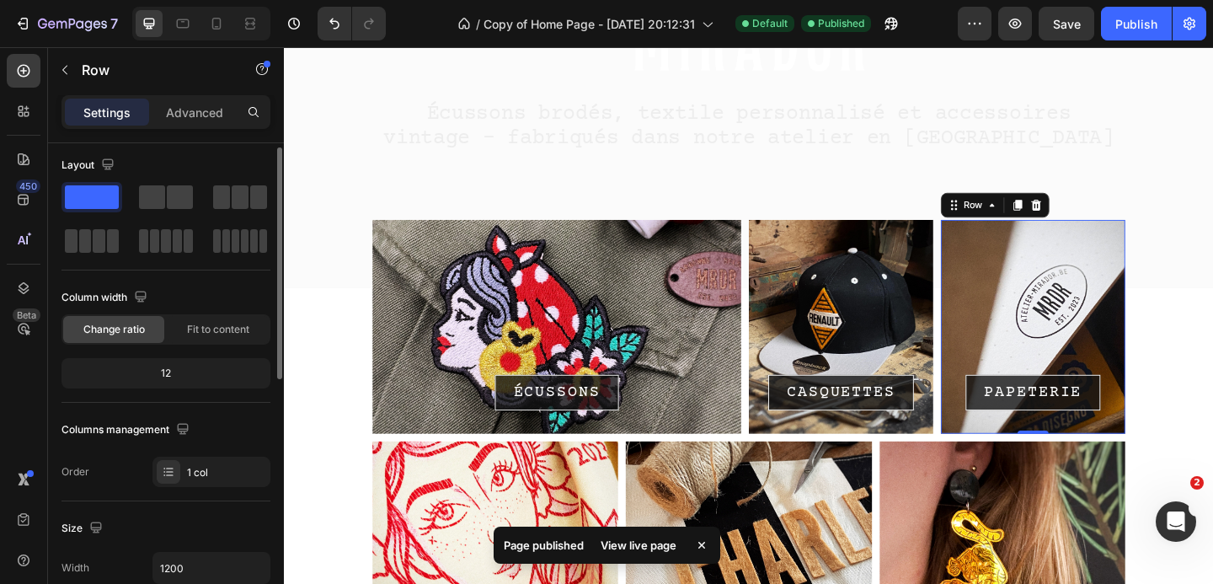
scroll to position [0, 0]
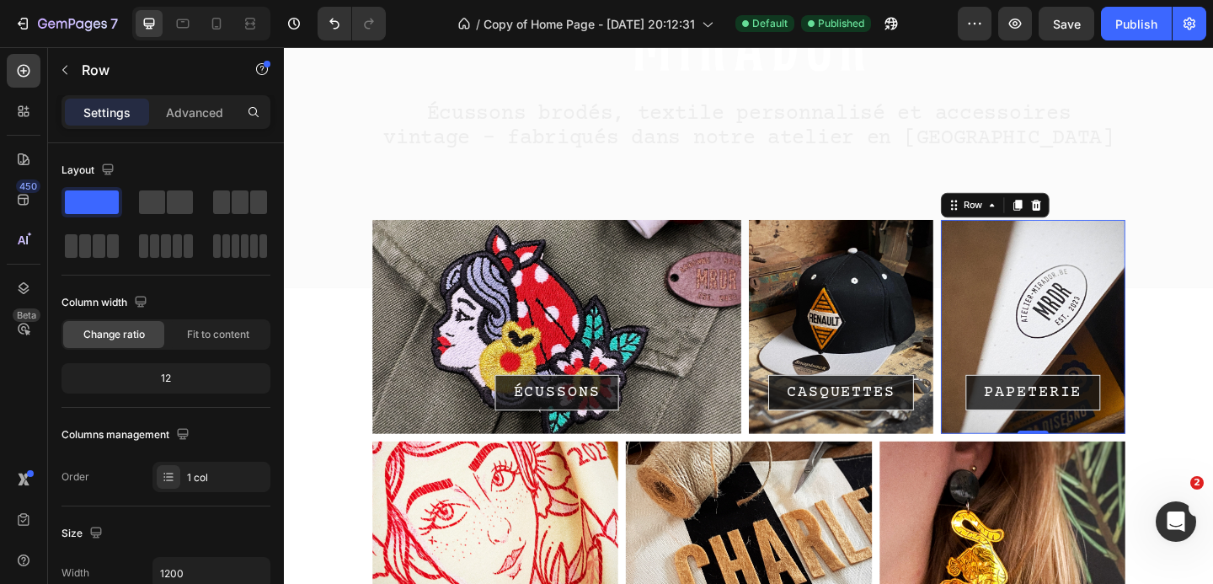
click at [1045, 296] on div "PAPETERIE Button Row 0" at bounding box center [1098, 351] width 200 height 232
click at [1033, 219] on div "Row" at bounding box center [1033, 218] width 28 height 15
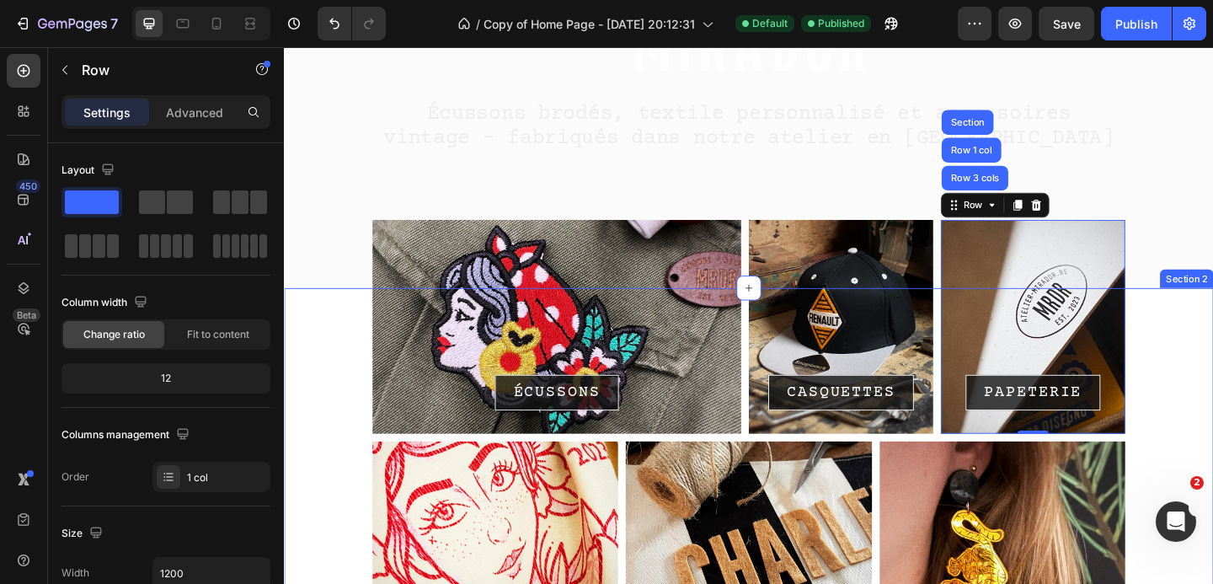
click at [1212, 371] on div "ÉCUSSONS Button Row CASQUETTES Button Row PAPETERIE Button Row Row 3 cols Row 1…" at bounding box center [789, 522] width 1011 height 372
